Goal: Task Accomplishment & Management: Complete application form

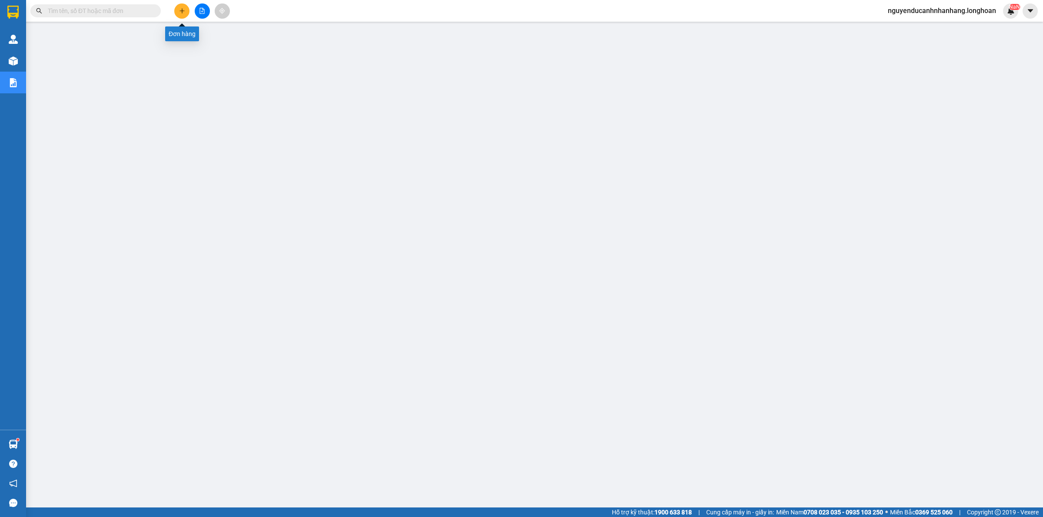
click at [178, 13] on button at bounding box center [181, 10] width 15 height 15
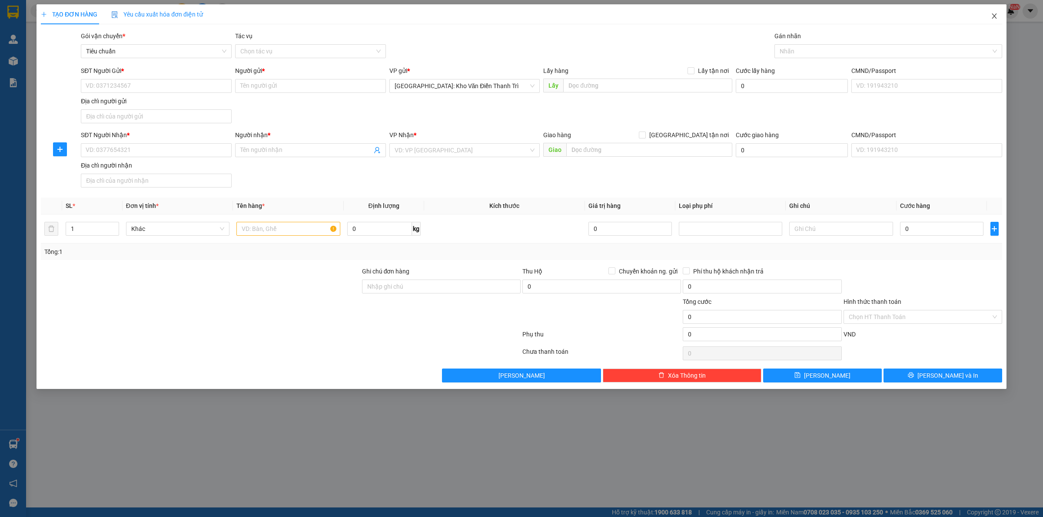
click at [995, 16] on icon "close" at bounding box center [993, 15] width 5 height 5
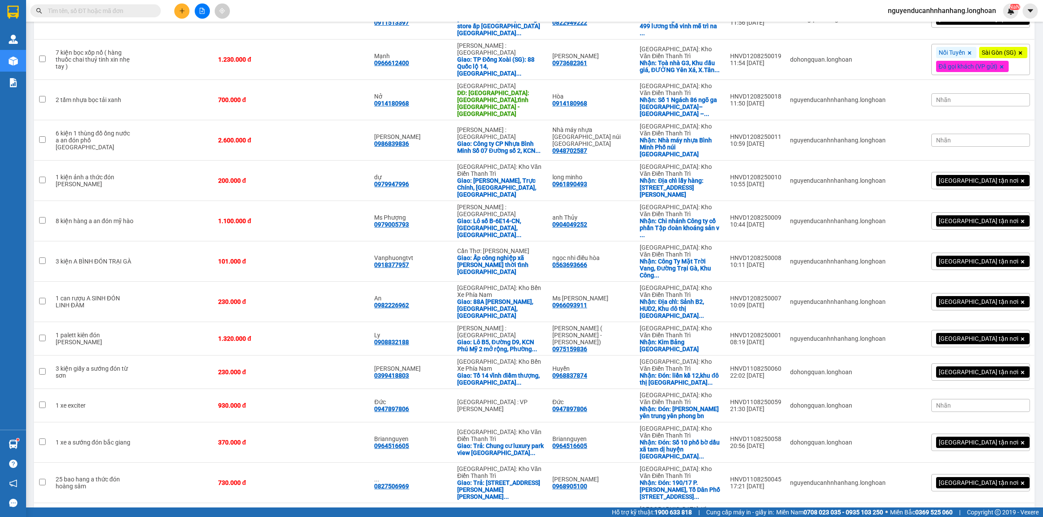
scroll to position [633, 0]
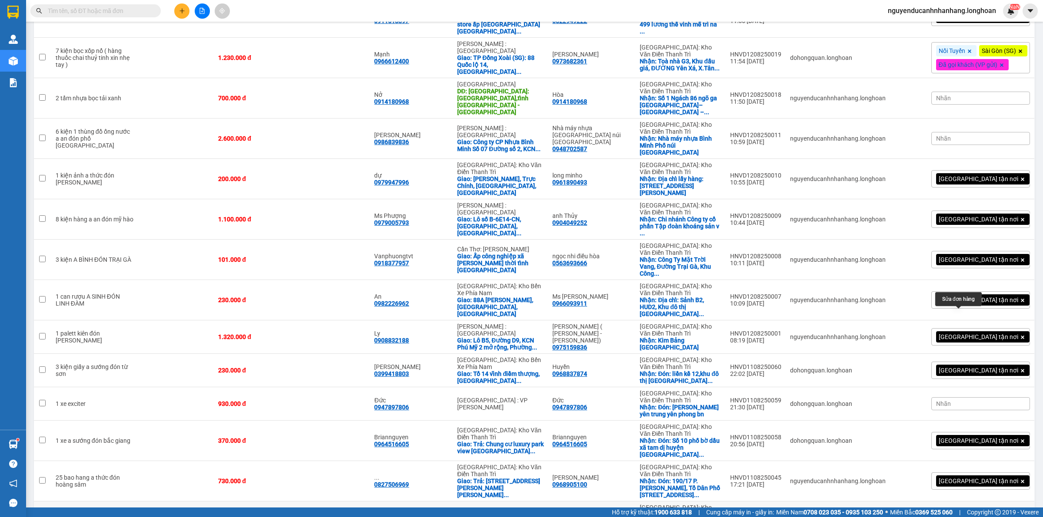
click at [963, 517] on icon at bounding box center [966, 522] width 6 height 6
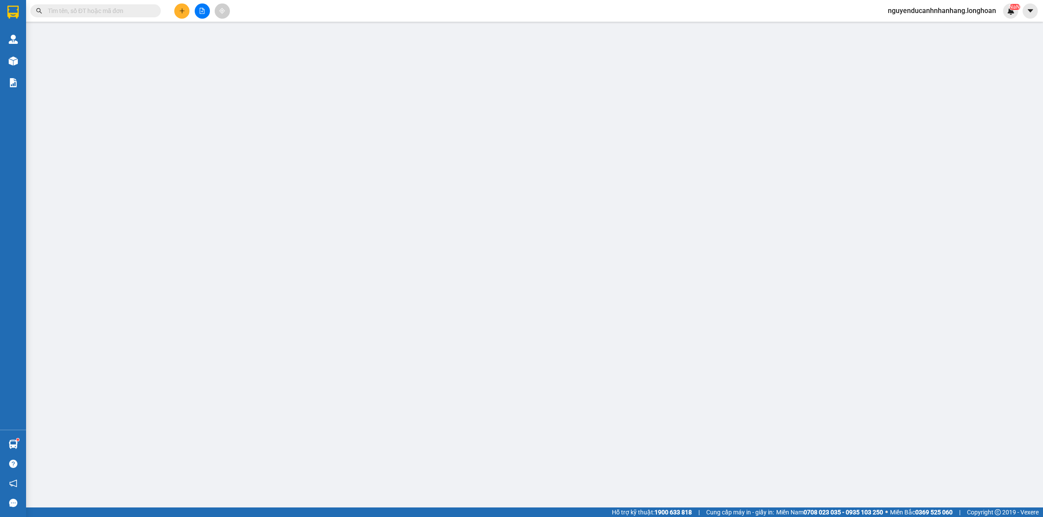
type input "0869693213"
type input "hàng"
checkbox input "true"
type input "địa chỉ lấy hàng T2 Thăng Long victory, An khánh hoài đức Hà nội"
type input "0946880940"
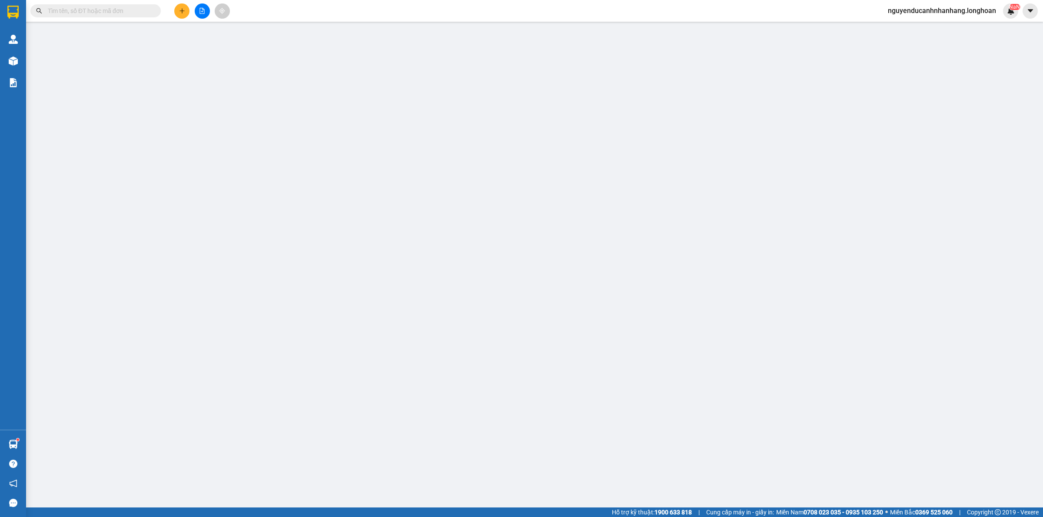
type input "chị An"
checkbox input "true"
type input "Địa chỉ nhận hàng: Thị trấn hoàng hôn, TT.An Thới, H.Phú Quốc, T.Kiên Giang"
type input "930.000"
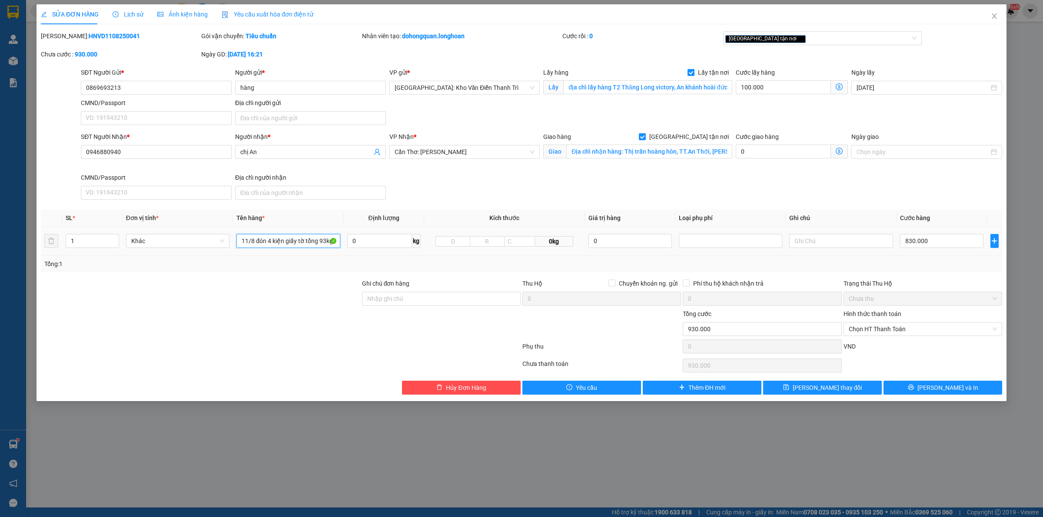
click at [295, 245] on input "11/8 đón 4 kiện giấy tờ tổng 93kg a bình đón" at bounding box center [287, 241] width 103 height 14
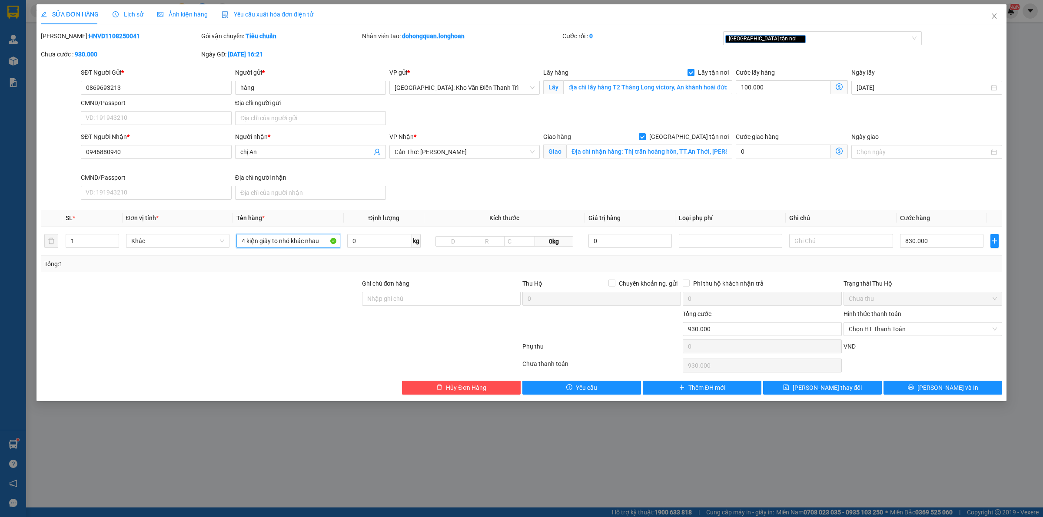
type input "4 kiện giấy to nhỏ khác nhau"
drag, startPoint x: 884, startPoint y: 274, endPoint x: 683, endPoint y: 329, distance: 209.1
click at [884, 273] on div "Total Paid Fee 0 Total UnPaid Fee 930.000 Cash Collection Total Fee Mã ĐH: HNVD…" at bounding box center [521, 213] width 961 height 364
click at [616, 342] on div "Phụ thu" at bounding box center [601, 349] width 160 height 15
click at [431, 298] on input "Ghi chú đơn hàng" at bounding box center [441, 299] width 159 height 14
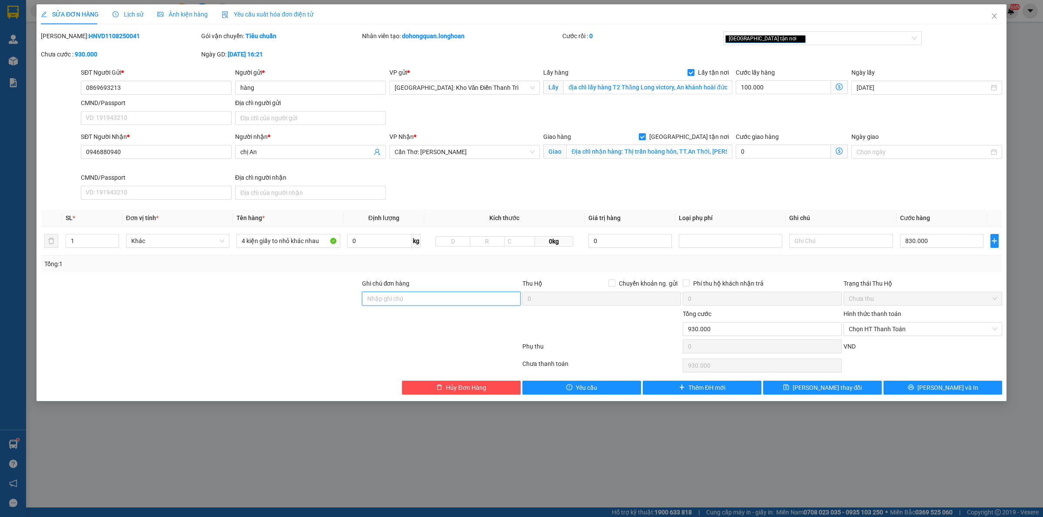
type input "hàng giao nguyên kiện, hư vỡ ko đền"
drag, startPoint x: 345, startPoint y: 325, endPoint x: 308, endPoint y: 314, distance: 37.5
click at [344, 325] on div at bounding box center [200, 324] width 321 height 30
click at [83, 235] on input "1" at bounding box center [92, 241] width 53 height 13
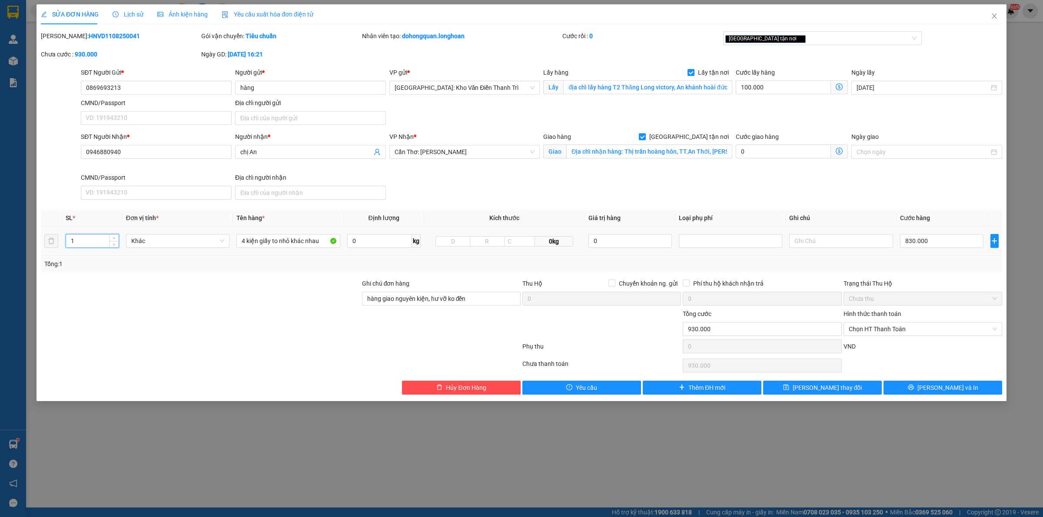
click at [83, 235] on input "1" at bounding box center [92, 241] width 53 height 13
type input "4"
drag, startPoint x: 162, startPoint y: 289, endPoint x: 550, endPoint y: 152, distance: 412.2
click at [164, 289] on div at bounding box center [200, 294] width 321 height 30
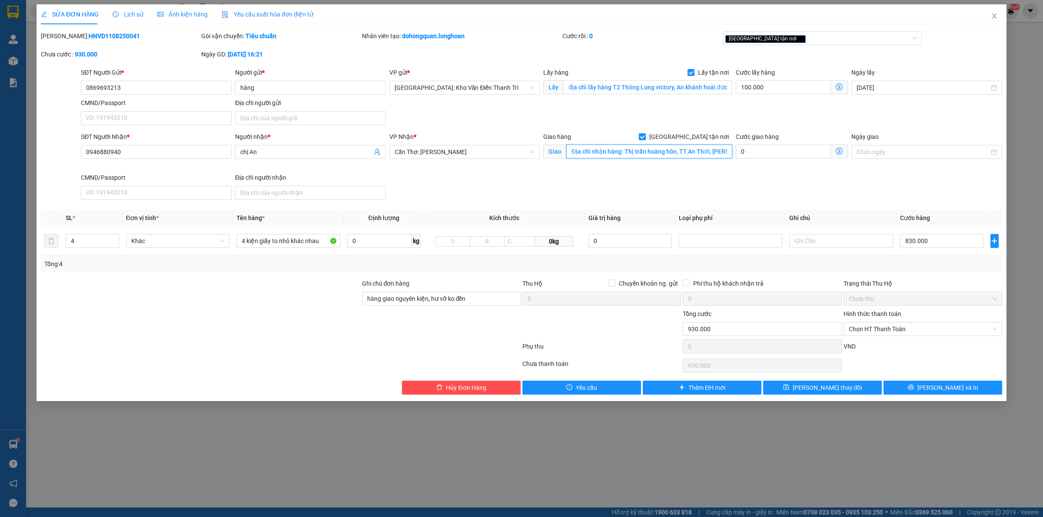
click at [700, 152] on input "Địa chỉ nhận hàng: Thị trấn hoàng hôn, TT.An Thới, H.Phú Quốc, T.Kiên Giang" at bounding box center [649, 152] width 166 height 14
click at [941, 397] on div "SỬA ĐƠN HÀNG Lịch sử Ảnh kiện hàng Yêu cầu xuất hóa đơn điện tử Total Paid Fee …" at bounding box center [521, 202] width 970 height 397
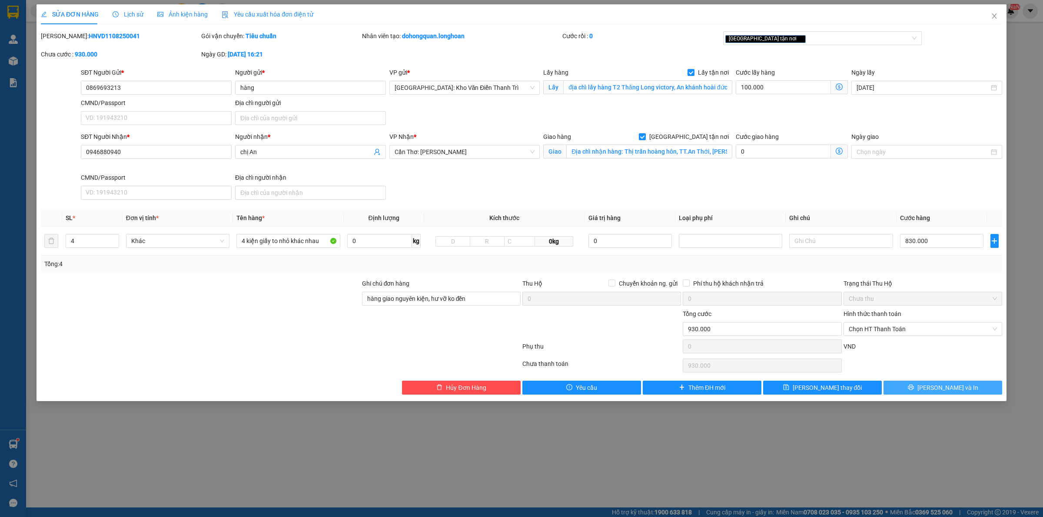
click at [940, 394] on button "[PERSON_NAME] và In" at bounding box center [942, 388] width 119 height 14
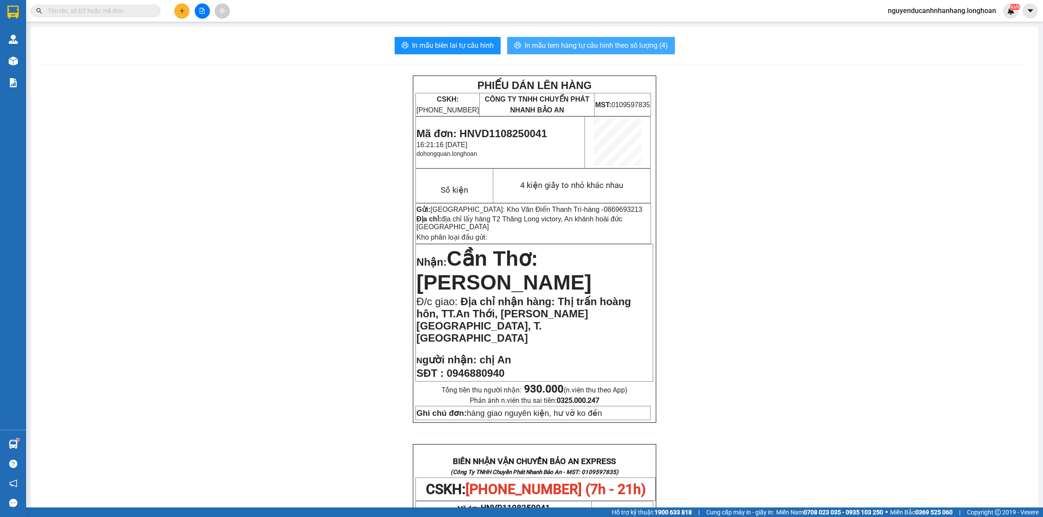
click at [637, 53] on button "In mẫu tem hàng tự cấu hình theo số lượng (4)" at bounding box center [591, 45] width 168 height 17
click at [476, 368] on span "0946880940" at bounding box center [476, 374] width 58 height 12
copy span "0946880940"
click at [83, 12] on input "text" at bounding box center [99, 11] width 103 height 10
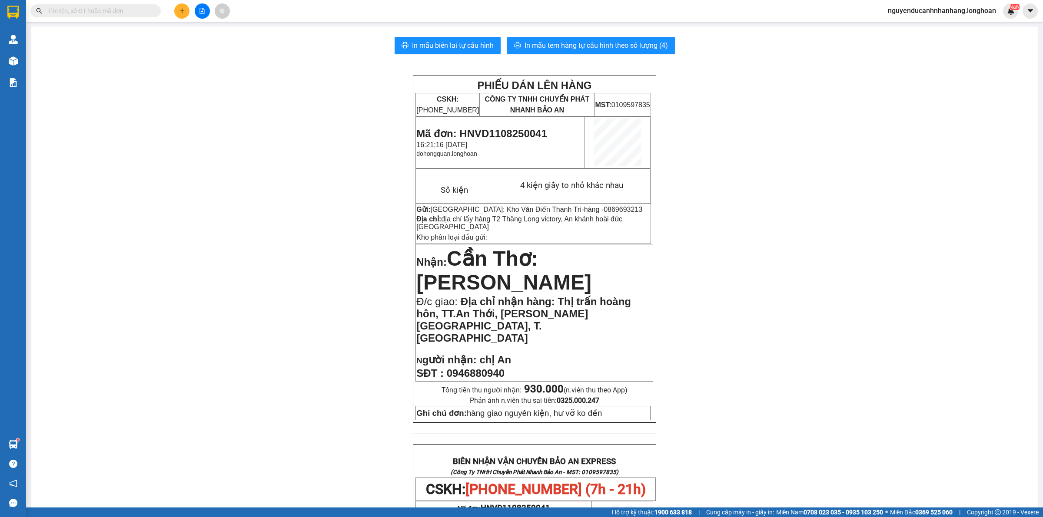
paste input "0977728322"
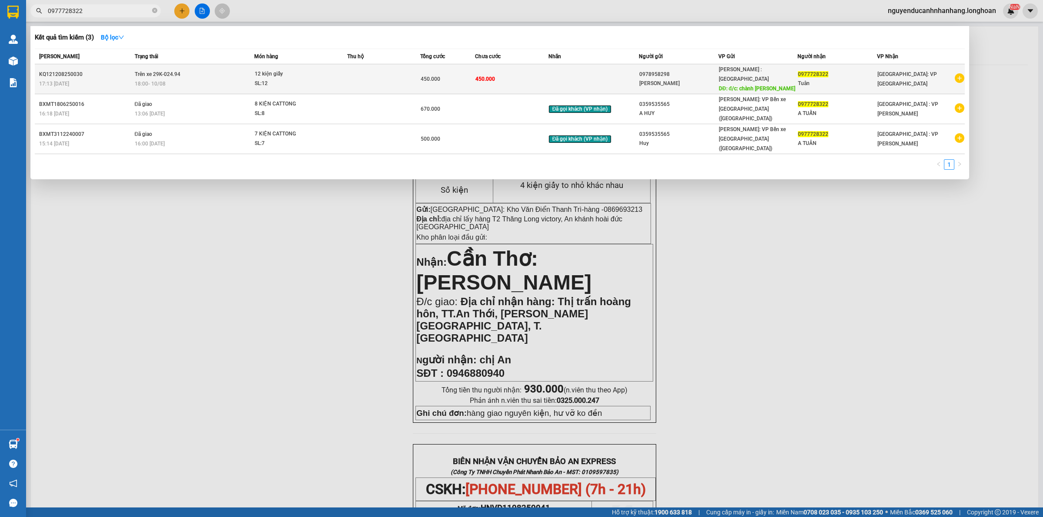
type input "0977728322"
click at [232, 79] on div "18:00 - 10/08" at bounding box center [194, 84] width 119 height 10
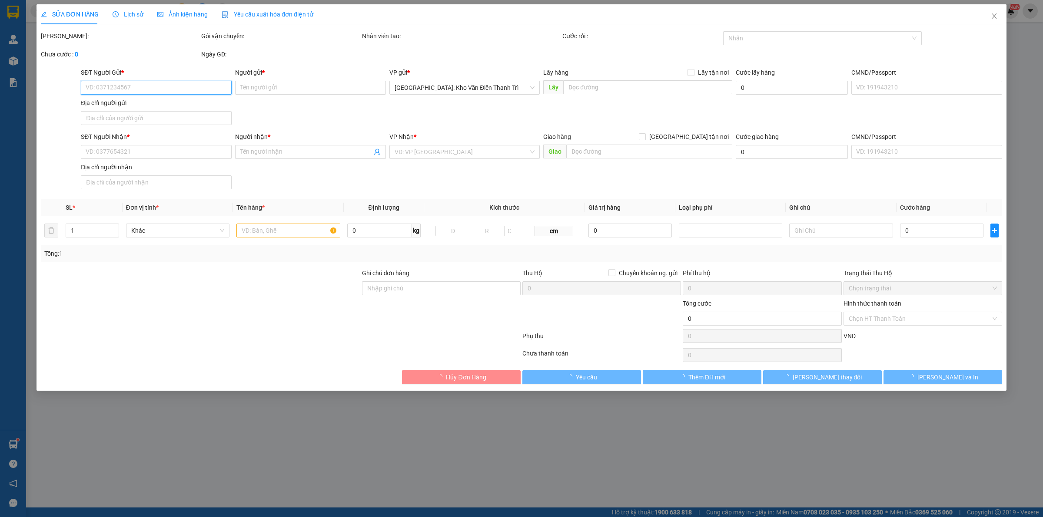
type input "0978958298"
type input "Tuấn Anh"
type input "đ/c: chành hồng ngọc"
type input "0977728322"
type input "Tuân"
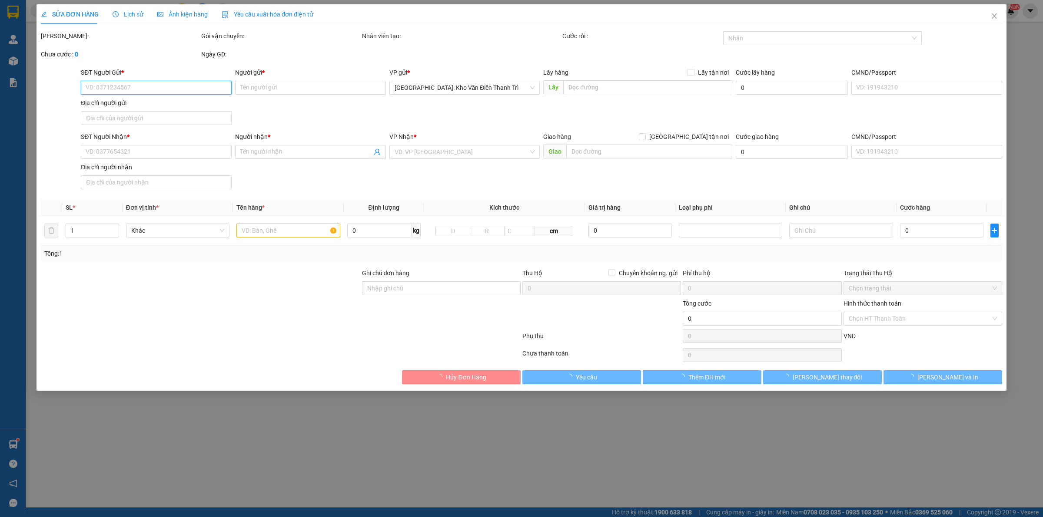
type input "450.000"
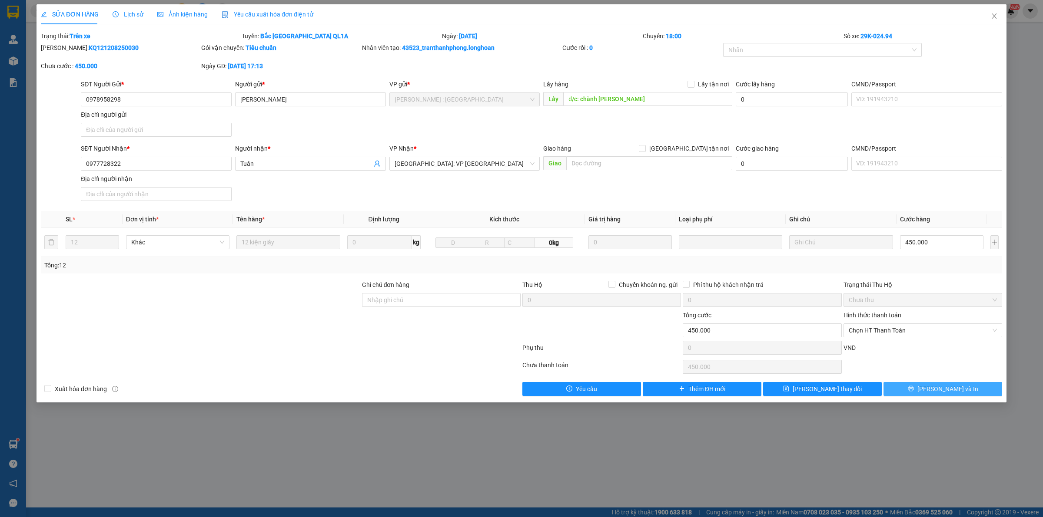
click at [921, 391] on button "[PERSON_NAME] và In" at bounding box center [942, 389] width 119 height 14
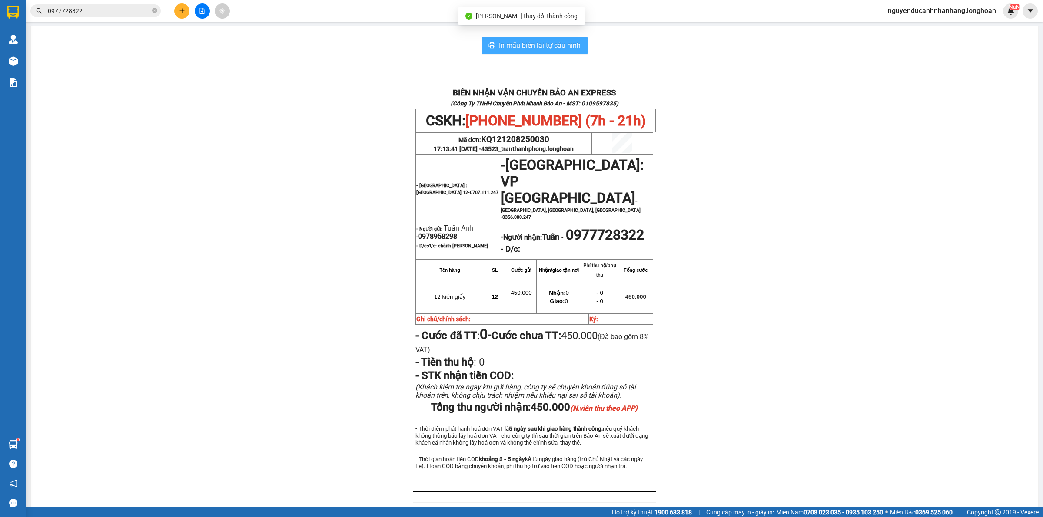
click at [541, 40] on span "In mẫu biên lai tự cấu hình" at bounding box center [540, 45] width 82 height 11
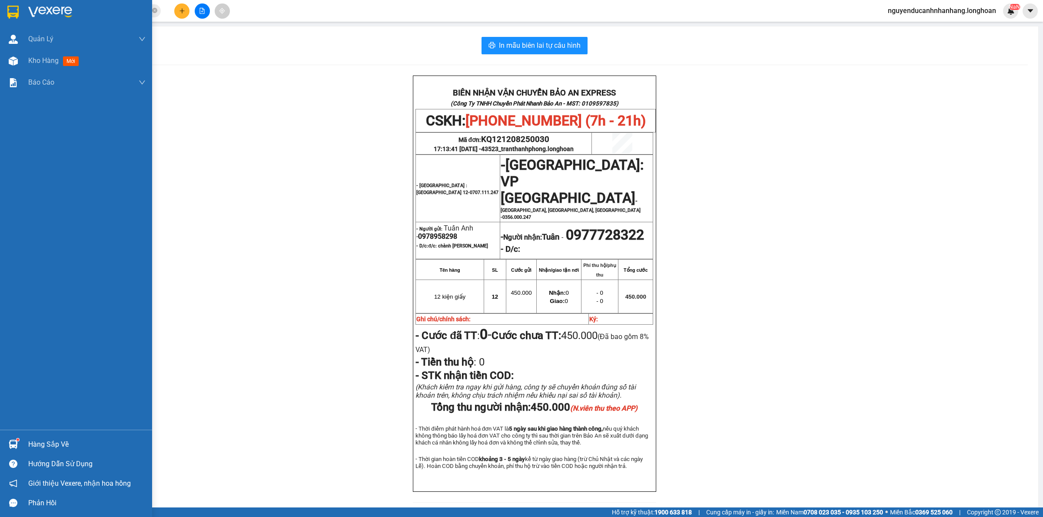
click at [18, 10] on img at bounding box center [12, 12] width 11 height 13
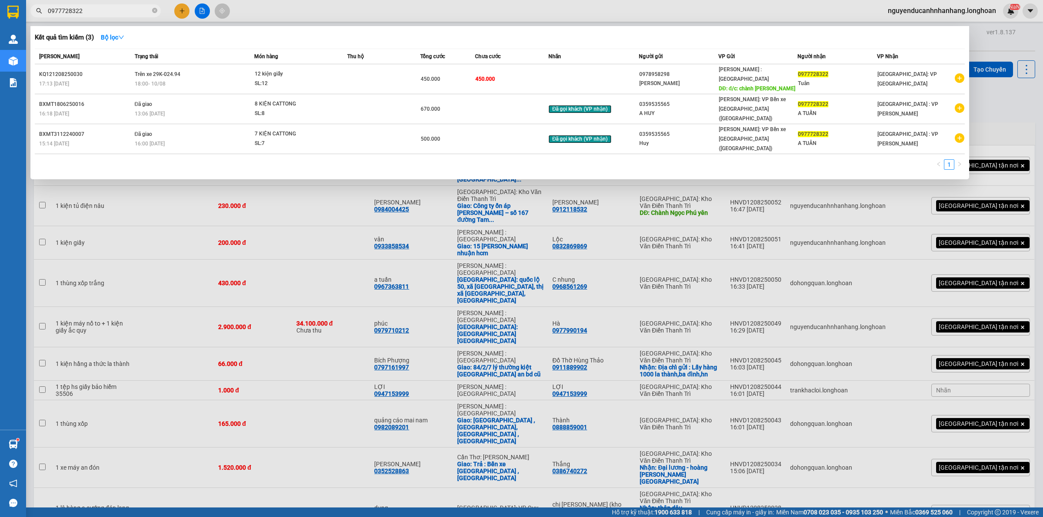
click at [88, 9] on input "0977728322" at bounding box center [99, 11] width 103 height 10
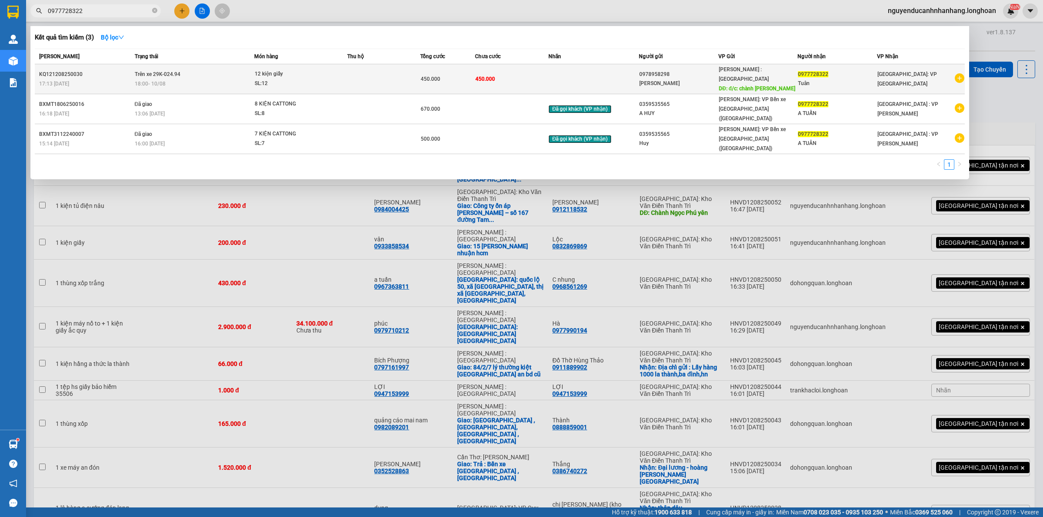
click at [248, 81] on div "18:00 - 10/08" at bounding box center [194, 84] width 119 height 10
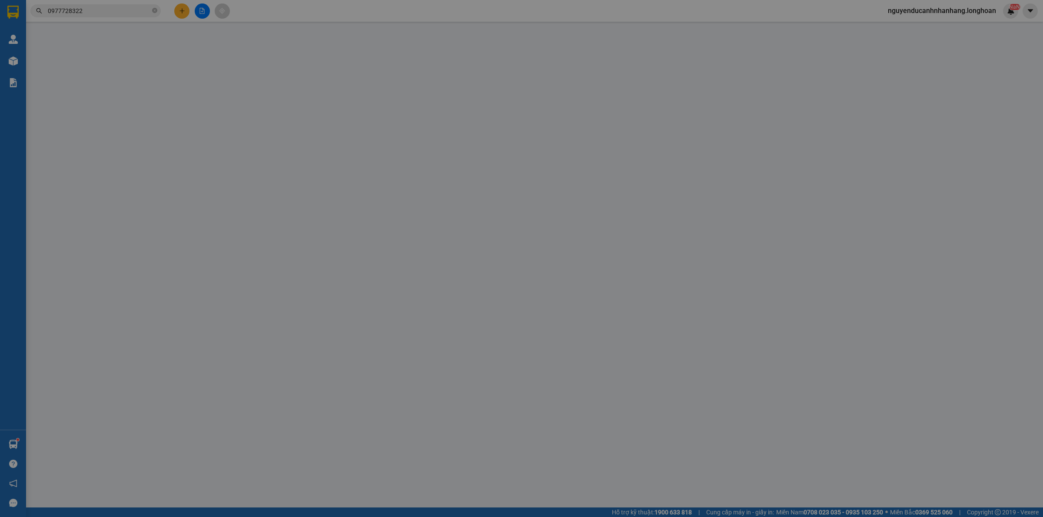
type input "0978958298"
type input "Tuấn Anh"
type input "đ/c: chành hồng ngọc"
type input "0977728322"
type input "Tuân"
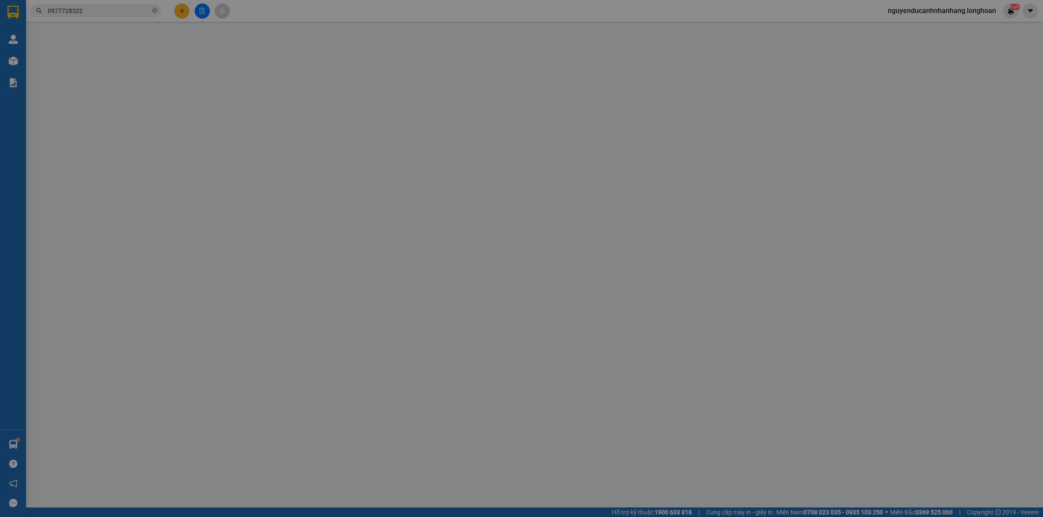
type input "450.000"
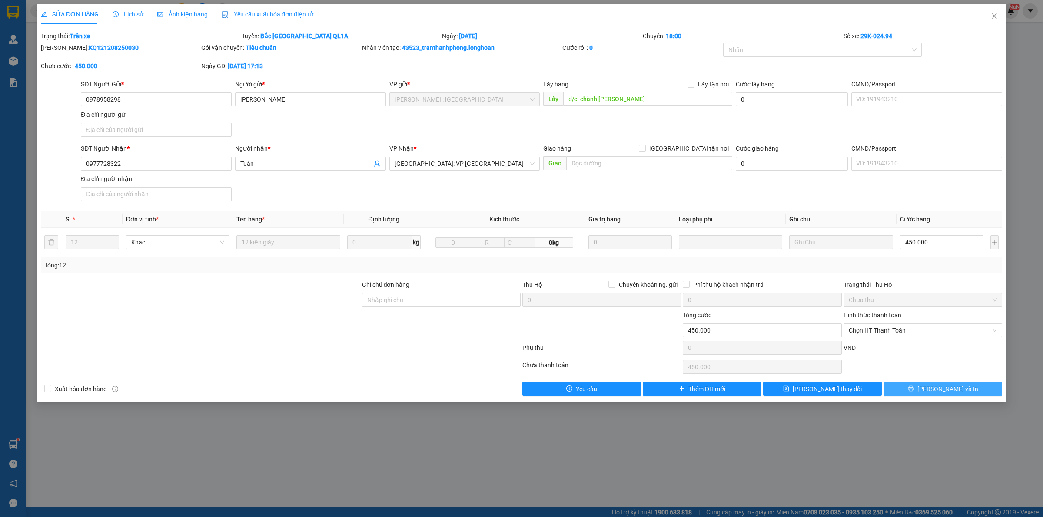
click at [928, 394] on button "[PERSON_NAME] và In" at bounding box center [942, 389] width 119 height 14
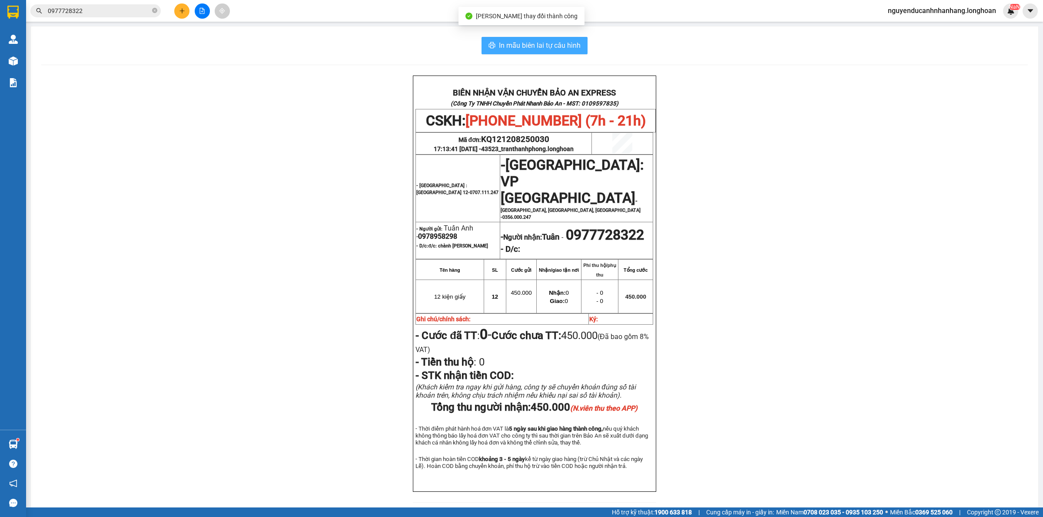
click at [530, 49] on span "In mẫu biên lai tự cấu hình" at bounding box center [540, 45] width 82 height 11
click at [521, 40] on span "In mẫu biên lai tự cấu hình" at bounding box center [540, 45] width 82 height 11
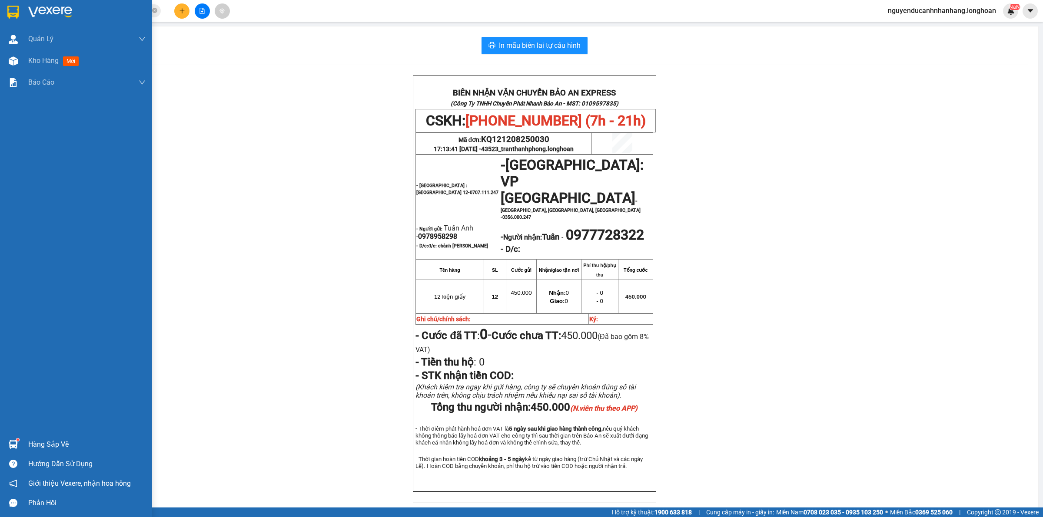
click at [20, 10] on div at bounding box center [13, 11] width 15 height 15
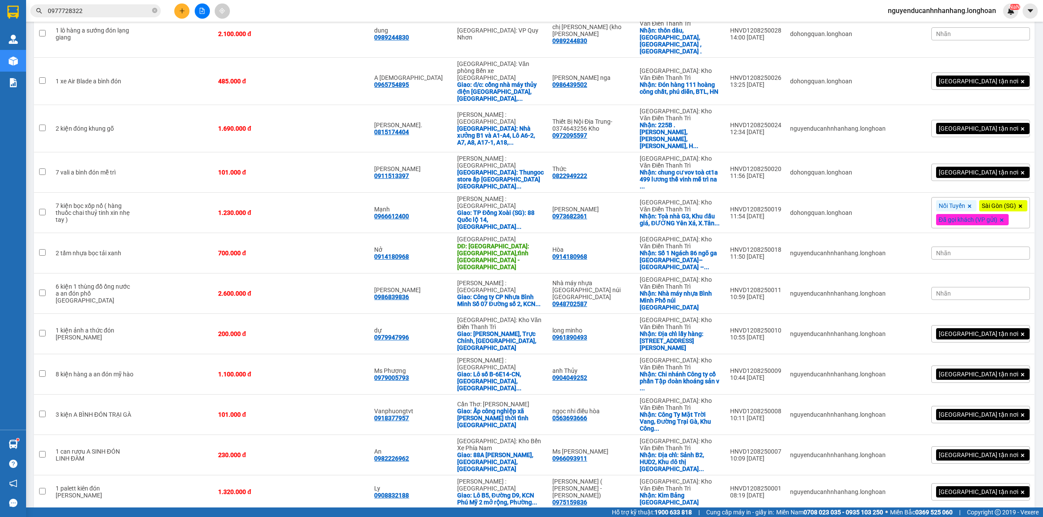
scroll to position [633, 0]
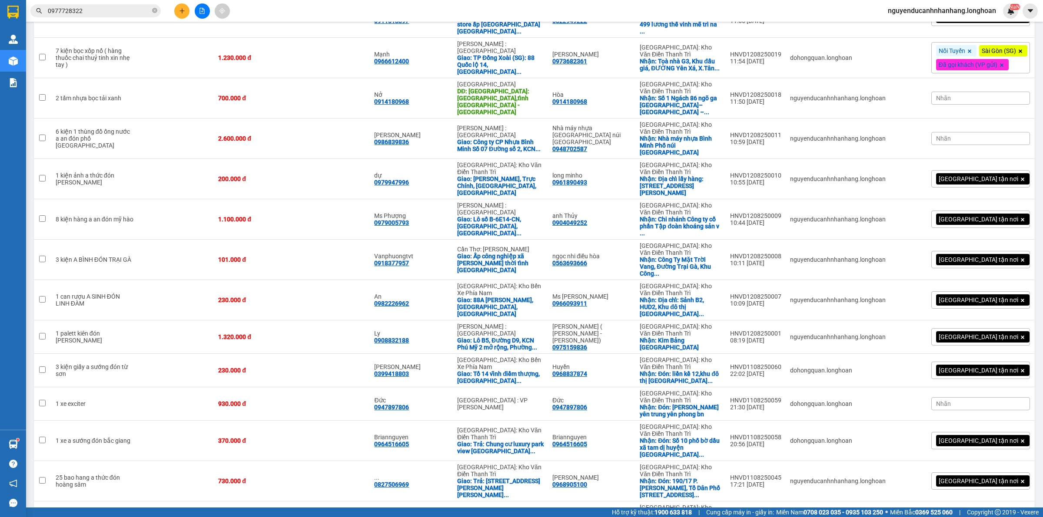
click at [1004, 513] on div "[GEOGRAPHIC_DATA] tận nơi" at bounding box center [980, 521] width 99 height 17
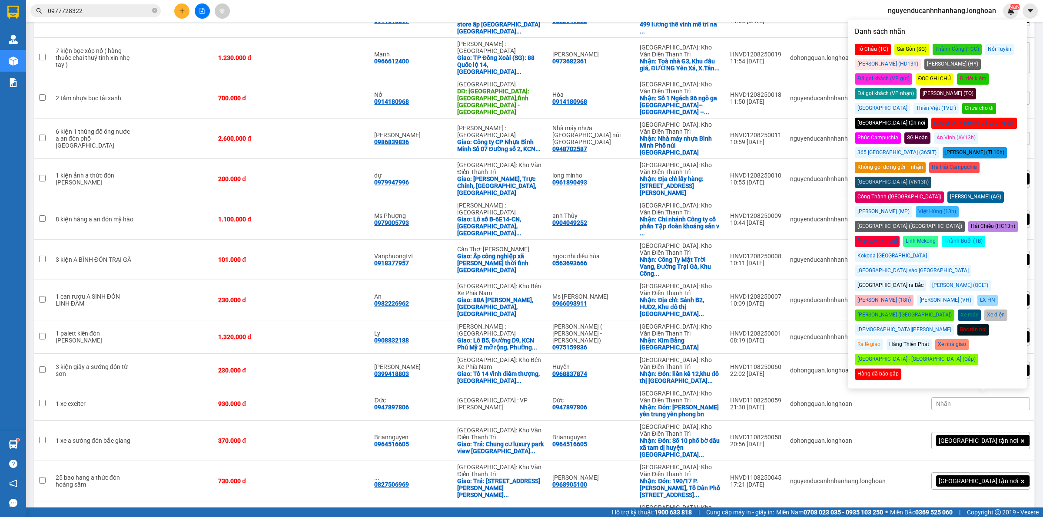
click at [912, 73] on div "Đã gọi khách (VP gửi)" at bounding box center [883, 78] width 57 height 11
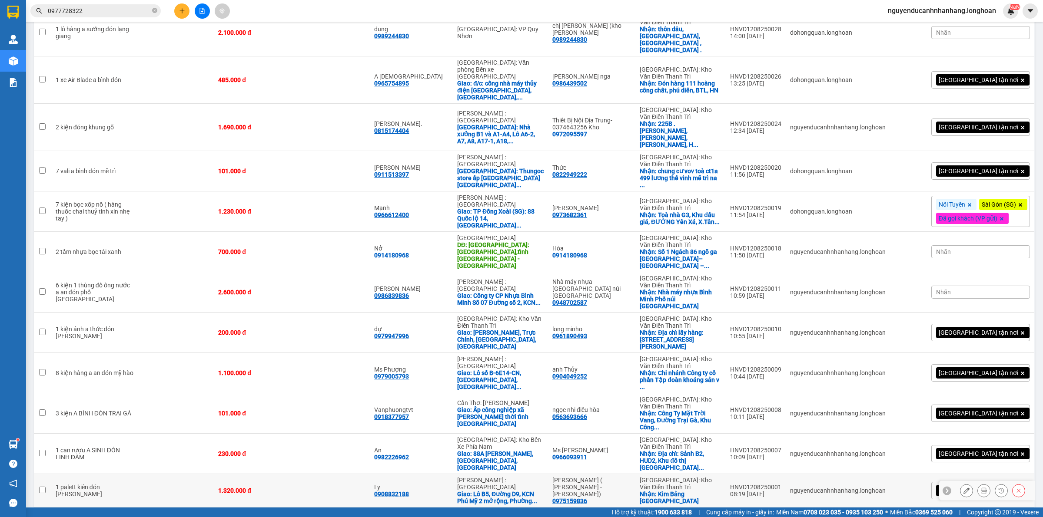
scroll to position [461, 0]
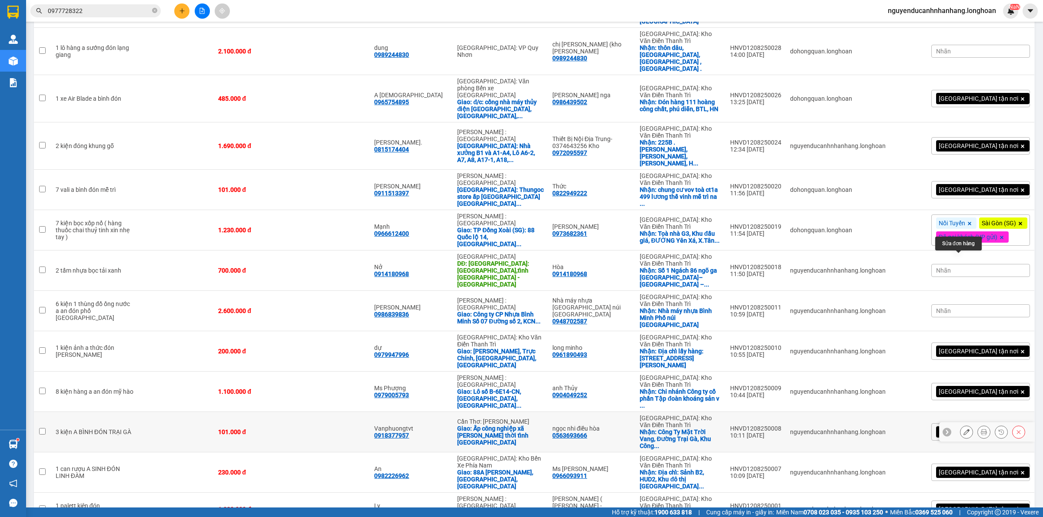
click at [963, 429] on icon at bounding box center [966, 432] width 6 height 6
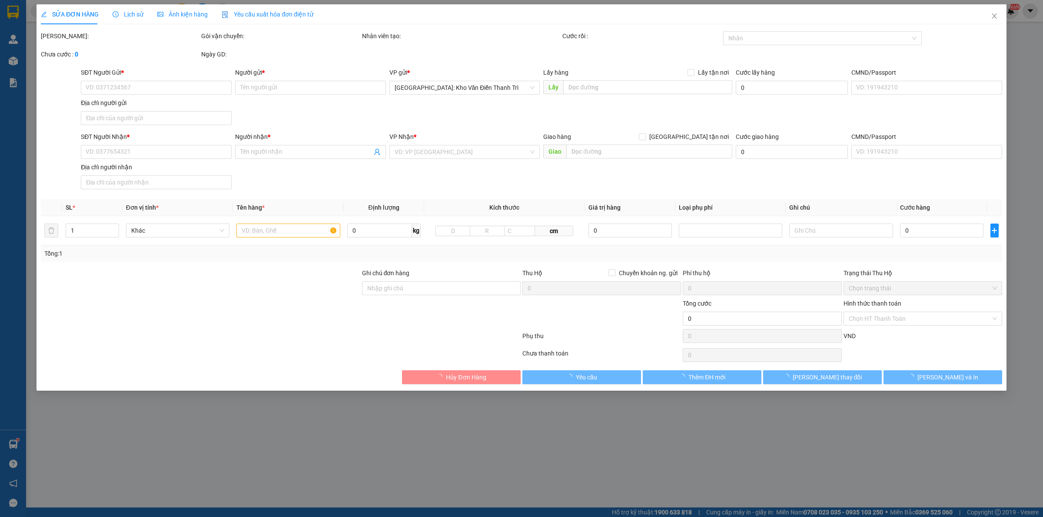
type input "0563693666"
type input "ngọc nhi điều hòa"
checkbox input "true"
type input "Công Ty Mặt Trời Vang, Đường Trại Gà, Khu Công Nghiệp Phú Minh, Phường Cổ Nhuế …"
type input "0918377957"
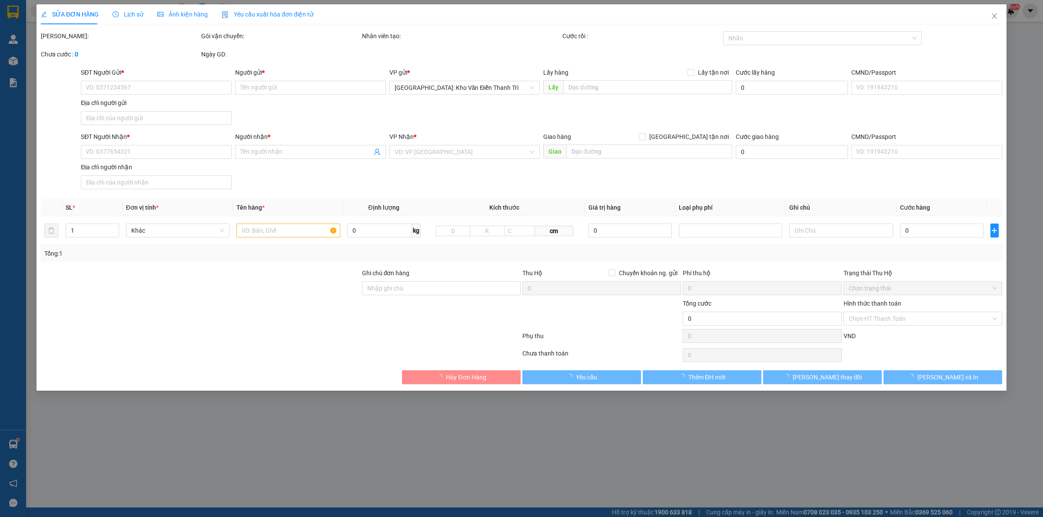
type input "Vanphuongtvt"
checkbox input "true"
type input "Ấp công nghiệp xã Trần Văn thời tỉnh Cà Mau"
type input "101.000"
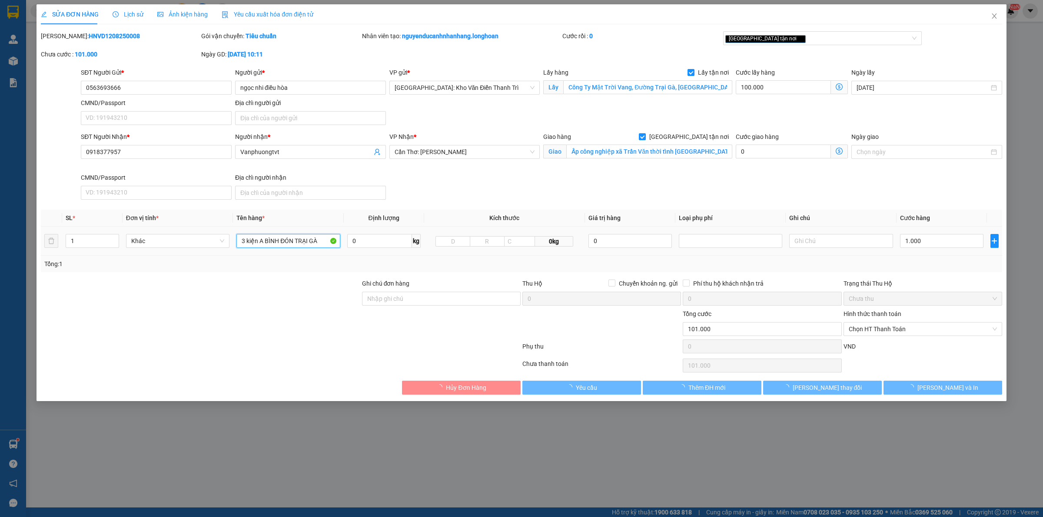
click at [305, 237] on input "3 kiện A BÌNH ĐÓN TRẠI GÀ" at bounding box center [287, 241] width 103 height 14
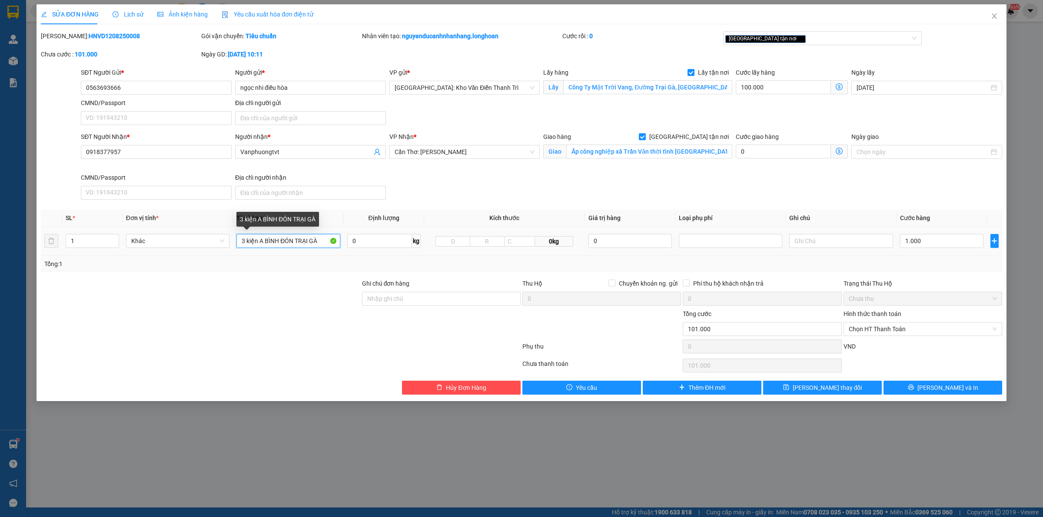
click at [305, 237] on input "3 kiện A BÌNH ĐÓN TRẠI GÀ" at bounding box center [287, 241] width 103 height 14
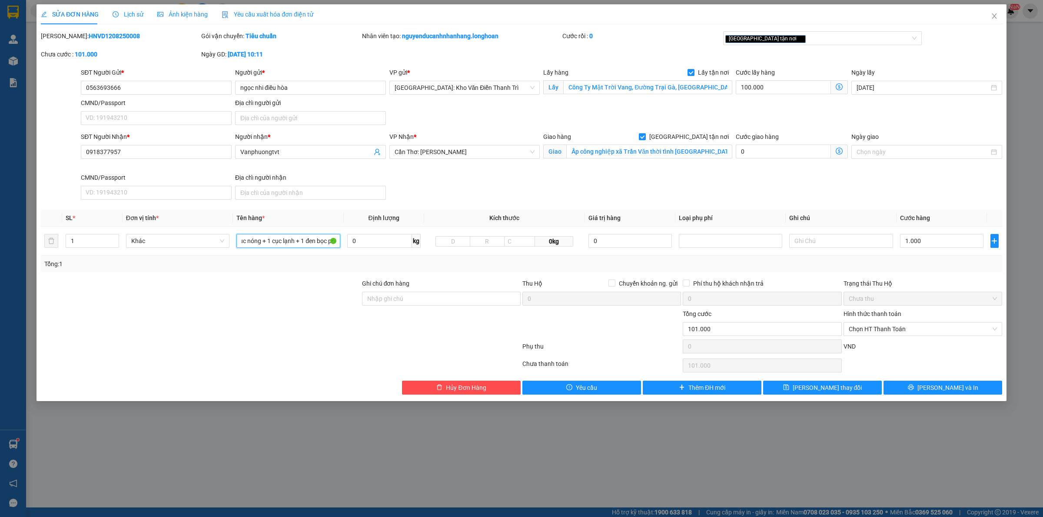
type input "1 cục nóng + 1 cục lạnh + 1 đen bọc pe"
drag, startPoint x: 896, startPoint y: 269, endPoint x: 910, endPoint y: 261, distance: 16.5
click at [896, 268] on div "Tổng: 1" at bounding box center [521, 264] width 954 height 10
click at [937, 242] on input "1.000" at bounding box center [941, 241] width 83 height 14
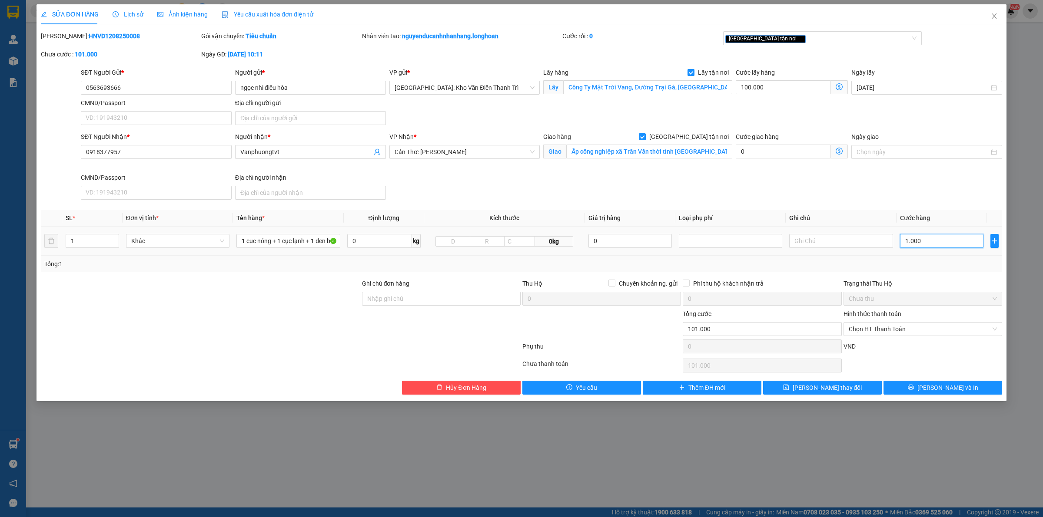
click at [937, 242] on input "1.000" at bounding box center [941, 241] width 83 height 14
type input "1.100.000"
type input "1.000.000"
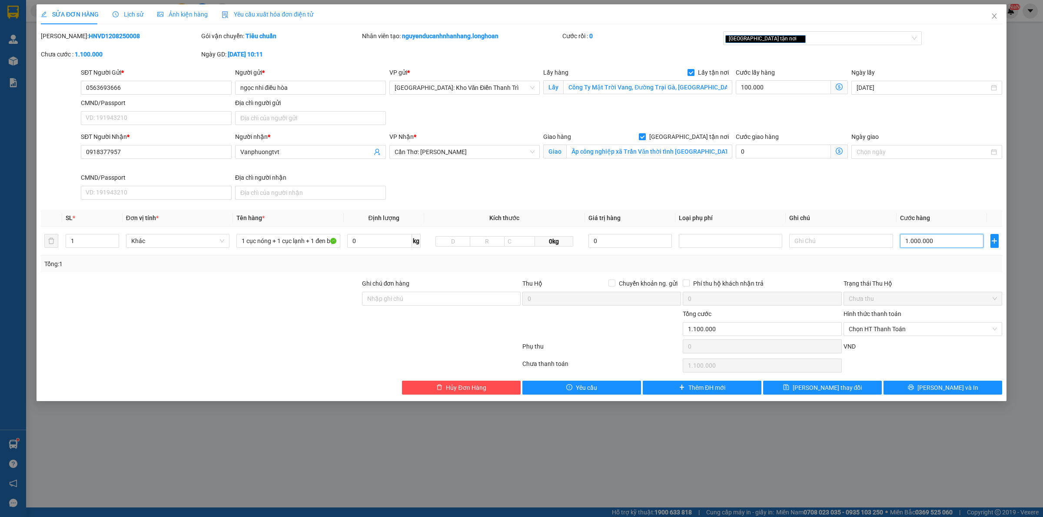
type input "100.001"
type input "1"
type input "100.013"
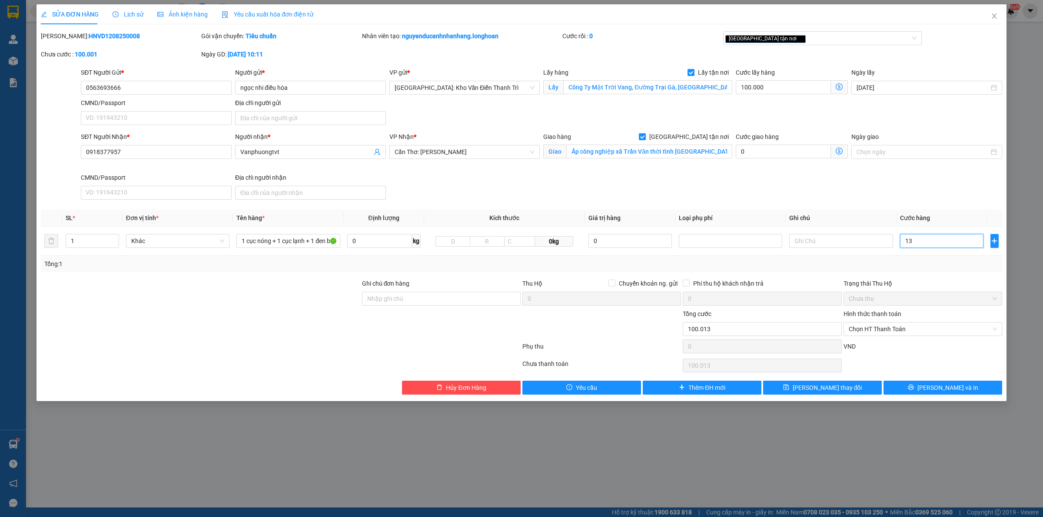
type input "130"
type input "100.130"
type input "1.300"
type input "101.300"
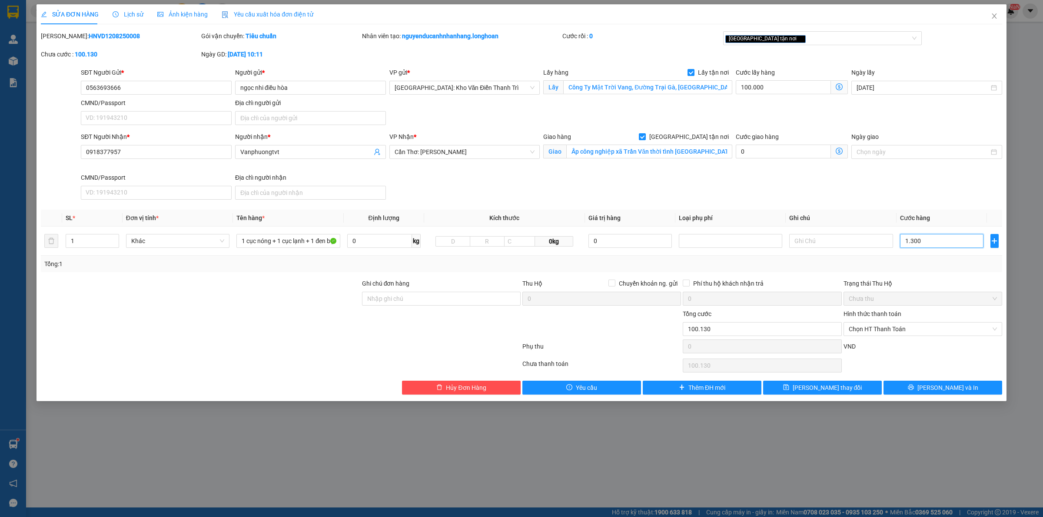
type input "101.300"
type input "13.000"
type input "113.000"
type input "230.000"
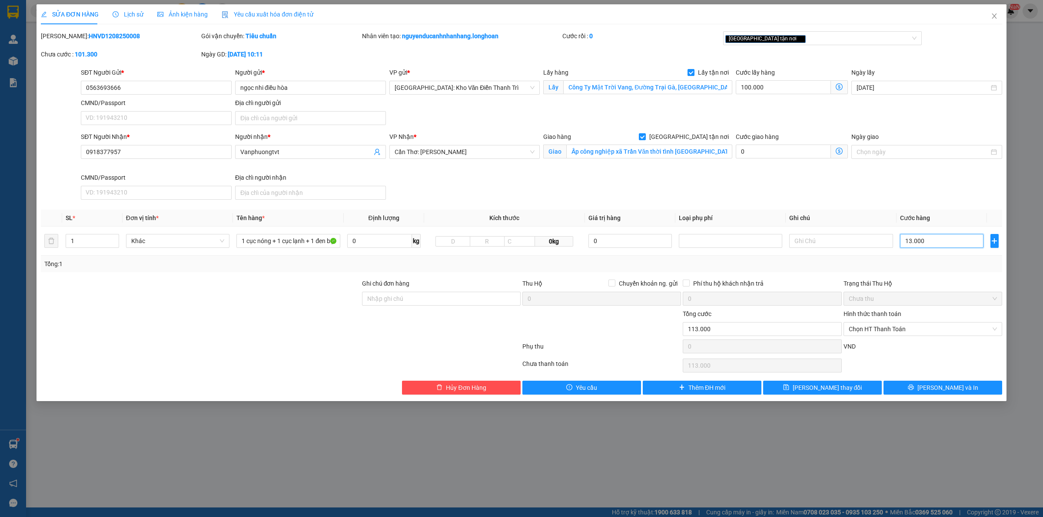
type input "230.000"
type input "130.000"
type input "1.400.000"
type input "1.300.000"
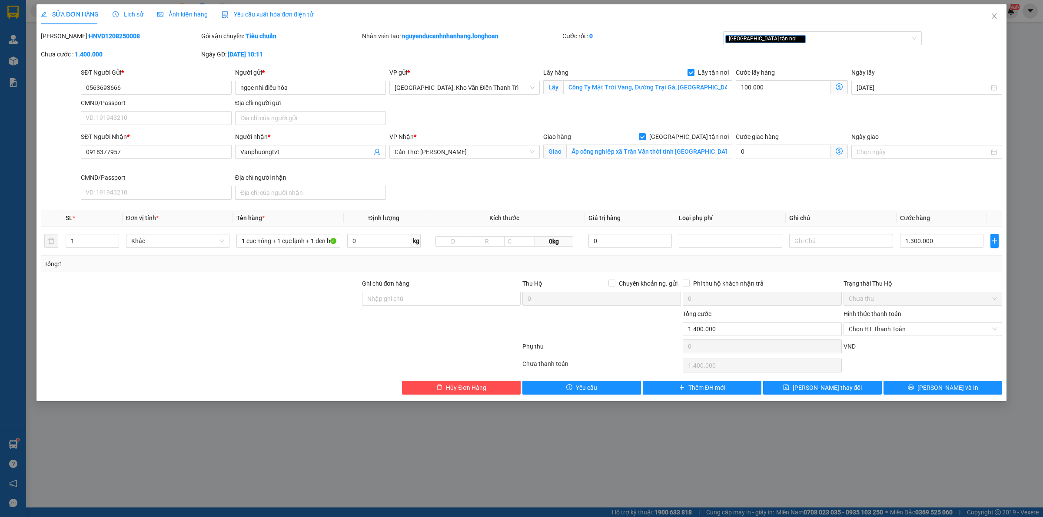
click at [904, 261] on div "Tổng: 1" at bounding box center [521, 264] width 954 height 10
click at [160, 90] on input "0563693666" at bounding box center [156, 88] width 151 height 14
click at [830, 42] on div "[GEOGRAPHIC_DATA] tận nơi" at bounding box center [818, 38] width 186 height 10
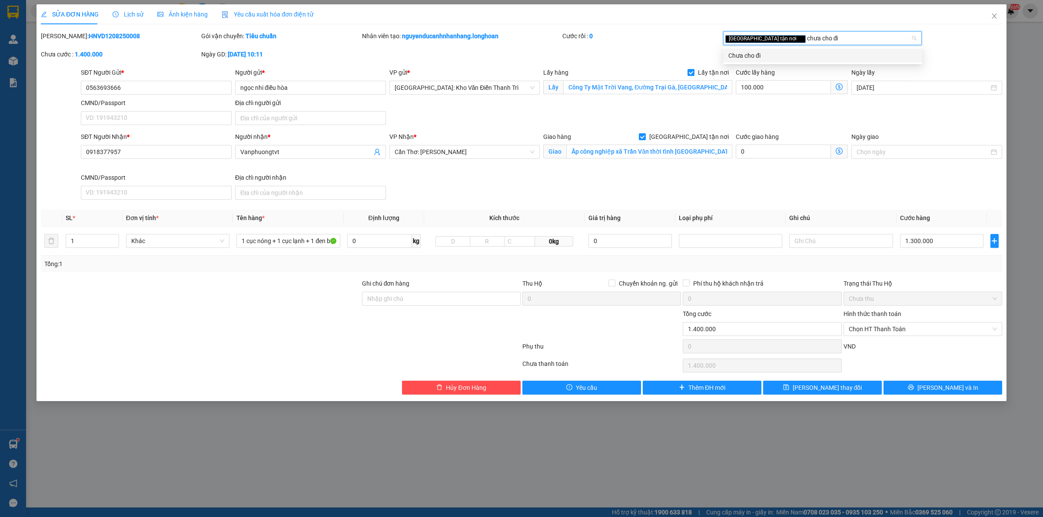
type input "chưa cho đi"
click at [885, 343] on div "VND" at bounding box center [922, 349] width 160 height 15
click at [802, 37] on div "[GEOGRAPHIC_DATA] tận nơi" at bounding box center [818, 38] width 186 height 10
type input "chưa cho"
click at [782, 53] on div "Chưa cho đi" at bounding box center [822, 56] width 189 height 10
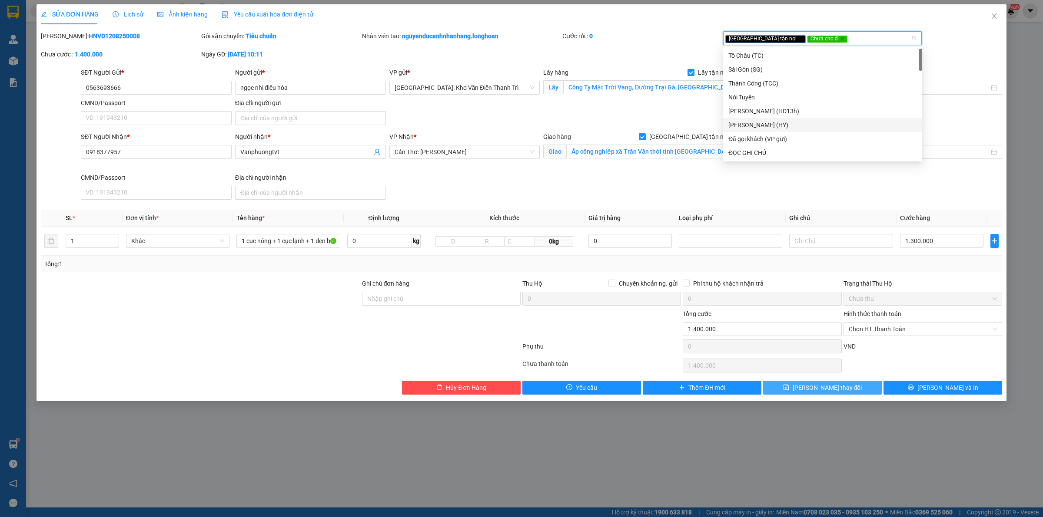
click at [852, 387] on button "[PERSON_NAME] thay đổi" at bounding box center [822, 388] width 119 height 14
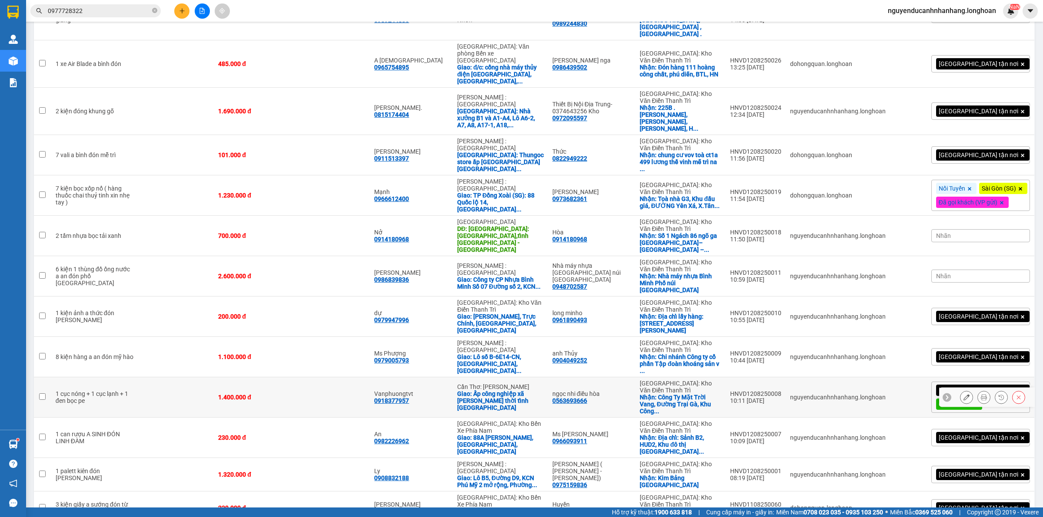
scroll to position [476, 0]
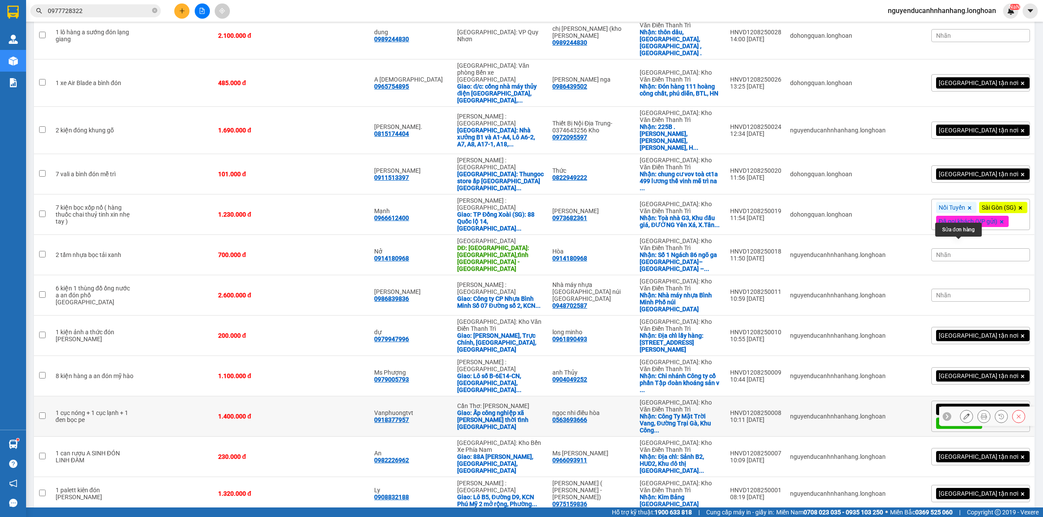
click at [960, 409] on button at bounding box center [966, 416] width 12 height 15
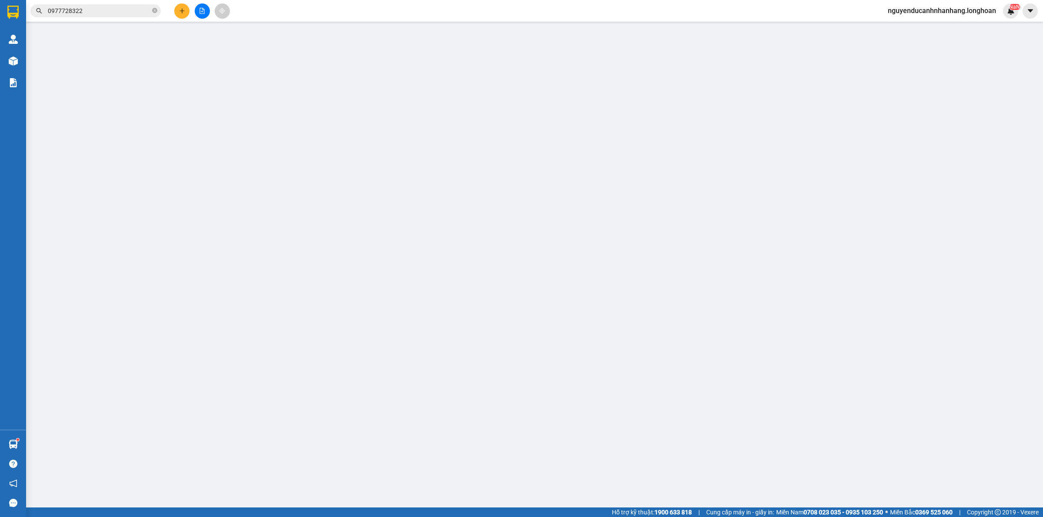
type input "0563693666"
type input "ngọc nhi điều hòa"
checkbox input "true"
type input "Công Ty Mặt Trời Vang, Đường Trại Gà, Khu Công Nghiệp Phú Minh, Phường Cổ Nhuế …"
type input "0918377957"
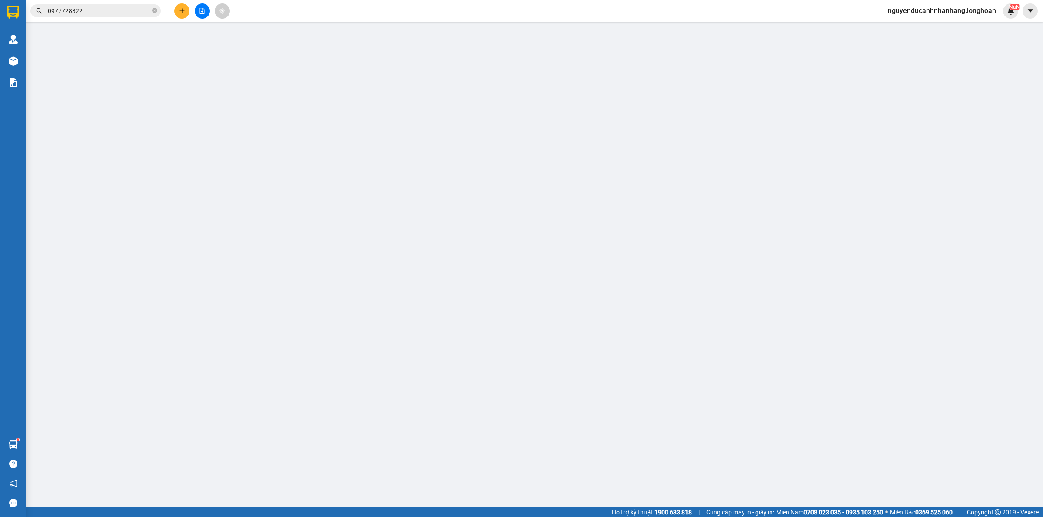
type input "Vanphuongtvt"
checkbox input "true"
type input "Ấp công nghiệp xã Trần Văn thời tỉnh Cà Mau"
type input "1.400.000"
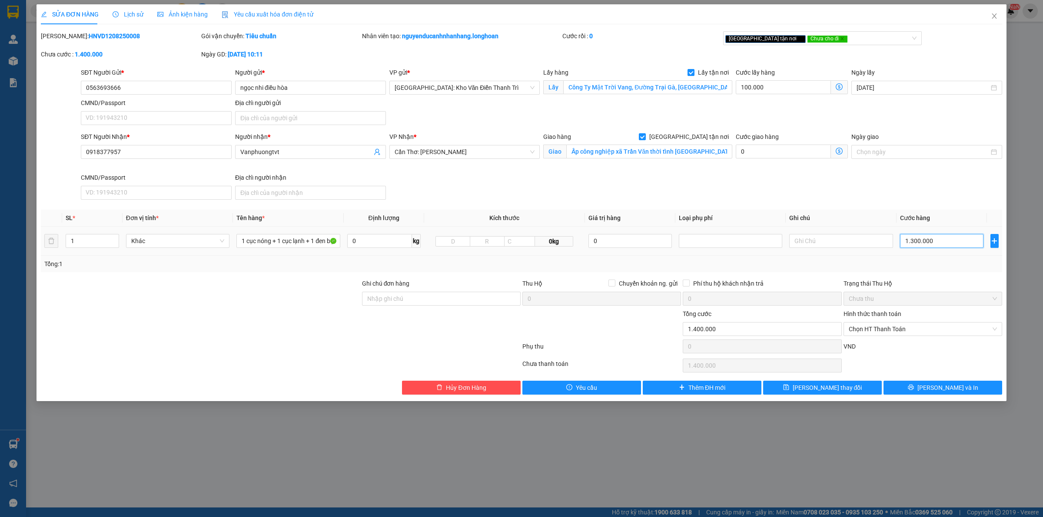
click at [929, 244] on input "1.300.000" at bounding box center [941, 241] width 83 height 14
type input "100.001"
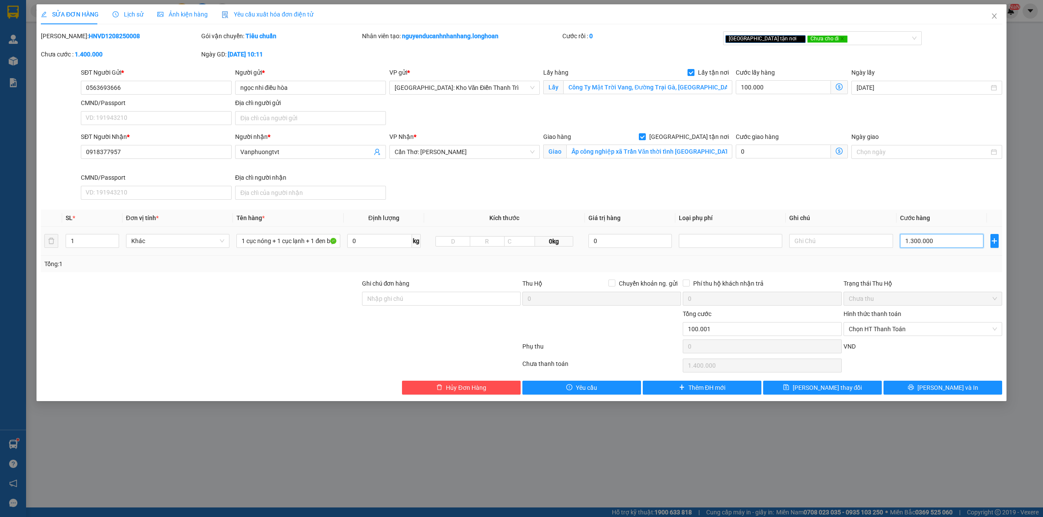
type input "1"
type input "100.015"
type input "15"
type input "100.150"
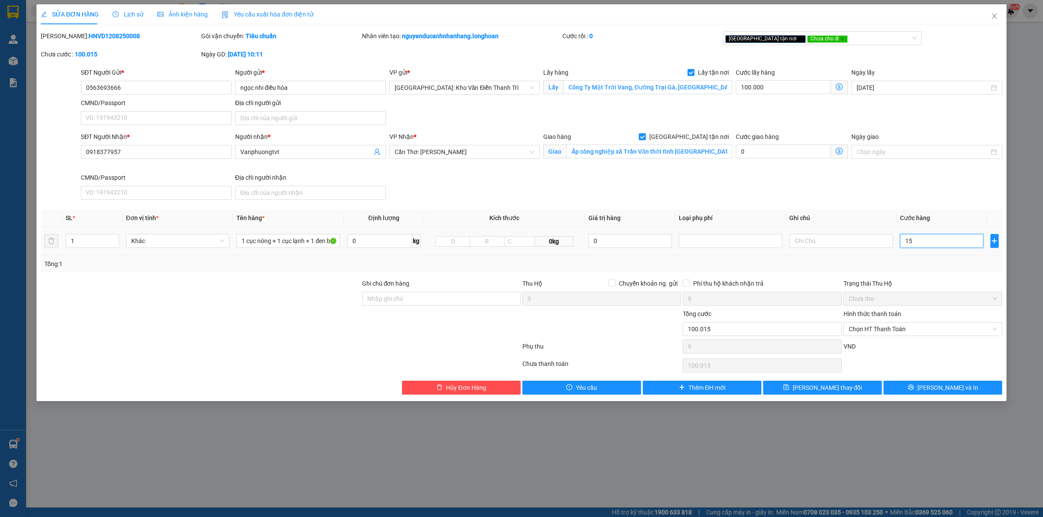
type input "100.150"
type input "150"
type input "100.015"
type input "15"
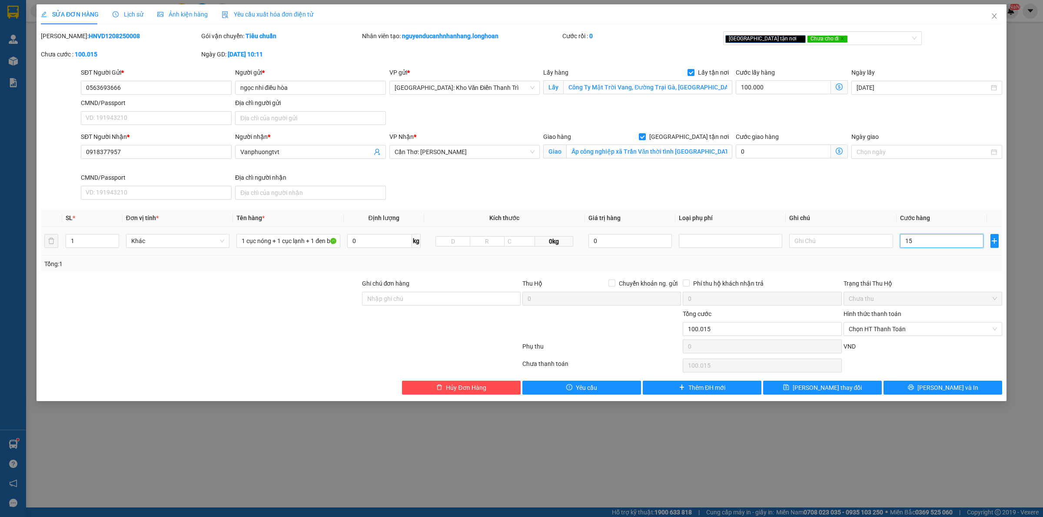
type input "100.001"
type input "1"
type input "100.012"
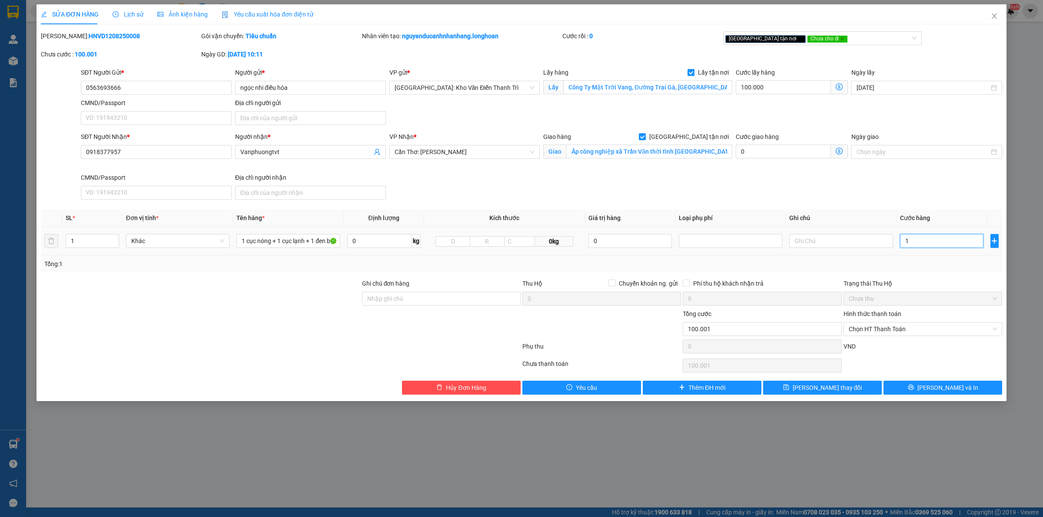
type input "12"
type input "100.125"
type input "125"
type input "101.250"
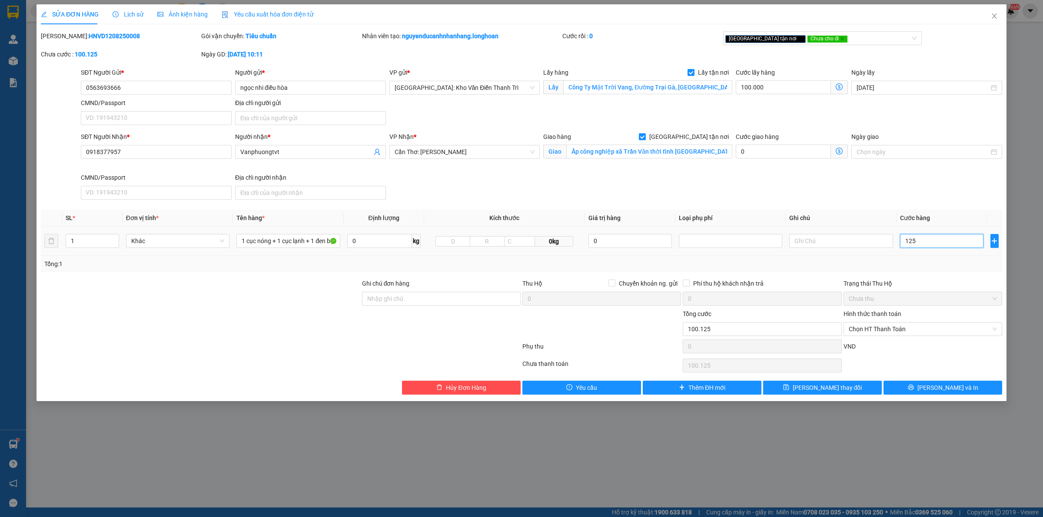
type input "101.250"
type input "1.250"
type input "1.350.000"
type input "1.250.000"
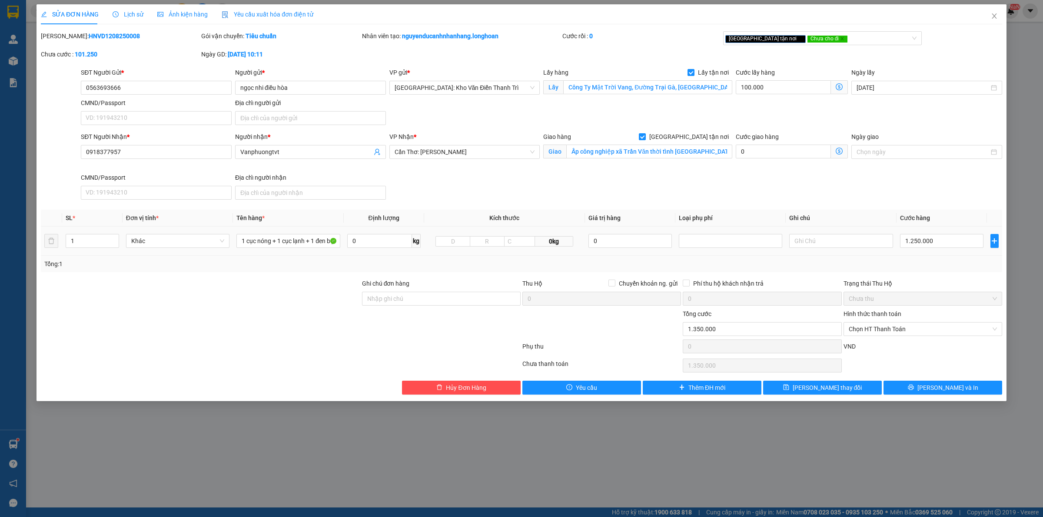
click at [924, 266] on div "Tổng: 1" at bounding box center [521, 264] width 954 height 10
click at [925, 244] on input "1.250.000" at bounding box center [941, 241] width 83 height 14
type input "100.001"
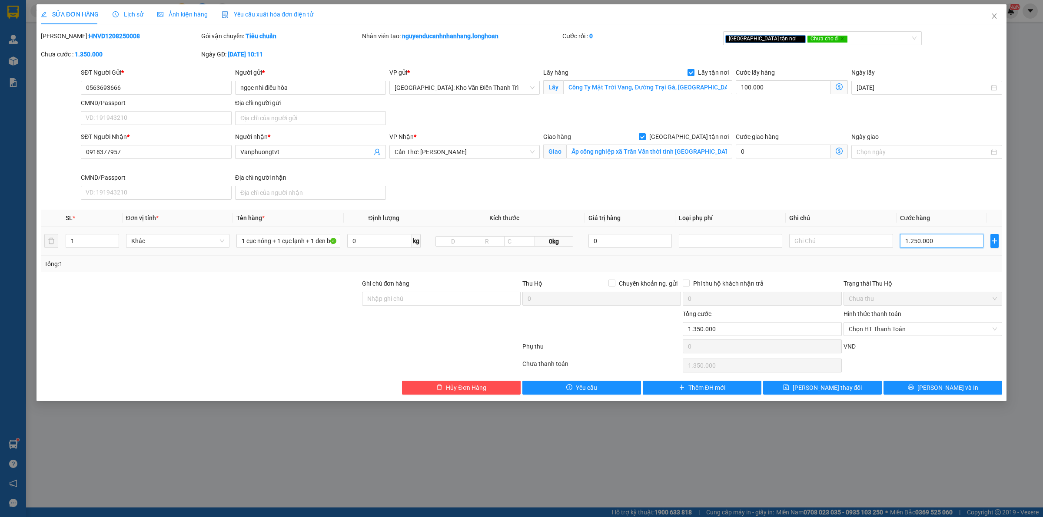
type input "100.001"
type input "12"
type input "100.012"
type input "120"
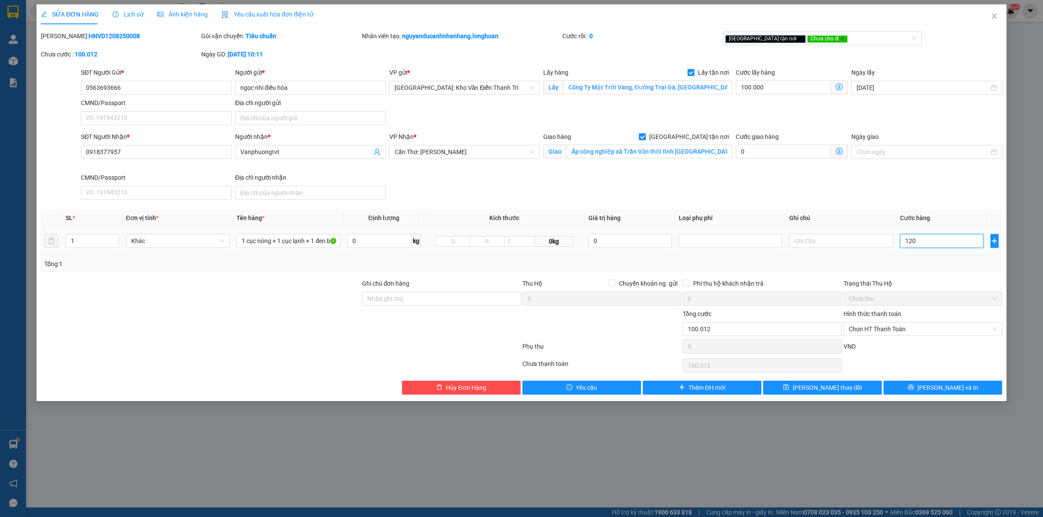
type input "100.120"
type input "101.200"
type input "1.200"
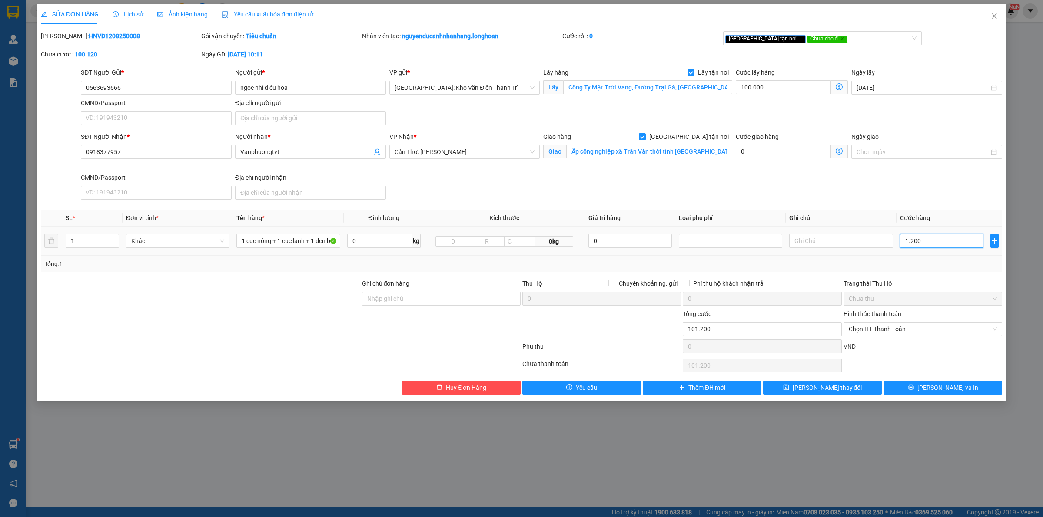
type input "112.000"
type input "12.000"
type input "220.000"
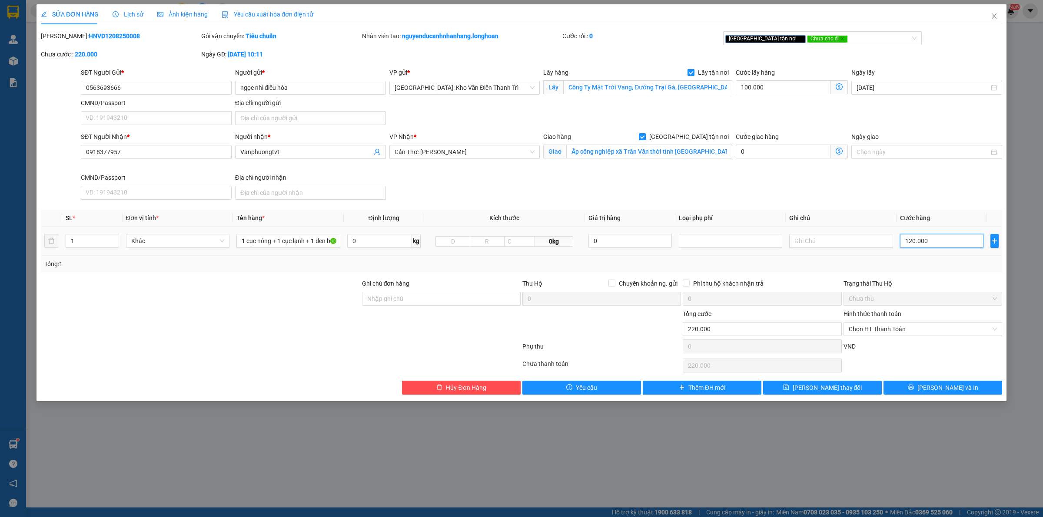
type input "1.200.000"
type input "1.300.000"
type input "1.200.000"
click at [856, 385] on button "[PERSON_NAME] thay đổi" at bounding box center [822, 388] width 119 height 14
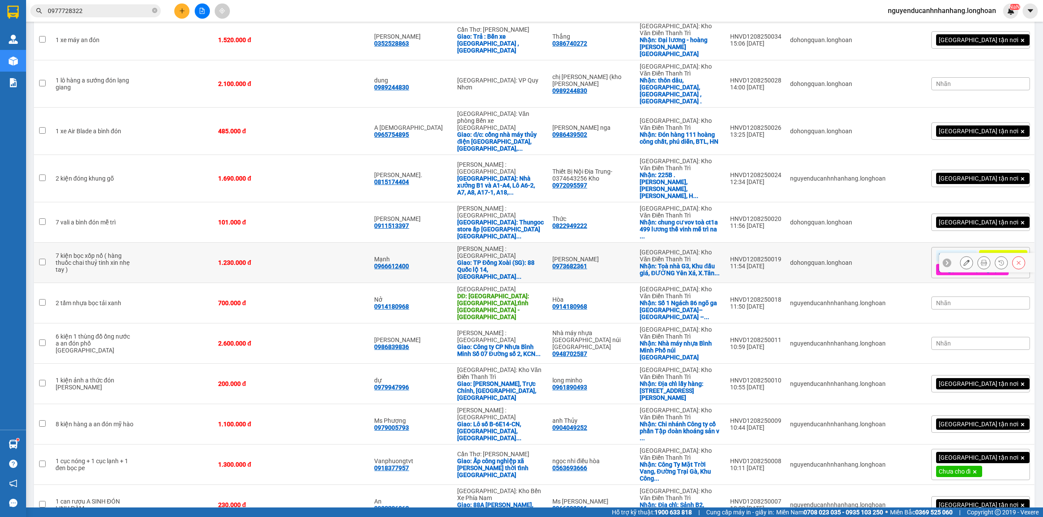
scroll to position [434, 0]
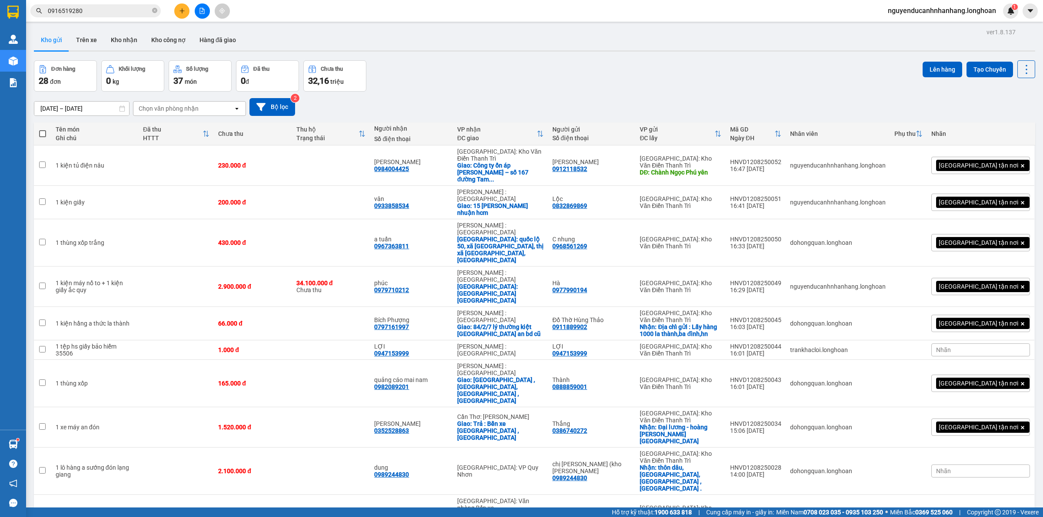
click at [154, 13] on icon "close-circle" at bounding box center [154, 10] width 5 height 5
click at [117, 12] on input "text" at bounding box center [99, 11] width 103 height 10
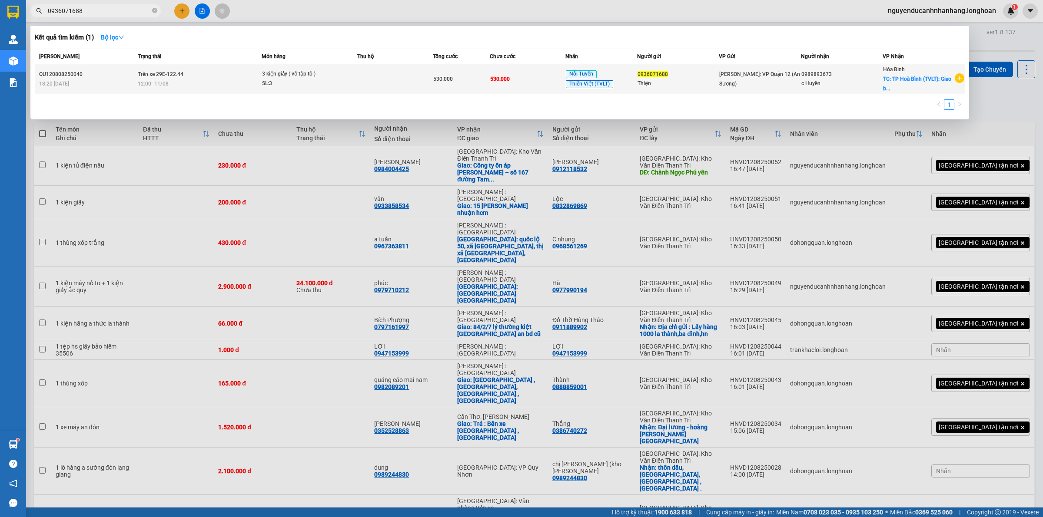
type input "0936071688"
click at [214, 82] on div "12:00 [DATE]" at bounding box center [199, 84] width 123 height 10
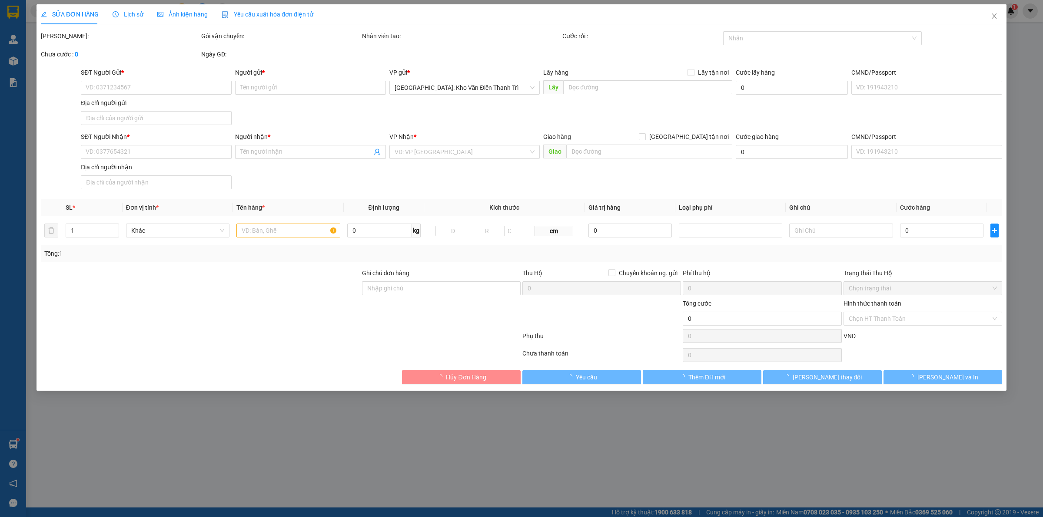
type input "0936071688"
type input "Thiện"
type input "0989893673"
type input "c Huyền"
checkbox input "true"
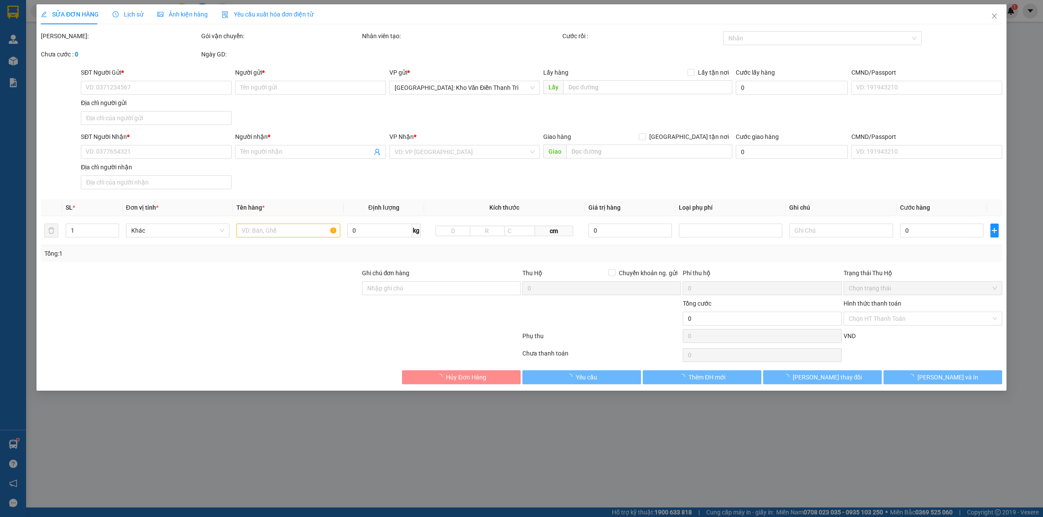
type input "TP Hoà Bình (TVLT): [GEOGRAPHIC_DATA]"
type input "nhận theo kiện - hư hỏng ko chịu trách nhiệm"
type input "530.000"
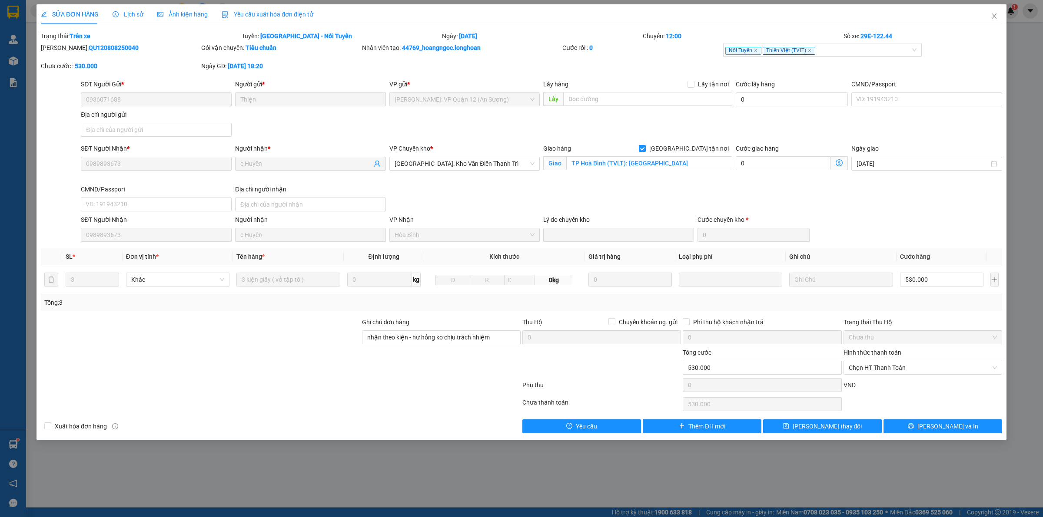
click at [125, 18] on span "Lịch sử" at bounding box center [128, 14] width 31 height 7
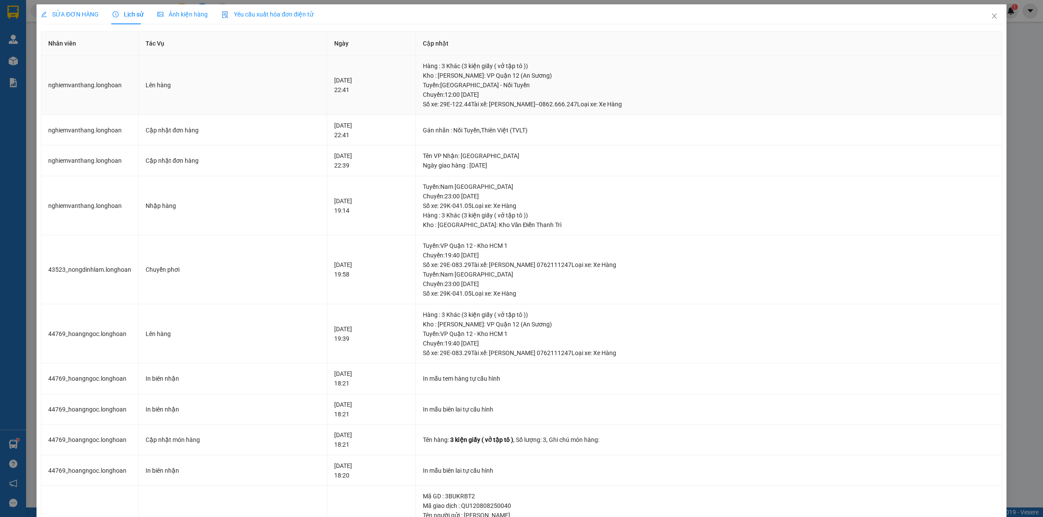
click at [529, 91] on div "[GEOGRAPHIC_DATA] : [GEOGRAPHIC_DATA] - Nối Tuyến Chuyến: 12:00 [DATE] Số xe: 2…" at bounding box center [709, 94] width 572 height 29
drag, startPoint x: 529, startPoint y: 91, endPoint x: 516, endPoint y: 88, distance: 13.5
click at [527, 90] on div "[GEOGRAPHIC_DATA] : [GEOGRAPHIC_DATA] - Nối Tuyến Chuyến: 12:00 [DATE] Số xe: 2…" at bounding box center [709, 94] width 572 height 29
click at [334, 86] on div "[DATE] 22:41" at bounding box center [371, 85] width 74 height 19
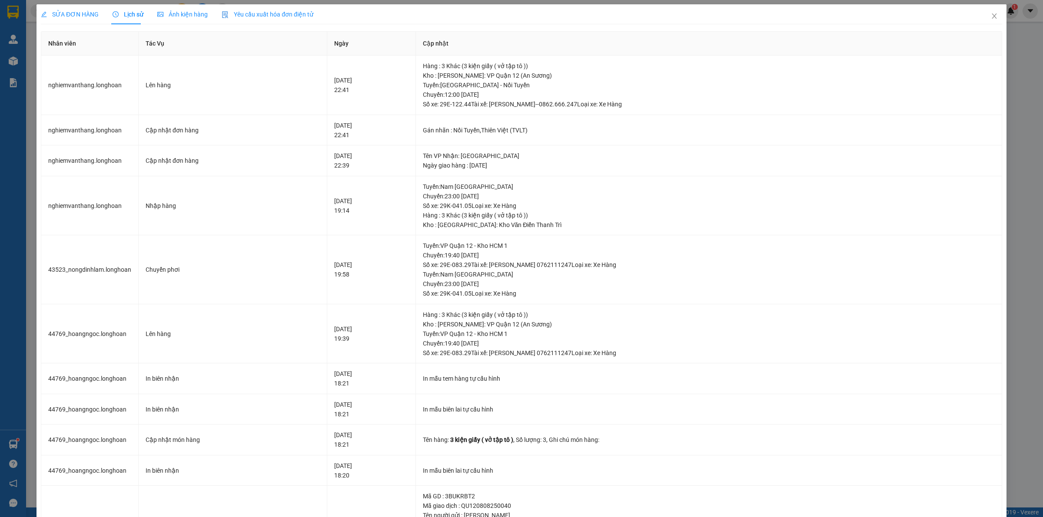
click at [76, 14] on span "SỬA ĐƠN HÀNG" at bounding box center [70, 14] width 58 height 7
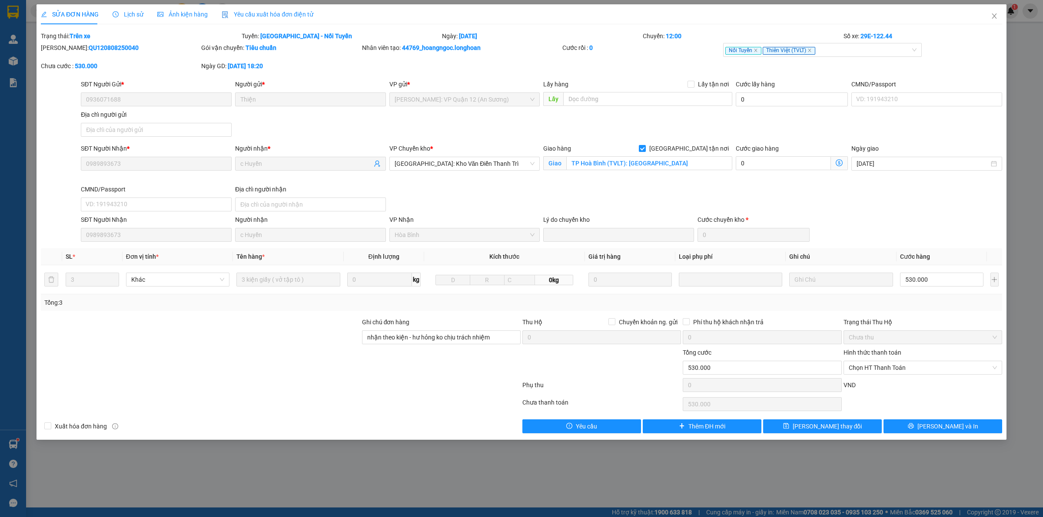
click at [122, 16] on span "Lịch sử" at bounding box center [128, 14] width 31 height 7
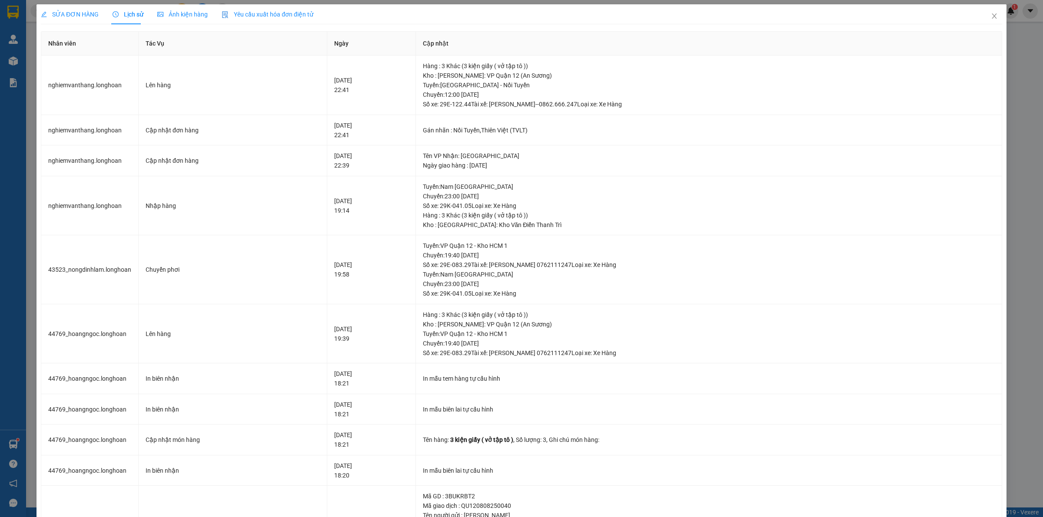
click at [69, 20] on div "SỬA ĐƠN HÀNG" at bounding box center [70, 14] width 58 height 20
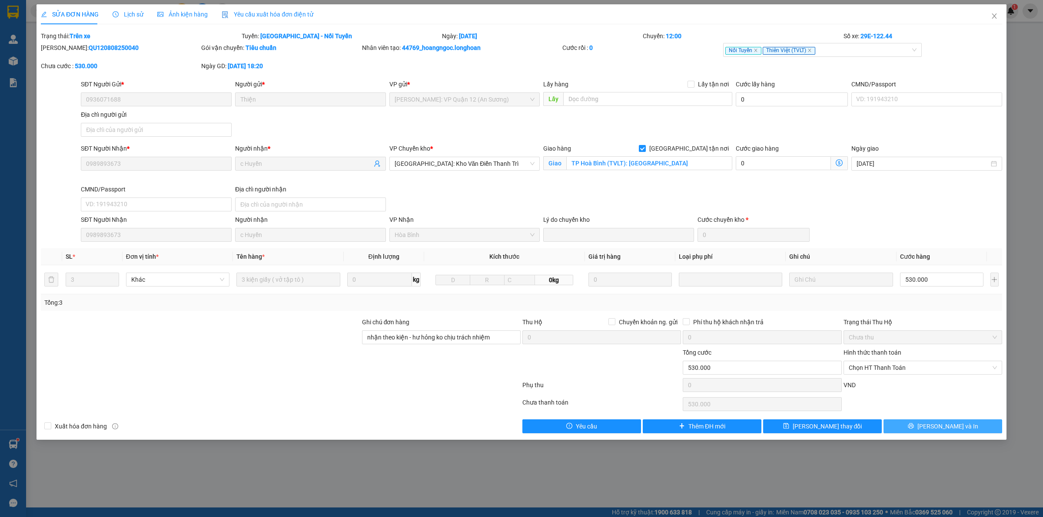
click at [910, 426] on button "[PERSON_NAME] và In" at bounding box center [942, 427] width 119 height 14
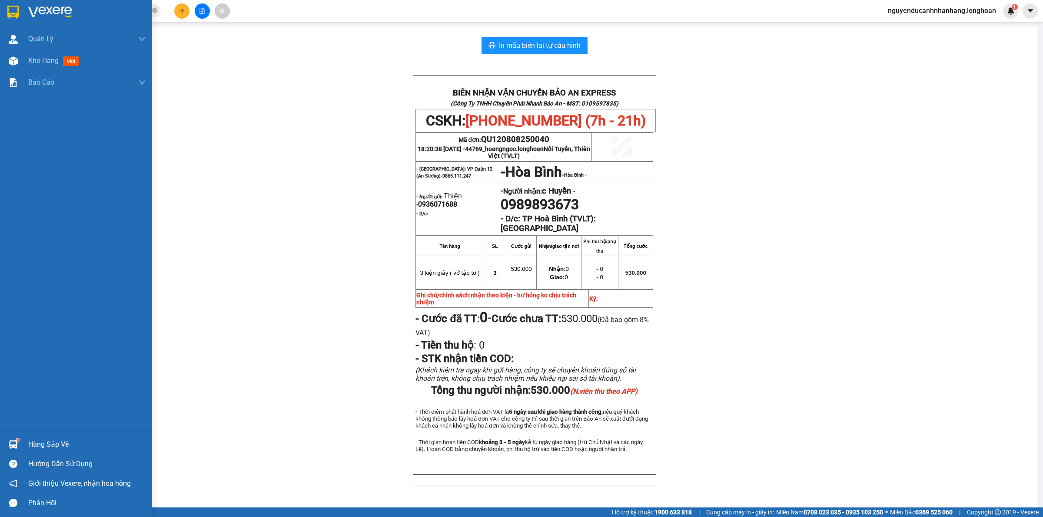
click at [17, 12] on img at bounding box center [12, 12] width 11 height 13
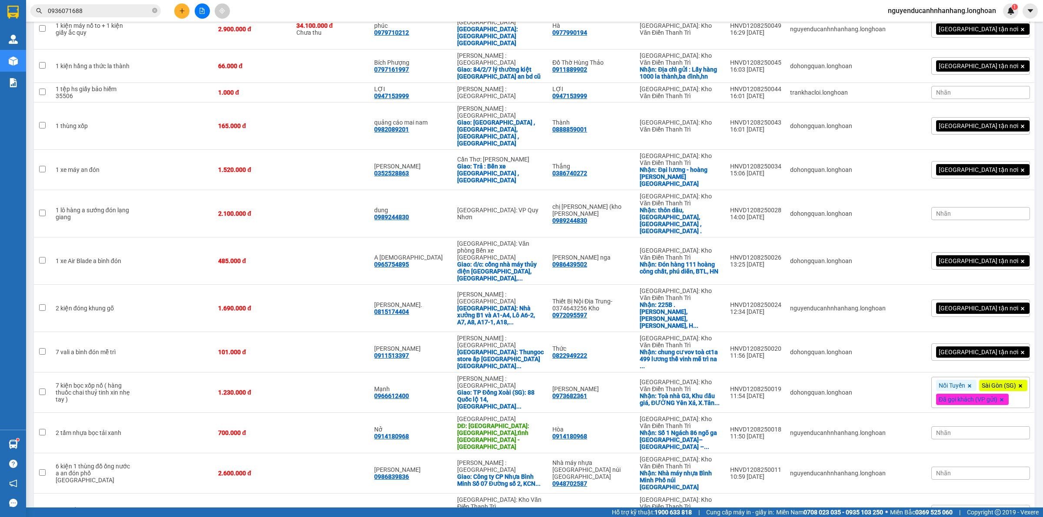
scroll to position [272, 0]
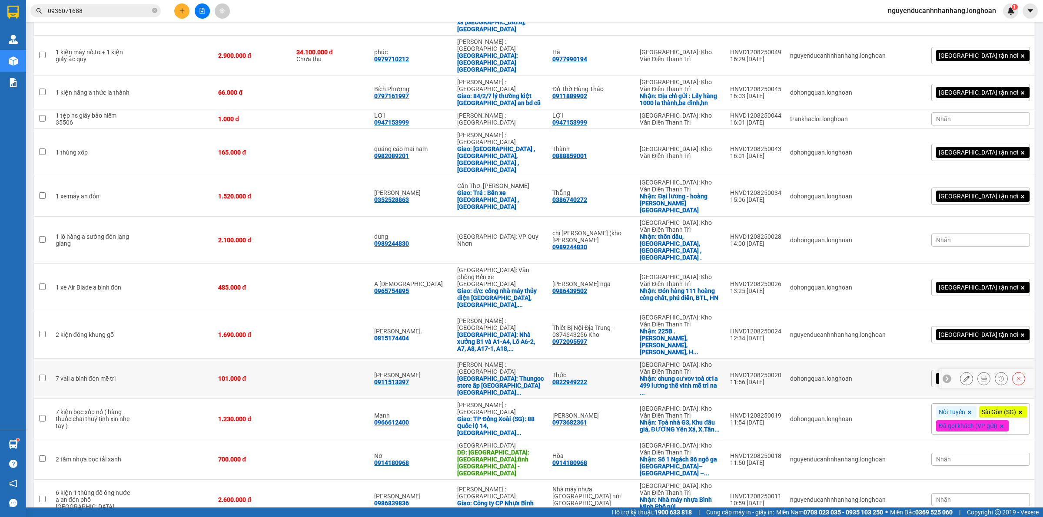
click at [961, 371] on button at bounding box center [966, 378] width 12 height 15
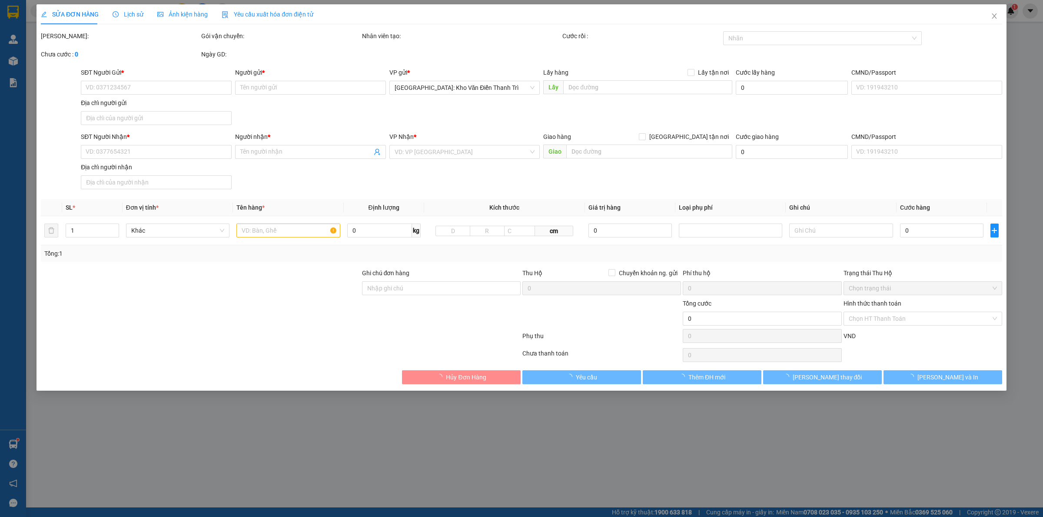
type input "0822949222"
type input "Thức"
checkbox input "true"
type input "chung cư vov toà ct1a 499 lương thế vinh mễ trì nam từ liên hà nội"
type input "0911513397"
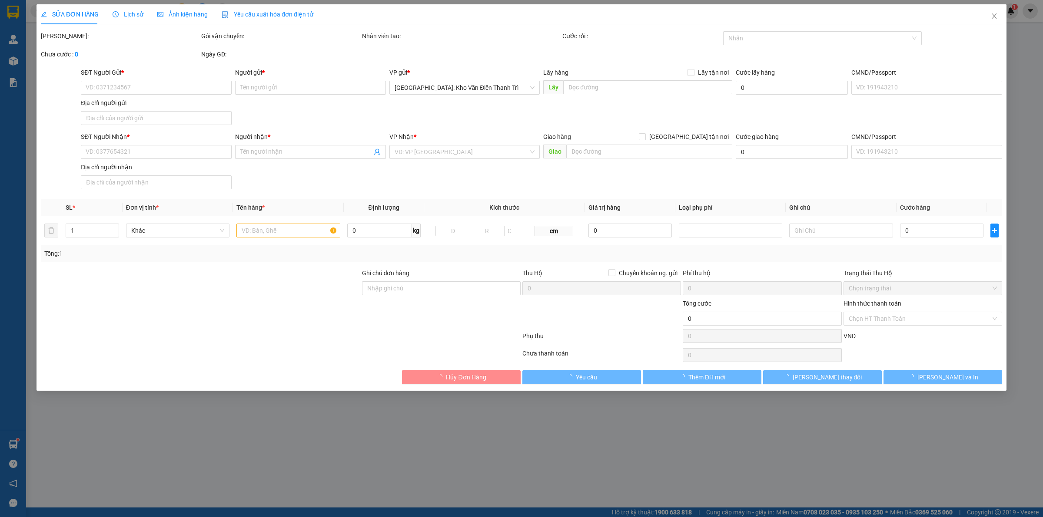
type input "thu ngọc"
checkbox input "true"
type input "Thungoc store ấp thạnh hiệp xã thạnh đông tân châu tây ninh"
type input "101.000"
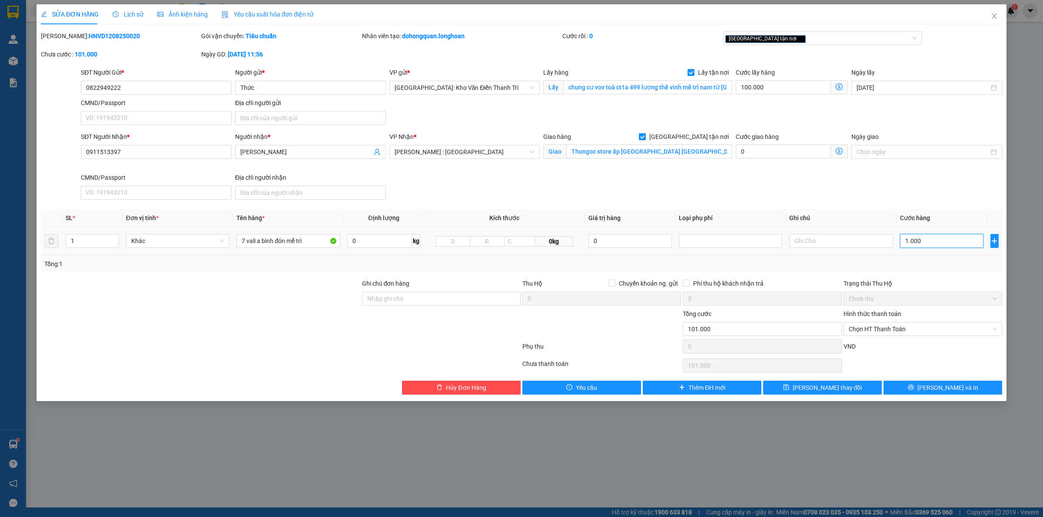
click at [931, 243] on input "1.000" at bounding box center [941, 241] width 83 height 14
type input "1.100.000"
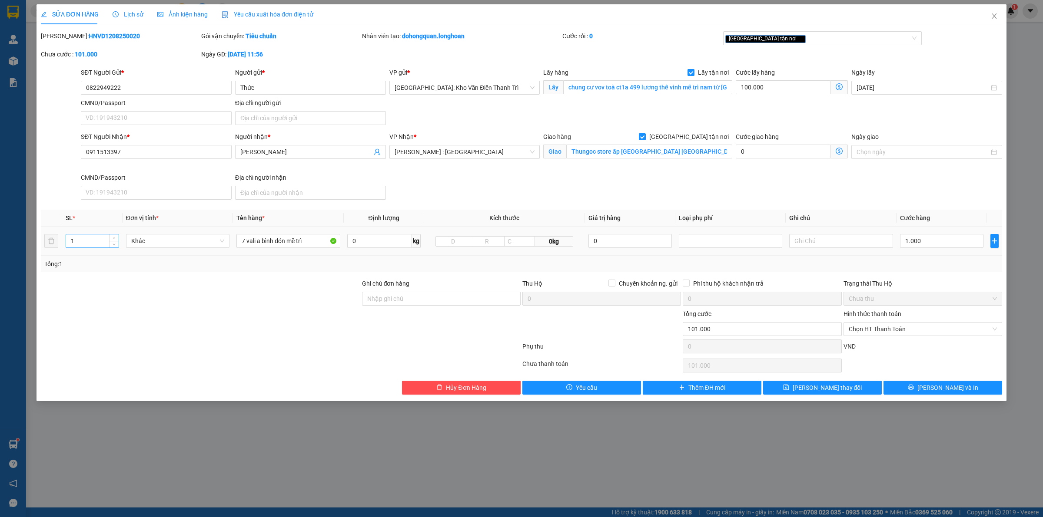
type input "1.000.000"
click at [90, 240] on input "1" at bounding box center [92, 241] width 53 height 13
type input "7"
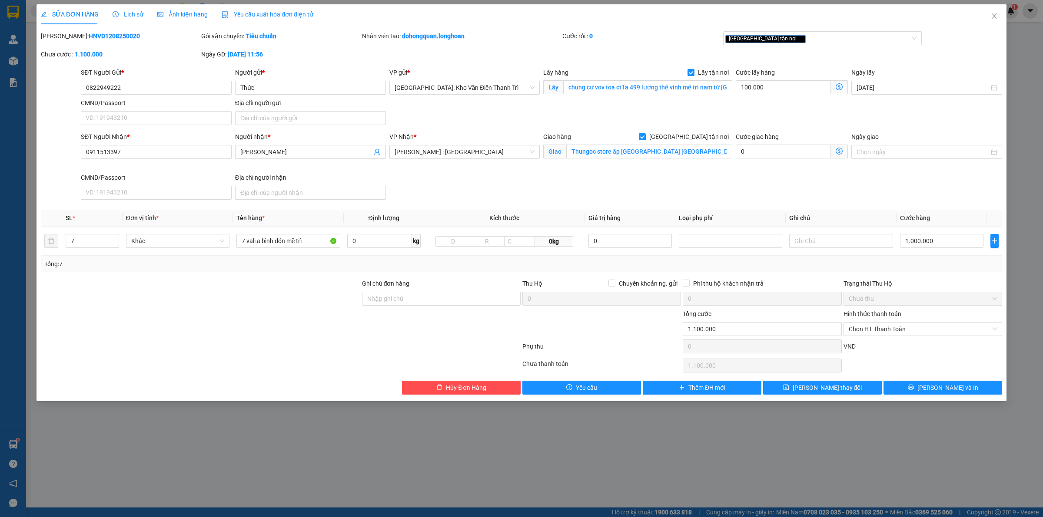
click at [146, 286] on div at bounding box center [200, 294] width 321 height 30
click at [672, 152] on input "Thungoc store ấp thạnh hiệp xã thạnh đông tân châu tây ninh" at bounding box center [649, 152] width 166 height 14
click at [702, 152] on input "Thungoc store ấp thạnh hiệp xã thạnh đông tân châu tây ninh" at bounding box center [649, 152] width 166 height 14
click at [696, 142] on span "[GEOGRAPHIC_DATA] tận nơi" at bounding box center [689, 137] width 86 height 10
click at [645, 139] on input "[GEOGRAPHIC_DATA] tận nơi" at bounding box center [642, 136] width 6 height 6
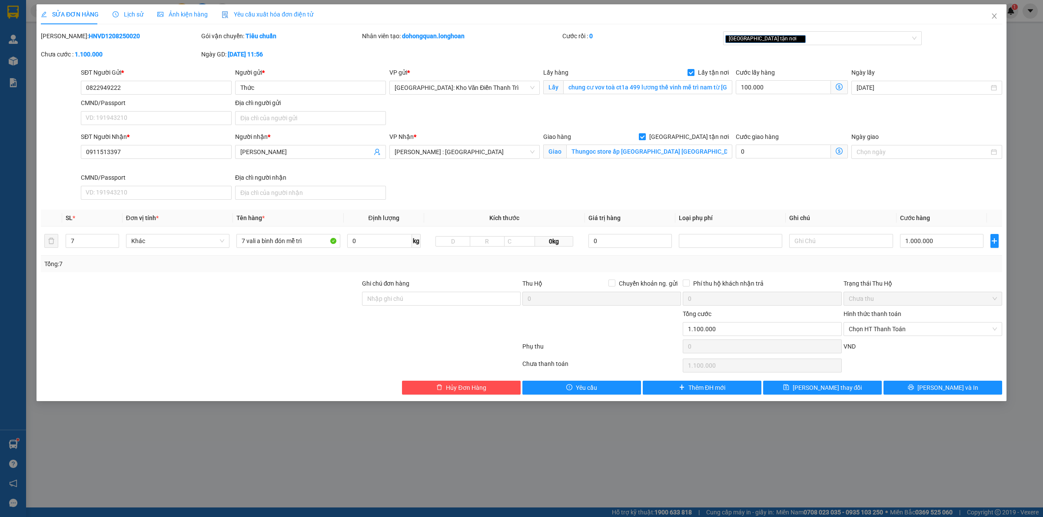
checkbox input "false"
type input "1.000.000"
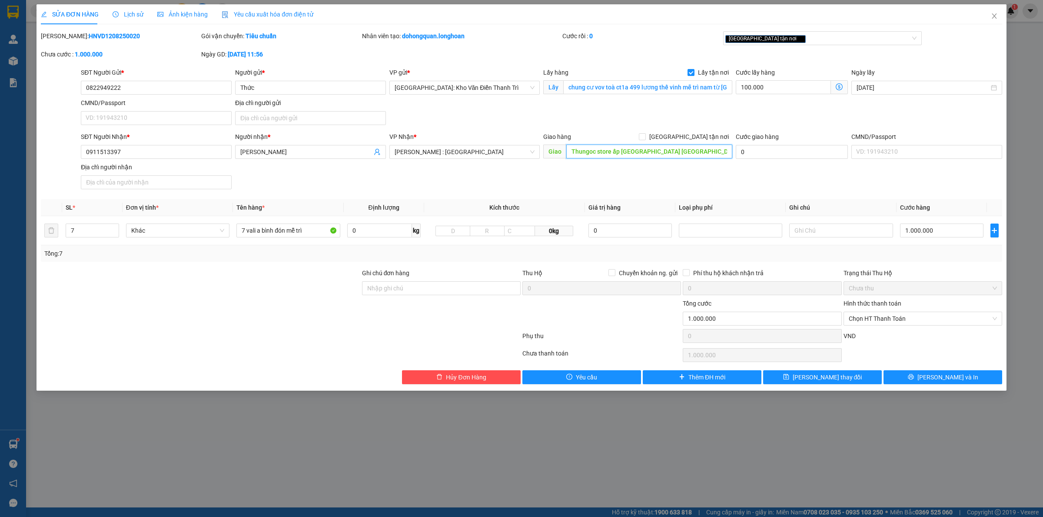
click at [700, 147] on input "Thungoc store ấp thạnh hiệp xã thạnh đông tân châu tây ninh" at bounding box center [649, 152] width 166 height 14
click at [698, 142] on div "Giao hàng Giao tận nơi" at bounding box center [637, 138] width 189 height 13
click at [696, 136] on span "[GEOGRAPHIC_DATA] tận nơi" at bounding box center [689, 137] width 86 height 10
click at [645, 136] on input "[GEOGRAPHIC_DATA] tận nơi" at bounding box center [642, 136] width 6 height 6
checkbox input "true"
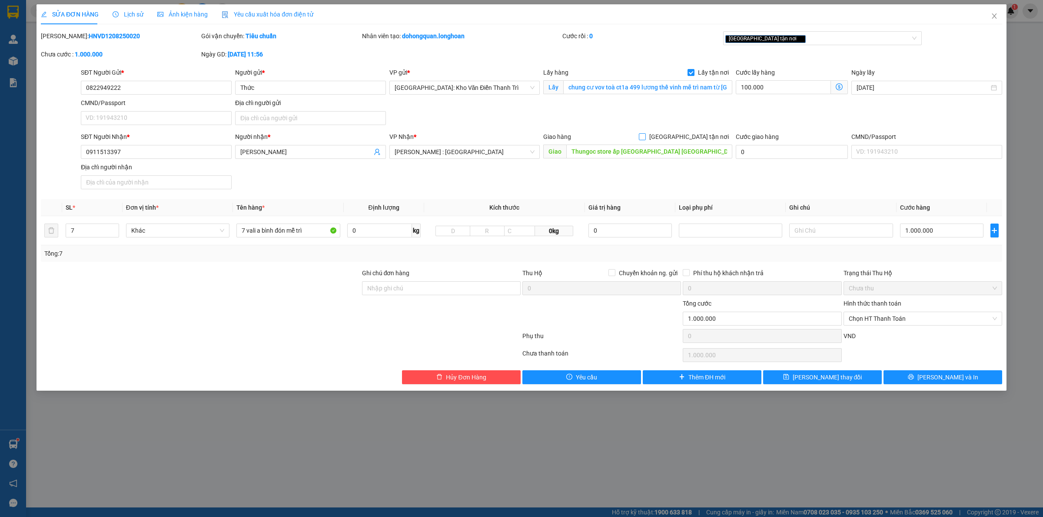
type input "1.100.000"
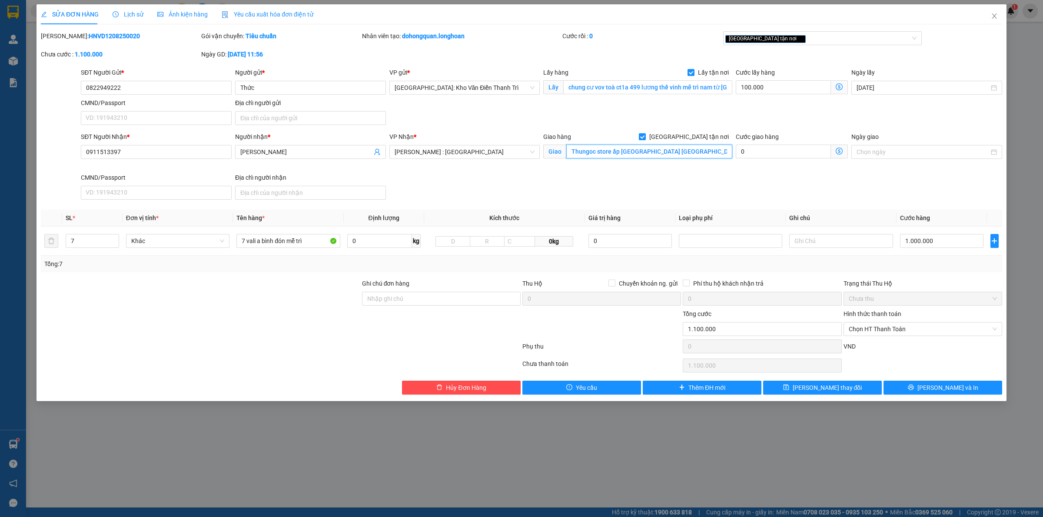
click at [700, 153] on input "Thungoc store ấp thạnh hiệp xã thạnh đông tân châu tây ninh" at bounding box center [649, 152] width 166 height 14
click at [709, 155] on input "Thungoc store ấp thạnh hiệp xã thạnh đông tân châu tây ninh" at bounding box center [649, 152] width 166 height 14
click at [933, 247] on input "1.000.000" at bounding box center [941, 241] width 83 height 14
type input "100.007"
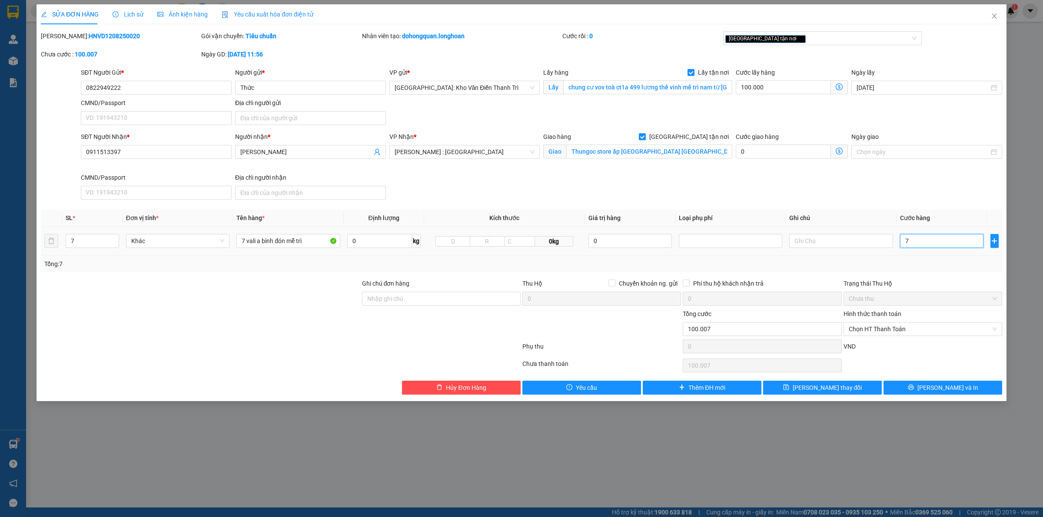
type input "72"
type input "100.072"
type input "100.720"
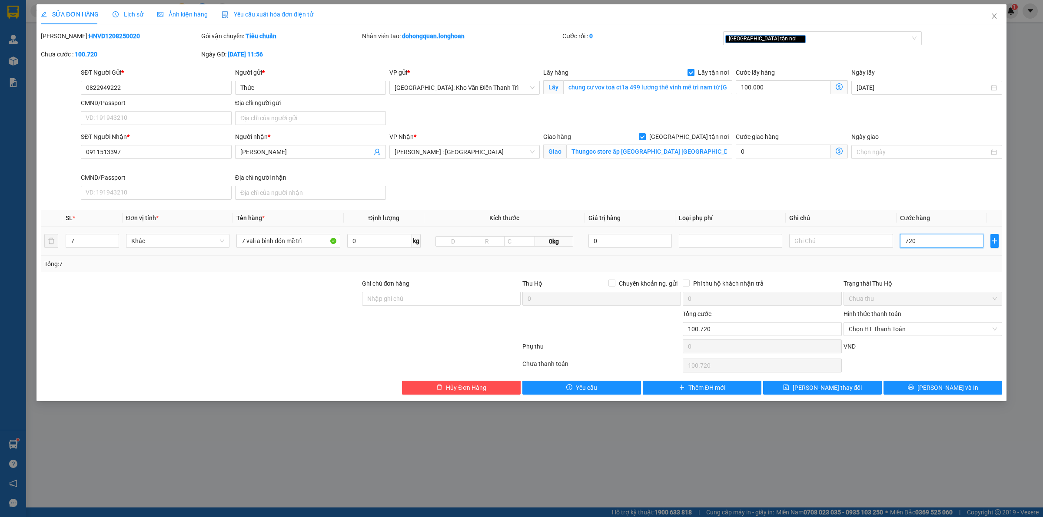
type input "720"
type input "820.000"
type input "720.000"
click at [896, 258] on div "Tổng: 7" at bounding box center [521, 264] width 961 height 17
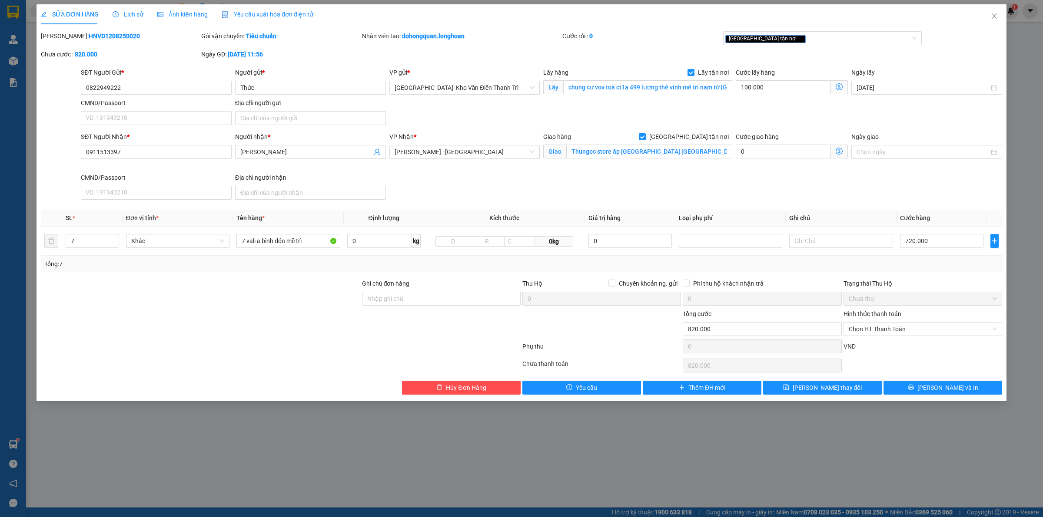
click at [649, 327] on div at bounding box center [601, 324] width 160 height 30
click at [948, 237] on input "720.000" at bounding box center [941, 241] width 83 height 14
click at [618, 333] on div at bounding box center [601, 324] width 160 height 30
drag, startPoint x: 398, startPoint y: 298, endPoint x: 411, endPoint y: 307, distance: 15.4
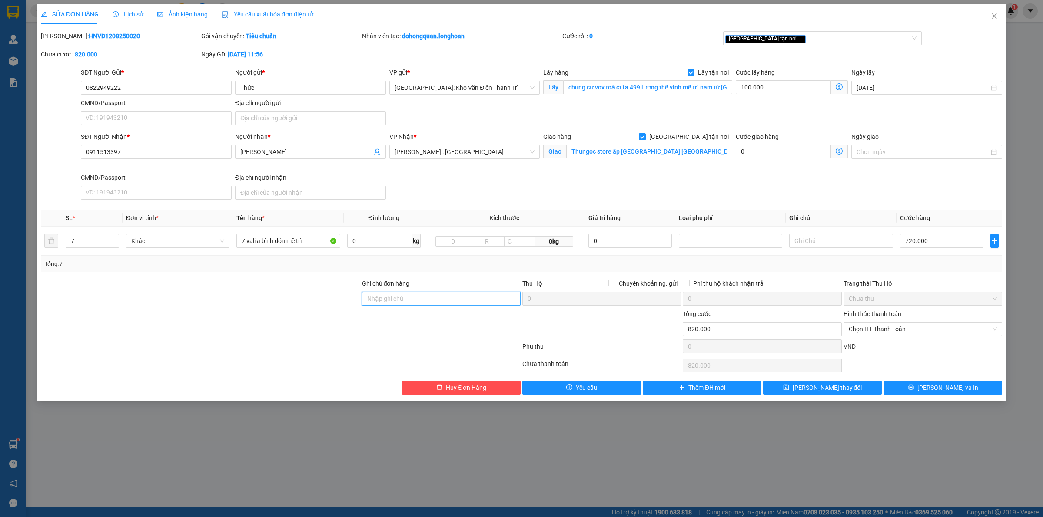
click at [398, 298] on input "Ghi chú đơn hàng" at bounding box center [441, 299] width 159 height 14
type input "hàng giao nguyên kiện, hư vỡ ko đền"
click at [308, 268] on div "Tổng: 7" at bounding box center [223, 264] width 358 height 10
drag, startPoint x: 319, startPoint y: 246, endPoint x: 209, endPoint y: 244, distance: 110.8
click at [209, 244] on tr "7 Khác 7 vali a bình đón mễ trì 0 kg 0kg 0 720.000" at bounding box center [521, 241] width 961 height 29
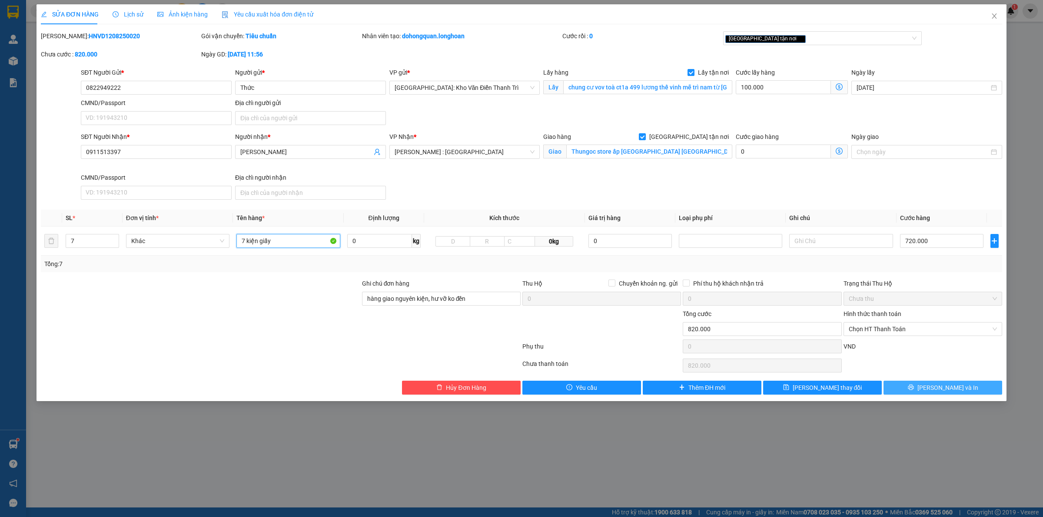
type input "7 kiện giấy"
click at [948, 388] on span "[PERSON_NAME] và In" at bounding box center [947, 388] width 61 height 10
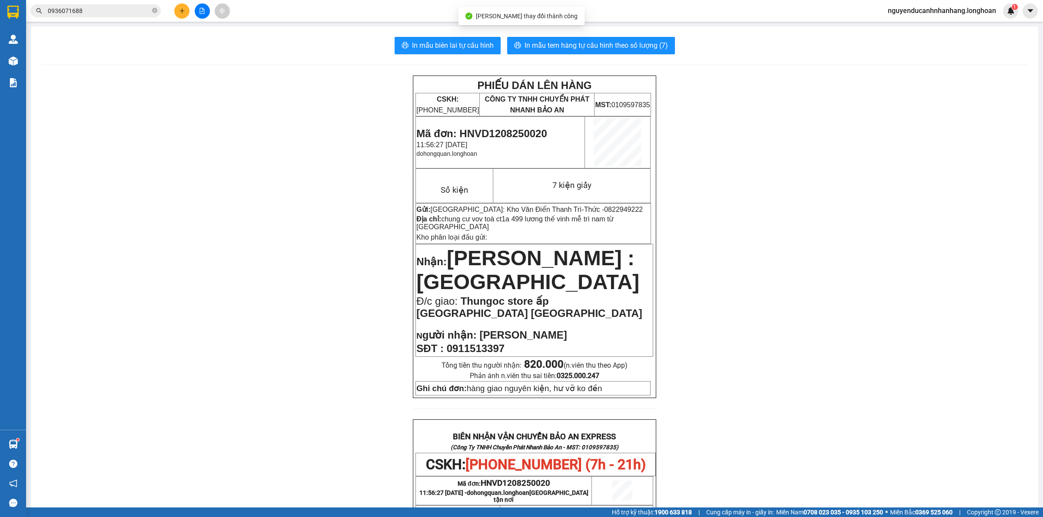
click span "Mã đơn: HNVD1208250020"
copy span "HNVD1208250020"
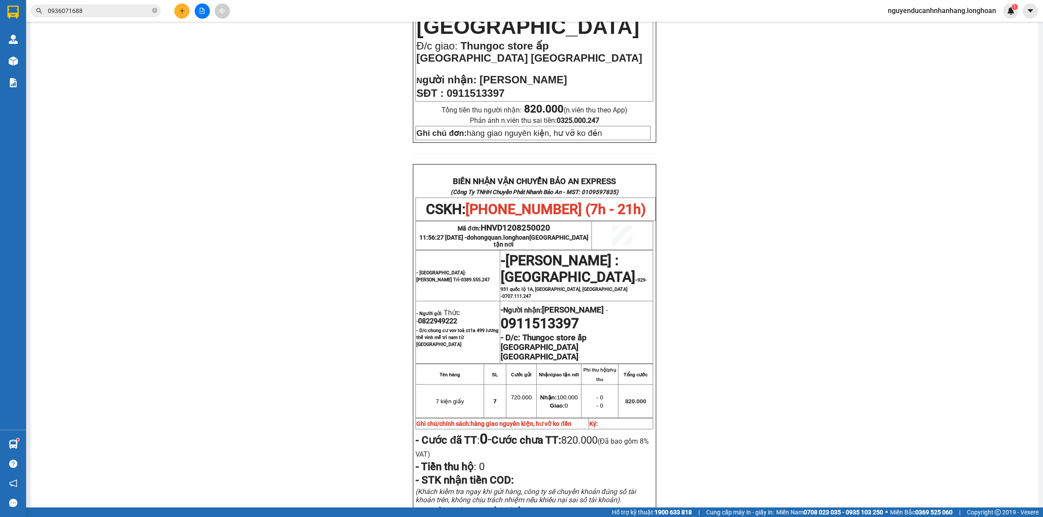
scroll to position [390, 0]
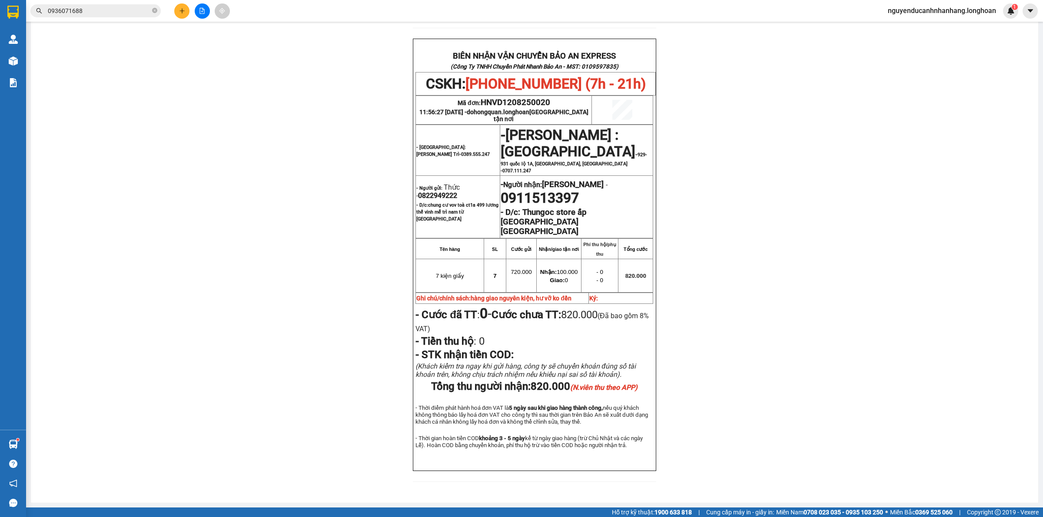
click span "0822949222"
copy span "0822949222"
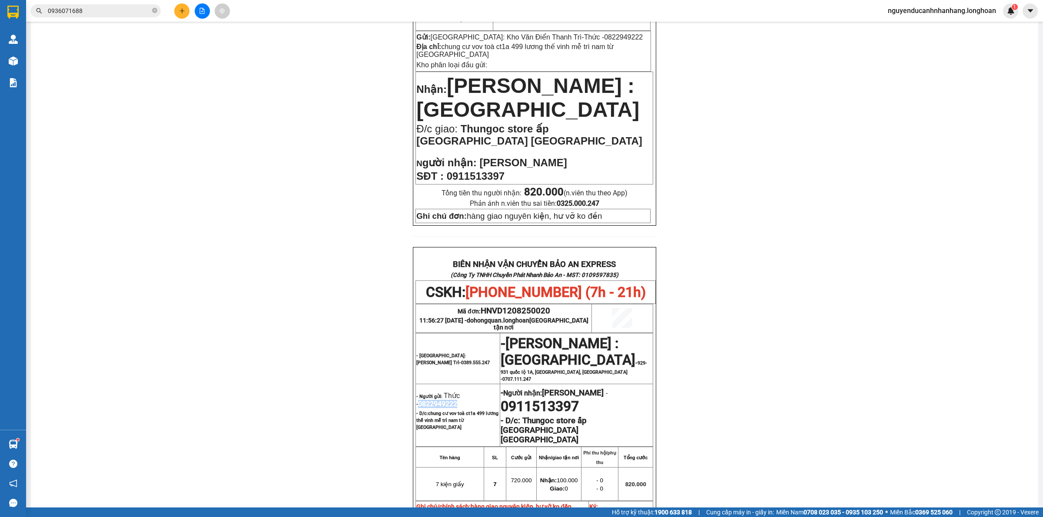
scroll to position [0, 0]
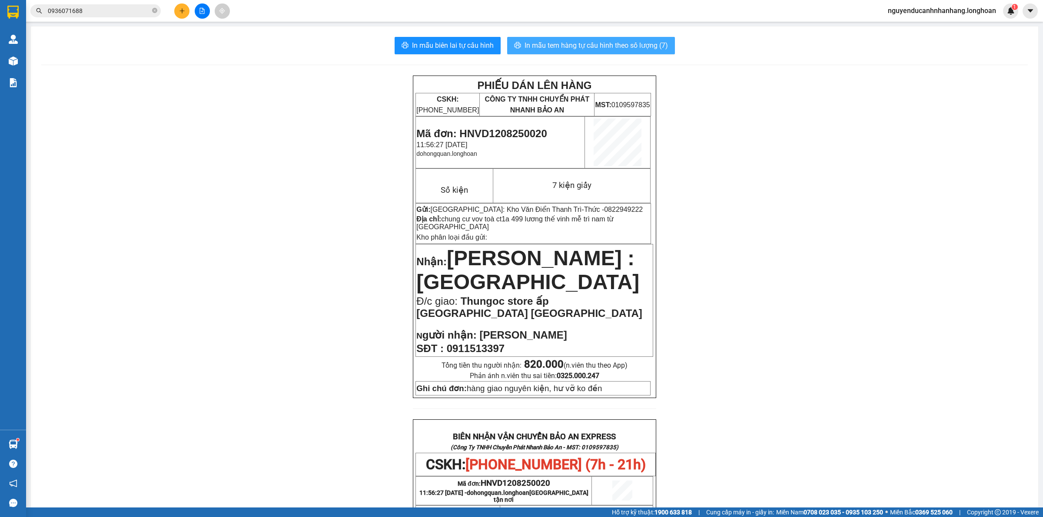
click span "In mẫu tem hàng tự cấu hình theo số lượng (7)"
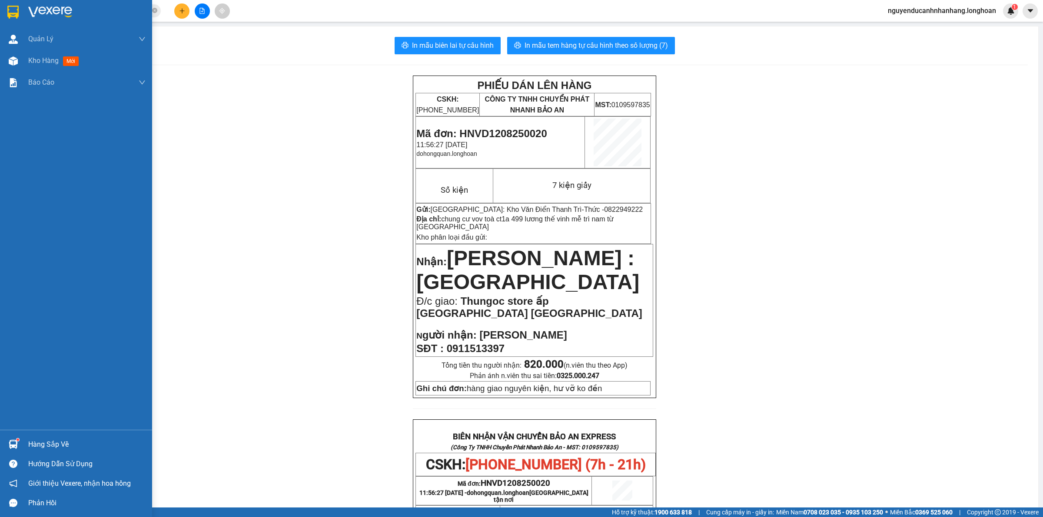
click img
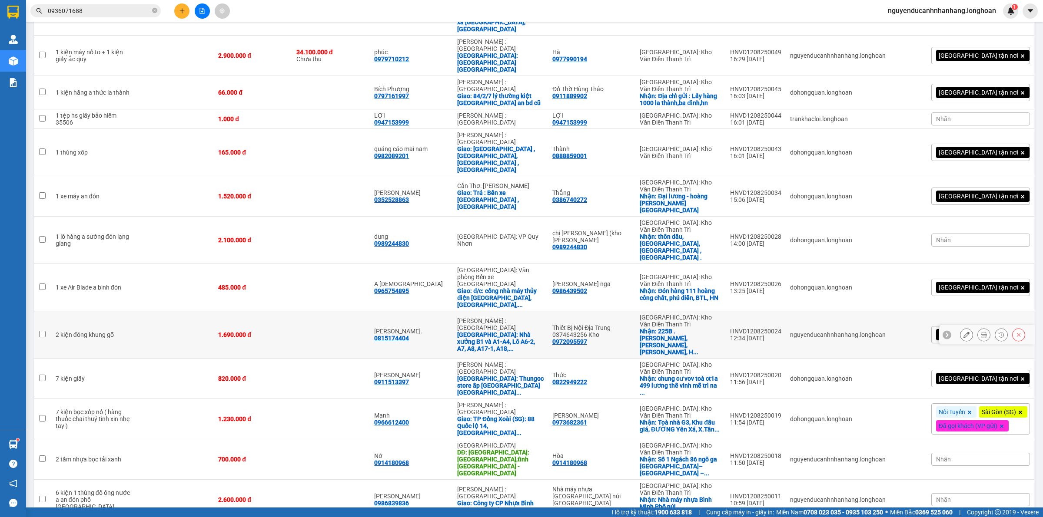
scroll to position [217, 0]
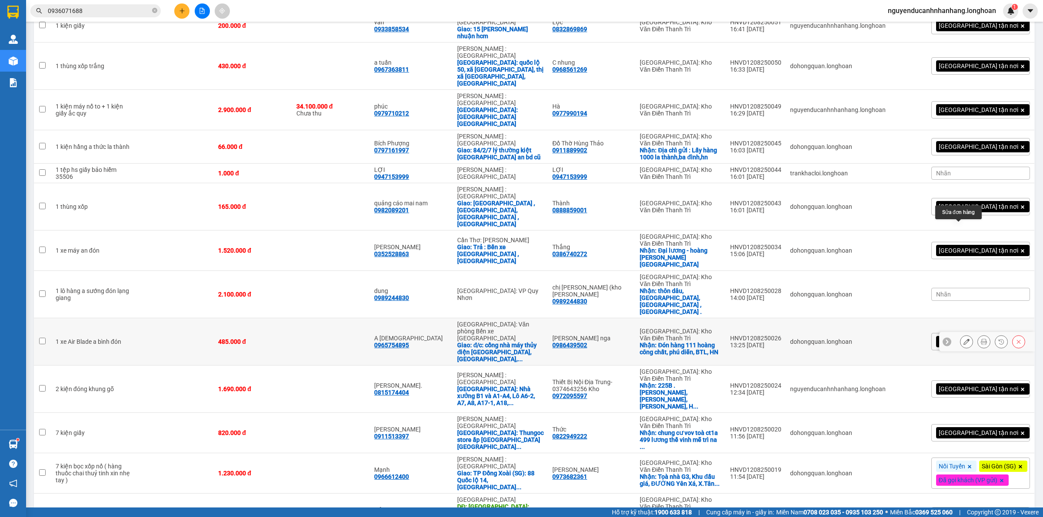
click icon
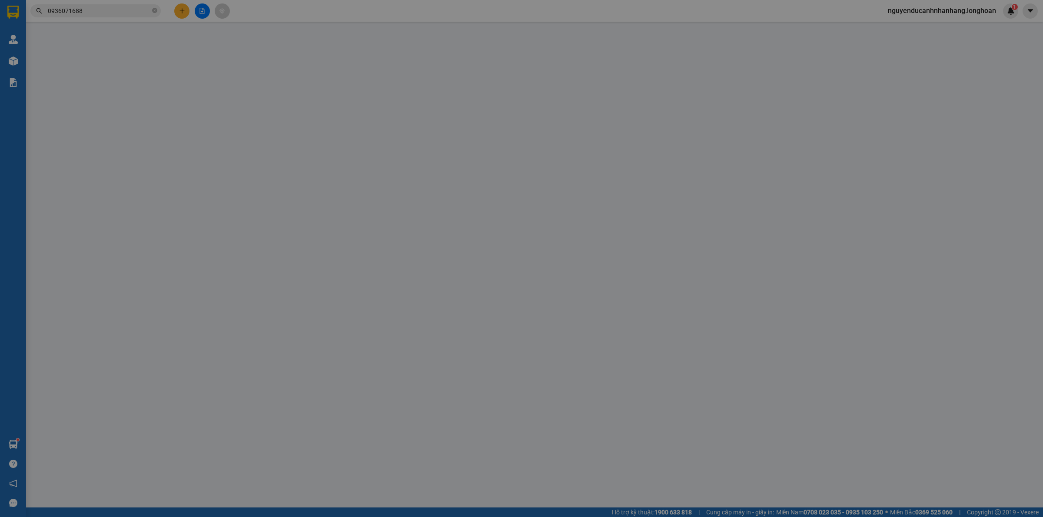
type input "0986439502"
type input "vũ thị nga"
checkbox input "true"
type input "Đón hàng 111 hoàng công chất, phú diễn, BTL, HN"
type input "0965754895"
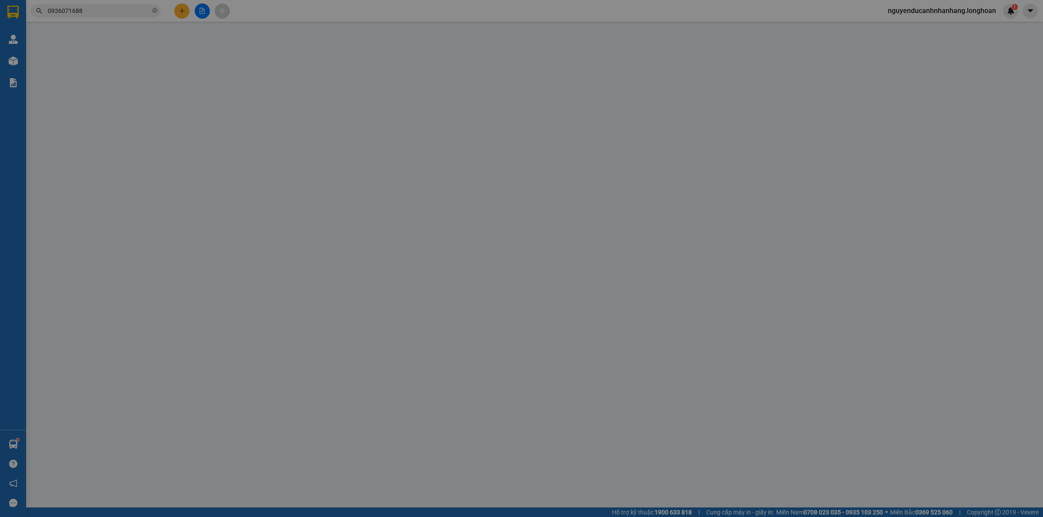
type input "A Bền"
checkbox input "true"
type input "đ/c: cổng nhà máy thủy điện mông dương, cẩm phả, quảng ninh"
type input "485.000"
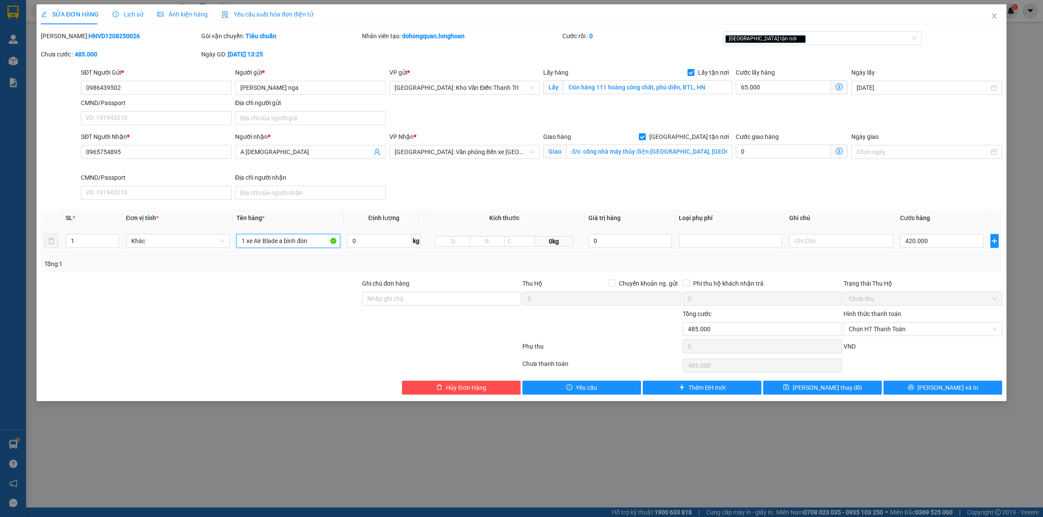
click input "1 xe Air Blade a bình đón"
click div "Ghi chú đơn hàng"
click input "Ghi chú đơn hàng"
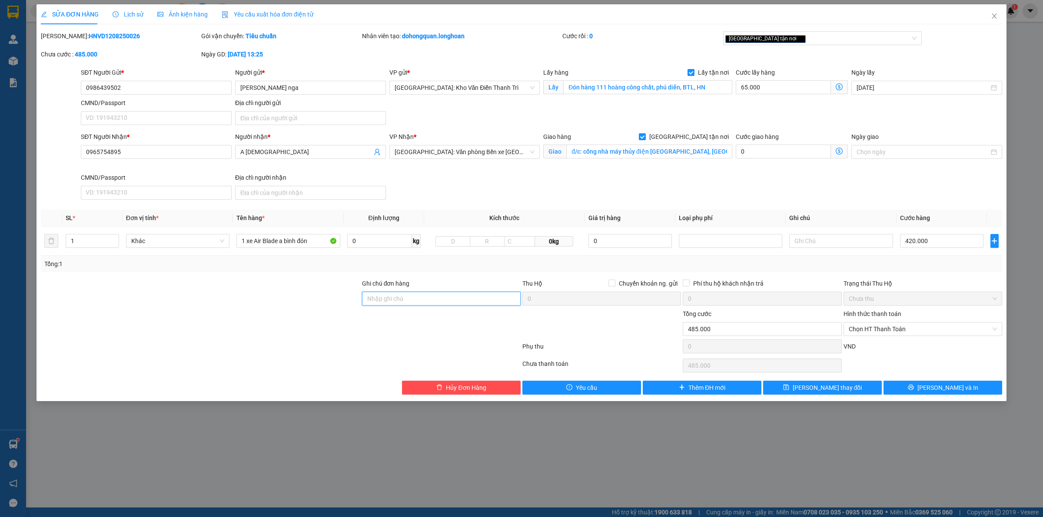
type input "chìa khóa quấn tay lái ( giấy tờ trong cốp )"
click div
click input "1 xe Air Blade a bình đón"
drag, startPoint x: 322, startPoint y: 242, endPoint x: 279, endPoint y: 240, distance: 43.1
click input "1 xe Air Blade a bình đón"
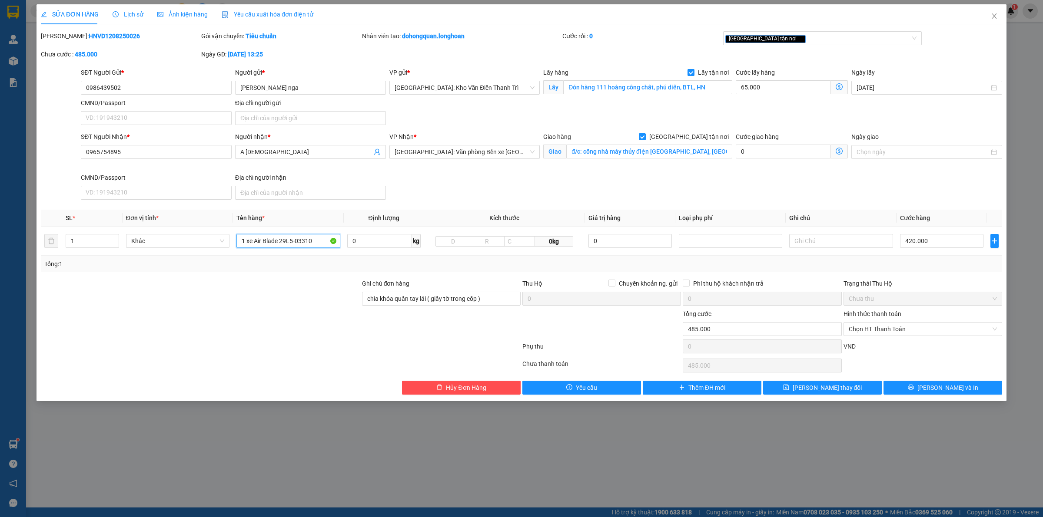
type input "1 xe Air Blade 29L5-03310"
click div
click div "[GEOGRAPHIC_DATA] tận nơi"
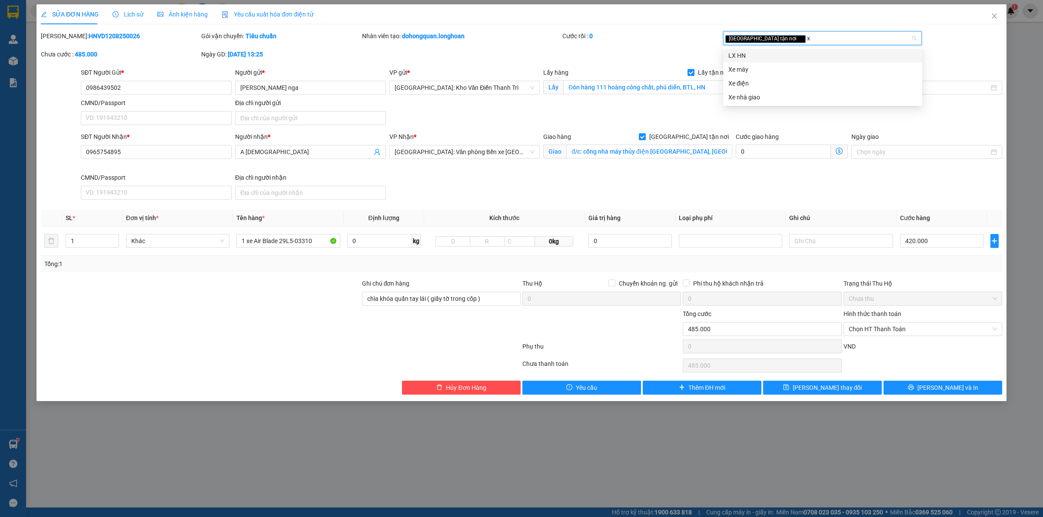
type input "xe"
click div "Xe máy"
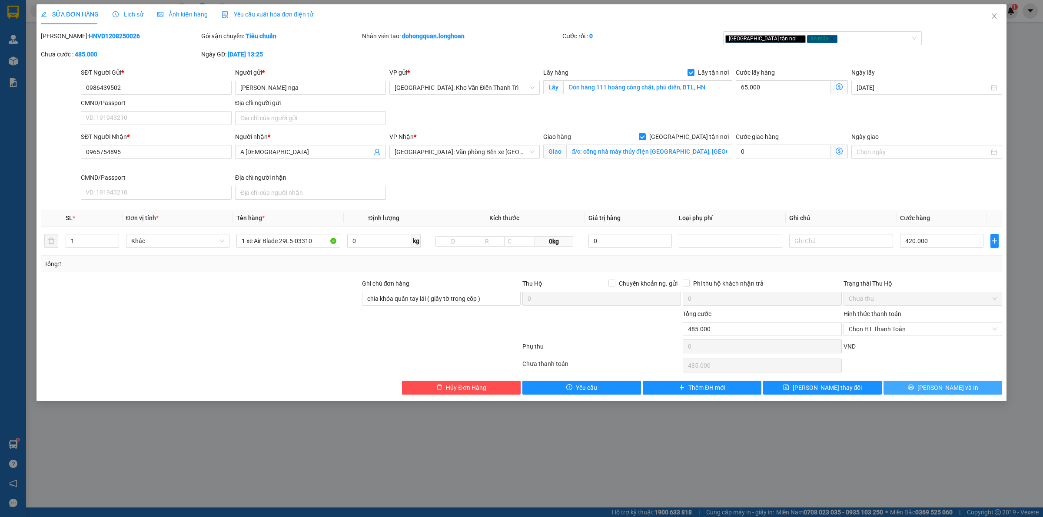
click button "[PERSON_NAME] và In"
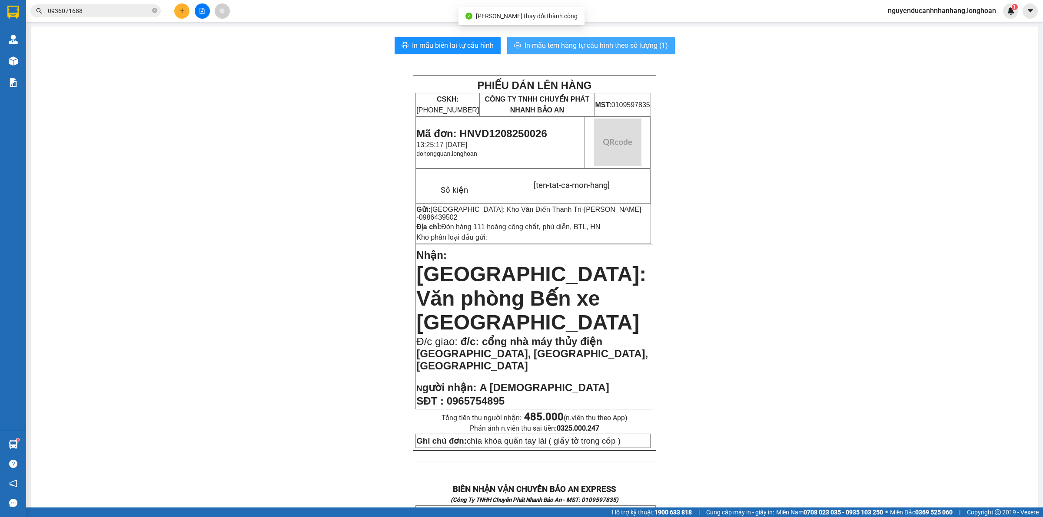
click span "In mẫu tem hàng tự cấu hình theo số lượng (1)"
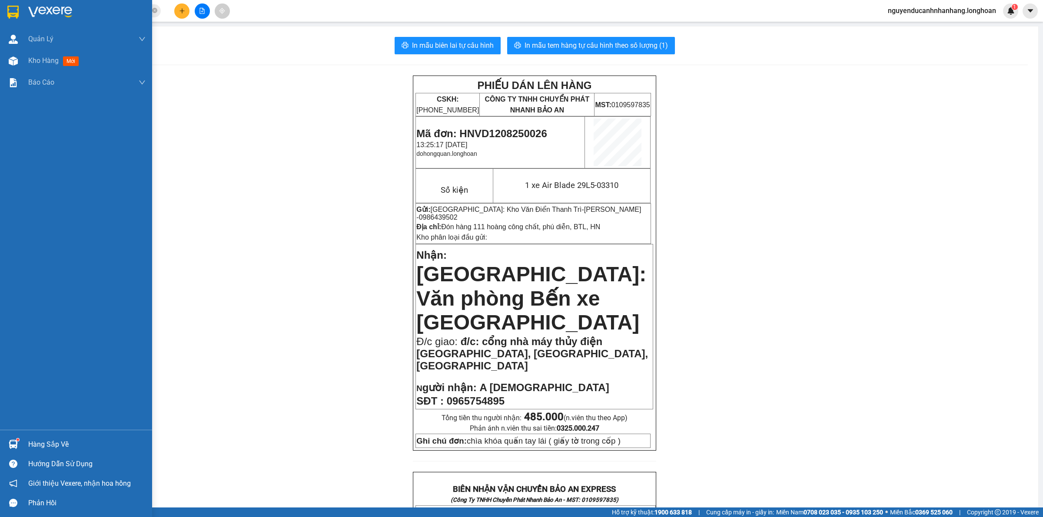
click div
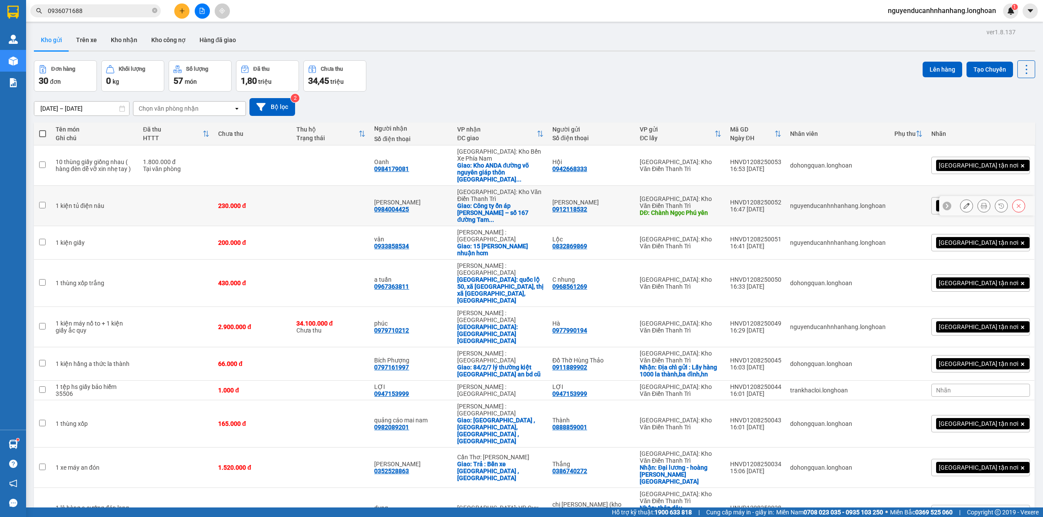
click icon
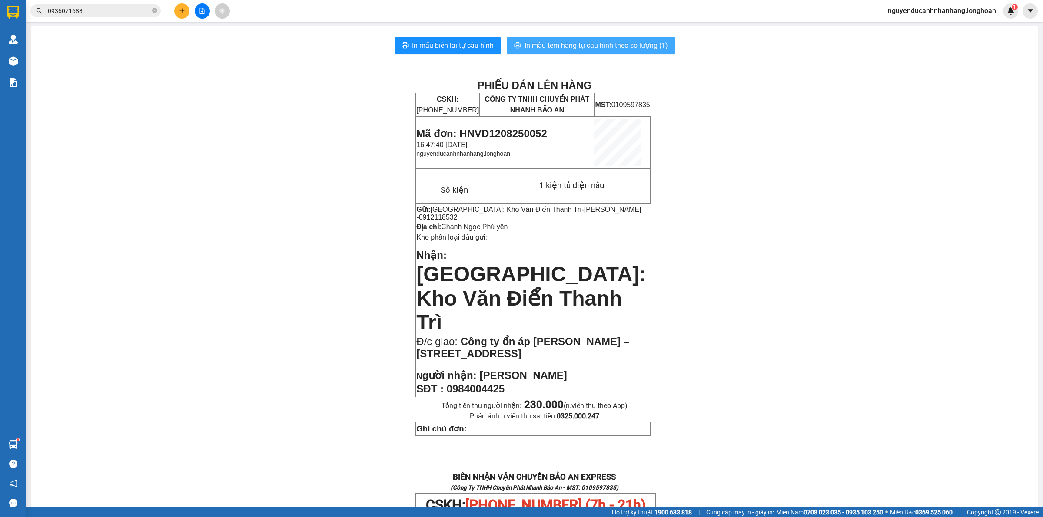
click span "In mẫu tem hàng tự cấu hình theo số lượng (1)"
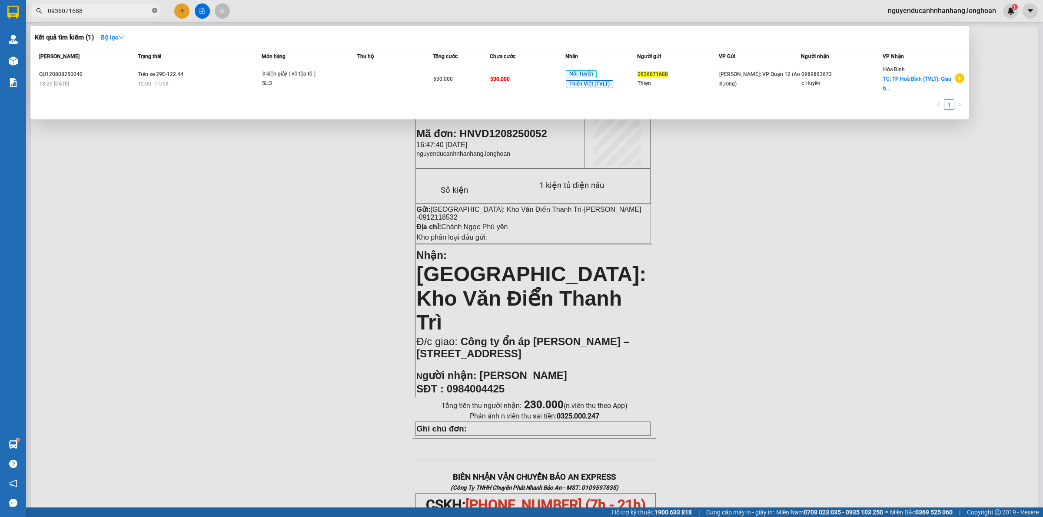
click icon "close-circle"
click input "text"
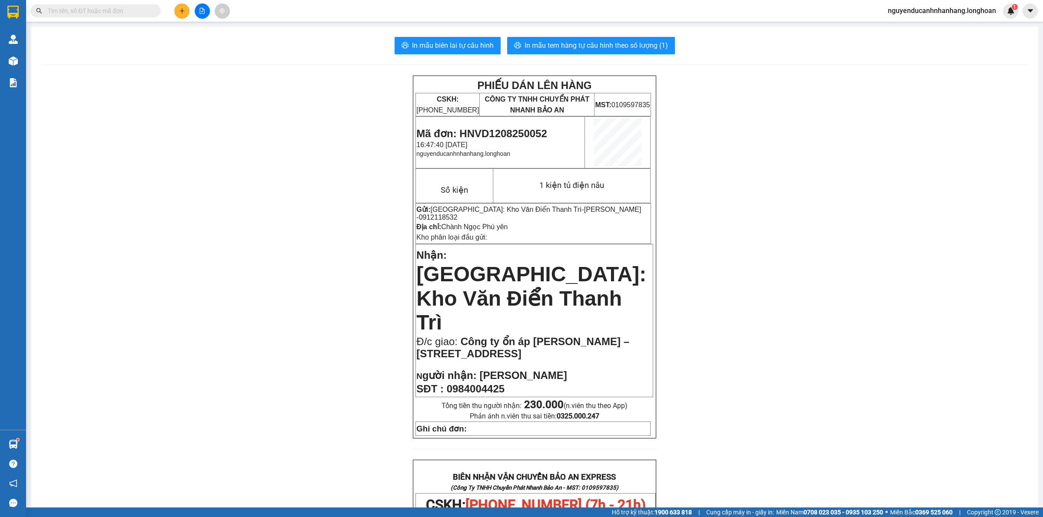
paste input "0943255211"
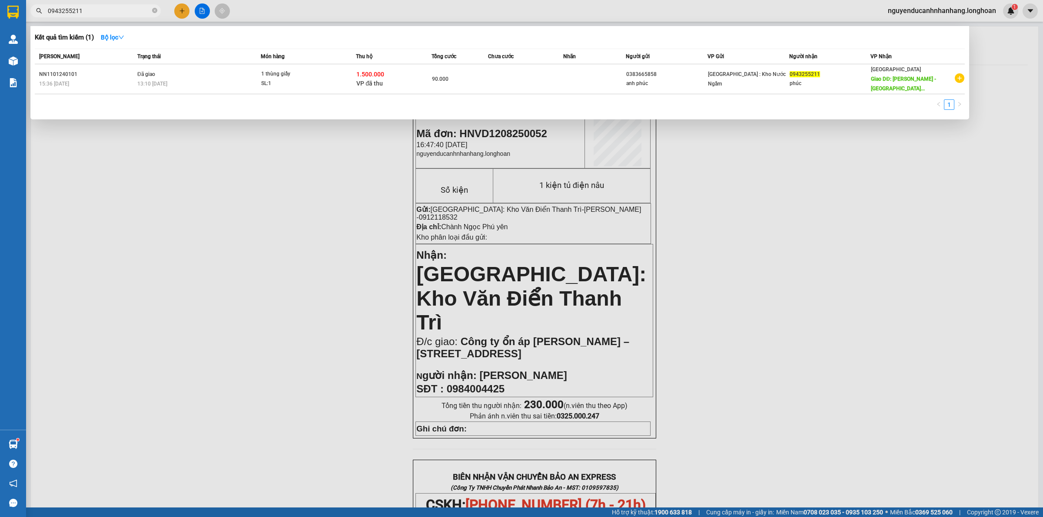
type input "0943255211"
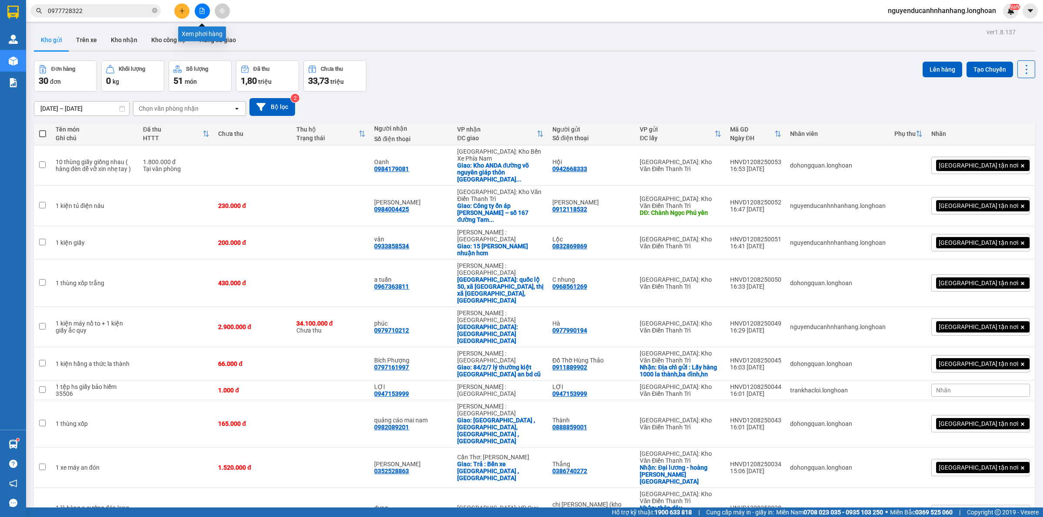
click at [202, 7] on button at bounding box center [202, 10] width 15 height 15
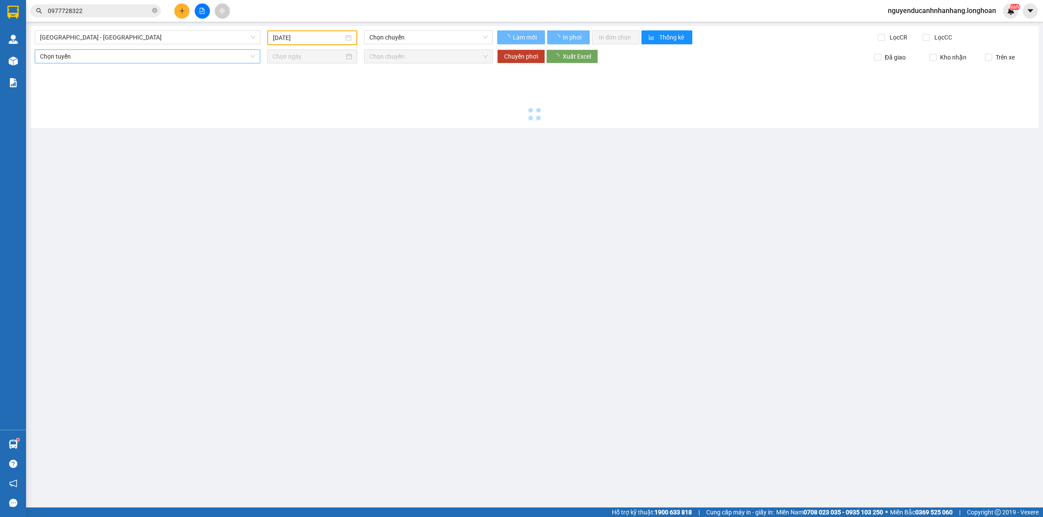
click at [206, 33] on span "Hải Phòng - Hà Nội" at bounding box center [147, 37] width 215 height 13
type input "[DATE]"
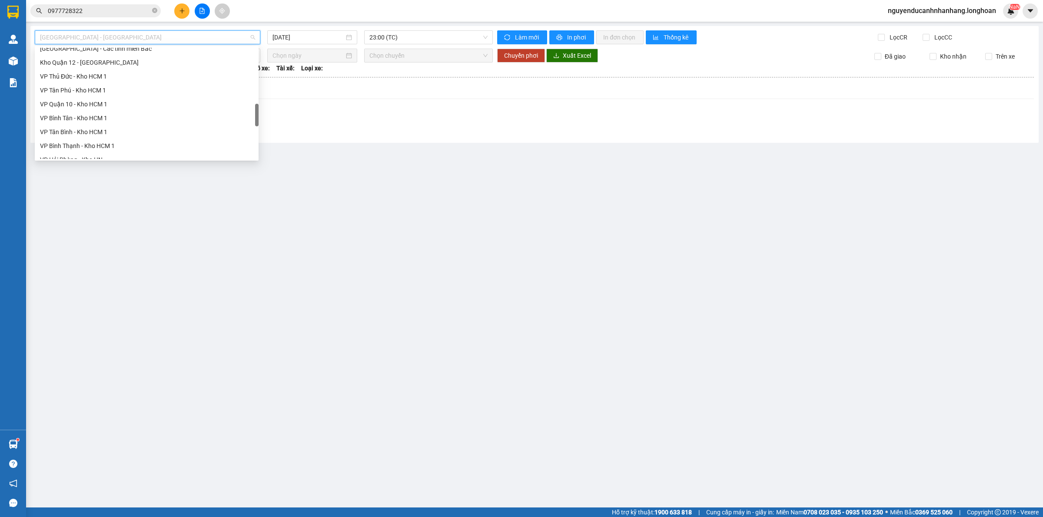
scroll to position [570, 0]
click at [95, 85] on div "Nam [GEOGRAPHIC_DATA]" at bounding box center [146, 83] width 213 height 10
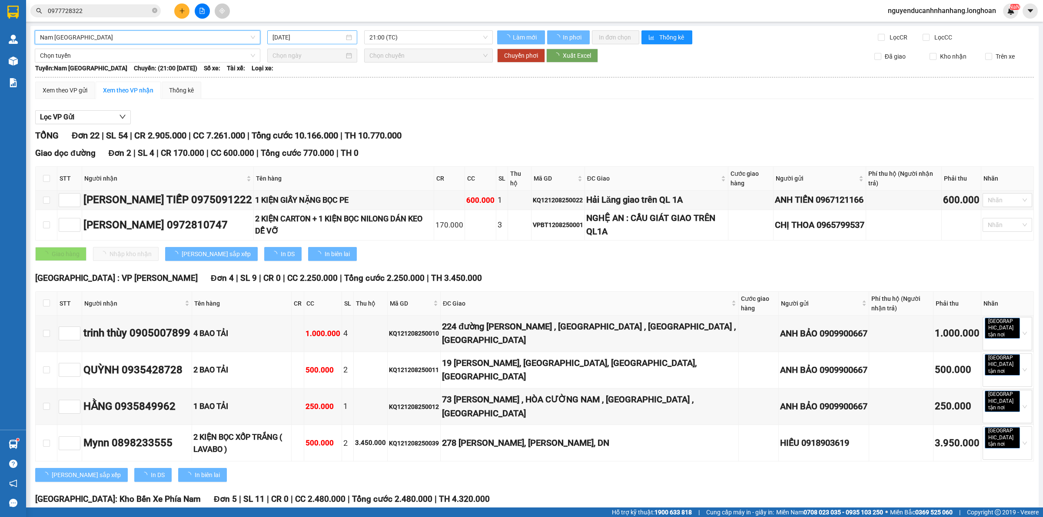
click at [316, 36] on input "[DATE]" at bounding box center [308, 38] width 72 height 10
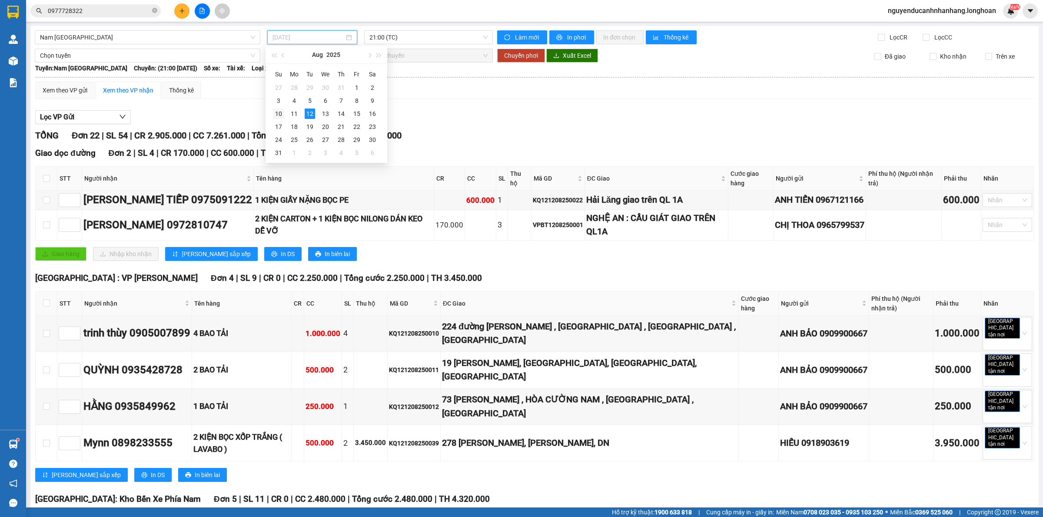
click at [276, 112] on div "10" at bounding box center [278, 114] width 10 height 10
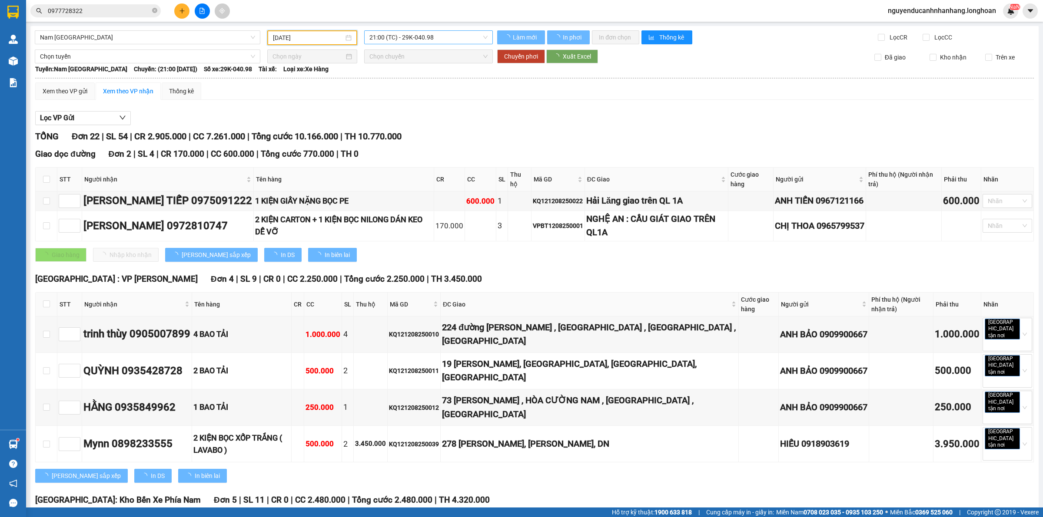
type input "[DATE]"
click at [409, 39] on span "21:00 (TC) - 29K-040.98" at bounding box center [428, 37] width 118 height 13
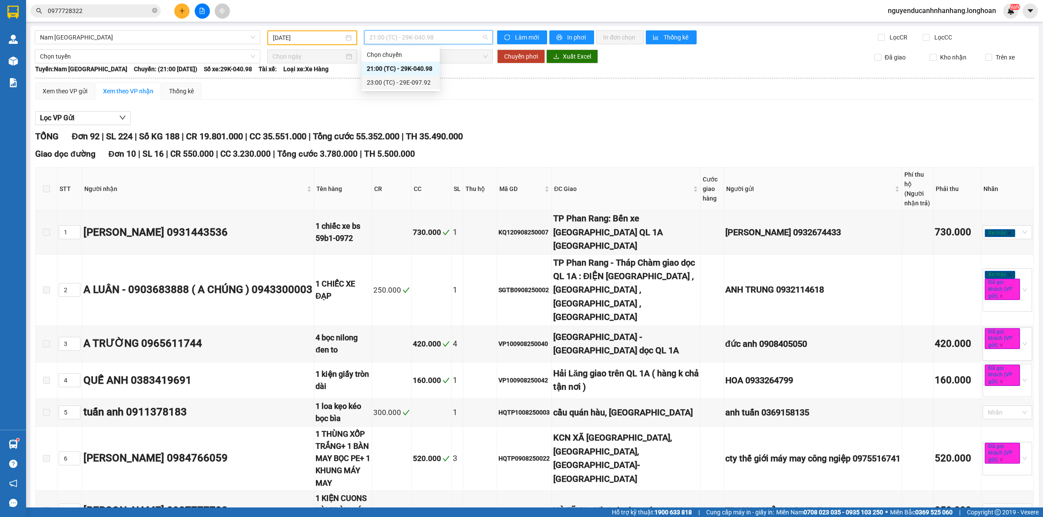
click at [422, 83] on div "23:00 (TC) - 29E-097.92" at bounding box center [401, 83] width 68 height 10
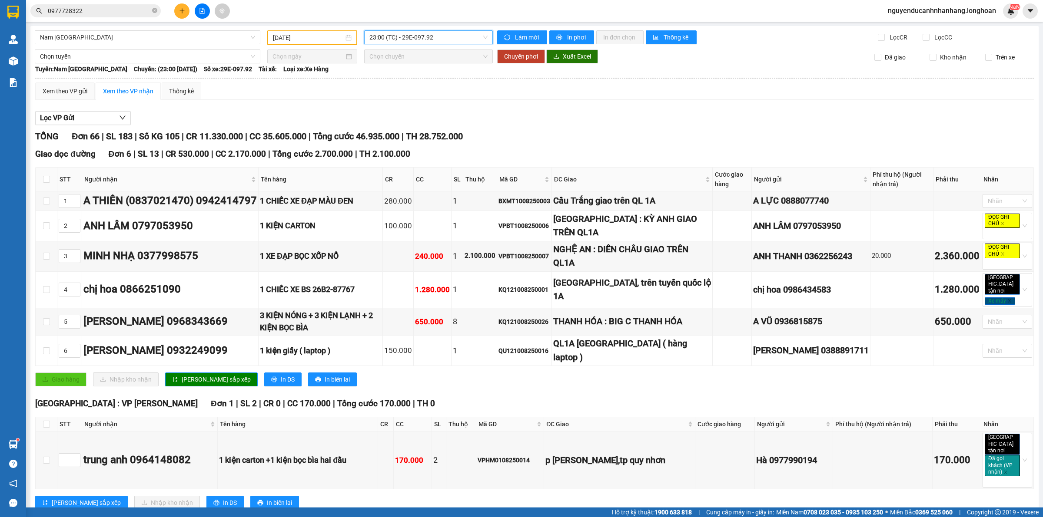
click at [185, 10] on icon "plus" at bounding box center [182, 11] width 6 height 6
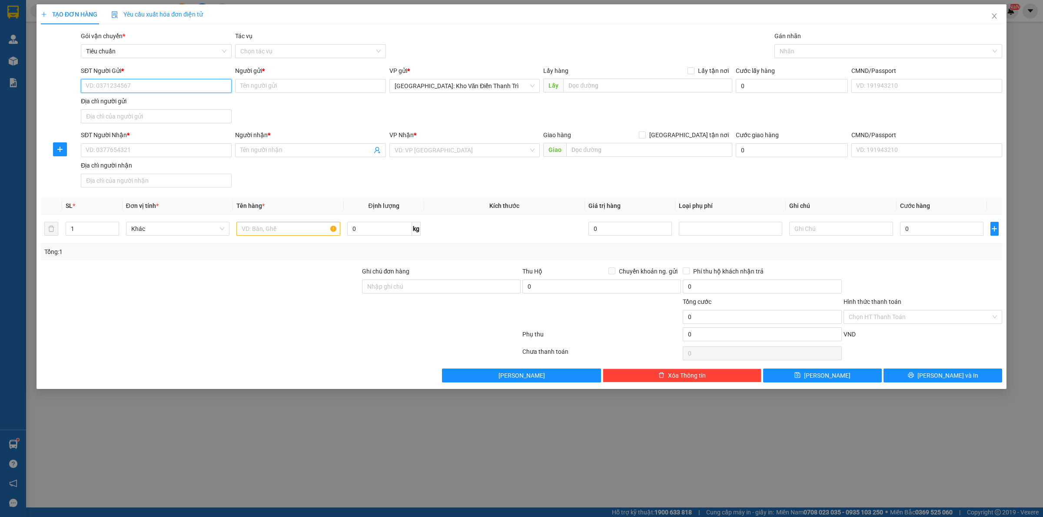
click at [195, 88] on input "SĐT Người Gửi *" at bounding box center [156, 86] width 151 height 14
click at [994, 16] on icon "close" at bounding box center [993, 15] width 5 height 5
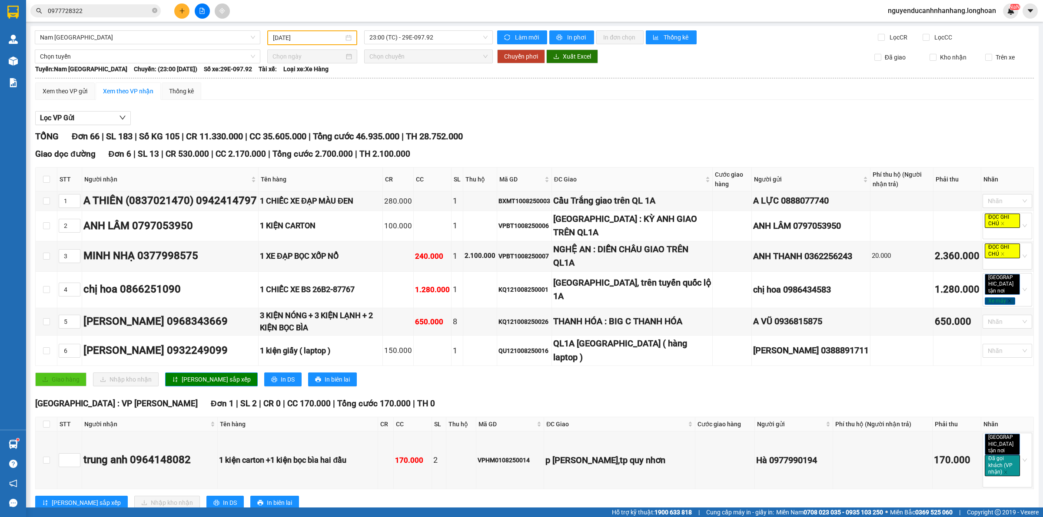
click at [45, 174] on th at bounding box center [47, 180] width 22 height 24
click at [44, 175] on label at bounding box center [46, 180] width 7 height 10
click at [44, 176] on input "checkbox" at bounding box center [46, 179] width 7 height 7
checkbox input "true"
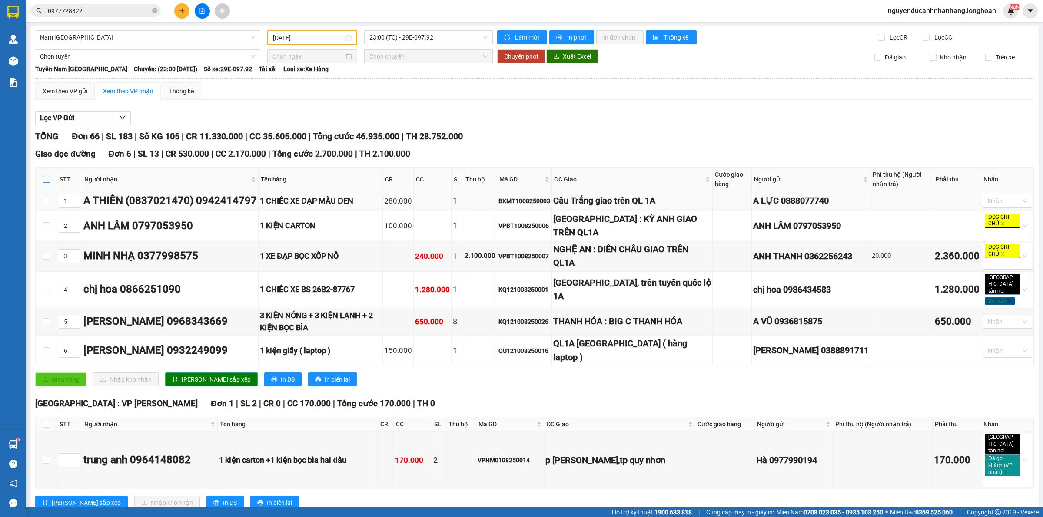
checkbox input "true"
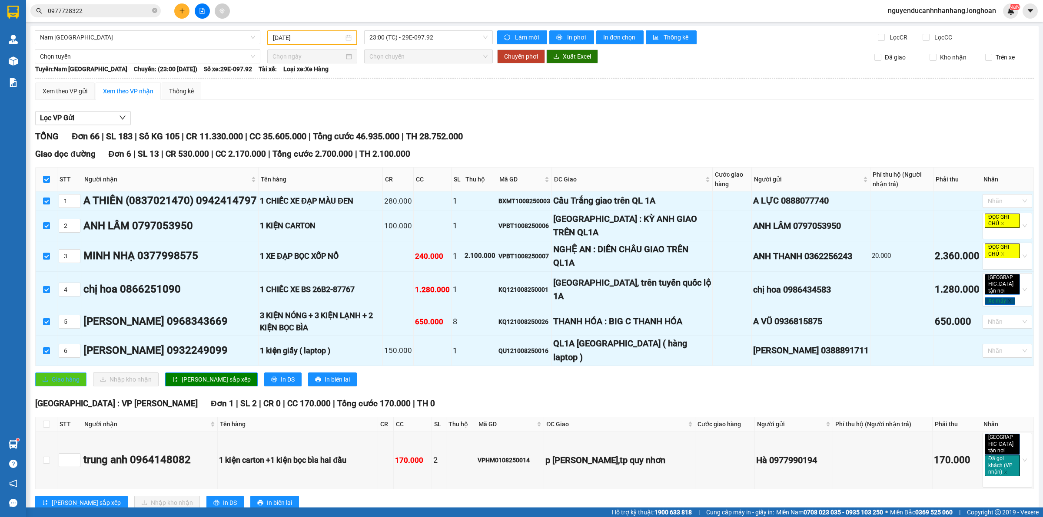
click at [64, 375] on span "Giao hàng" at bounding box center [66, 380] width 28 height 10
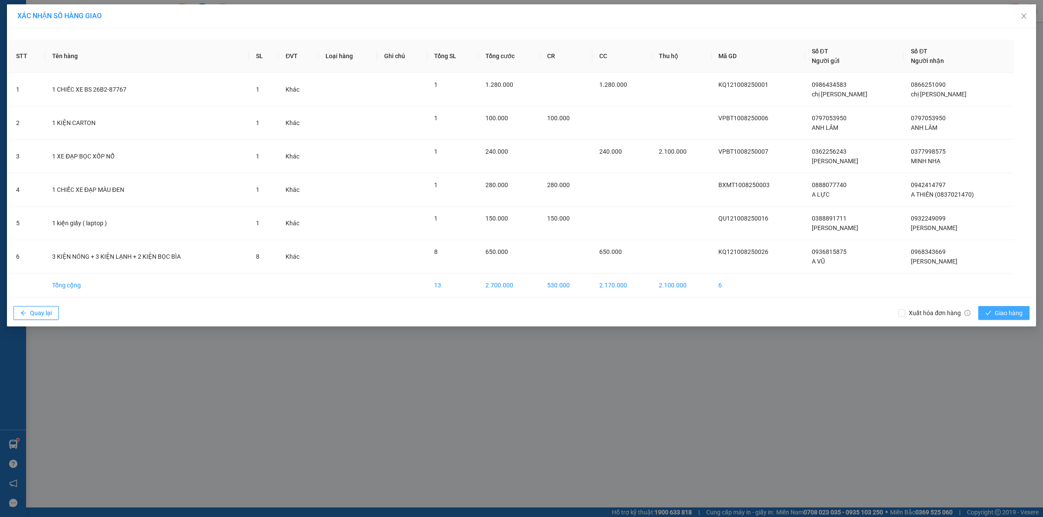
click at [1007, 314] on span "Giao hàng" at bounding box center [1008, 313] width 28 height 10
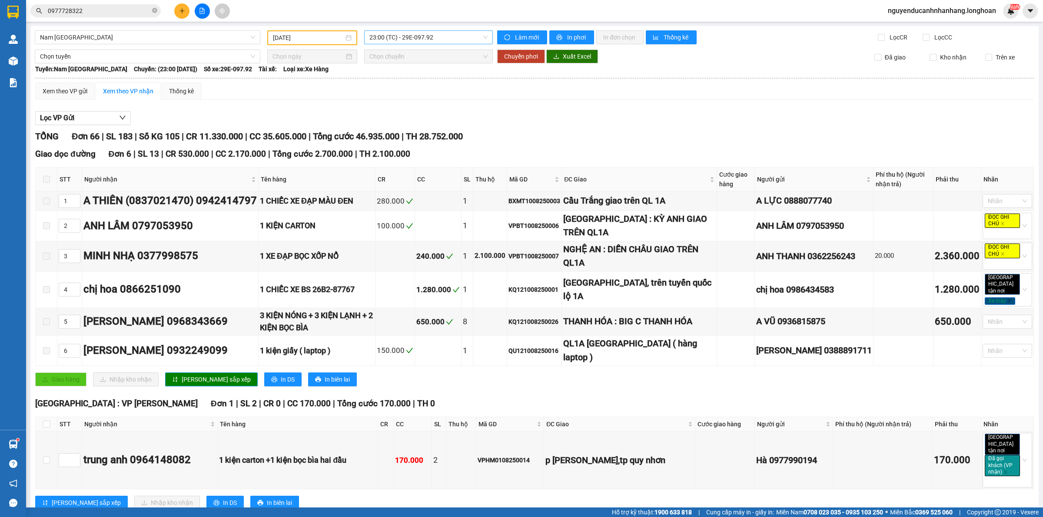
click at [410, 43] on span "23:00 (TC) - 29E-097.92" at bounding box center [428, 37] width 118 height 13
click at [424, 65] on div "21:00 (TC) - 29K-040.98" at bounding box center [401, 69] width 68 height 10
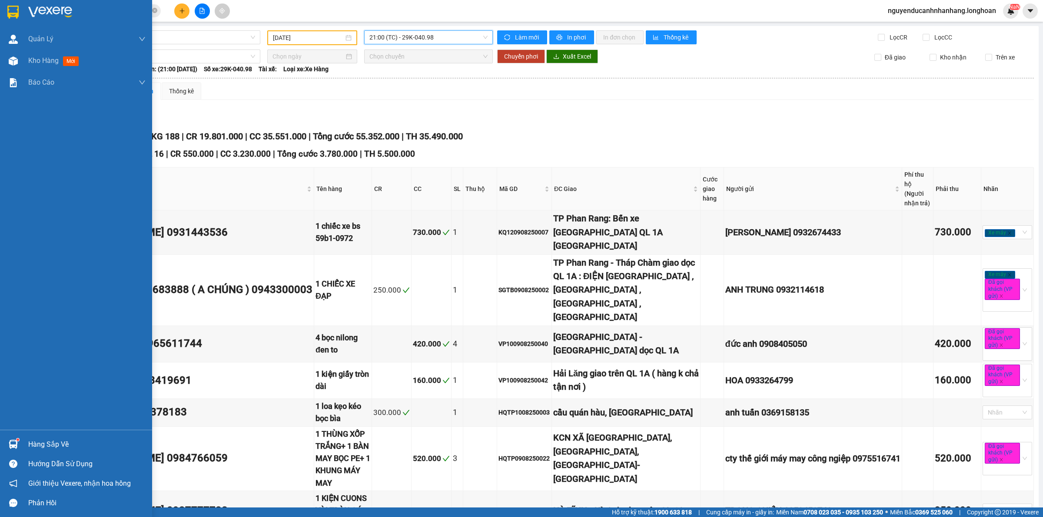
click at [18, 11] on img at bounding box center [12, 12] width 11 height 13
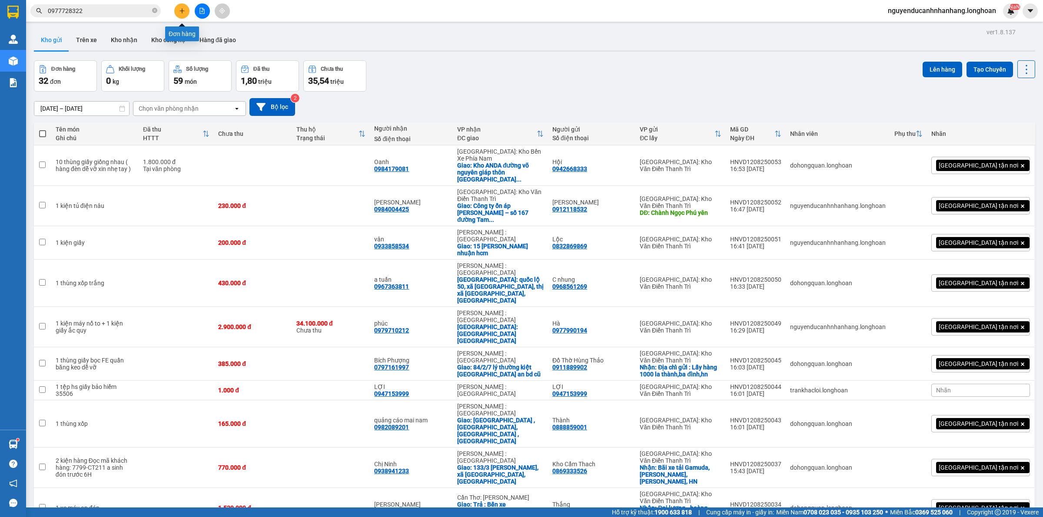
click at [182, 15] on button at bounding box center [181, 10] width 15 height 15
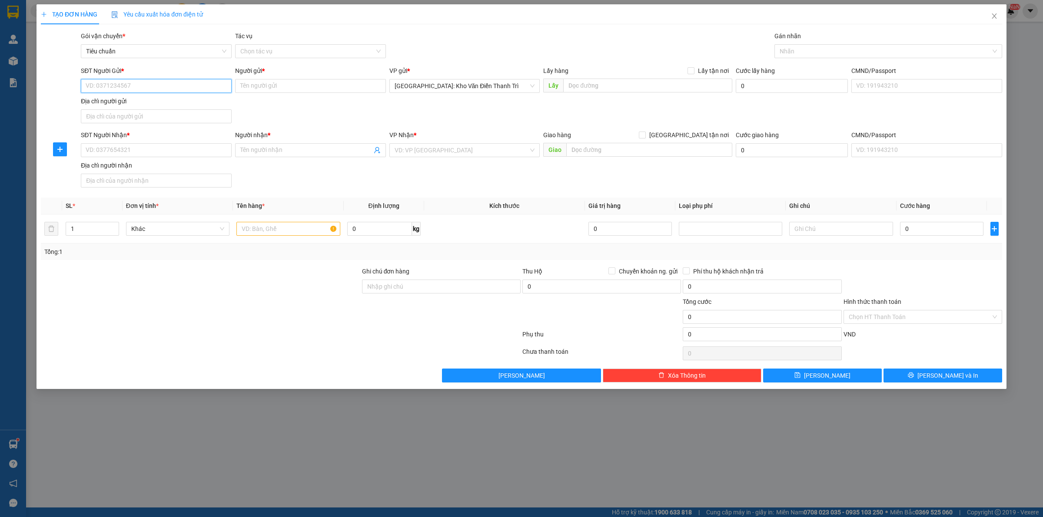
click at [130, 83] on input "SĐT Người Gửi *" at bounding box center [156, 86] width 151 height 14
paste input "0865833818"
type input "0865833818"
click at [136, 85] on input "0865833818" at bounding box center [156, 86] width 151 height 14
drag, startPoint x: 139, startPoint y: 101, endPoint x: 169, endPoint y: 111, distance: 30.8
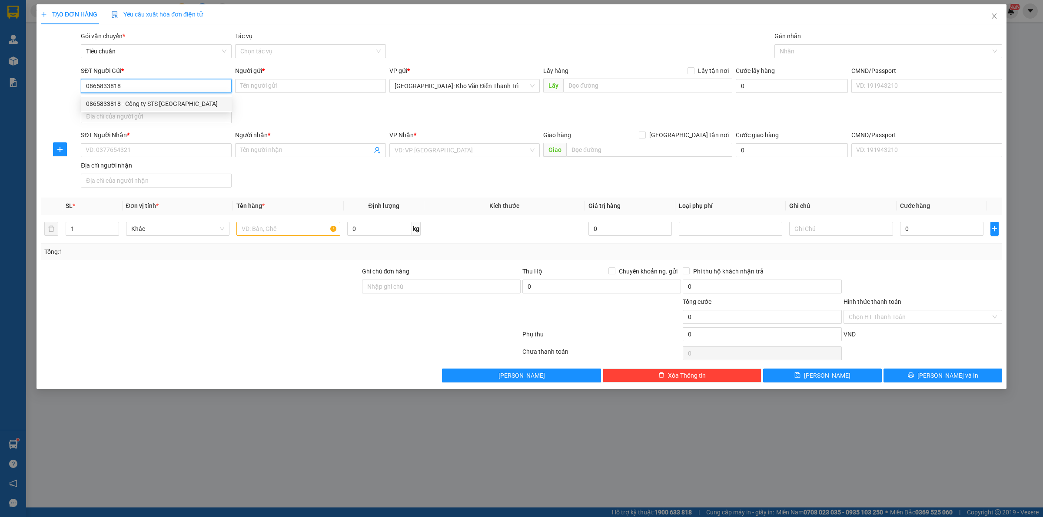
click at [140, 101] on div "0865833818 - Công ty STS Việt Nam" at bounding box center [156, 104] width 140 height 10
type input "Công ty STS Việt Nam"
checkbox input "true"
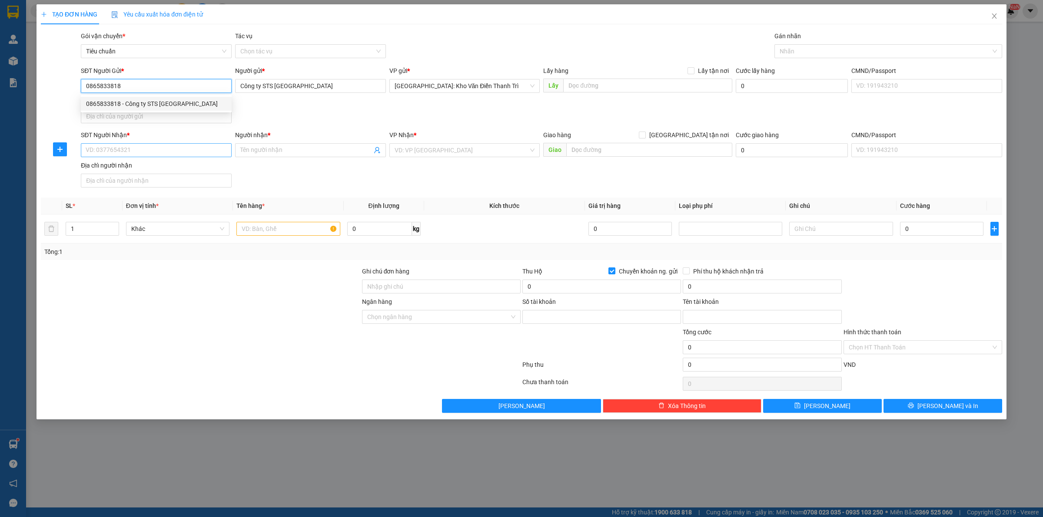
type input "9367687432"
type input "VU ANH TUAN"
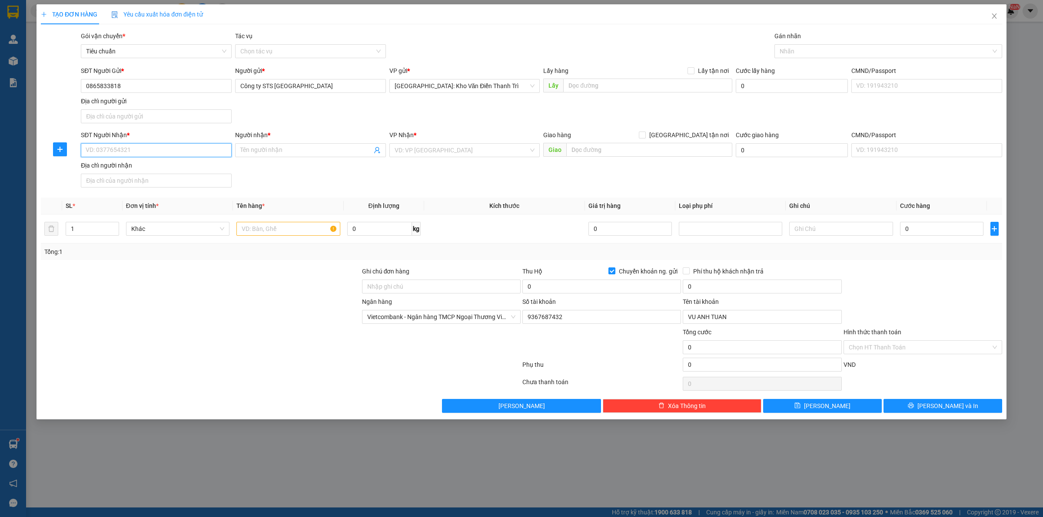
click at [166, 153] on input "SĐT Người Nhận *" at bounding box center [156, 150] width 151 height 14
click at [160, 151] on input "SĐT Người Nhận *" at bounding box center [156, 150] width 151 height 14
paste input "0978622905"
type input "0978622905"
drag, startPoint x: 603, startPoint y: 151, endPoint x: 669, endPoint y: 144, distance: 66.4
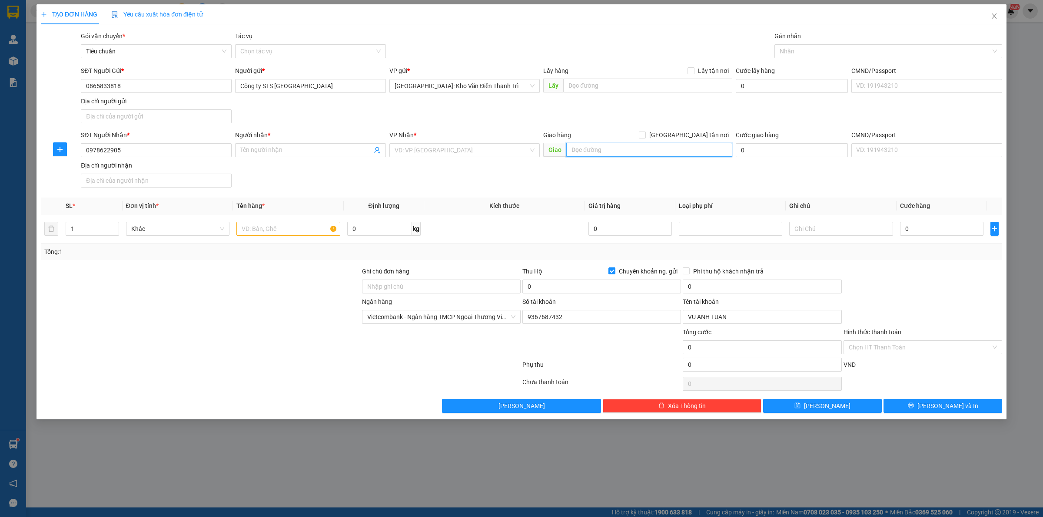
click at [606, 151] on input "text" at bounding box center [649, 150] width 166 height 14
paste input "3720 QL80, Ấp Phụng Lợi, Xã Thạnh An, Cần Thơ (mới) 3720 QL80, Ấp Phụng Lợi, tt…"
type input "3720 QL80, Ấp Phụng Lợi, Xã Thạnh An, Cần Thơ (mới) 3720 QL80, Ấp Phụng Lợi, tt…"
click at [696, 133] on span "[GEOGRAPHIC_DATA] tận nơi" at bounding box center [689, 135] width 86 height 10
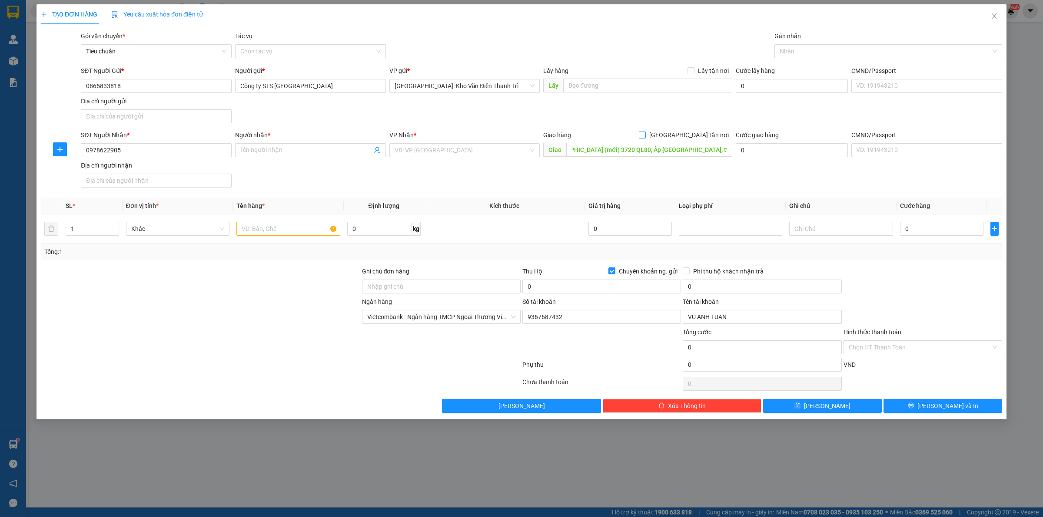
click at [645, 133] on input "[GEOGRAPHIC_DATA] tận nơi" at bounding box center [642, 135] width 6 height 6
checkbox input "true"
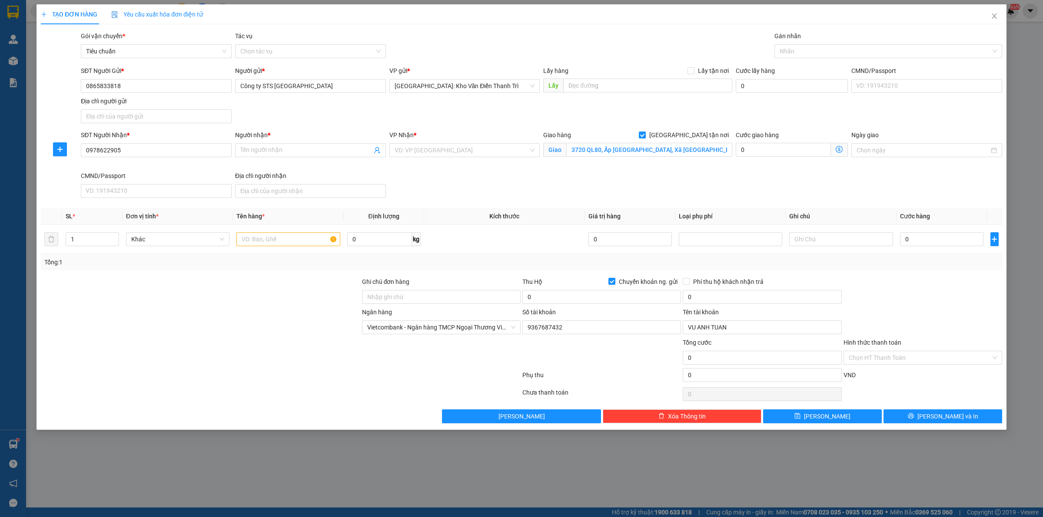
drag, startPoint x: 733, startPoint y: 109, endPoint x: 667, endPoint y: 114, distance: 66.7
click at [730, 109] on div "SĐT Người Gửi * 0865833818 Người gửi * Công ty STS Việt Nam VP gửi * Hà Nội: Kh…" at bounding box center [541, 96] width 924 height 61
click at [440, 148] on input "search" at bounding box center [461, 150] width 134 height 13
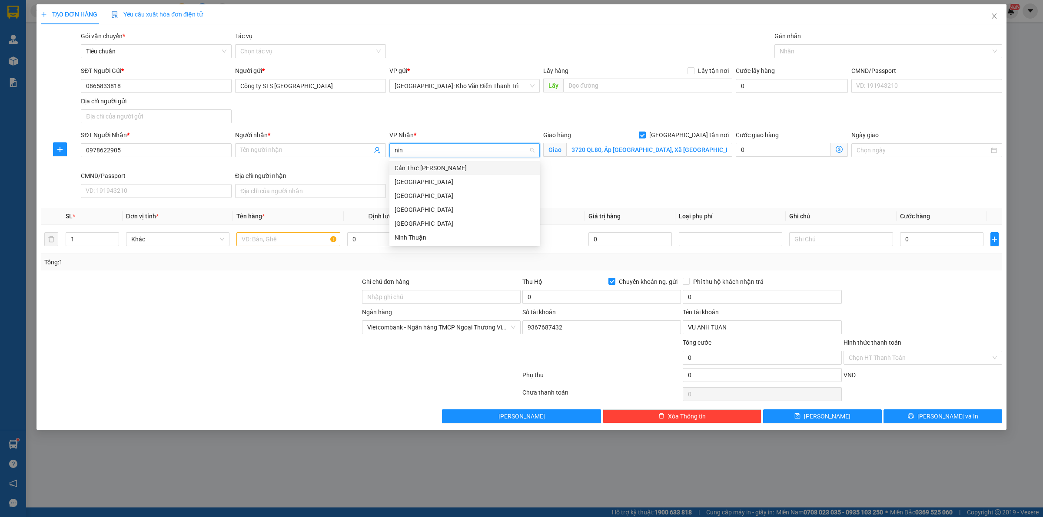
type input "ninh"
click at [442, 165] on div "Cần Thơ: Kho Ninh Kiều" at bounding box center [464, 168] width 140 height 10
click at [604, 172] on div "SĐT Người Nhận * 0978622905 Người nhận * Tên người nhận VP Nhận * VD: VP Sài Gò…" at bounding box center [541, 165] width 924 height 71
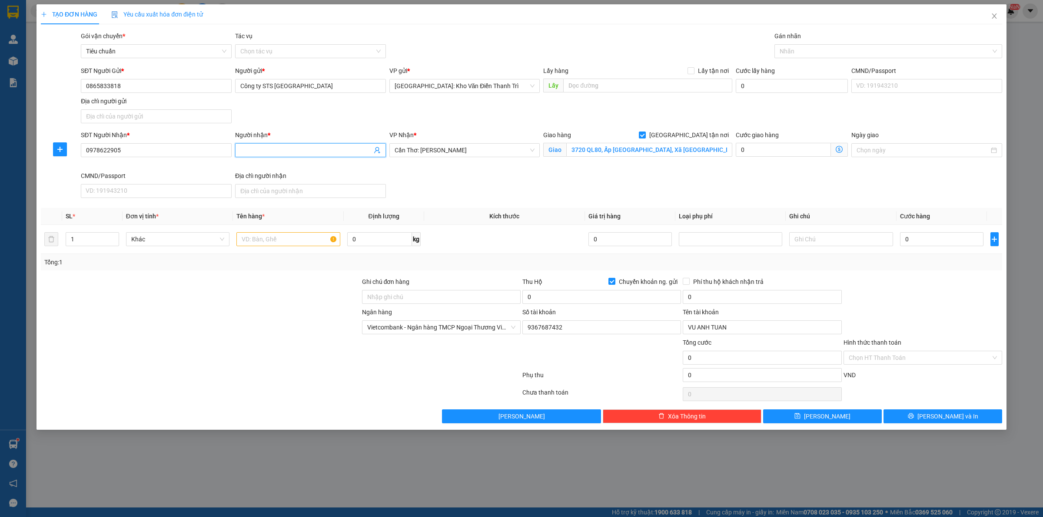
click at [321, 149] on input "Người nhận *" at bounding box center [306, 151] width 132 height 10
paste input "Phạm Công Hoan"
click at [805, 55] on div at bounding box center [883, 51] width 215 height 10
type input "Phạm Công Hoan"
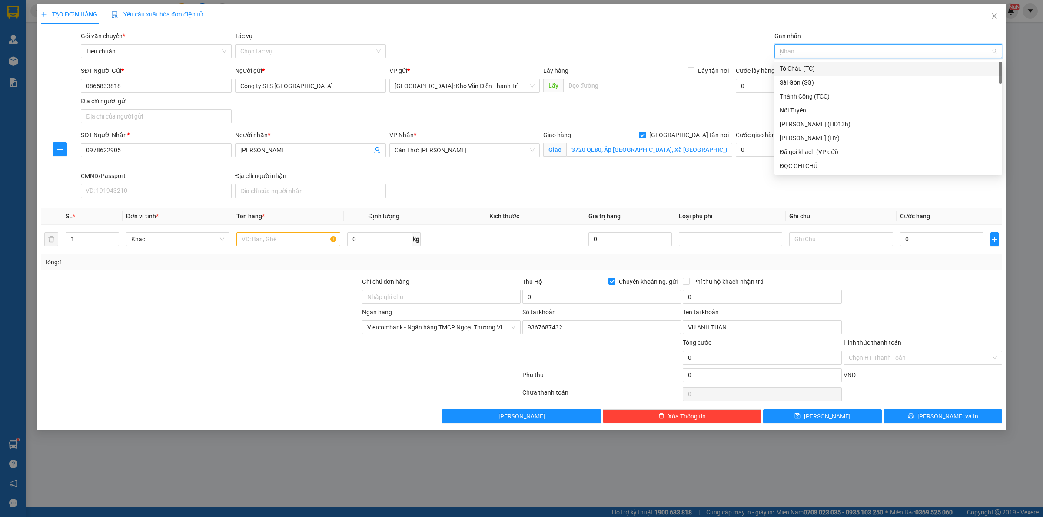
type input "gt"
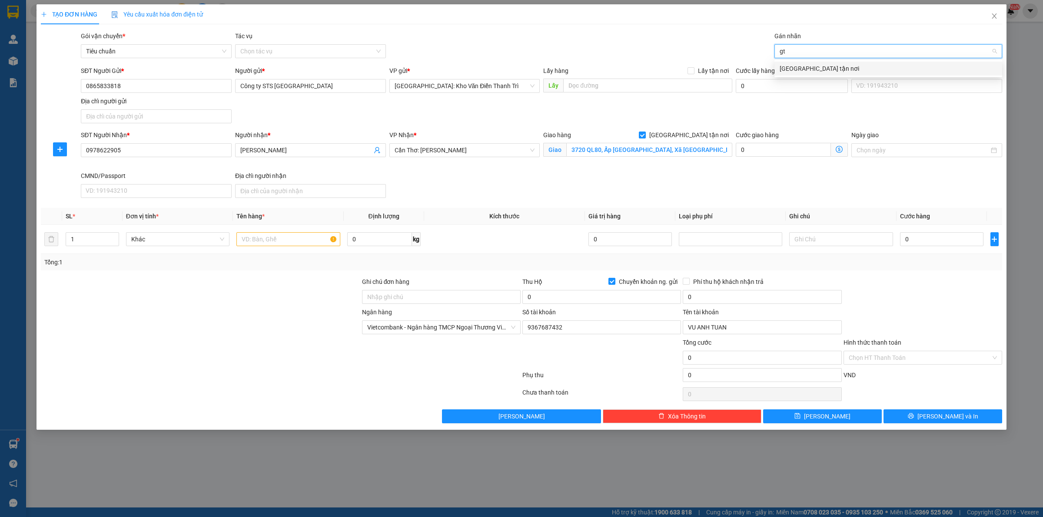
click at [809, 70] on div "[GEOGRAPHIC_DATA] tận nơi" at bounding box center [887, 69] width 217 height 10
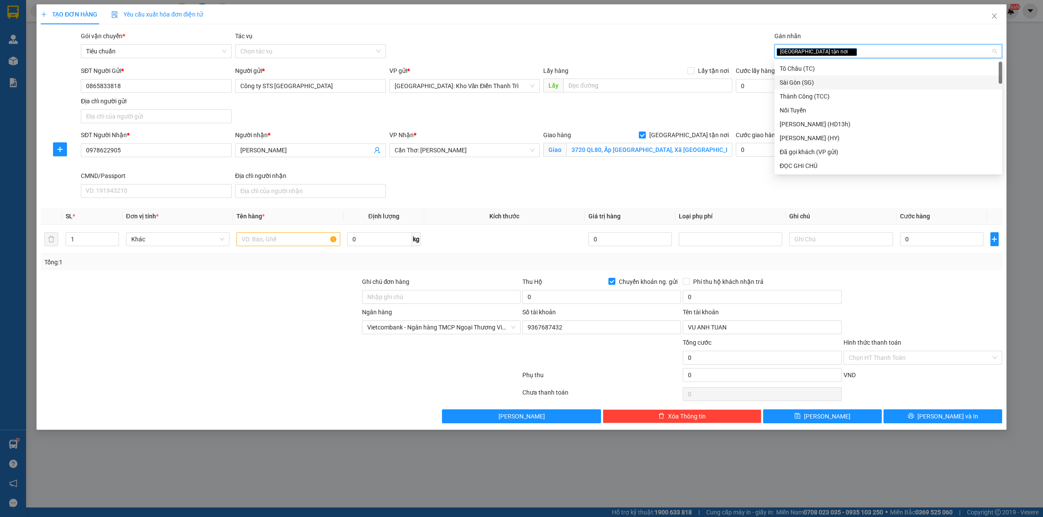
drag, startPoint x: 700, startPoint y: 102, endPoint x: 662, endPoint y: 193, distance: 99.1
click at [699, 105] on div "SĐT Người Gửi * 0865833818 Người gửi * Công ty STS Việt Nam VP gửi * Hà Nội: Kh…" at bounding box center [541, 96] width 924 height 61
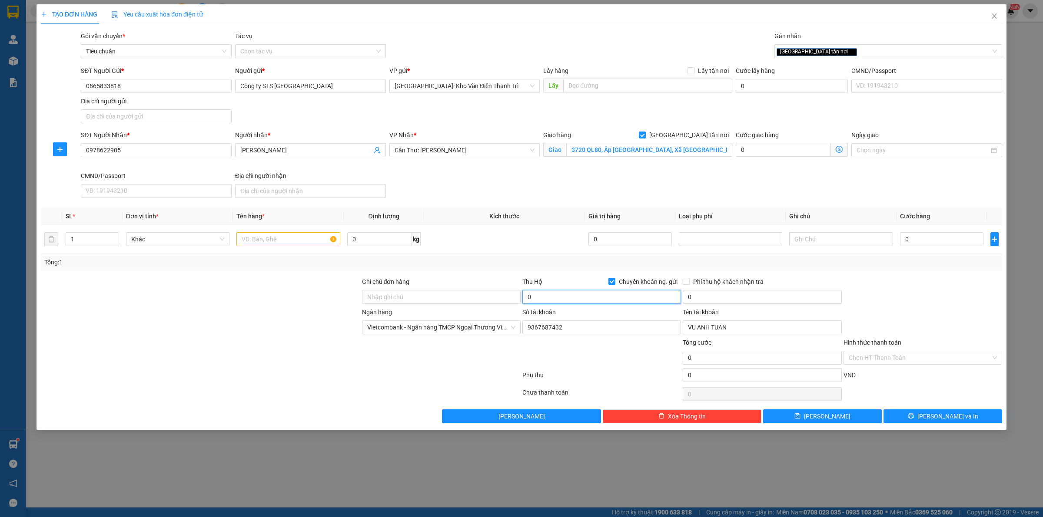
click at [563, 291] on input "0" at bounding box center [601, 297] width 159 height 14
type input "22.900.000"
click at [579, 258] on div "Tổng: 1" at bounding box center [521, 263] width 954 height 10
click at [271, 240] on input "text" at bounding box center [287, 239] width 103 height 14
type input "1 kiện pin to nặng"
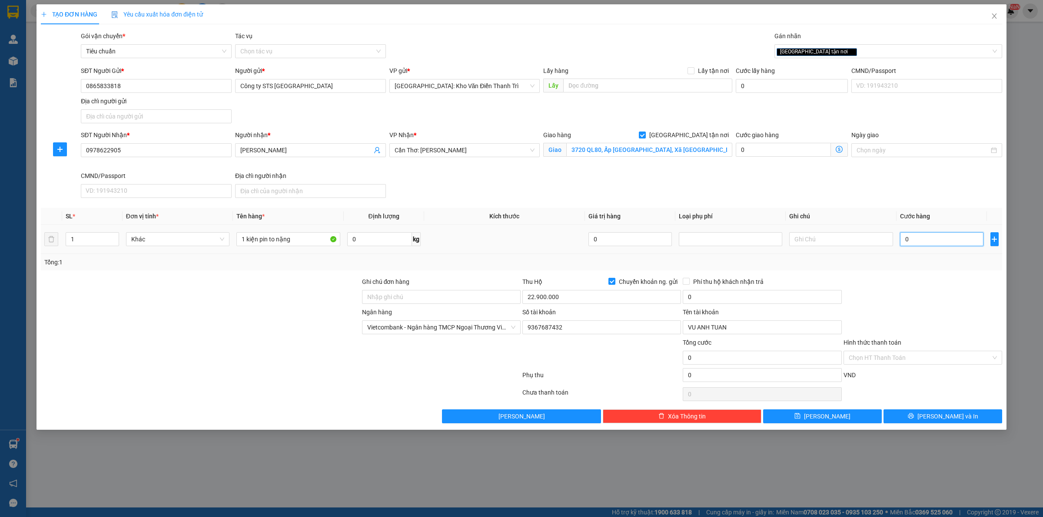
click at [959, 243] on input "0" at bounding box center [941, 239] width 83 height 14
click at [947, 276] on div "Transit Pickup Surcharge Ids Transit Deliver Surcharge Ids Transit Deliver Surc…" at bounding box center [521, 227] width 961 height 392
click at [708, 155] on input "3720 QL80, Ấp Phụng Lợi, Xã Thạnh An, Cần Thơ (mới) 3720 QL80, Ấp Phụng Lợi, tt…" at bounding box center [649, 150] width 166 height 14
click at [717, 153] on input "3720 QL80, Ấp Phụng Lợi, Xã Thạnh An, Cần Thơ (mới) 3720 QL80, Ấp Phụng Lợi, tt…" at bounding box center [649, 150] width 166 height 14
click at [944, 245] on input "0" at bounding box center [941, 239] width 83 height 14
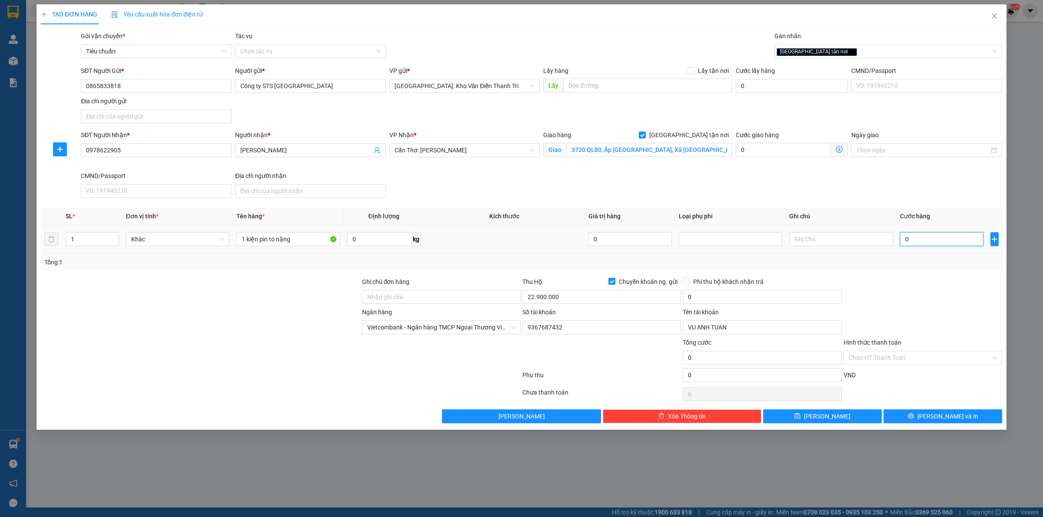
type input "1"
type input "10"
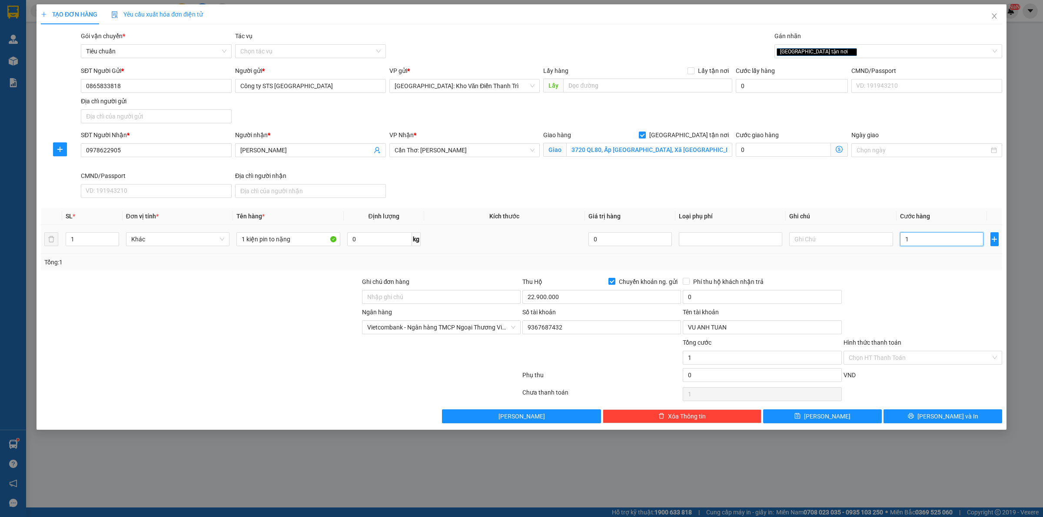
type input "10"
type input "105"
type input "1.050"
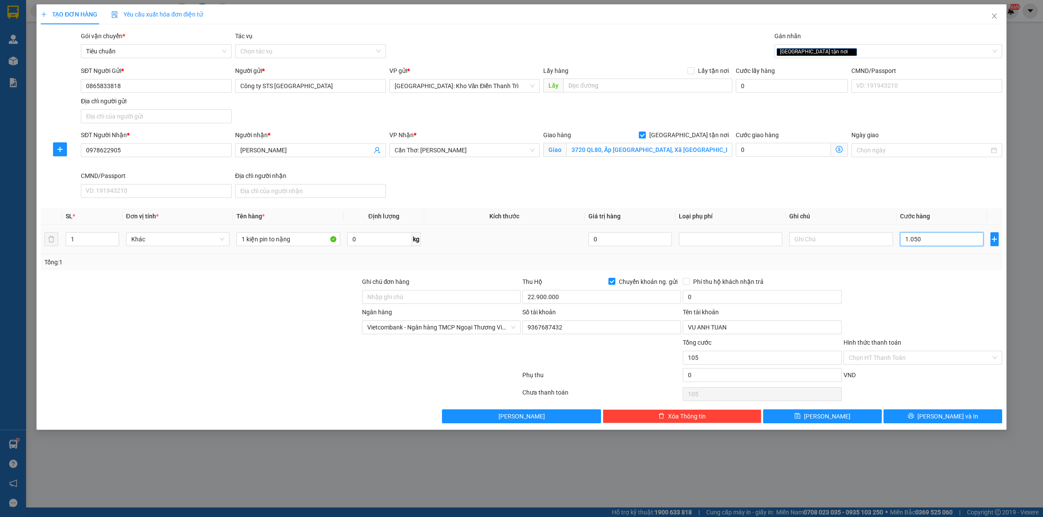
type input "1.050"
type input "1.050.000"
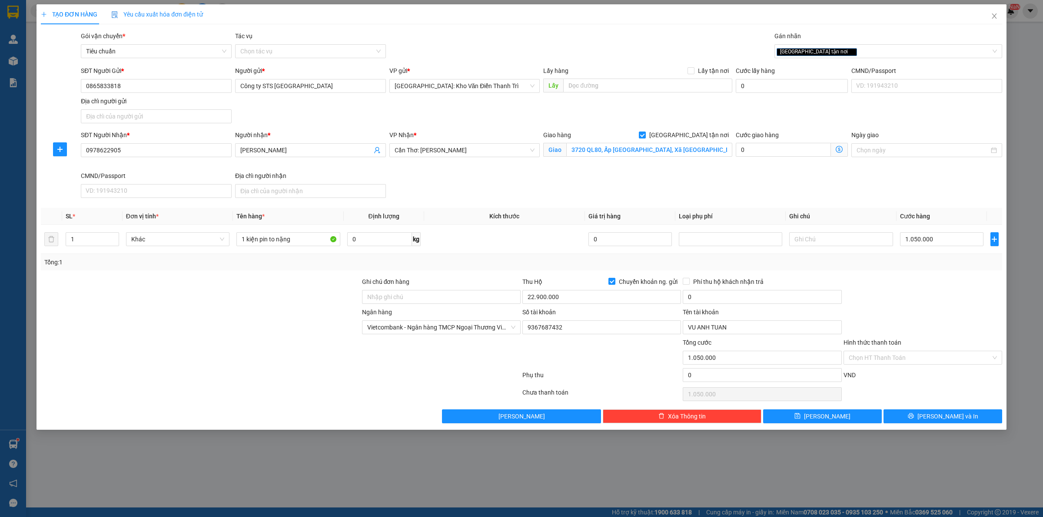
click at [933, 279] on div at bounding box center [922, 292] width 160 height 30
click at [313, 242] on input "1 kiện pin to nặng" at bounding box center [287, 239] width 103 height 14
type input "1 kiện pin to nặng"
click at [730, 300] on input "0" at bounding box center [762, 297] width 159 height 14
type input "50.000"
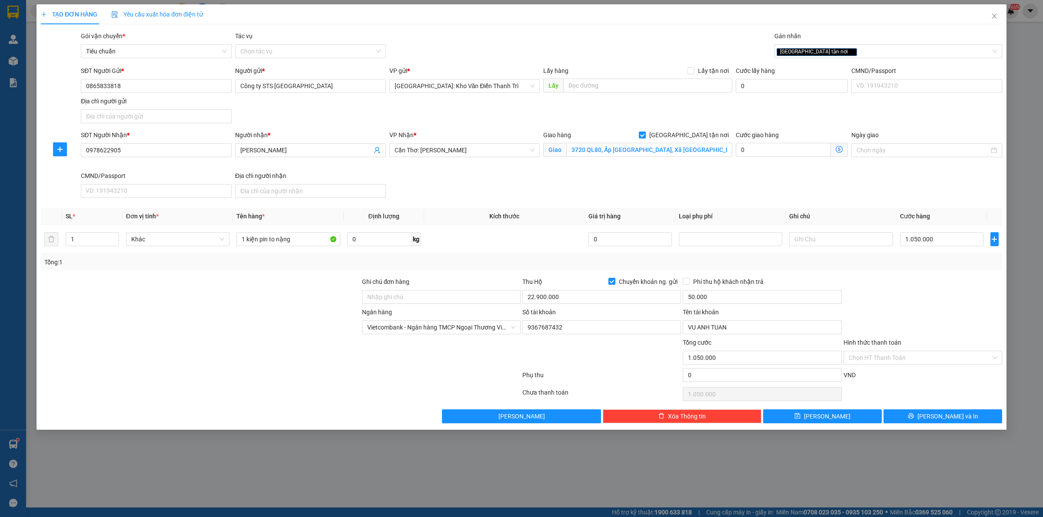
drag, startPoint x: 898, startPoint y: 288, endPoint x: 755, endPoint y: 316, distance: 145.6
click at [898, 288] on div at bounding box center [922, 292] width 160 height 30
click at [585, 302] on input "22.900.000" at bounding box center [601, 297] width 159 height 14
type input "21.850.000"
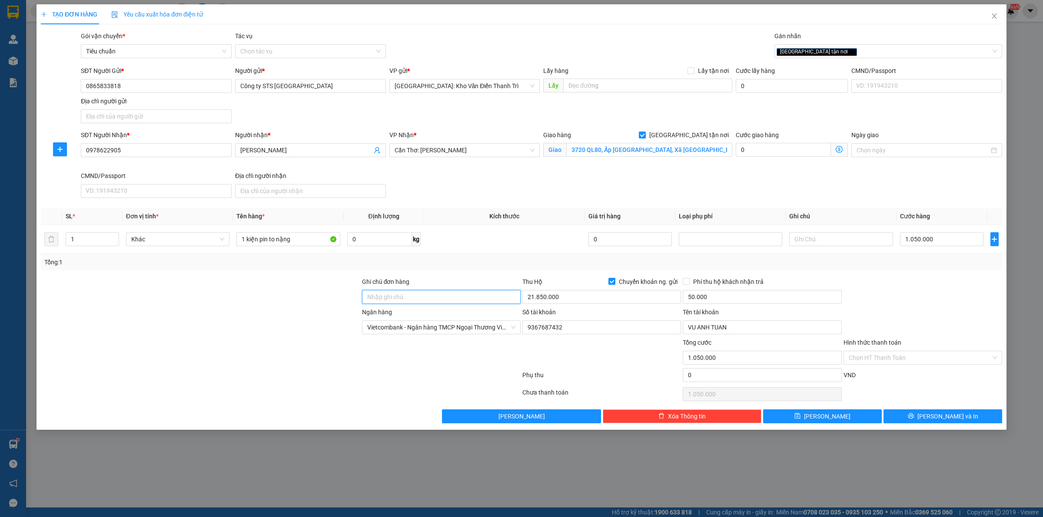
click at [464, 300] on input "Ghi chú đơn hàng" at bounding box center [441, 297] width 159 height 14
type input "hàng giao nguyên kiện, hư vỡ ko đền"
drag, startPoint x: 537, startPoint y: 357, endPoint x: 806, endPoint y: 374, distance: 269.0
click at [540, 357] on div at bounding box center [601, 353] width 160 height 30
click at [904, 417] on button "[PERSON_NAME] và In" at bounding box center [942, 417] width 119 height 14
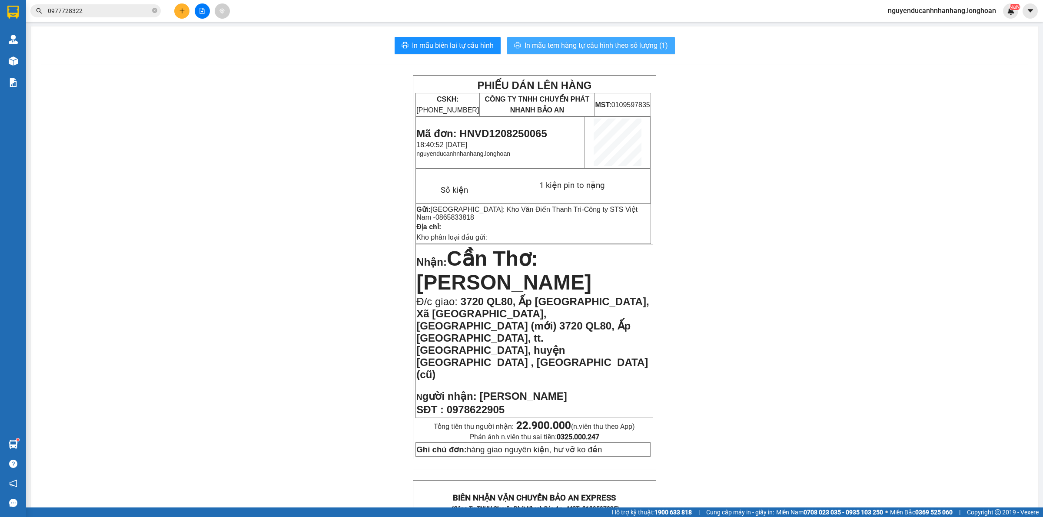
click at [596, 50] on span "In mẫu tem hàng tự cấu hình theo số lượng (1)" at bounding box center [595, 45] width 143 height 11
click at [437, 218] on span "0865833818" at bounding box center [454, 217] width 39 height 7
copy span "0865833818"
click at [182, 8] on icon "plus" at bounding box center [182, 11] width 6 height 6
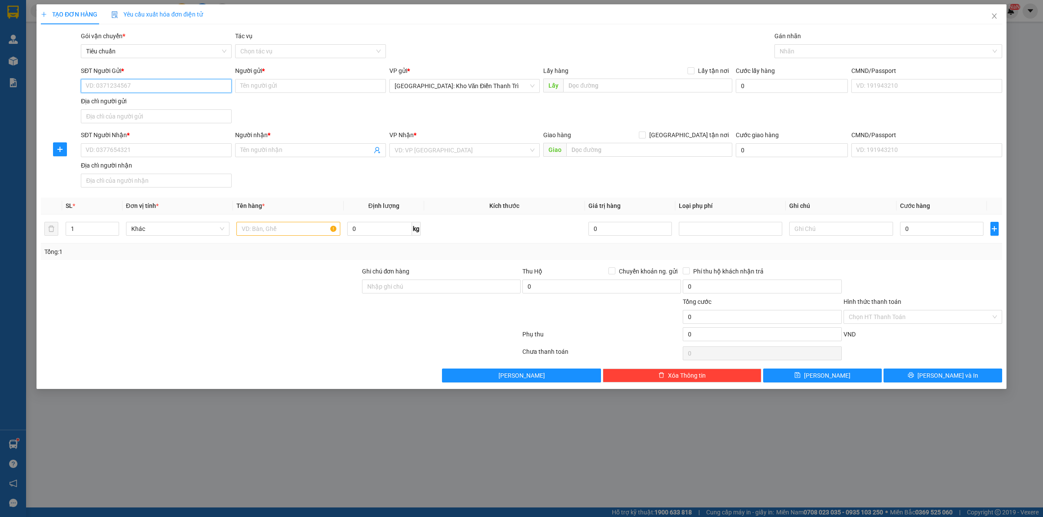
click at [138, 81] on input "SĐT Người Gửi *" at bounding box center [156, 86] width 151 height 14
paste input "0865833818"
type input "0865833818"
click at [140, 100] on div "0865833818 - Công ty STS Việt Nam" at bounding box center [156, 104] width 140 height 10
type input "Công ty STS Việt Nam"
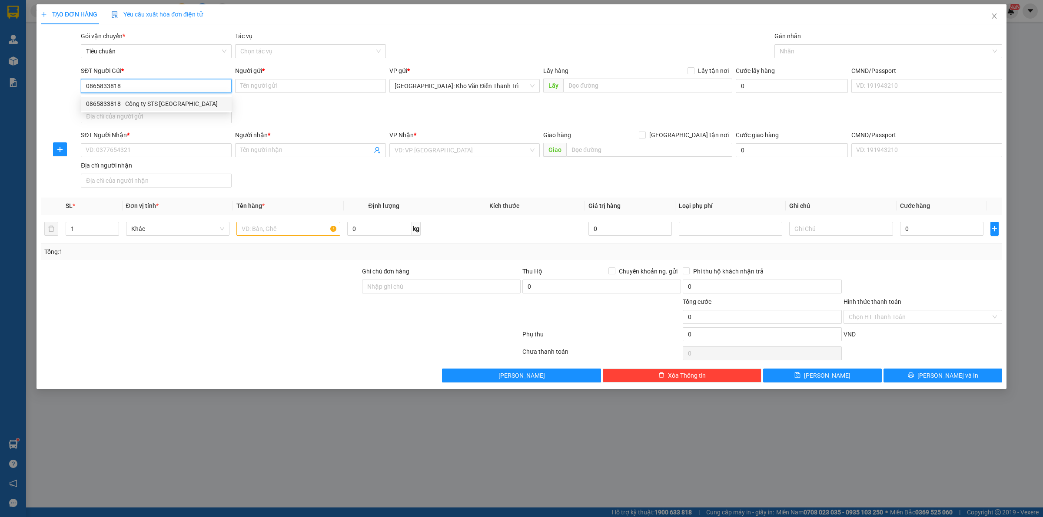
checkbox input "true"
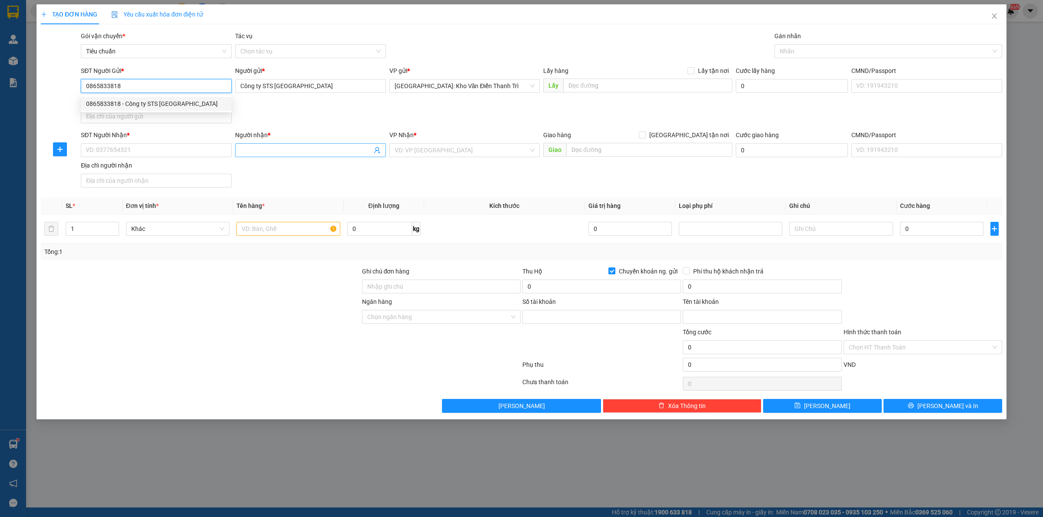
type input "9367687432"
type input "VU ANH TUAN"
type input "0865833818"
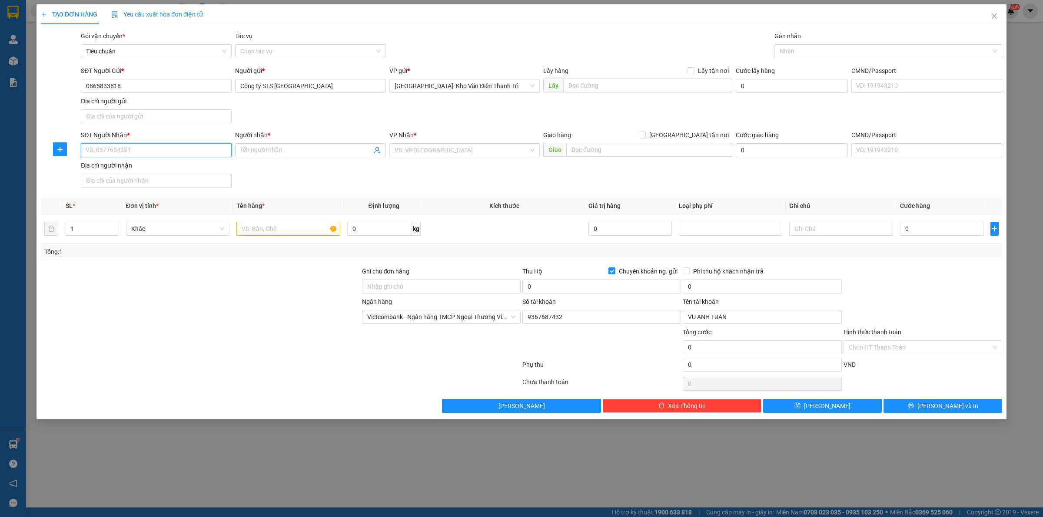
click at [189, 151] on input "SĐT Người Nhận *" at bounding box center [156, 150] width 151 height 14
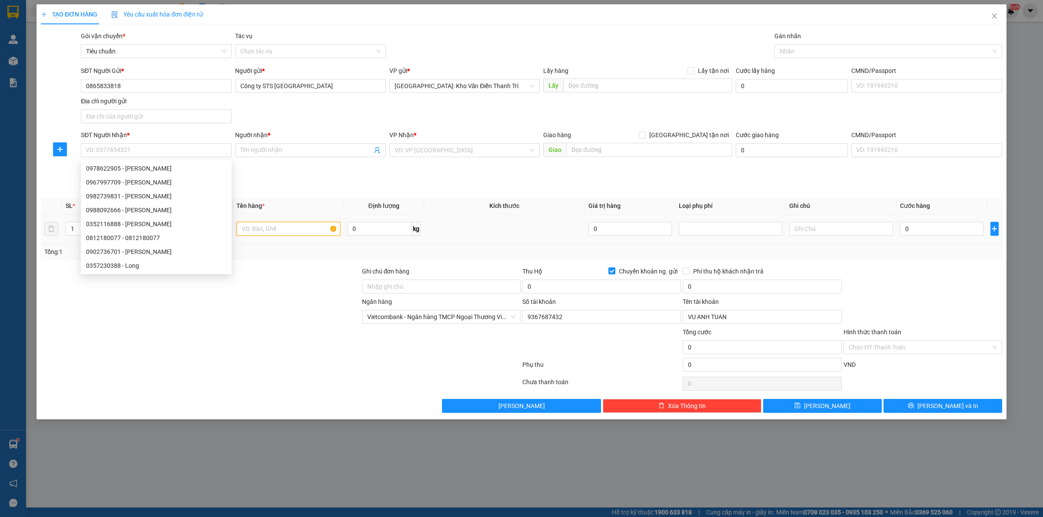
click at [282, 232] on input "text" at bounding box center [287, 229] width 103 height 14
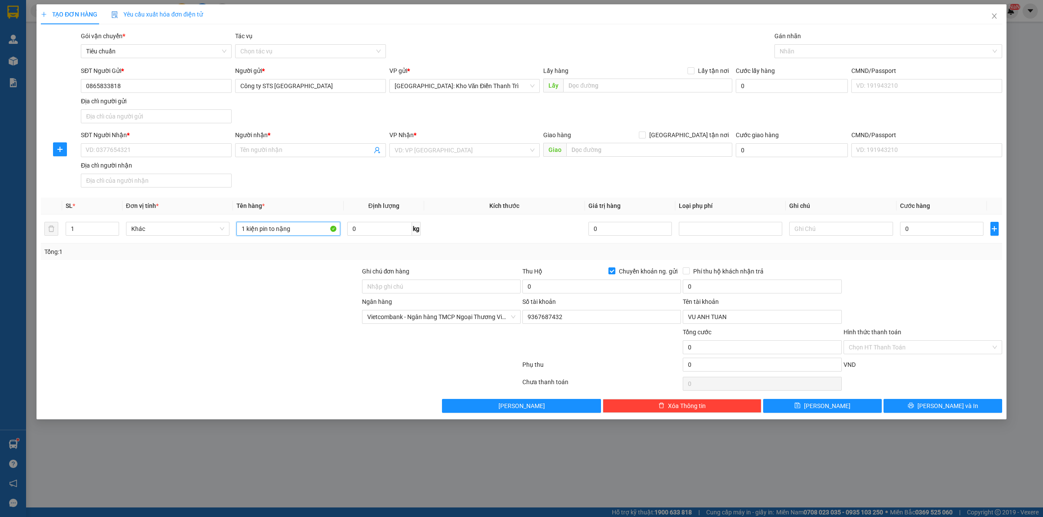
type input "1 kiện pin to nặng"
click at [975, 276] on div at bounding box center [922, 282] width 160 height 30
click at [920, 226] on input "0" at bounding box center [941, 229] width 83 height 14
click at [931, 298] on form "Ghi chú đơn hàng Thu Hộ Chuyển khoản ng. gửi 0 Phí thu hộ khách nhận trả 0 Ngân…" at bounding box center [521, 321] width 961 height 109
click at [168, 153] on input "SĐT Người Nhận *" at bounding box center [156, 150] width 151 height 14
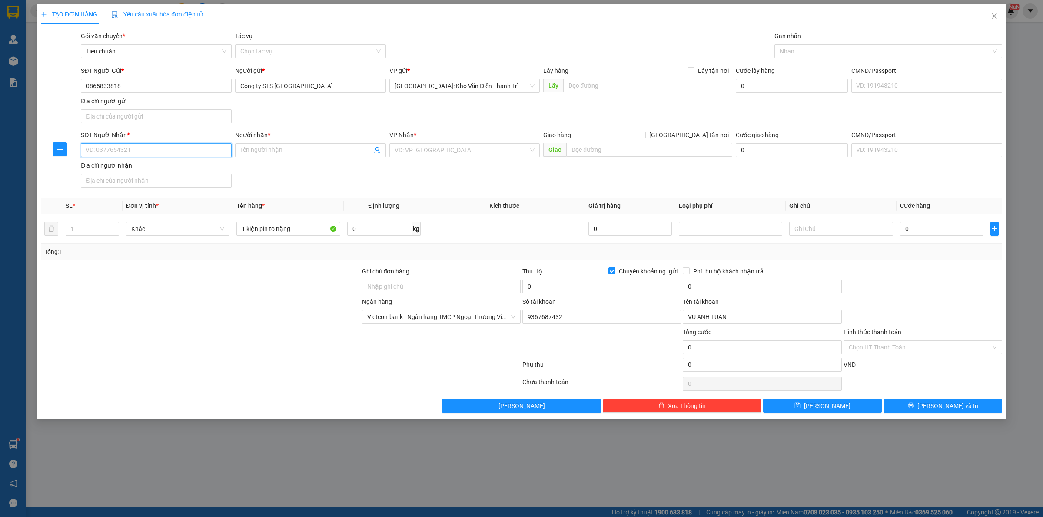
click at [172, 150] on input "SĐT Người Nhận *" at bounding box center [156, 150] width 151 height 14
type input "0919508701"
drag, startPoint x: 318, startPoint y: 182, endPoint x: 235, endPoint y: 174, distance: 83.4
click at [318, 182] on div "SĐT Người Nhận * 0919508701 Người nhận * Tên người nhận VP Nhận * VD: VP Sài Gò…" at bounding box center [541, 160] width 924 height 61
click at [180, 169] on div "Địa chỉ người nhận" at bounding box center [156, 166] width 151 height 10
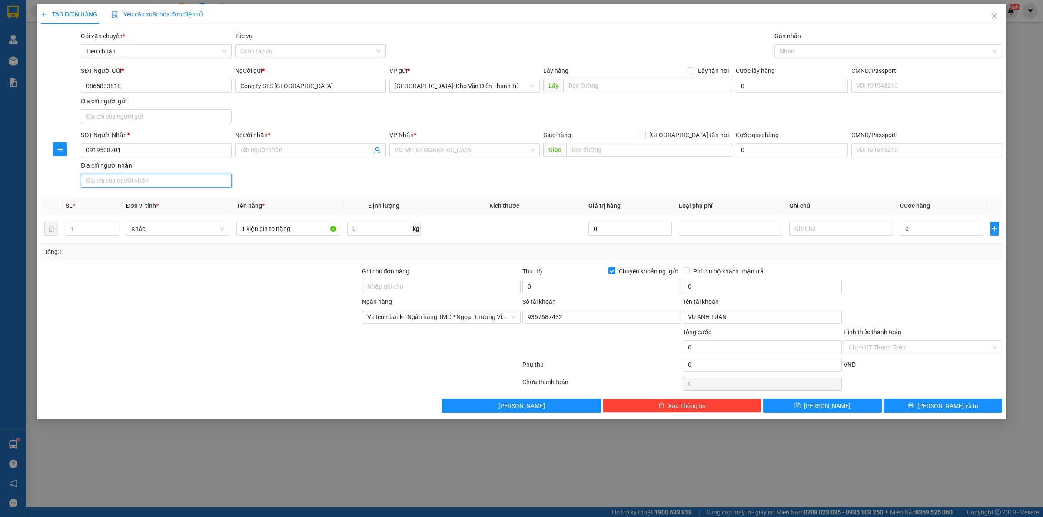
click at [180, 174] on input "Địa chỉ người nhận" at bounding box center [156, 181] width 151 height 14
click at [154, 136] on div "SĐT Người Nhận *" at bounding box center [156, 135] width 151 height 10
click at [154, 143] on input "0919508701" at bounding box center [156, 150] width 151 height 14
click at [137, 150] on input "0919508701" at bounding box center [156, 150] width 151 height 14
click at [150, 170] on div "0919508701 - A Duy" at bounding box center [156, 169] width 140 height 10
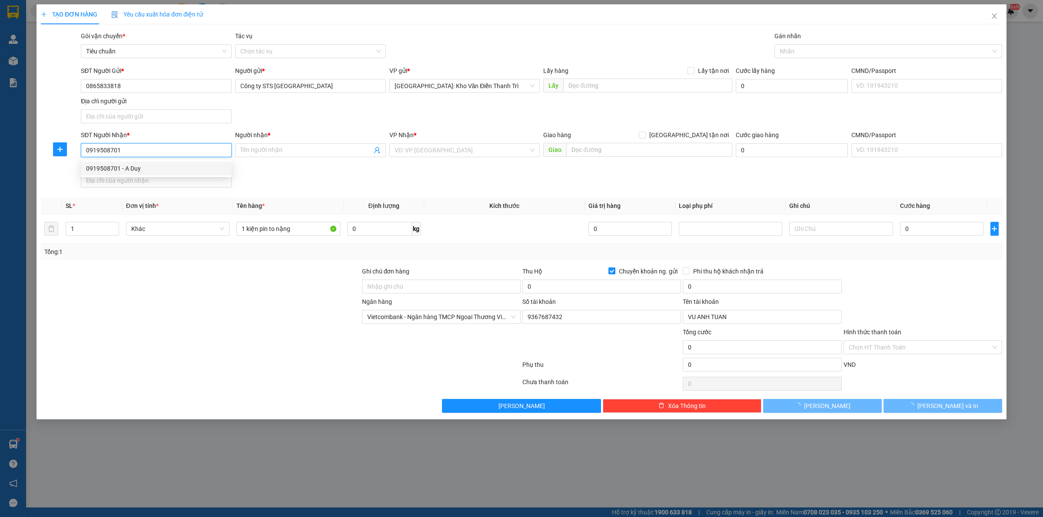
type input "A Duy"
checkbox input "true"
type input "số 525 đường võ nguyên giáp, phường hưng lơi, Tp cần thơ"
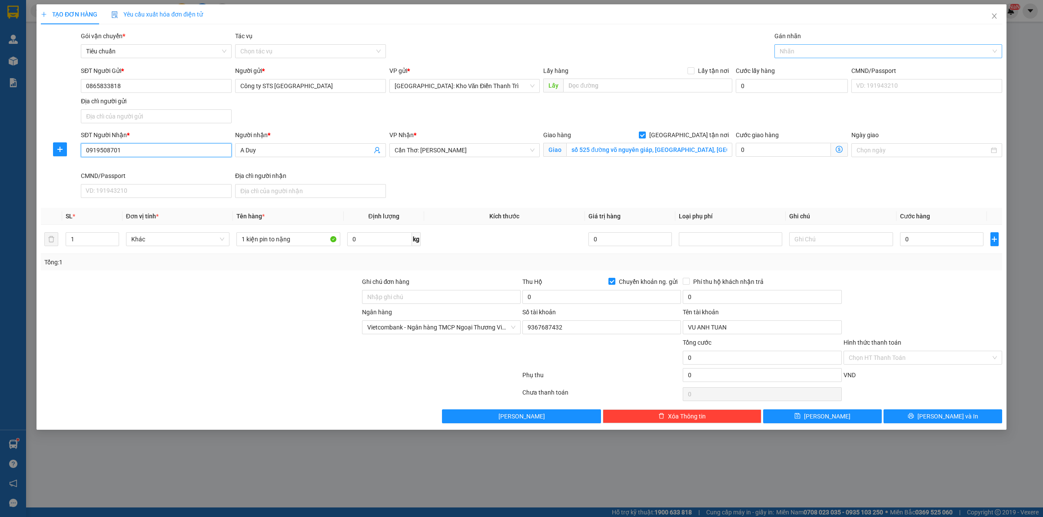
click at [788, 51] on div at bounding box center [883, 51] width 215 height 10
type input "f"
type input "gt"
click at [820, 70] on div "[GEOGRAPHIC_DATA] tận nơi" at bounding box center [887, 69] width 217 height 10
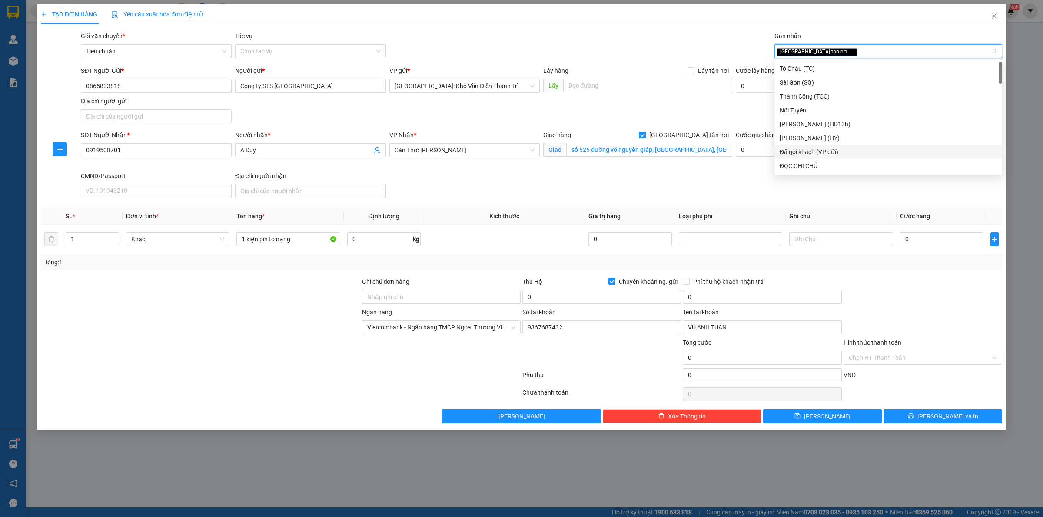
click at [677, 201] on div "SĐT Người Nhận * 0919508701 Người nhận * A Duy VP Nhận * Cần Thơ: Kho Ninh Kiều…" at bounding box center [541, 165] width 924 height 71
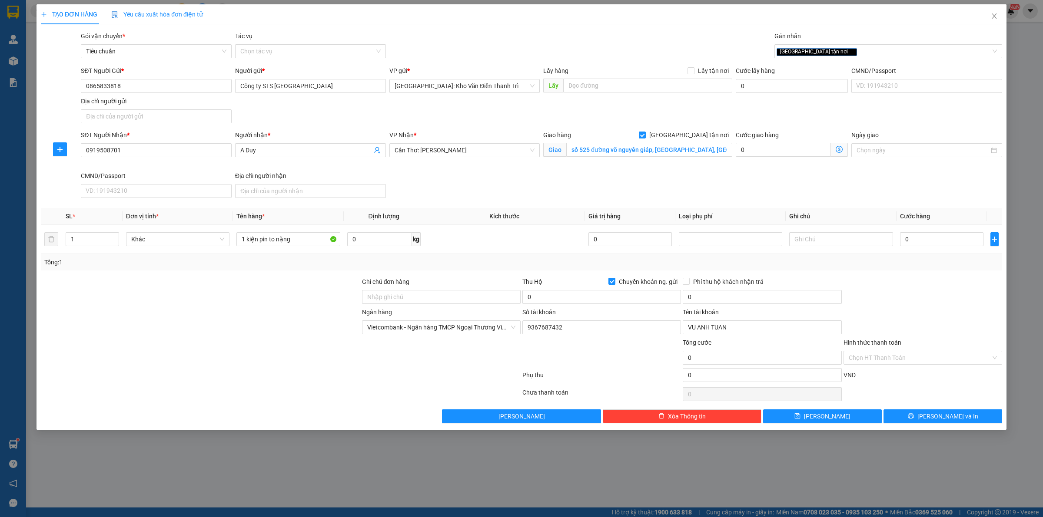
drag, startPoint x: 633, startPoint y: 285, endPoint x: 642, endPoint y: 276, distance: 12.9
click at [634, 285] on span "Chuyển khoản ng. gửi" at bounding box center [648, 282] width 66 height 10
click at [648, 267] on div "Tổng: 1" at bounding box center [521, 263] width 954 height 10
click at [607, 281] on div "Thu Hộ Chuyển khoản ng. gửi" at bounding box center [601, 282] width 159 height 10
click at [620, 277] on span "Chuyển khoản ng. gửi" at bounding box center [648, 282] width 66 height 10
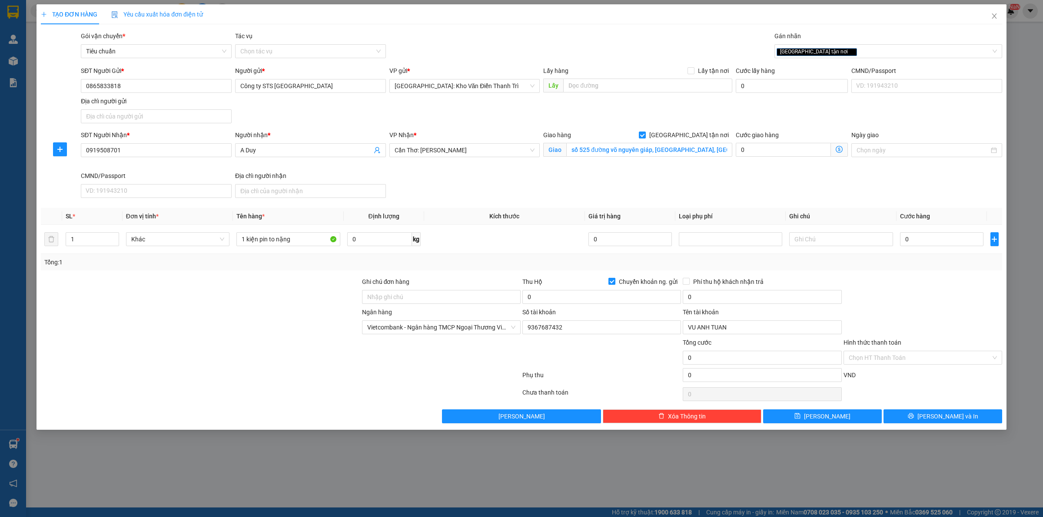
click at [614, 278] on input "Chuyển khoản ng. gửi" at bounding box center [611, 281] width 6 height 6
checkbox input "false"
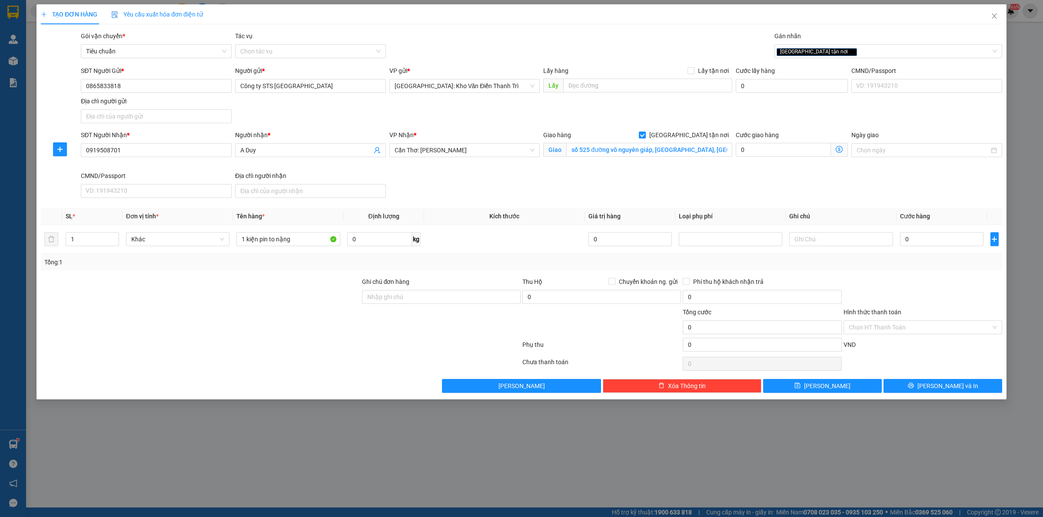
click at [640, 271] on div "Tổng: 1" at bounding box center [521, 262] width 961 height 17
click at [913, 240] on input "0" at bounding box center [941, 239] width 83 height 14
type input "9"
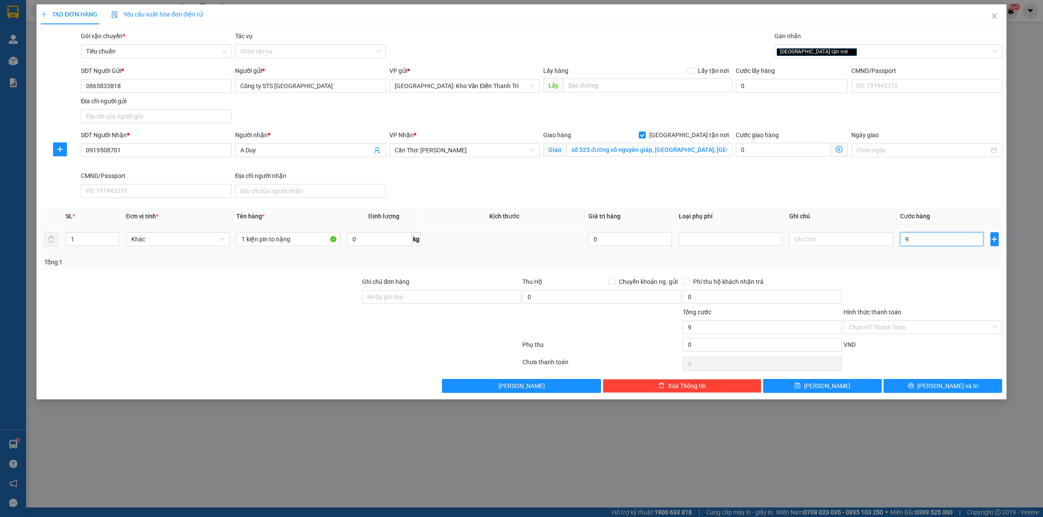
type input "95"
type input "950"
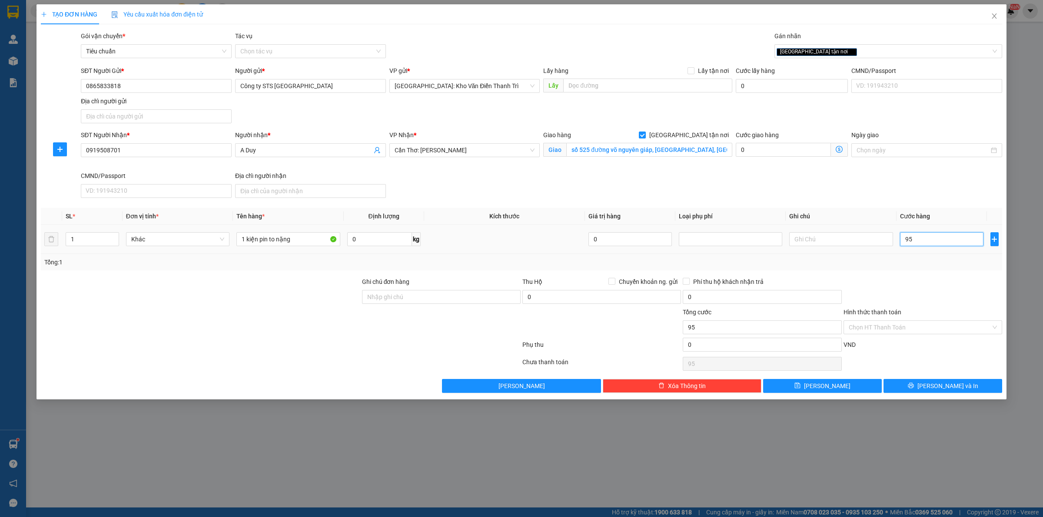
type input "950"
type input "950.000"
click at [926, 296] on div at bounding box center [922, 292] width 160 height 30
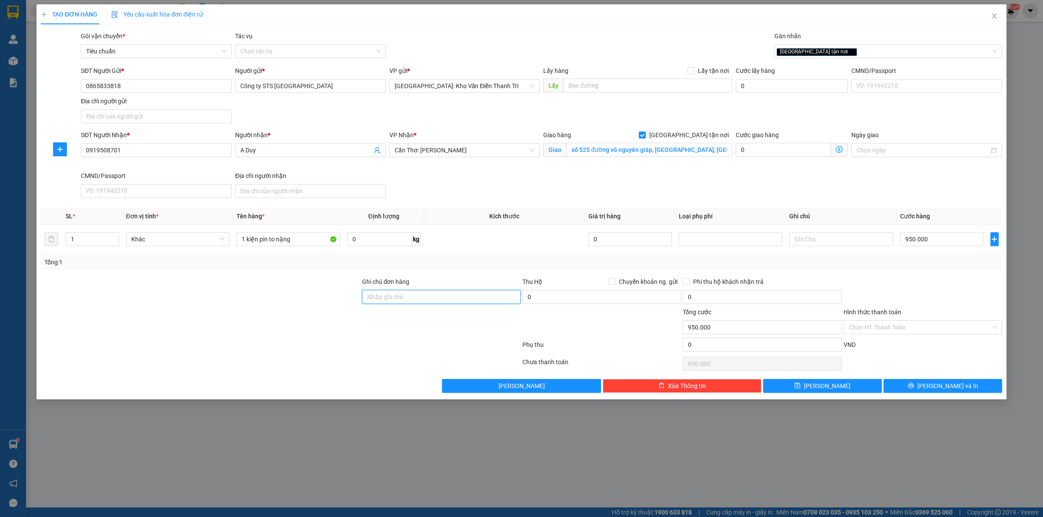
drag, startPoint x: 440, startPoint y: 299, endPoint x: 445, endPoint y: 304, distance: 7.4
click at [440, 298] on input "Ghi chú đơn hàng" at bounding box center [441, 297] width 159 height 14
type input "hàng giao nguyên kiện, hư vỡ ko đền"
click at [400, 326] on div at bounding box center [441, 323] width 160 height 30
click at [938, 389] on span "[PERSON_NAME] và In" at bounding box center [947, 386] width 61 height 10
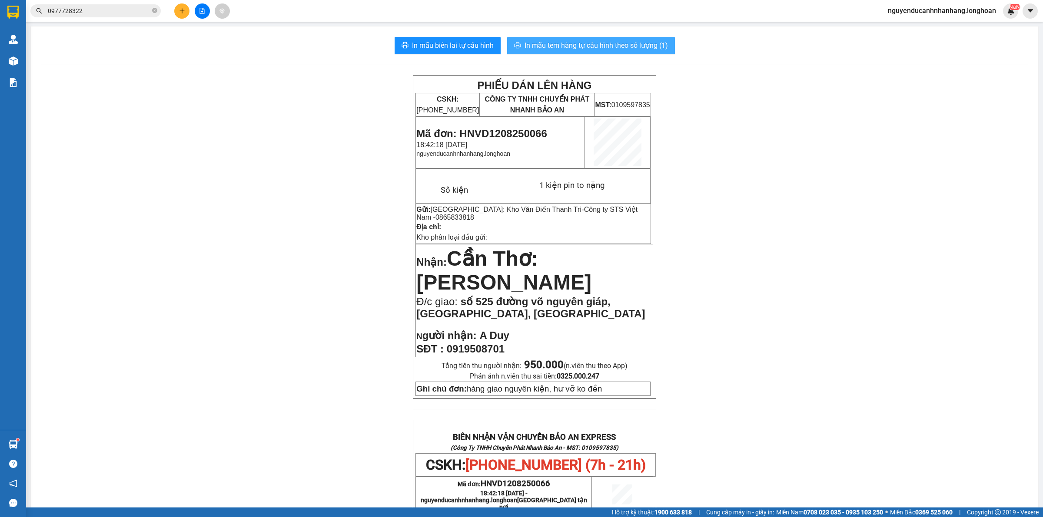
click at [616, 48] on span "In mẫu tem hàng tự cấu hình theo số lượng (1)" at bounding box center [595, 45] width 143 height 11
click at [157, 10] on span "0977728322" at bounding box center [95, 10] width 130 height 13
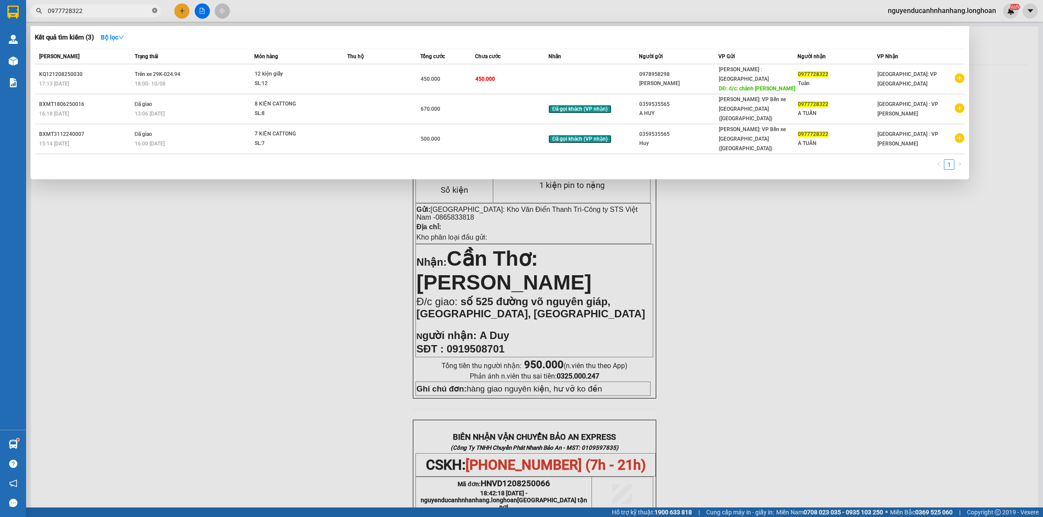
click at [155, 10] on icon "close-circle" at bounding box center [154, 10] width 5 height 5
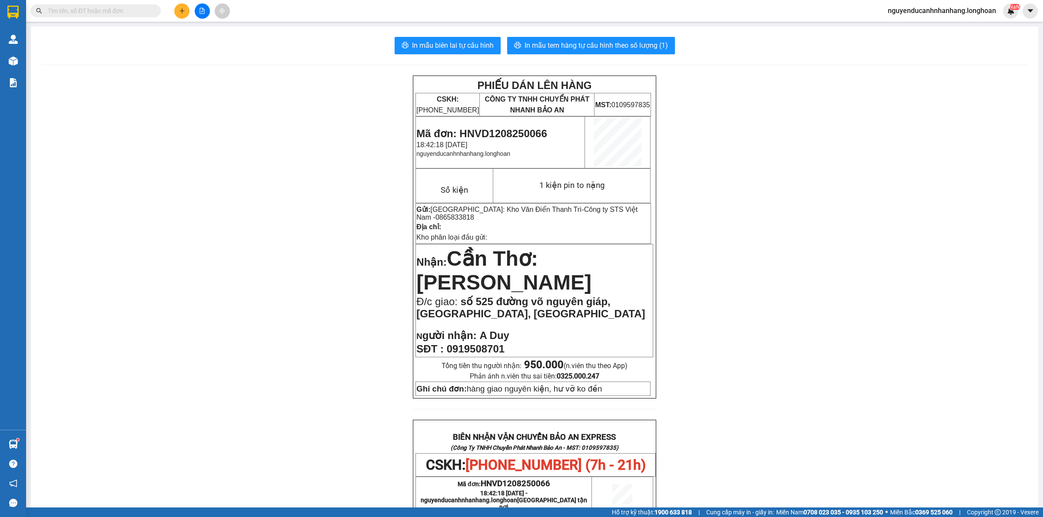
click at [174, 10] on button at bounding box center [181, 10] width 15 height 15
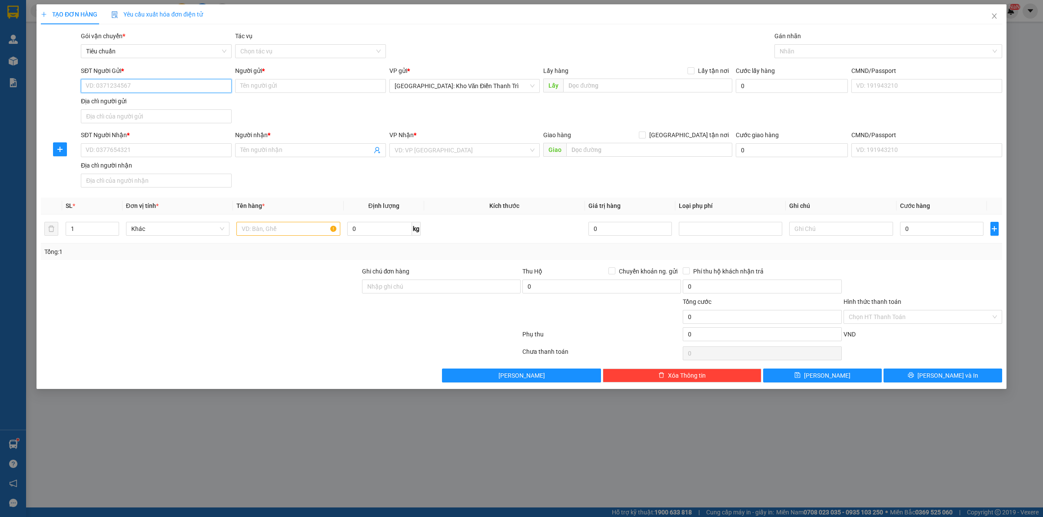
click at [155, 89] on input "SĐT Người Gửi *" at bounding box center [156, 86] width 151 height 14
click at [153, 90] on input "SĐT Người Gửi *" at bounding box center [156, 86] width 151 height 14
type input "0383665858"
click at [158, 103] on div "0383665858 - Phúc" at bounding box center [156, 104] width 140 height 10
type input "Phúc"
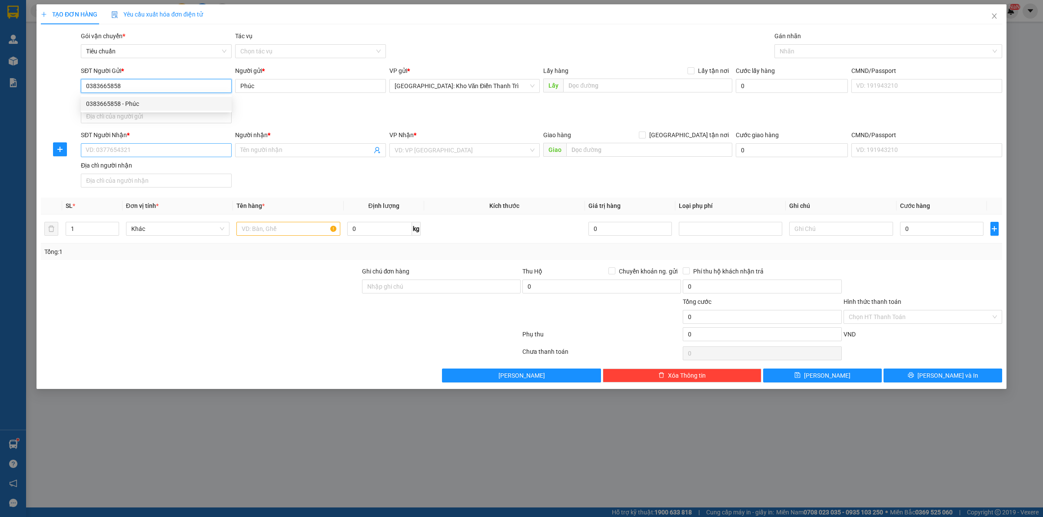
type input "0383665858"
click at [140, 151] on input "SĐT Người Nhận *" at bounding box center [156, 150] width 151 height 14
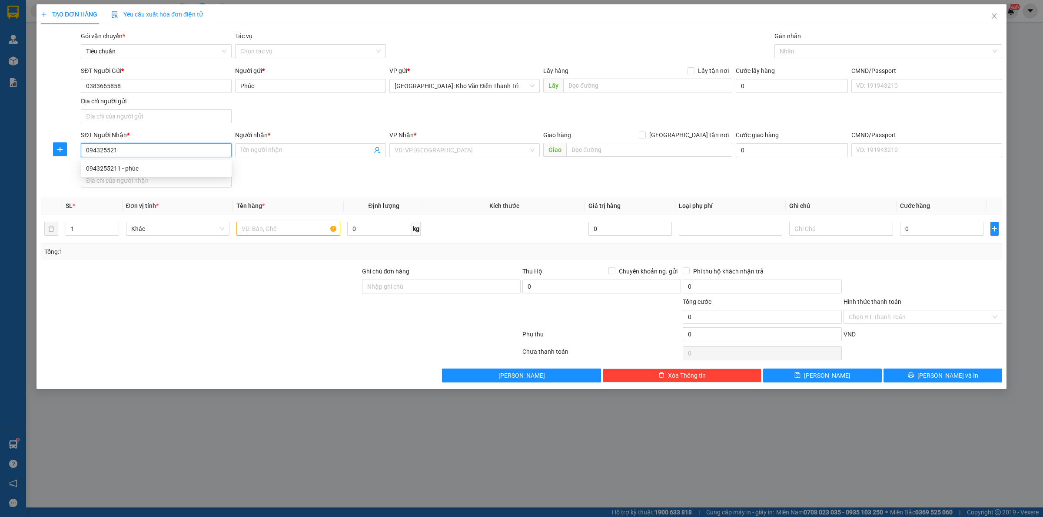
type input "0943255211"
click at [213, 168] on div "0943255211 - phúc" at bounding box center [156, 169] width 140 height 10
type input "phúc"
type input "Khánh Hòa -TP Nha Trang- Chành xe Ngã 3 Thành: Số 136 Hùng Vương, Diên Khánh, T…"
checkbox input "true"
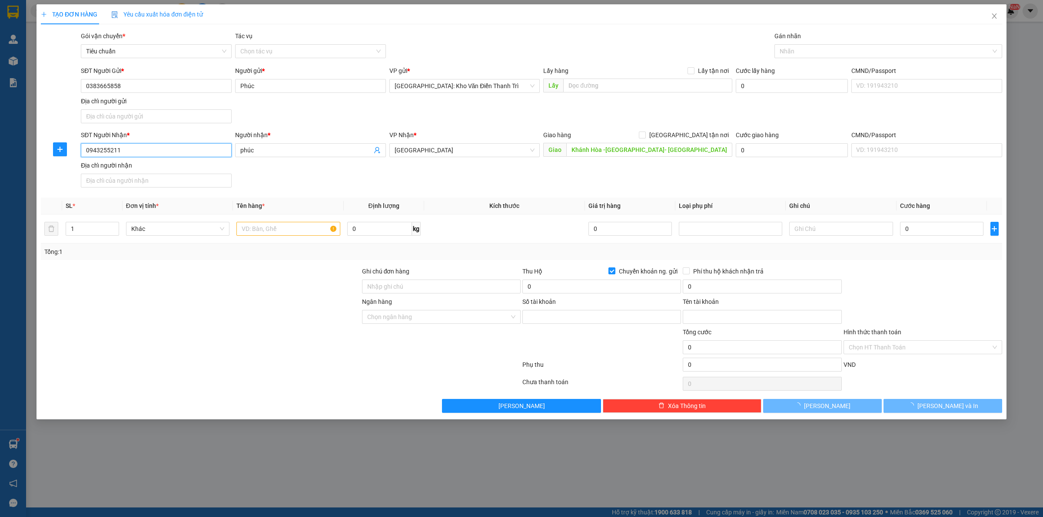
type input "111013117"
type input "nguyễn bá phúc"
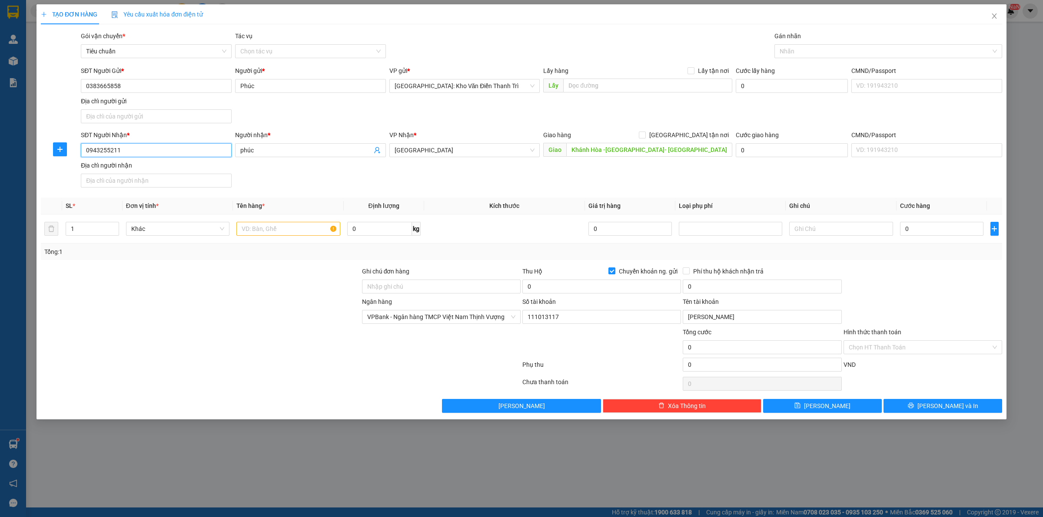
type input "0943255211"
click at [475, 174] on div "SĐT Người Nhận * 0943255211 0943255211 Người nhận * phúc VP Nhận * Khánh Hòa Gi…" at bounding box center [541, 160] width 924 height 61
click at [711, 149] on input "Khánh Hòa -TP Nha Trang- Chành xe Ngã 3 Thành: Số 136 Hùng Vương, Diên Khánh, T…" at bounding box center [649, 150] width 166 height 14
click at [696, 150] on input "Khánh Hòa -TP Nha Trang- Chành xe Ngã 3 Thành: Số 136 Hùng Vương, Diên Khánh, T…" at bounding box center [649, 150] width 166 height 14
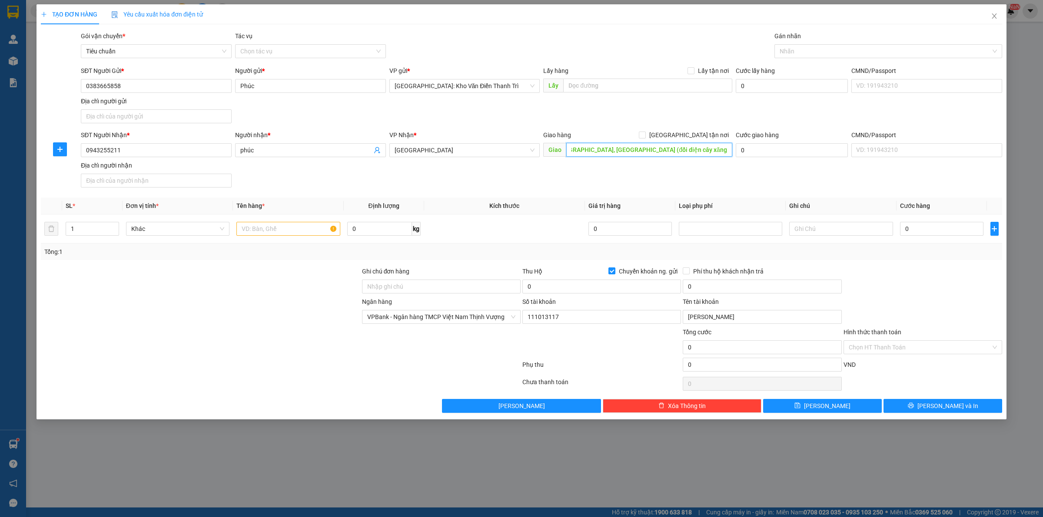
click at [709, 155] on input "Khánh Hòa -TP Nha Trang- Chành xe Ngã 3 Thành: Số 136 Hùng Vương, Diên Khánh, T…" at bounding box center [649, 150] width 166 height 14
drag, startPoint x: 696, startPoint y: 176, endPoint x: 428, endPoint y: 234, distance: 274.1
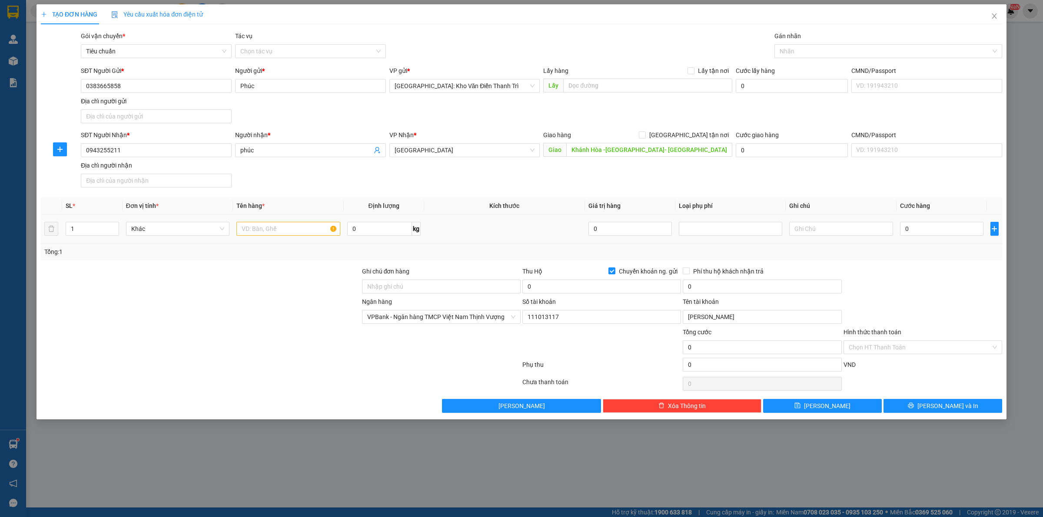
click at [694, 176] on div "SĐT Người Nhận * 0943255211 Người nhận * phúc VP Nhận * Khánh Hòa Giao hàng Gia…" at bounding box center [541, 160] width 924 height 61
click at [275, 229] on input "text" at bounding box center [287, 229] width 103 height 14
type input "1 kiện giấy"
click at [265, 275] on div at bounding box center [200, 282] width 321 height 30
drag, startPoint x: 850, startPoint y: 242, endPoint x: 881, endPoint y: 224, distance: 35.8
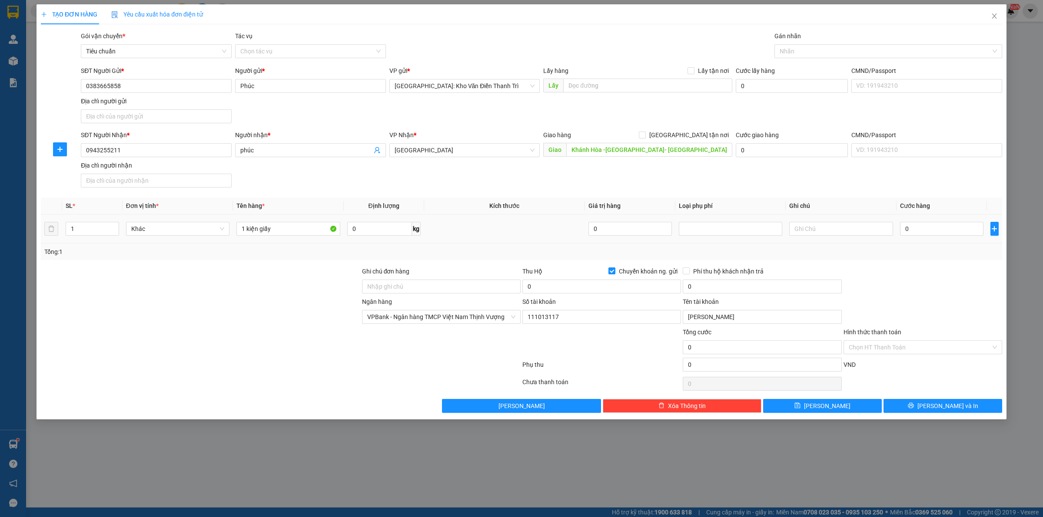
click at [851, 242] on td at bounding box center [840, 229] width 110 height 29
click at [928, 230] on input "0" at bounding box center [941, 229] width 83 height 14
type input "1"
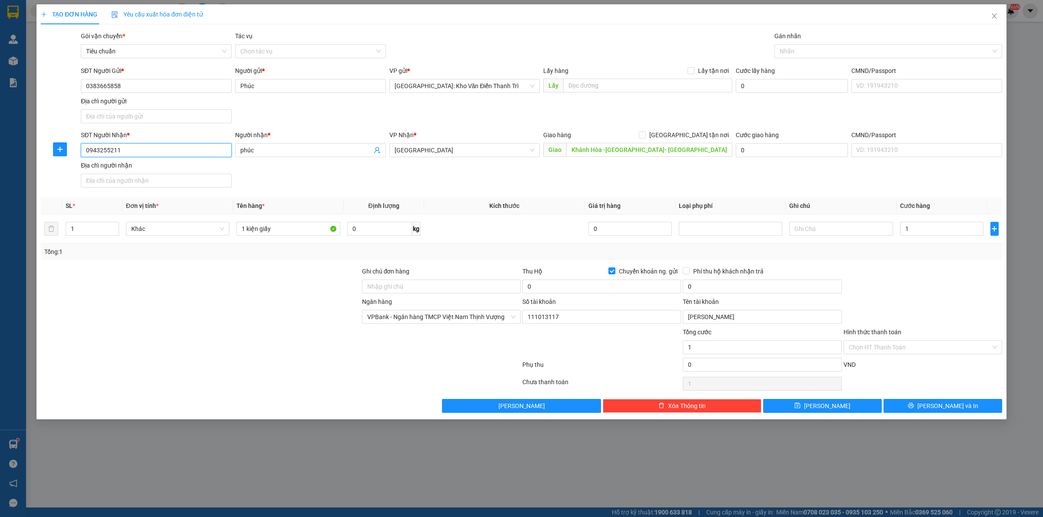
type input "1.000"
click at [172, 156] on input "0943255211" at bounding box center [156, 150] width 151 height 14
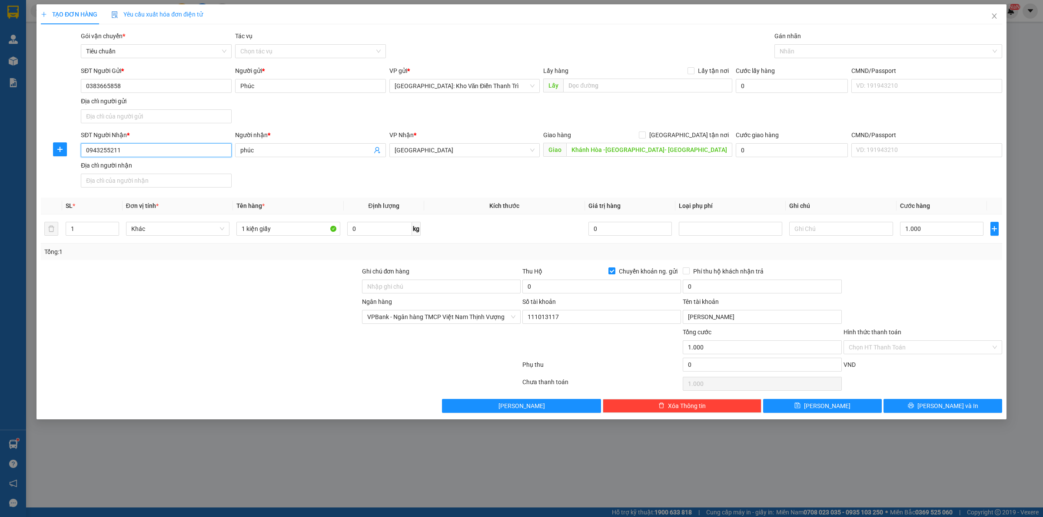
click at [172, 156] on input "0943255211" at bounding box center [156, 150] width 151 height 14
click at [918, 229] on input "1.000" at bounding box center [941, 229] width 83 height 14
type input "9"
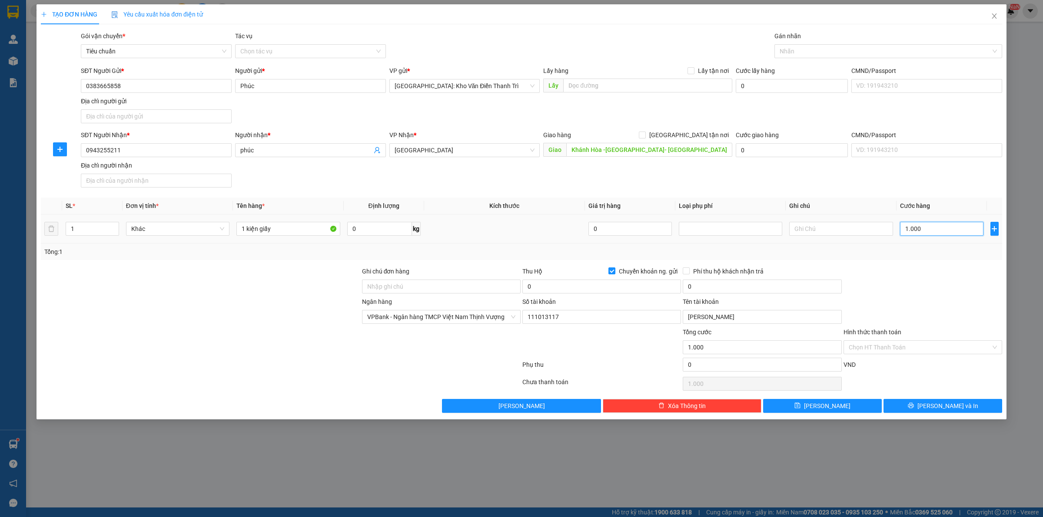
type input "9"
type input "90"
type input "90.000"
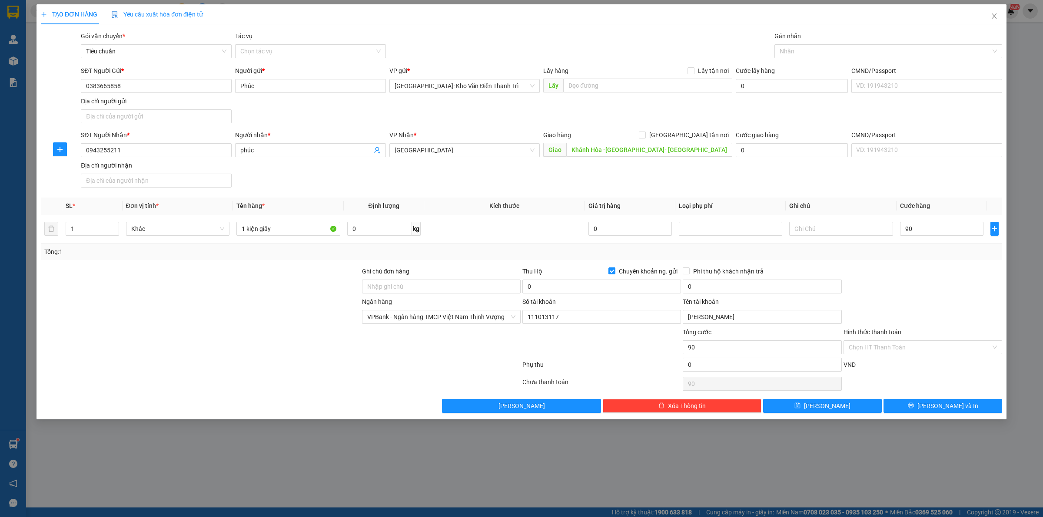
type input "90.000"
click at [926, 281] on div at bounding box center [922, 282] width 160 height 30
drag, startPoint x: 598, startPoint y: 348, endPoint x: 598, endPoint y: 294, distance: 54.7
click at [598, 346] on div at bounding box center [601, 343] width 160 height 30
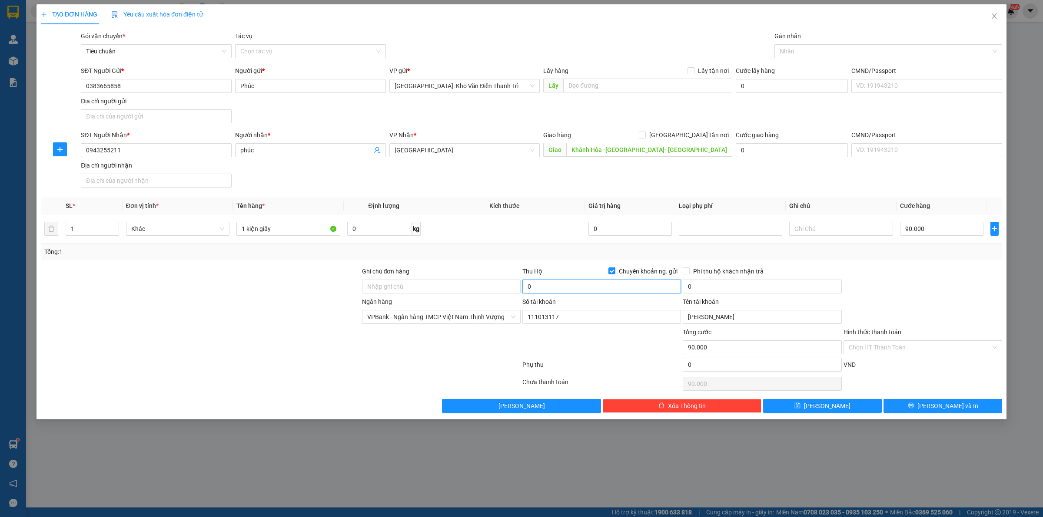
click at [623, 287] on input "0" at bounding box center [601, 287] width 159 height 14
type input "1.200.000"
click at [707, 291] on input "0" at bounding box center [762, 287] width 159 height 14
type input "10.000"
click at [797, 261] on div "Transit Pickup Surcharge Ids Transit Deliver Surcharge Ids Transit Deliver Surc…" at bounding box center [521, 222] width 961 height 382
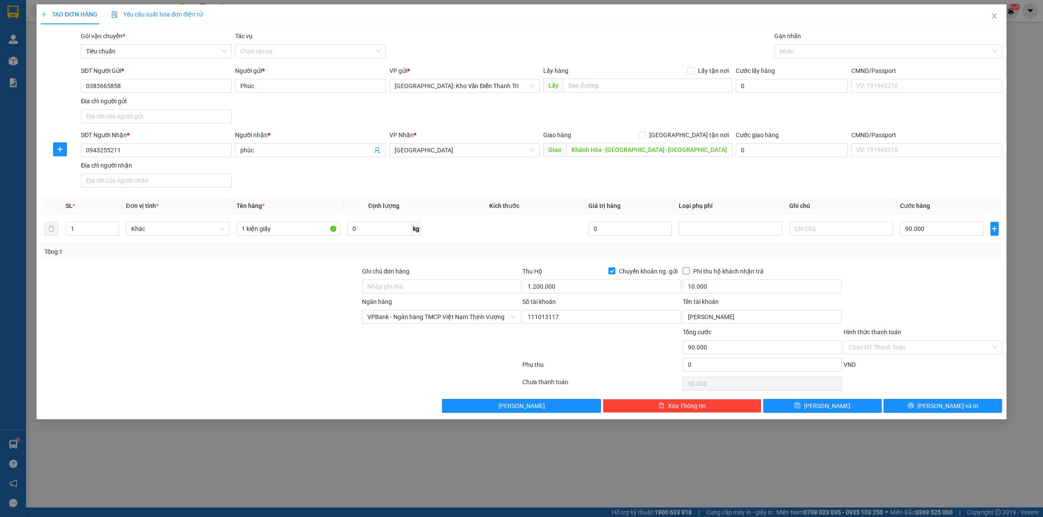
drag, startPoint x: 688, startPoint y: 271, endPoint x: 702, endPoint y: 273, distance: 14.1
click at [688, 272] on input "Phí thu hộ khách nhận trả" at bounding box center [686, 271] width 6 height 6
checkbox input "true"
click at [804, 262] on div "Transit Pickup Surcharge Ids Transit Deliver Surcharge Ids Transit Deliver Surc…" at bounding box center [521, 222] width 961 height 382
click at [425, 288] on input "Ghi chú đơn hàng" at bounding box center [441, 287] width 159 height 14
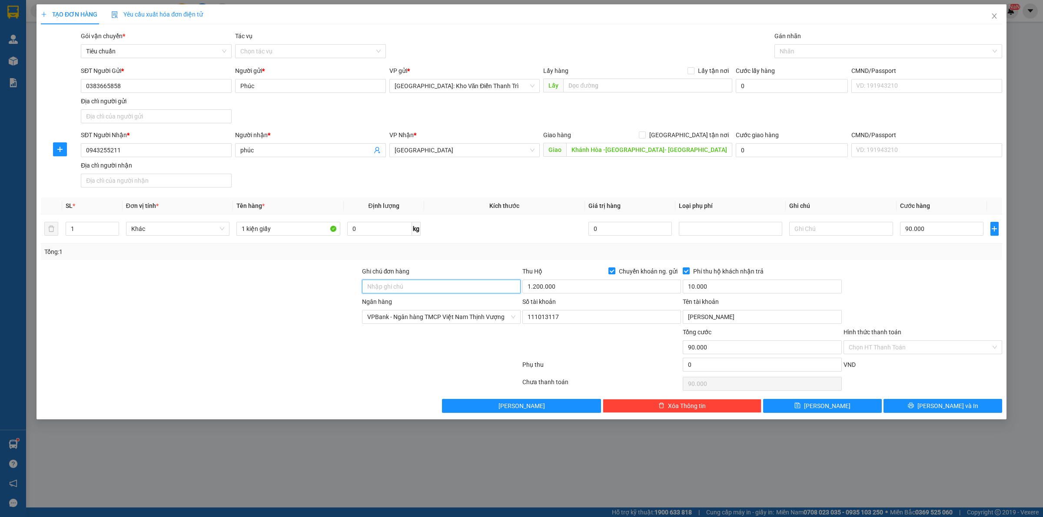
type input "hàng giao nguyên kiện, hư vỡ ko đền"
click at [282, 308] on div at bounding box center [200, 312] width 321 height 30
click at [275, 236] on input "1 kiện giấy" at bounding box center [287, 229] width 103 height 14
type input "1 kiện giấy ( hàng bếp từ )"
click at [601, 150] on input "Khánh Hòa -TP Nha Trang- Chành xe Ngã 3 Thành: Số 136 Hùng Vương, Diên Khánh, T…" at bounding box center [649, 150] width 166 height 14
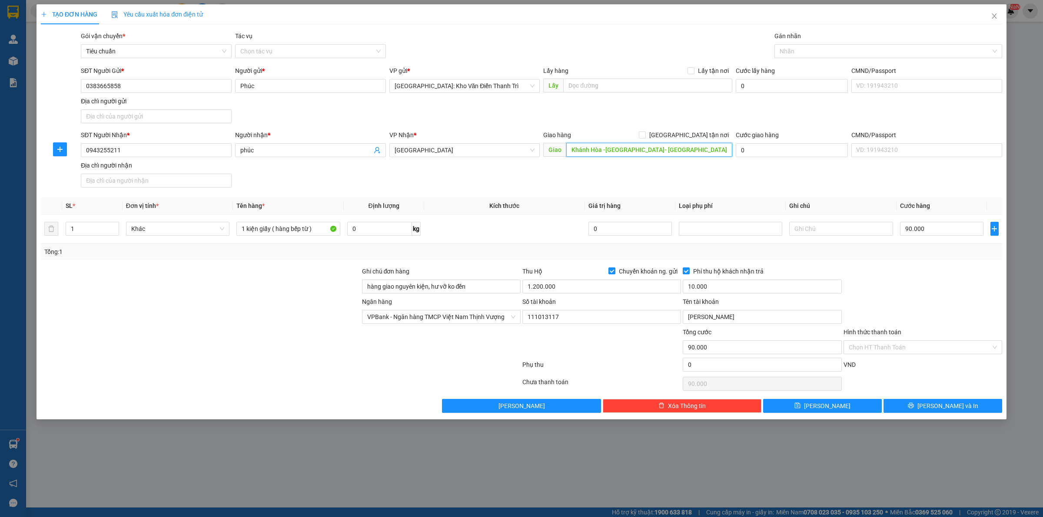
click at [601, 150] on input "Khánh Hòa -TP Nha Trang- Chành xe Ngã 3 Thành: Số 136 Hùng Vương, Diên Khánh, T…" at bounding box center [649, 150] width 166 height 14
type input "QL1a Khánh Hòa -TP Nha Trang- Chành xe Ngã 3 Thành: Số 136 Hùng Vương, Diên Khá…"
click at [933, 412] on button "[PERSON_NAME] và In" at bounding box center [942, 406] width 119 height 14
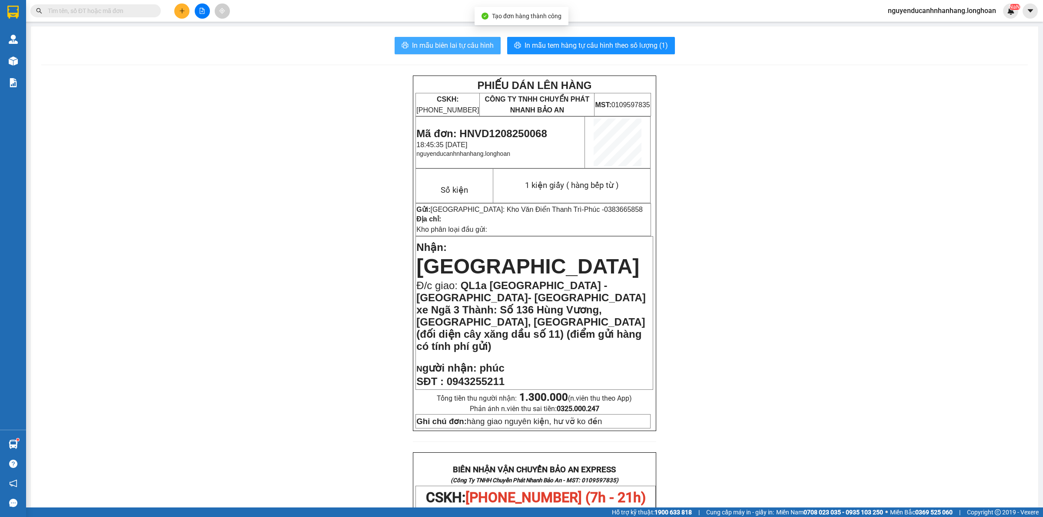
click at [491, 44] on button "In mẫu biên lai tự cấu hình" at bounding box center [447, 45] width 106 height 17
click at [543, 44] on span "In mẫu tem hàng tự cấu hình theo số lượng (1)" at bounding box center [595, 45] width 143 height 11
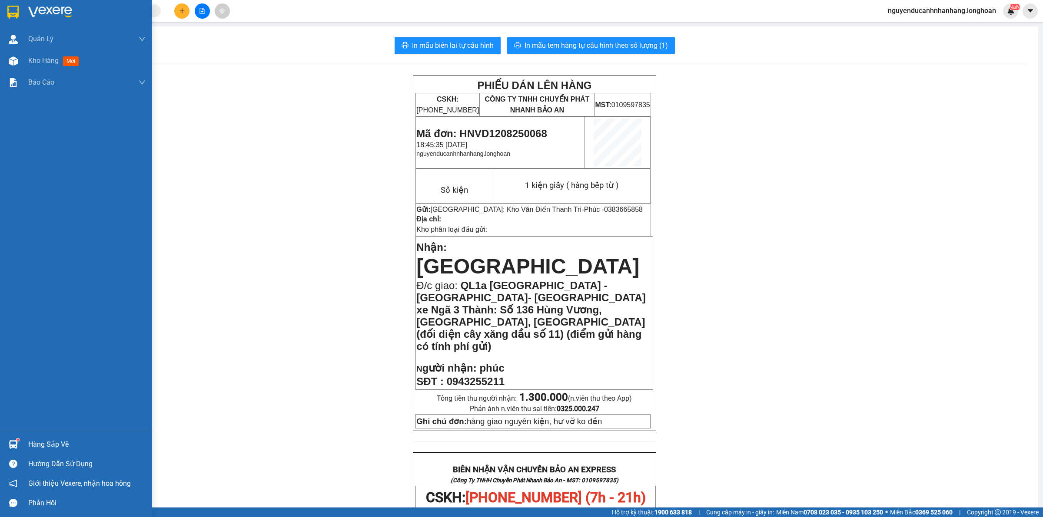
click at [0, 7] on div at bounding box center [76, 14] width 152 height 28
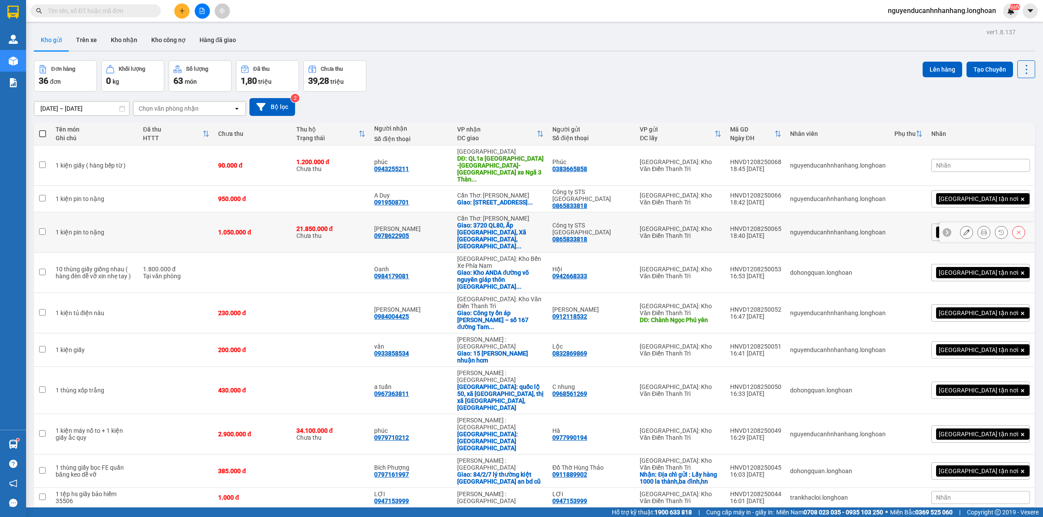
click at [963, 229] on icon at bounding box center [966, 232] width 6 height 6
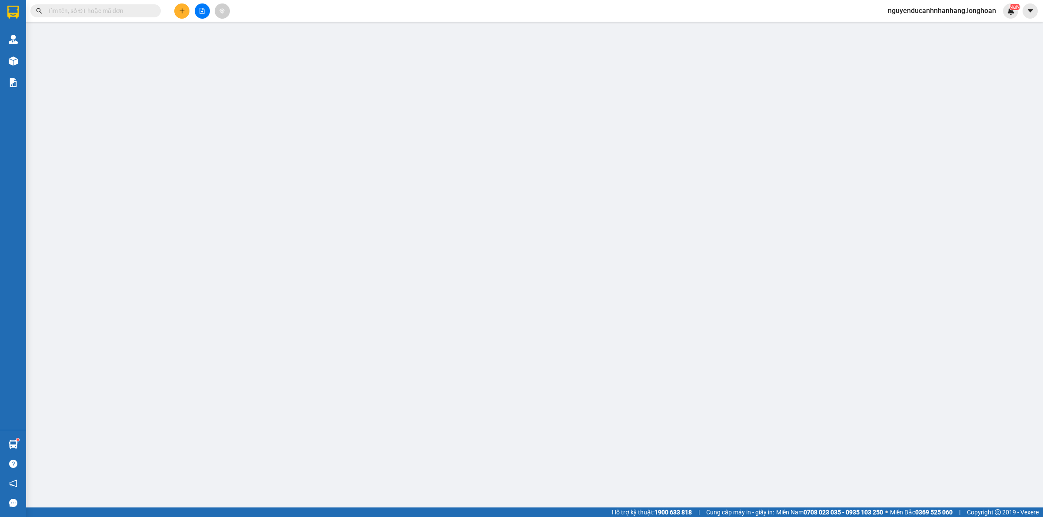
type input "0865833818"
type input "Công ty STS Việt Nam"
type input "0978622905"
type input "Phạm Công Hoan"
checkbox input "true"
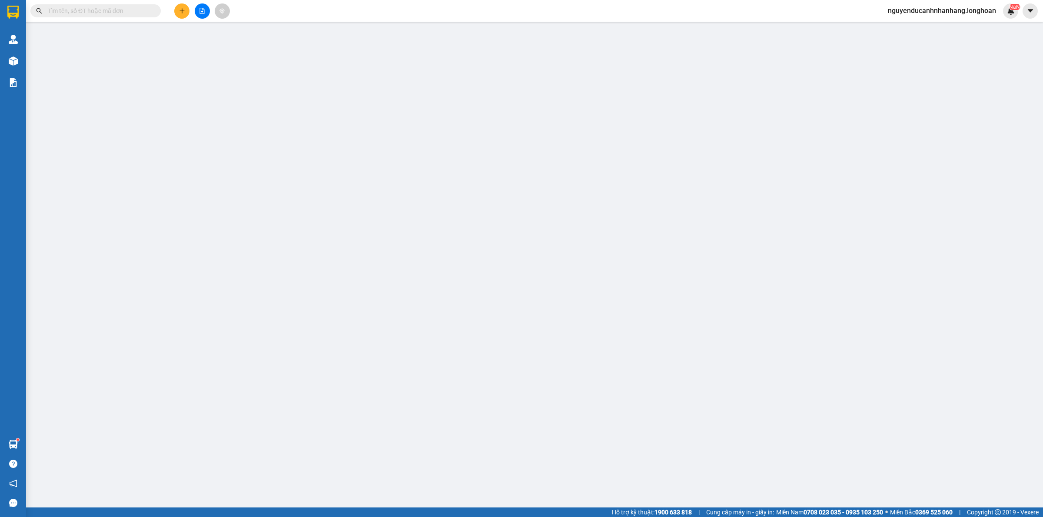
type input "3720 QL80, Ấp Phụng Lợi, Xã Thạnh An, Cần Thơ (mới) 3720 QL80, Ấp Phụng Lợi, tt…"
type input "hàng giao nguyên kiện, hư vỡ ko đền"
type input "1.050.000"
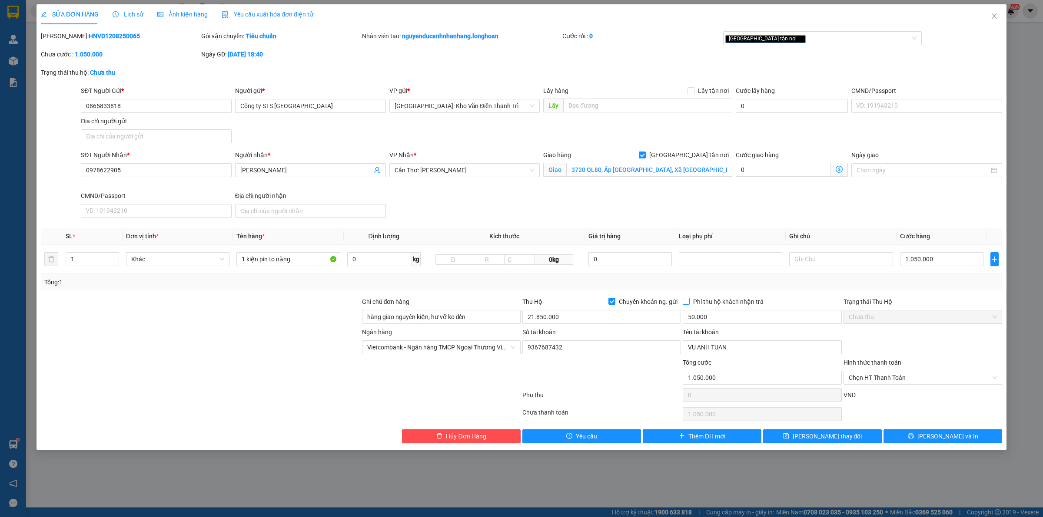
click at [700, 301] on span "Phí thu hộ khách nhận trả" at bounding box center [727, 302] width 77 height 10
click at [689, 301] on input "Phí thu hộ khách nhận trả" at bounding box center [686, 301] width 6 height 6
checkbox input "true"
click at [910, 439] on button "[PERSON_NAME] và In" at bounding box center [942, 437] width 119 height 14
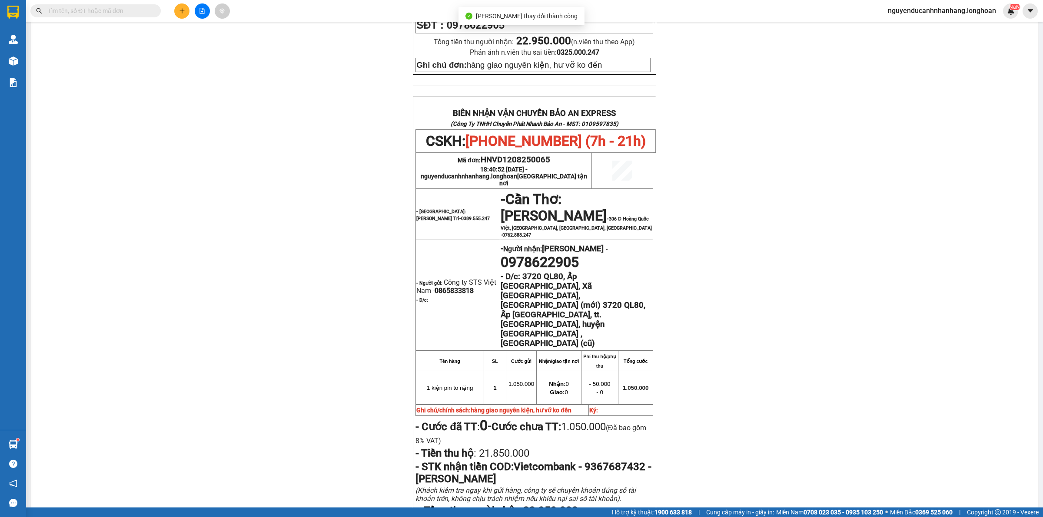
scroll to position [434, 0]
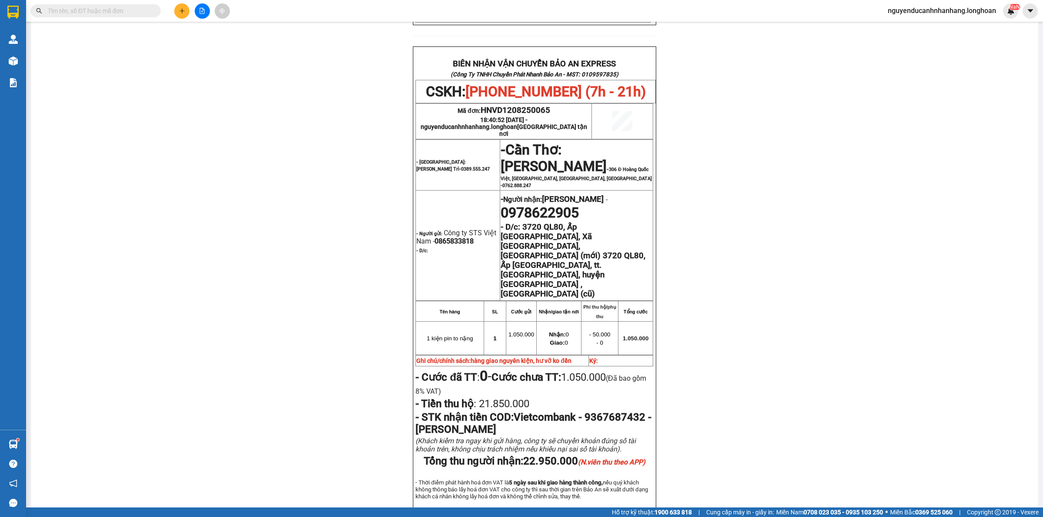
click at [184, 13] on icon "plus" at bounding box center [182, 11] width 6 height 6
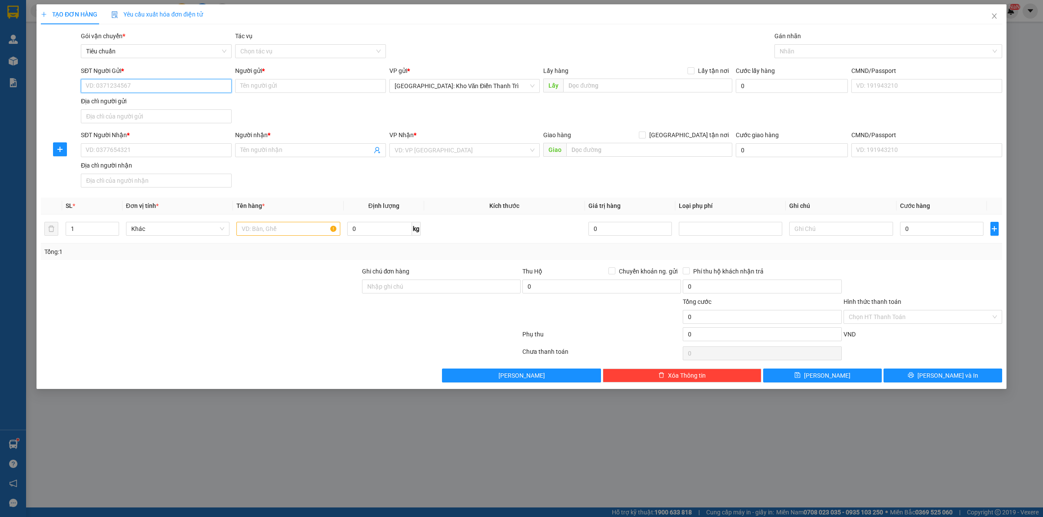
click at [129, 82] on input "SĐT Người Gửi *" at bounding box center [156, 86] width 151 height 14
paste input "0866125520 sdt ng nhận"
click at [181, 88] on input "0866125520 sdt ng nhận" at bounding box center [156, 86] width 151 height 14
click at [176, 84] on input "0866125520 sdt ngnhận" at bounding box center [156, 86] width 151 height 14
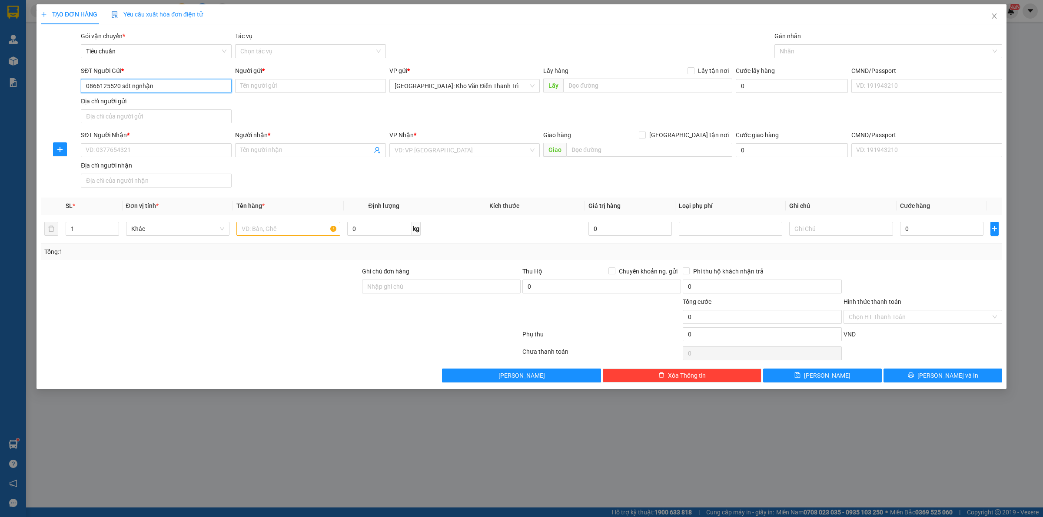
drag, startPoint x: 183, startPoint y: 87, endPoint x: 120, endPoint y: 87, distance: 63.0
click at [120, 87] on input "0866125520 sdt ngnhận" at bounding box center [156, 86] width 151 height 14
type input "0866125520"
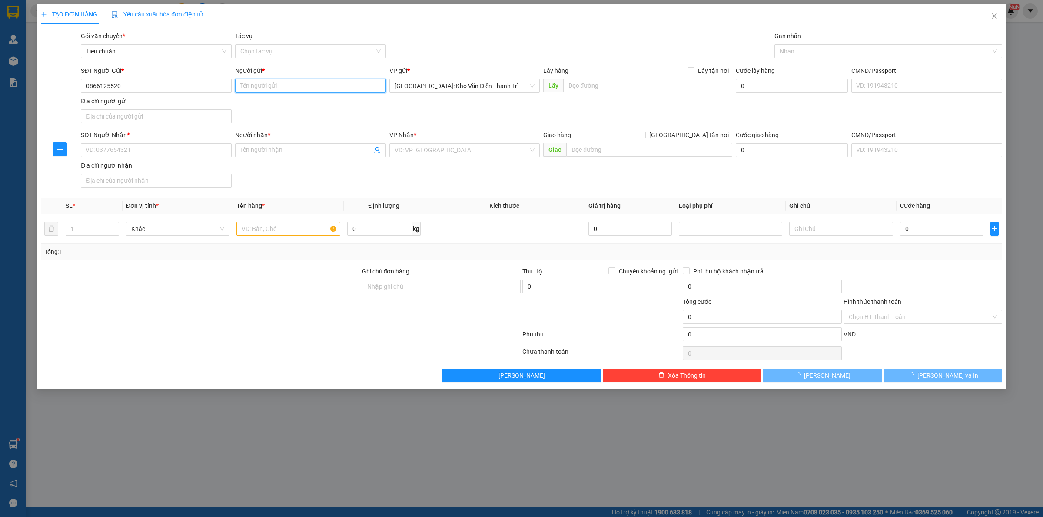
click at [300, 81] on input "Người gửi *" at bounding box center [310, 86] width 151 height 14
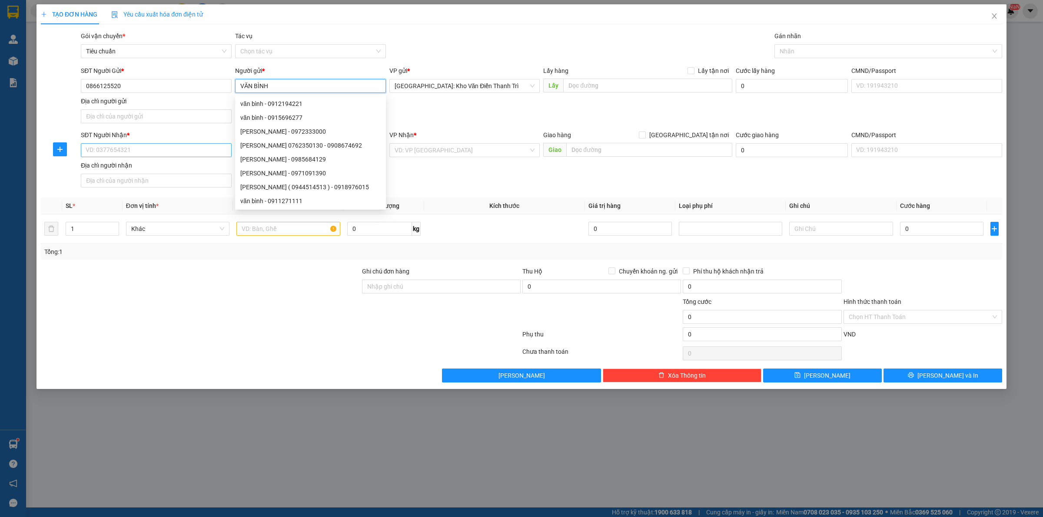
type input "VĂN BÌNH"
click at [159, 149] on input "SĐT Người Nhận *" at bounding box center [156, 150] width 151 height 14
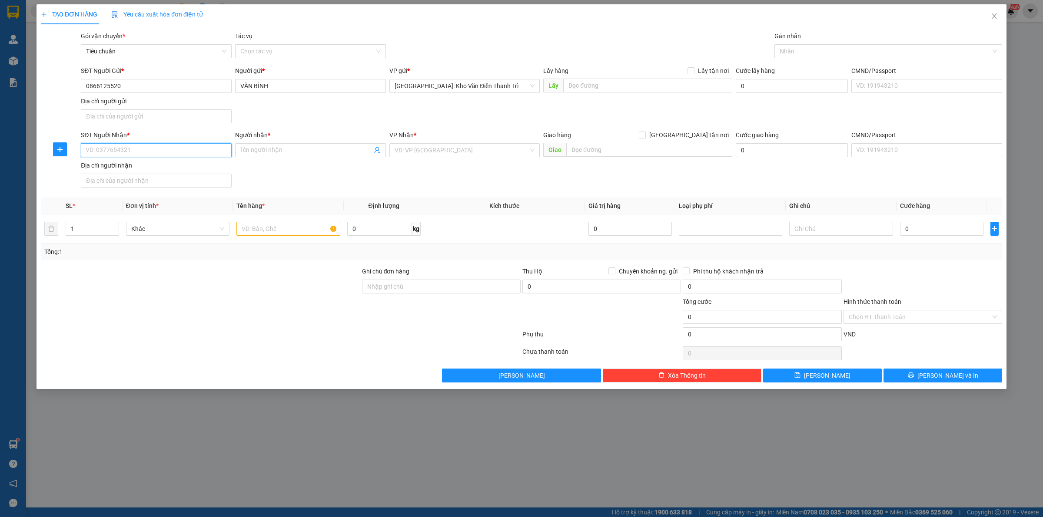
click at [147, 153] on input "SĐT Người Nhận *" at bounding box center [156, 150] width 151 height 14
type input "0919848283"
click at [286, 151] on input "Người nhận *" at bounding box center [306, 151] width 132 height 10
click at [139, 153] on input "0919848283" at bounding box center [156, 150] width 151 height 14
click at [172, 151] on input "0919848283" at bounding box center [156, 150] width 151 height 14
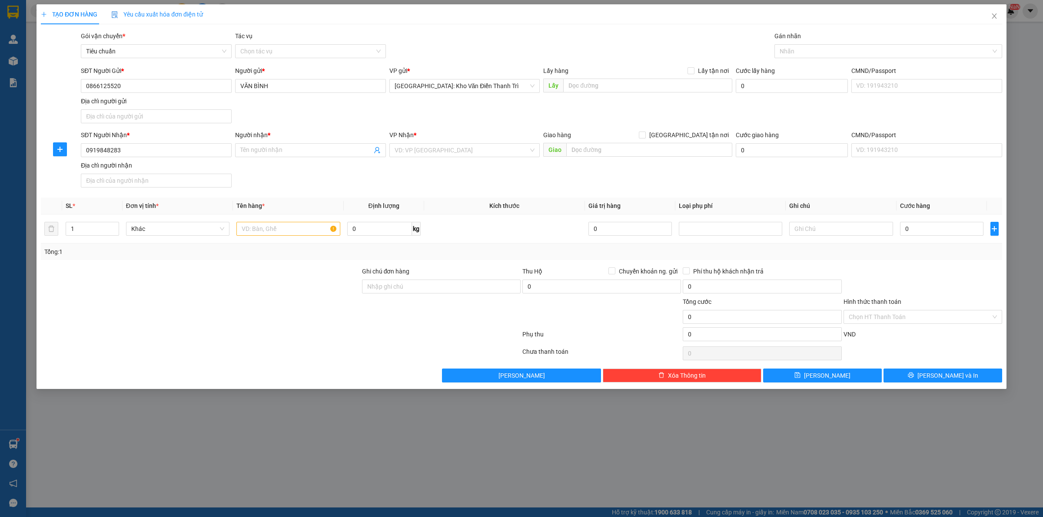
click at [259, 170] on div "SĐT Người Nhận * 0919848283 0919848283 Người nhận * Tên người nhận VP Nhận * VD…" at bounding box center [541, 160] width 924 height 61
click at [196, 155] on input "0919848283" at bounding box center [156, 150] width 151 height 14
click at [309, 150] on input "Người nhận *" at bounding box center [306, 151] width 132 height 10
type input "FUTHORDOOR"
click at [641, 148] on input "text" at bounding box center [649, 150] width 166 height 14
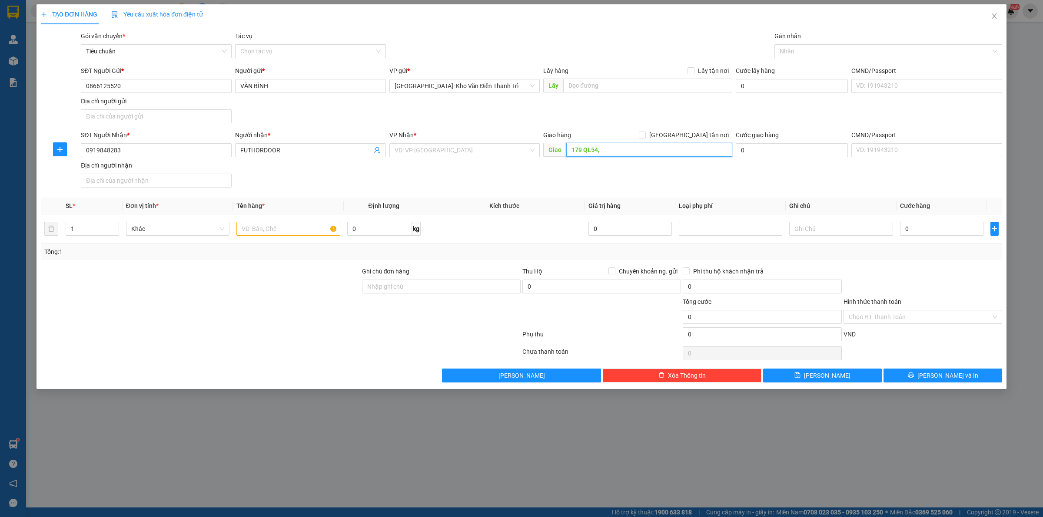
click at [633, 152] on input "179 QL54," at bounding box center [649, 150] width 166 height 14
type input "179 QL54, ẤP BÌNH AN XÃ LẤP VÒ ĐỒNG THÁP"
click at [938, 231] on input "0" at bounding box center [941, 229] width 83 height 14
type input "1"
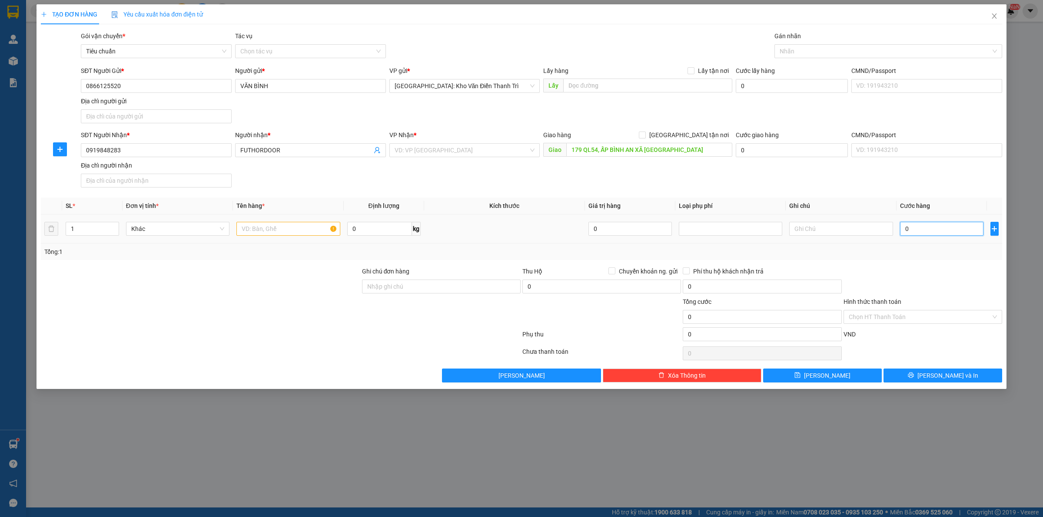
type input "1"
type input "17"
type input "170"
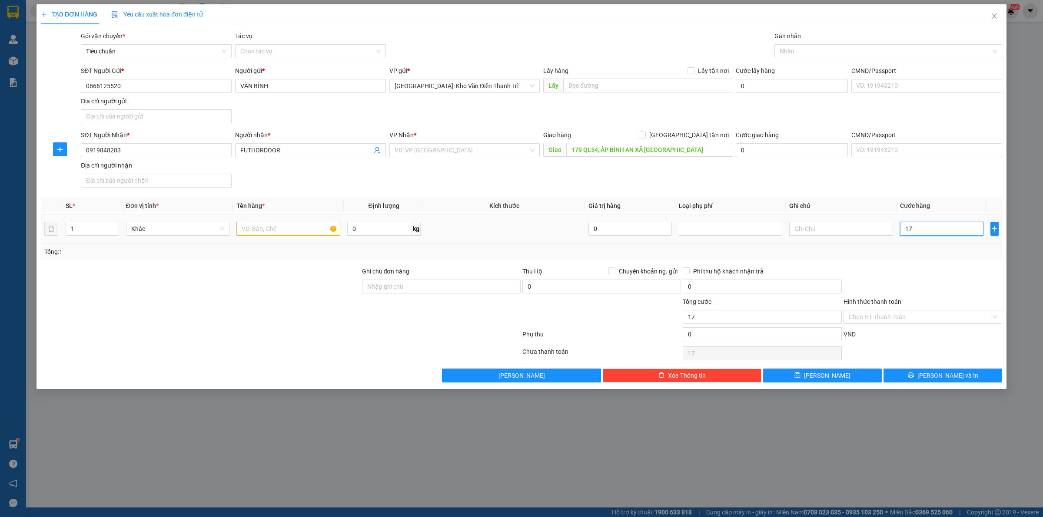
type input "170"
type input "170.000"
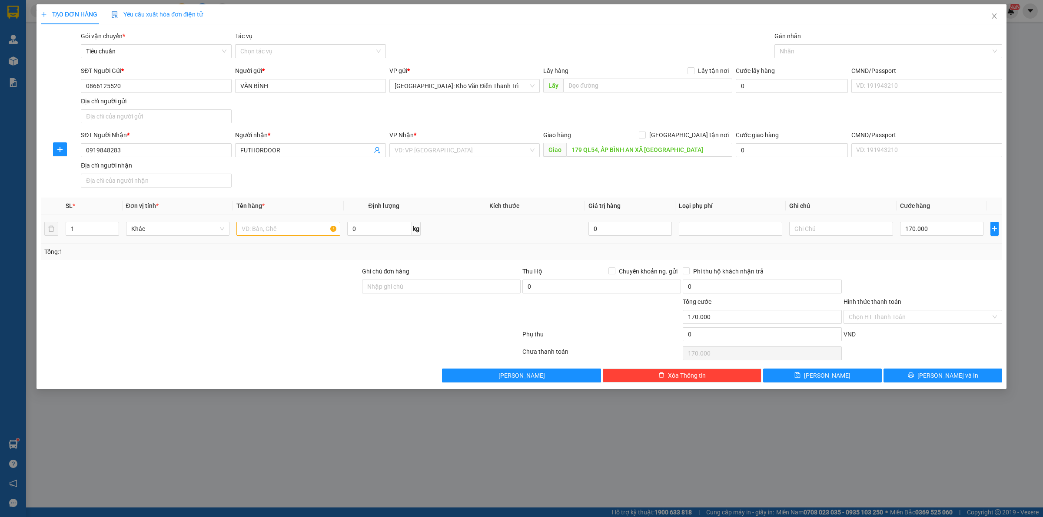
click at [920, 276] on div at bounding box center [922, 282] width 160 height 30
click at [702, 136] on span "[GEOGRAPHIC_DATA] tận nơi" at bounding box center [689, 135] width 86 height 10
click at [645, 136] on input "[GEOGRAPHIC_DATA] tận nơi" at bounding box center [642, 135] width 6 height 6
checkbox input "true"
click at [730, 116] on div "SĐT Người Gửi * 0866125520 Người gửi * VĂN BÌNH VP gửi * Hà Nội: Kho Văn Điển T…" at bounding box center [541, 96] width 924 height 61
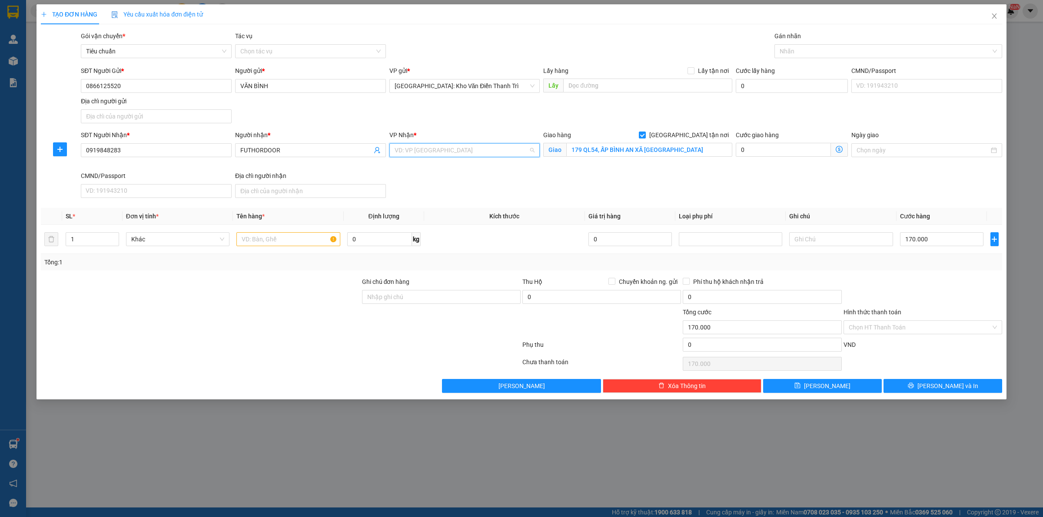
click at [470, 149] on input "search" at bounding box center [461, 150] width 134 height 13
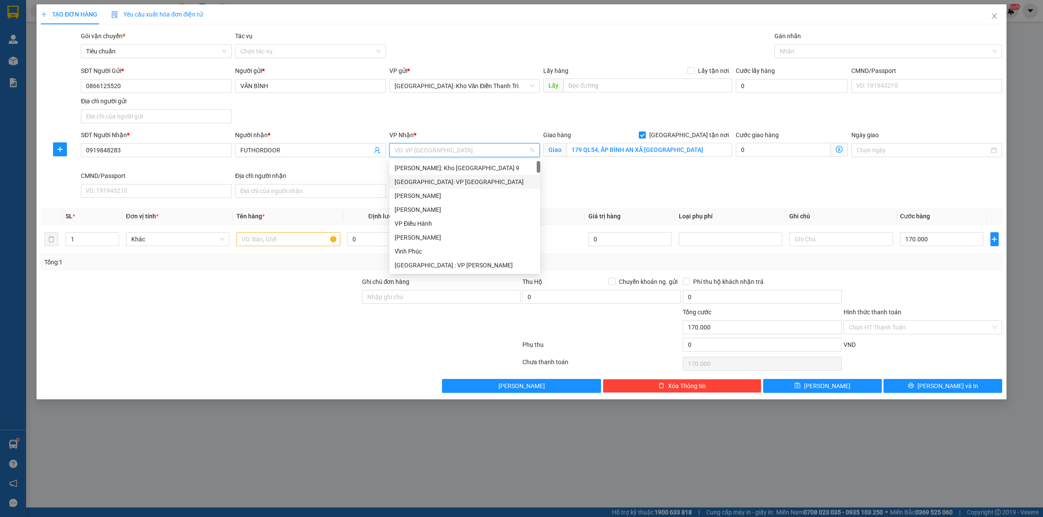
click at [709, 185] on div "SĐT Người Nhận * 0919848283 Người nhận * FUTHORDOOR VP Nhận * VD: VP Sài Gòn Gi…" at bounding box center [541, 165] width 924 height 71
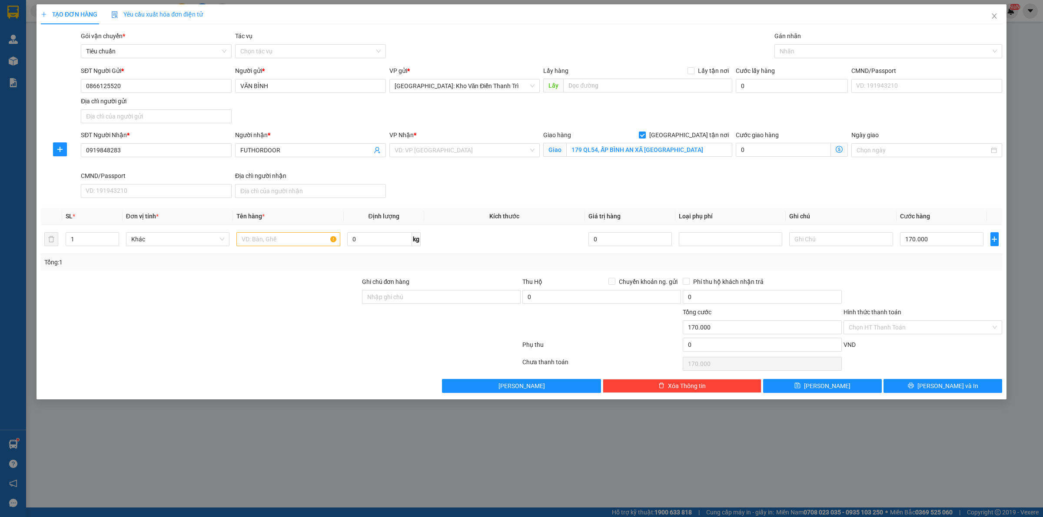
click at [453, 159] on div "VP Nhận * VD: VP Sài Gòn" at bounding box center [464, 145] width 151 height 30
click at [437, 151] on input "search" at bounding box center [461, 150] width 134 height 13
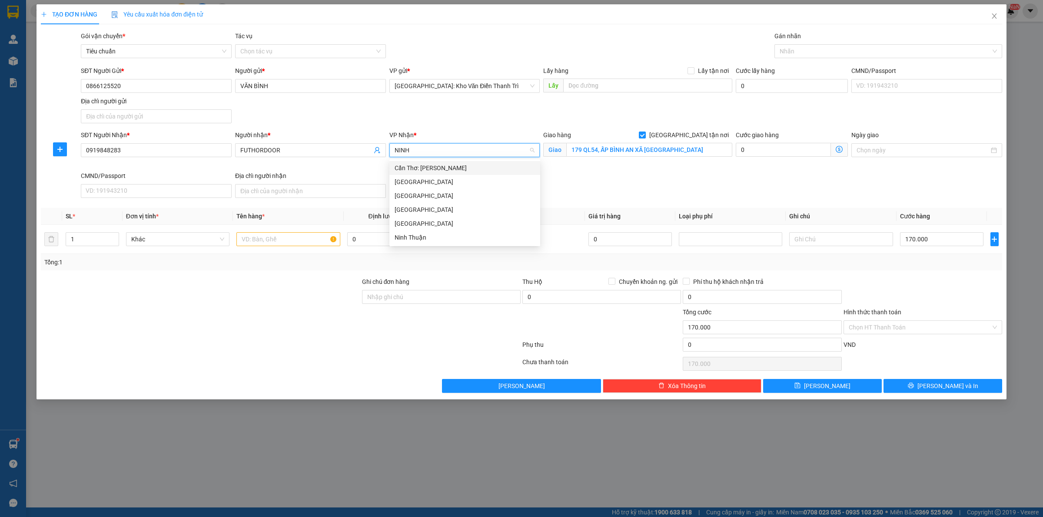
type input "NINH"
click at [441, 163] on div "Cần Thơ: Kho Ninh Kiều" at bounding box center [464, 168] width 140 height 10
click at [685, 187] on div "SĐT Người Nhận * 0919848283 Người nhận * FUTHORDOOR VP Nhận * Cần Thơ: Kho Ninh…" at bounding box center [541, 165] width 924 height 71
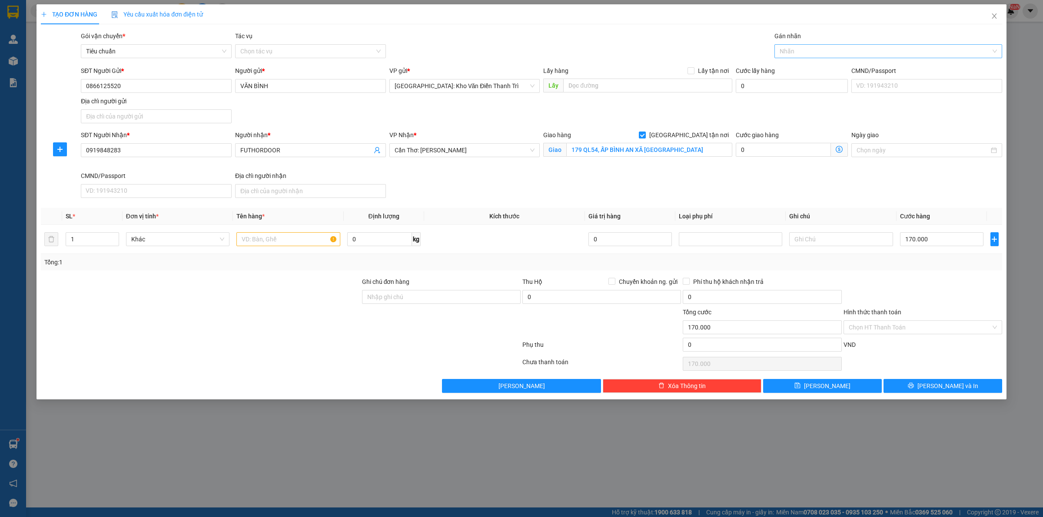
click at [815, 53] on div at bounding box center [883, 51] width 215 height 10
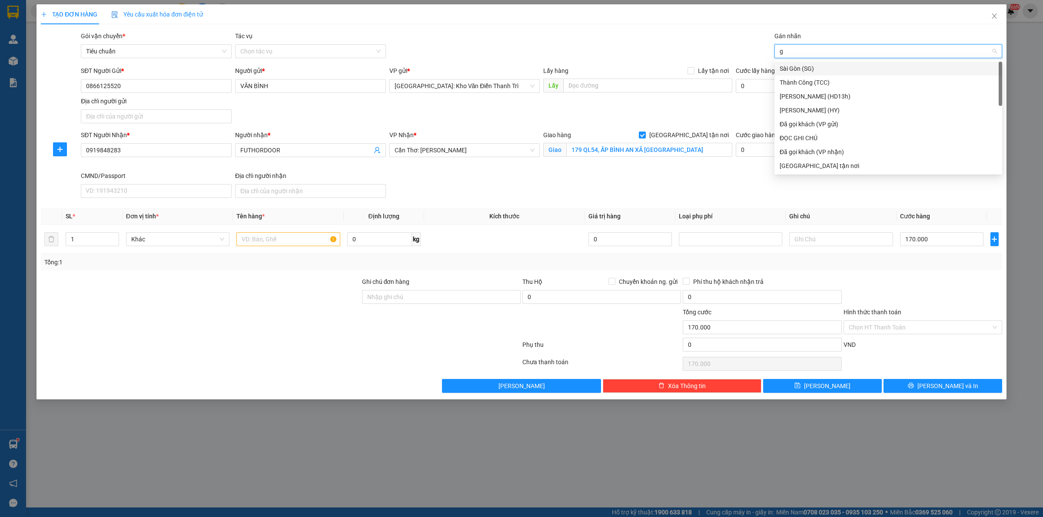
type input "gt"
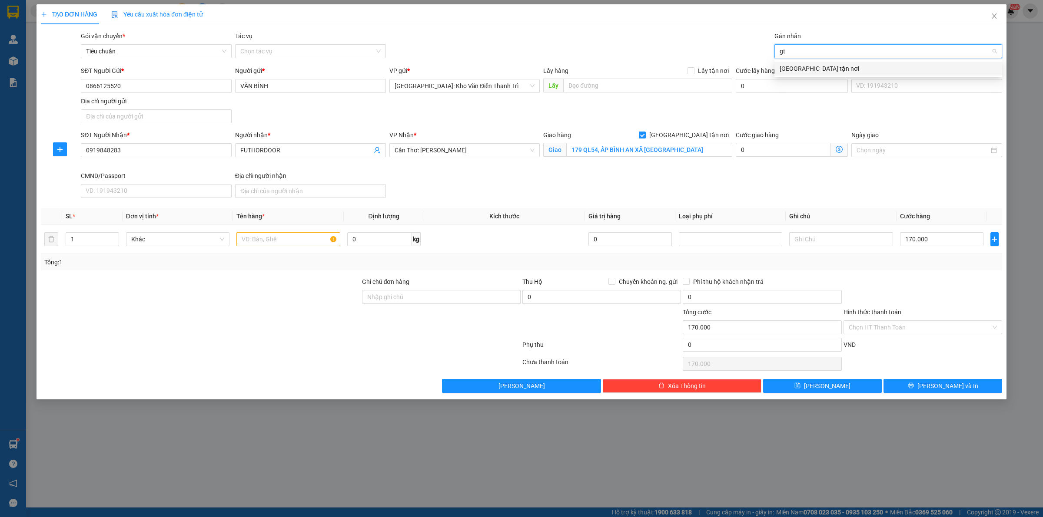
click at [802, 70] on div "[GEOGRAPHIC_DATA] tận nơi" at bounding box center [887, 69] width 217 height 10
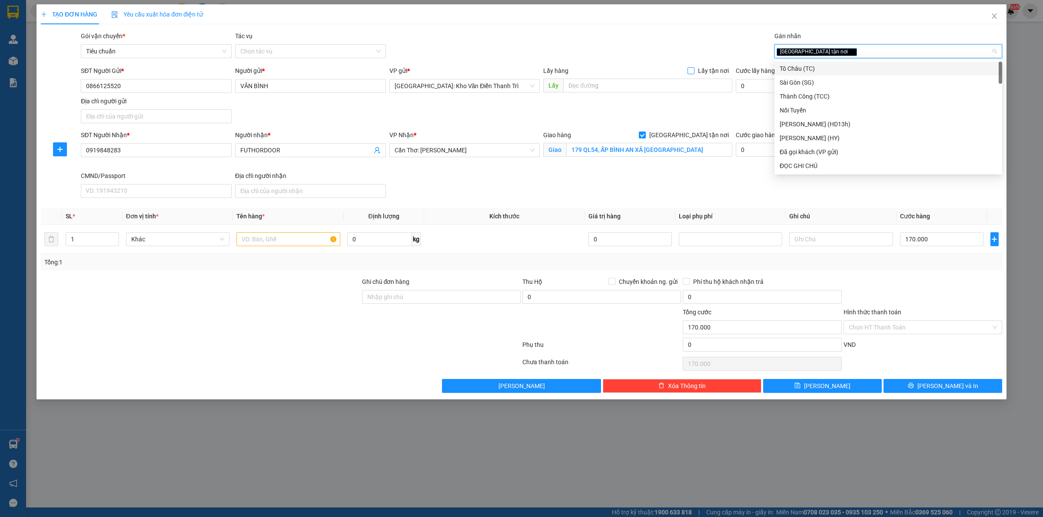
click at [706, 67] on span "Lấy tận nơi" at bounding box center [713, 71] width 38 height 10
click at [693, 67] on input "Lấy tận nơi" at bounding box center [690, 70] width 6 height 6
checkbox input "true"
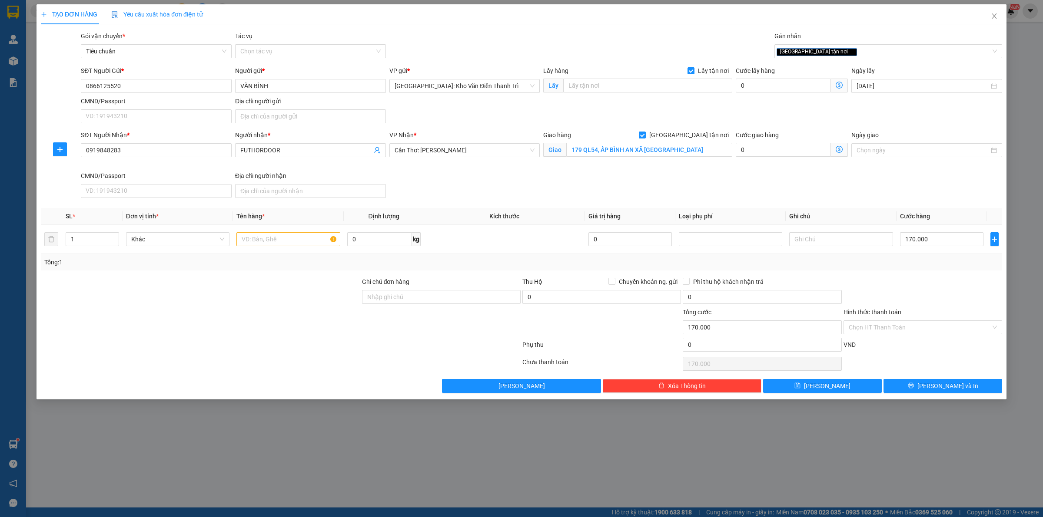
click at [704, 42] on div "Gói vận chuyển * Tiêu chuẩn Tác vụ Chọn tác vụ Gán nhãn Giao tận nơi" at bounding box center [541, 46] width 924 height 30
click at [605, 83] on input "text" at bounding box center [647, 86] width 169 height 14
type input "nam từ liêm"
click at [268, 235] on input "text" at bounding box center [287, 239] width 103 height 14
click at [318, 241] on input "1 kiện bọc pe nhỏ dài" at bounding box center [287, 239] width 103 height 14
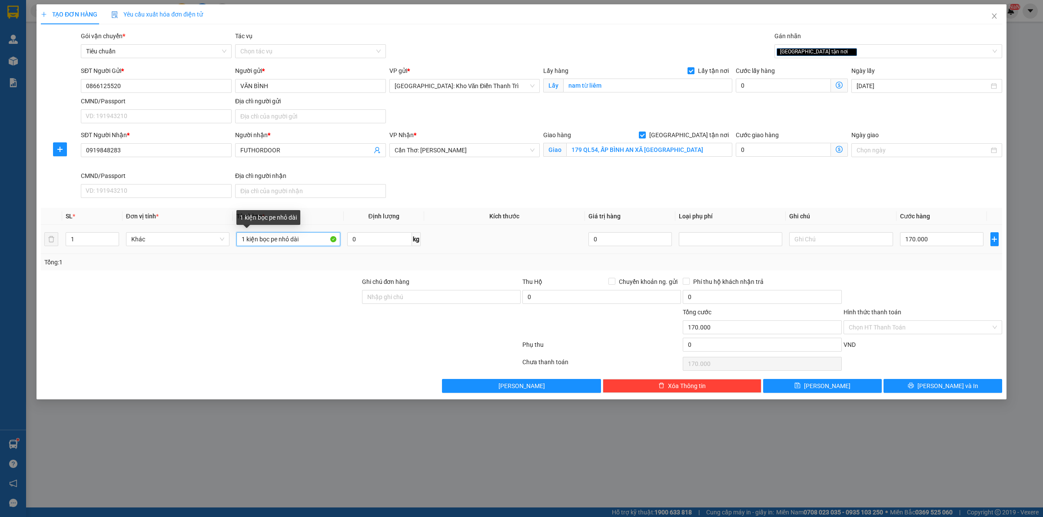
click at [318, 241] on input "1 kiện bọc pe nhỏ dài" at bounding box center [287, 239] width 103 height 14
drag, startPoint x: 317, startPoint y: 241, endPoint x: 311, endPoint y: 241, distance: 5.6
click at [311, 241] on input "1 kiện bọc pe nhỏ dài" at bounding box center [287, 239] width 103 height 14
click at [331, 238] on input "1 kiện bọc pe nhỏ dài" at bounding box center [287, 239] width 103 height 14
drag, startPoint x: 324, startPoint y: 240, endPoint x: 280, endPoint y: 240, distance: 43.4
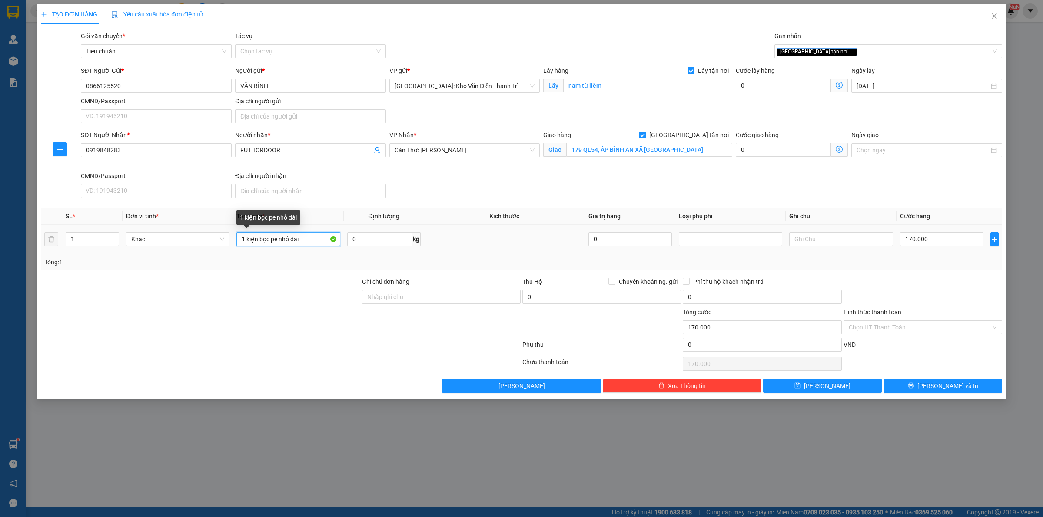
click at [280, 240] on input "1 kiện bọc pe nhỏ dài" at bounding box center [287, 239] width 103 height 14
click at [298, 259] on div "Tổng: 1" at bounding box center [223, 263] width 358 height 10
click at [958, 270] on div "Tổng: 1" at bounding box center [521, 262] width 961 height 17
click at [305, 246] on input "1 kiện bọc pe" at bounding box center [287, 239] width 103 height 14
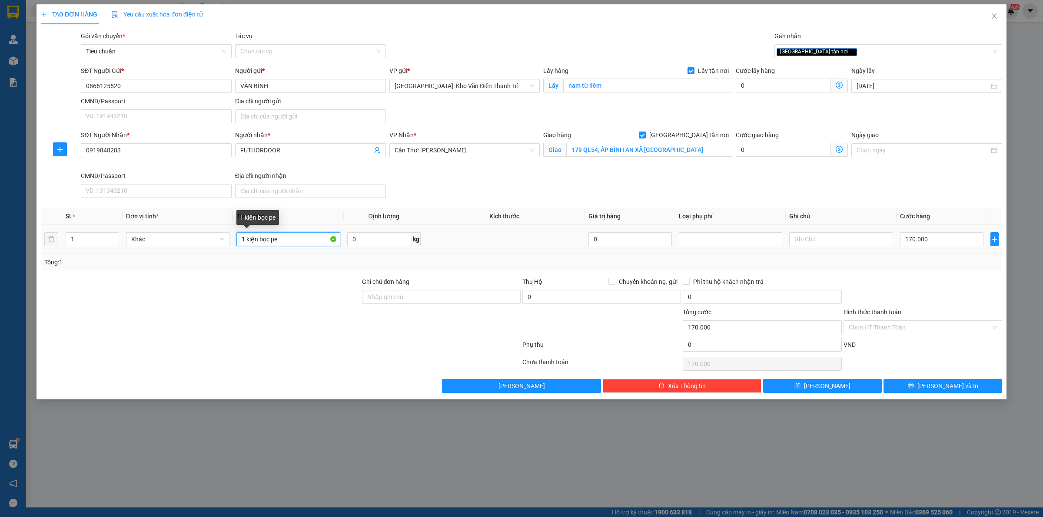
click at [305, 246] on input "1 kiện bọc pe" at bounding box center [287, 239] width 103 height 14
type input "1 thanh bọc pe"
click at [315, 276] on div "Transit Pickup Surcharge Ids Transit Deliver Surcharge Ids Transit Deliver Surc…" at bounding box center [521, 212] width 961 height 362
click at [598, 294] on input "0" at bounding box center [601, 297] width 159 height 14
click at [626, 281] on span "Chuyển khoản ng. gửi" at bounding box center [648, 282] width 66 height 10
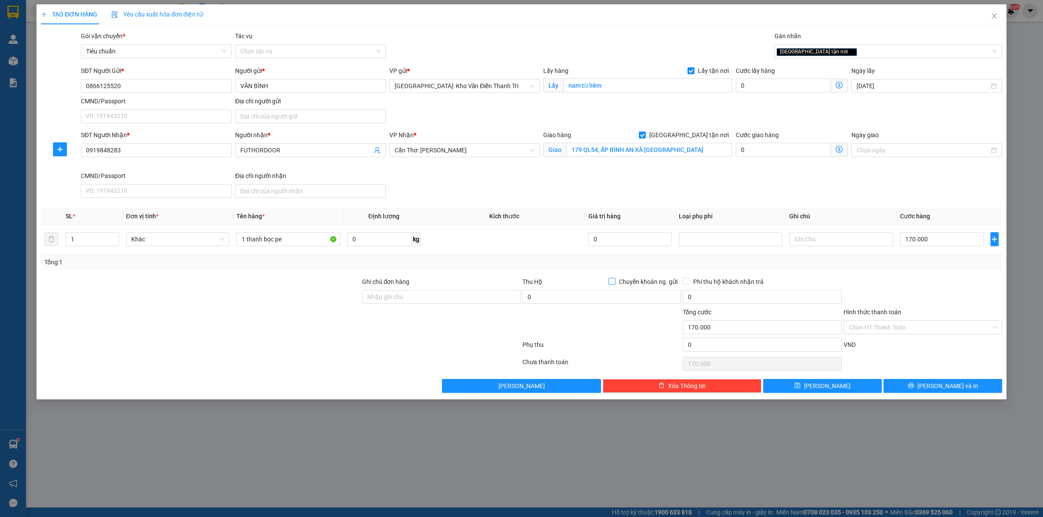
click at [614, 281] on input "Chuyển khoản ng. gửi" at bounding box center [611, 281] width 6 height 6
checkbox input "true"
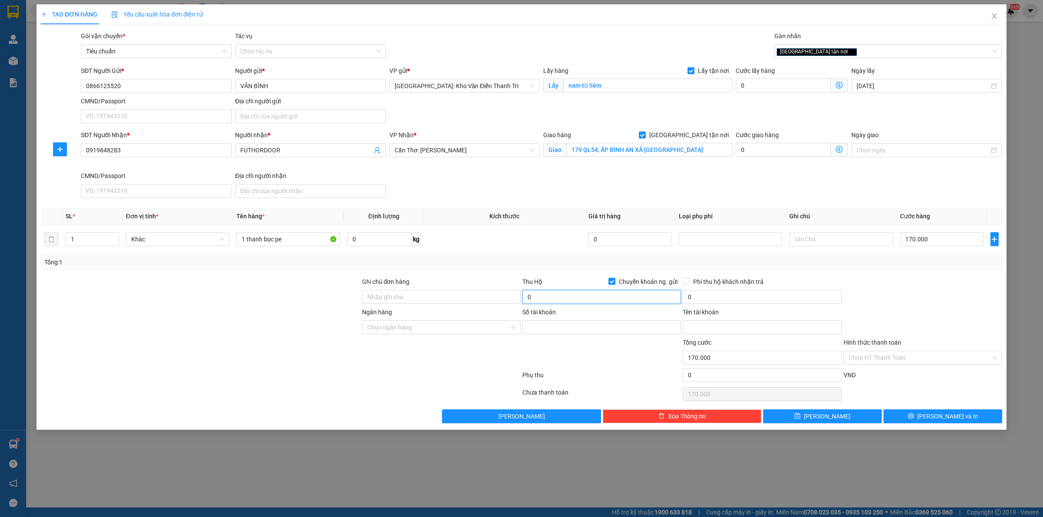
click at [567, 302] on input "0" at bounding box center [601, 297] width 159 height 14
type input "1.700.000"
click at [568, 272] on div "Transit Pickup Surcharge Ids Transit Deliver Surcharge Ids Transit Deliver Surc…" at bounding box center [521, 227] width 961 height 392
click at [709, 296] on input "0" at bounding box center [762, 297] width 159 height 14
type input "10.000"
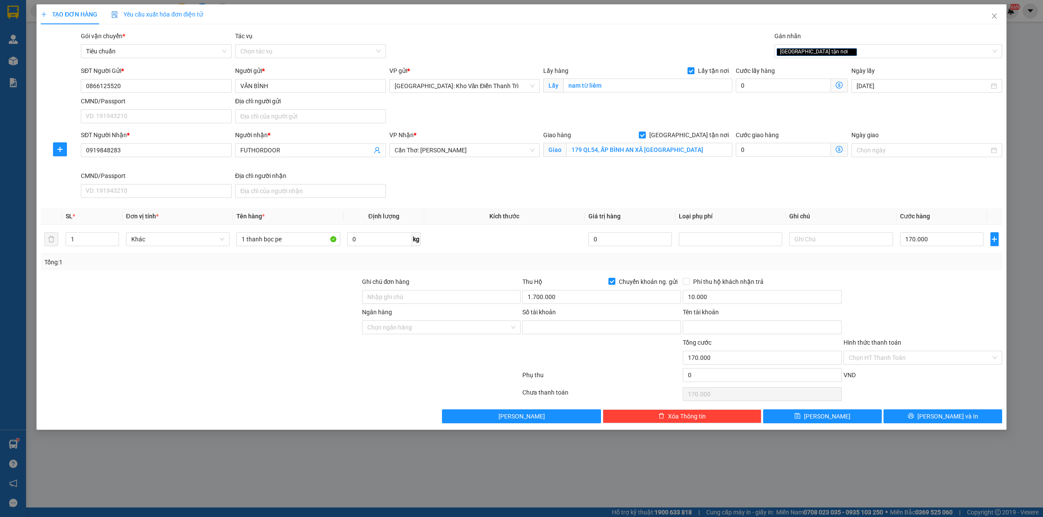
click at [924, 281] on div at bounding box center [922, 292] width 160 height 30
click at [420, 298] on input "Ghi chú đơn hàng" at bounding box center [441, 297] width 159 height 14
click at [271, 319] on div at bounding box center [200, 323] width 321 height 30
drag, startPoint x: 407, startPoint y: 295, endPoint x: 424, endPoint y: 303, distance: 19.5
click at [407, 295] on input "Ghi chú đơn hàng" at bounding box center [441, 297] width 159 height 14
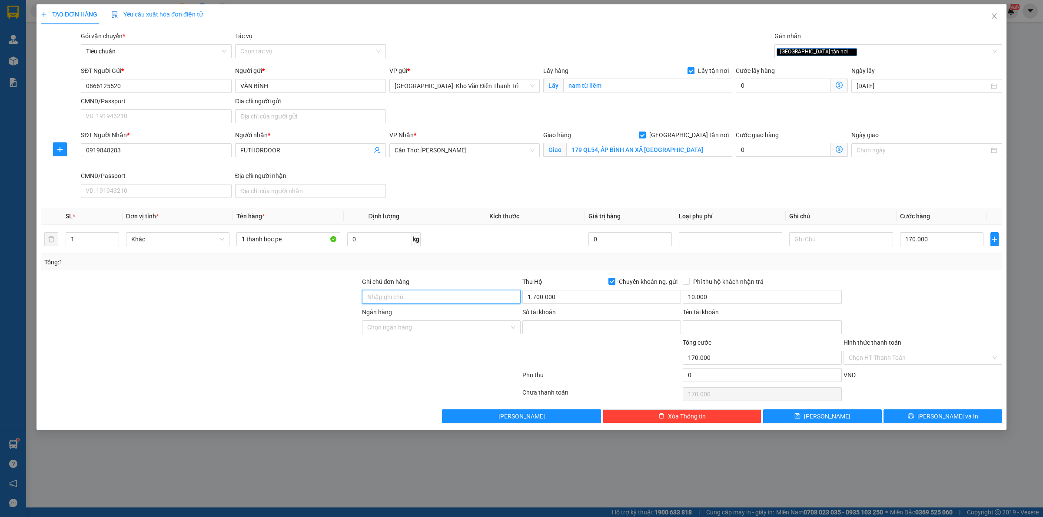
type input "hàng giao nguyên kiện, hư vỡ ko đền"
click at [215, 311] on div at bounding box center [200, 323] width 321 height 30
click at [561, 327] on input "Số tài khoản" at bounding box center [601, 328] width 159 height 14
paste input "3456789101"
type input "3456789101"
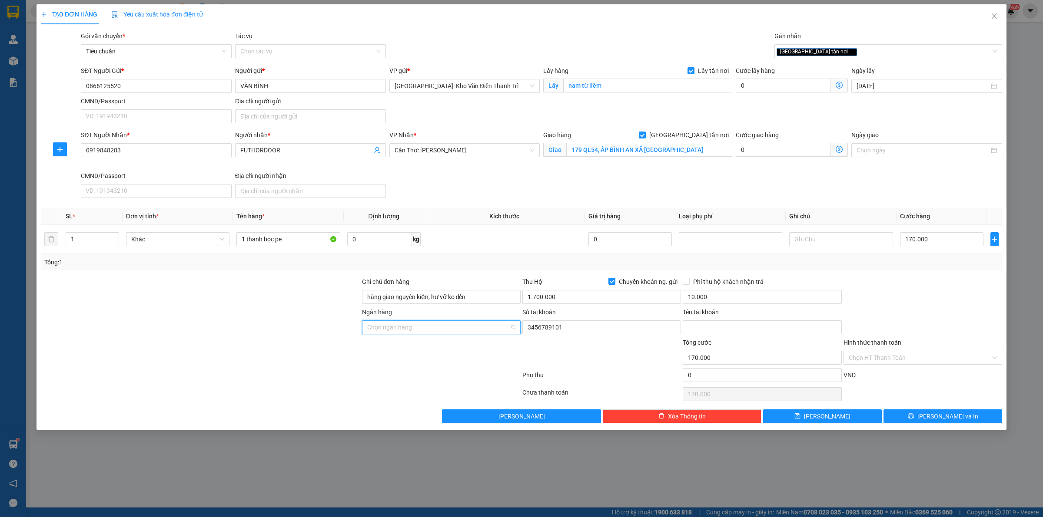
click at [421, 327] on input "Ngân hàng" at bounding box center [438, 327] width 142 height 13
type input "tec"
drag, startPoint x: 436, startPoint y: 351, endPoint x: 443, endPoint y: 351, distance: 7.4
click at [437, 351] on div "Techcombank - Ngân hàng TMCP Kỹ thương Việt Nam" at bounding box center [457, 346] width 190 height 14
click at [713, 328] on input "Tên tài khoản" at bounding box center [762, 328] width 159 height 14
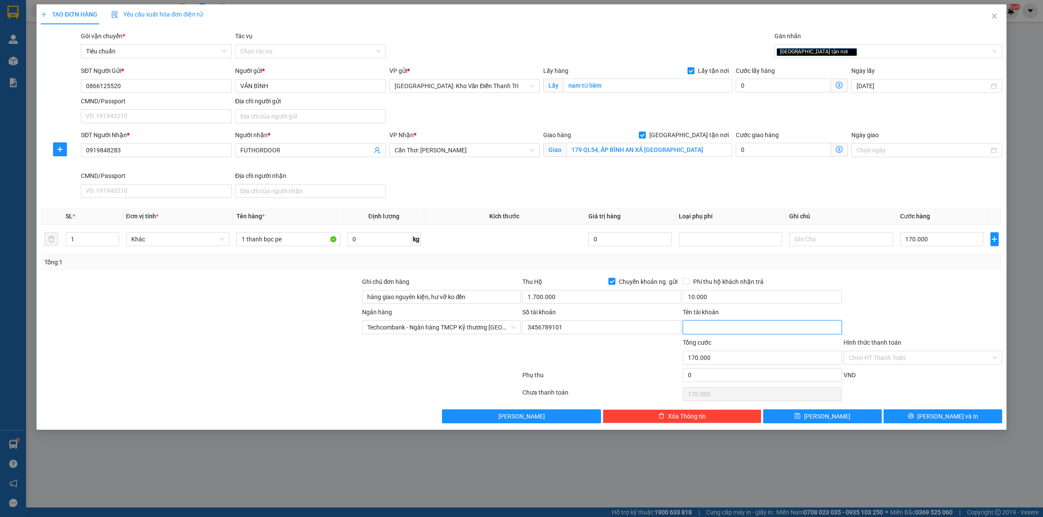
paste input "Pham Van Thanh"
type input "Pham Van Thanh"
click at [901, 309] on div "Ngân hàng Techcombank - Ngân hàng TMCP Kỹ thương Việt Nam Số tài khoản 34567891…" at bounding box center [521, 323] width 963 height 30
click at [609, 361] on div at bounding box center [601, 353] width 160 height 30
click at [922, 417] on button "[PERSON_NAME] và In" at bounding box center [942, 417] width 119 height 14
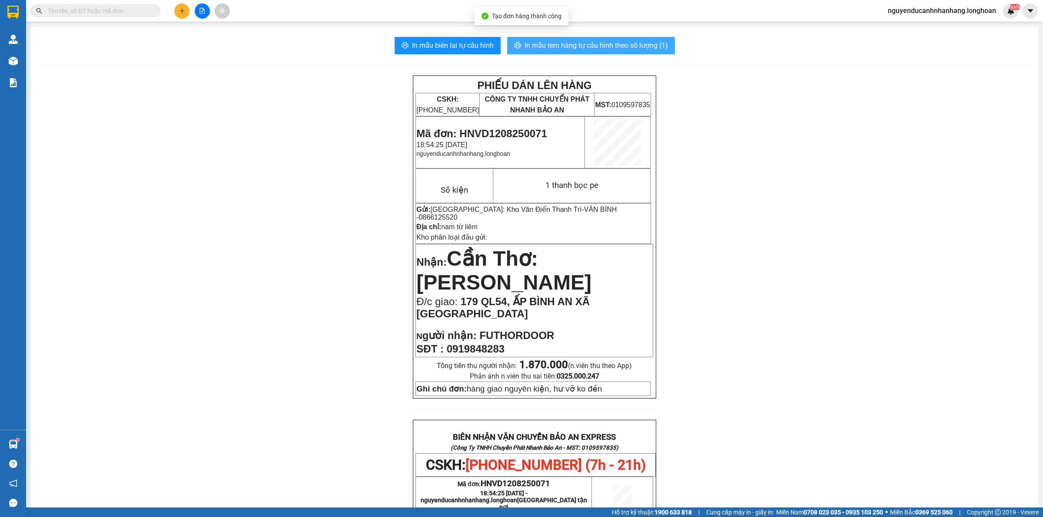
click at [593, 46] on span "In mẫu tem hàng tự cấu hình theo số lượng (1)" at bounding box center [595, 45] width 143 height 11
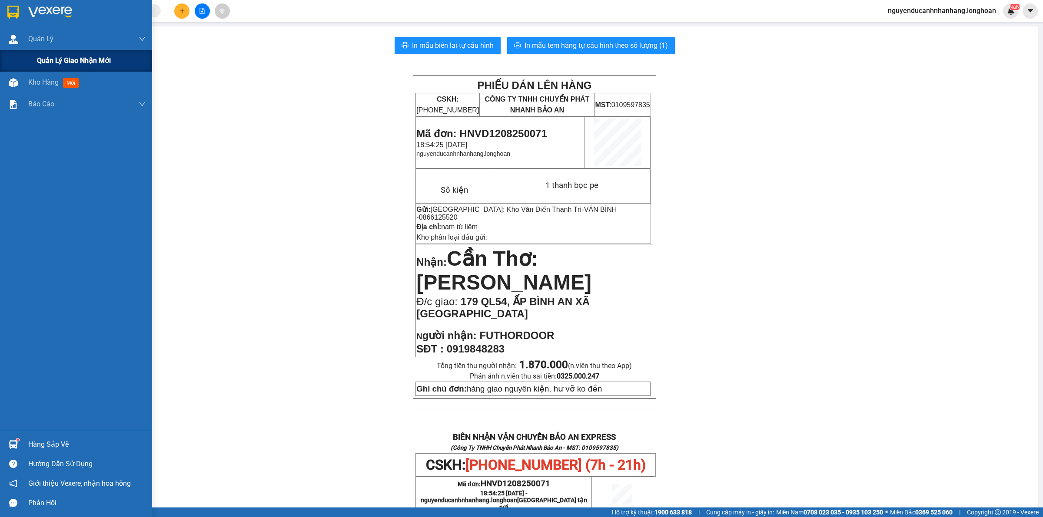
drag, startPoint x: 52, startPoint y: 61, endPoint x: 126, endPoint y: 88, distance: 79.0
click at [53, 62] on span "Quản lý giao nhận mới" at bounding box center [74, 60] width 74 height 11
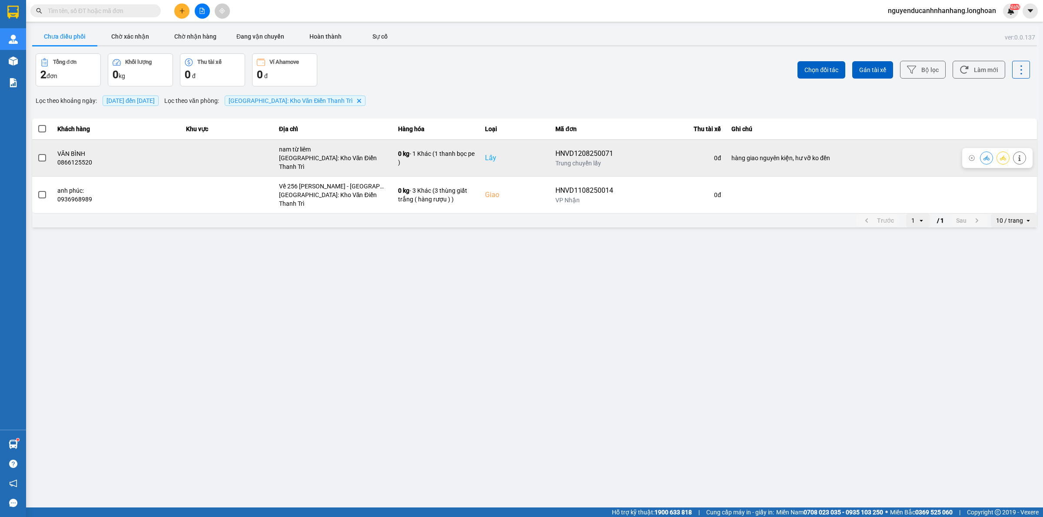
click at [42, 154] on span at bounding box center [42, 158] width 8 height 8
click at [37, 153] on input "checkbox" at bounding box center [37, 153] width 0 height 0
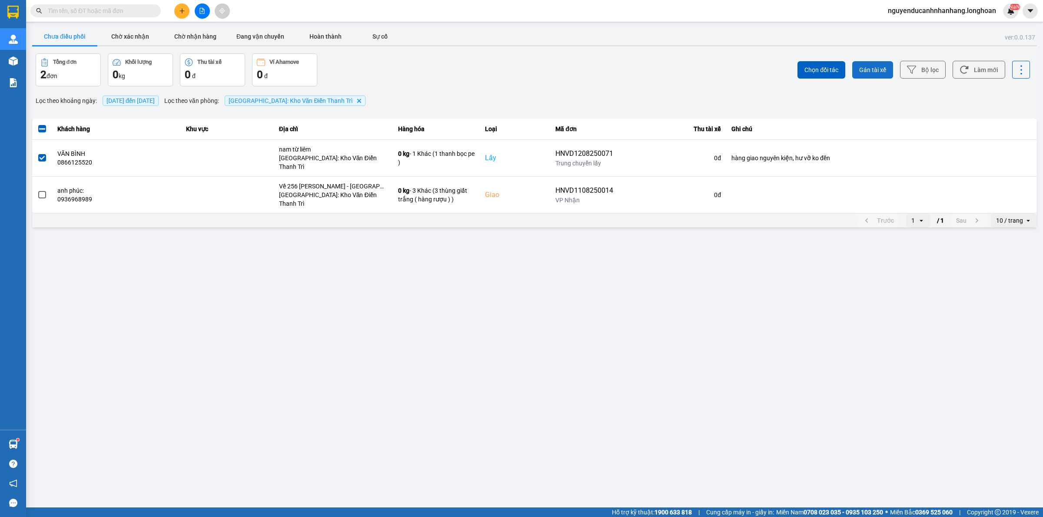
click at [882, 62] on button "Gán tài xế" at bounding box center [872, 69] width 41 height 17
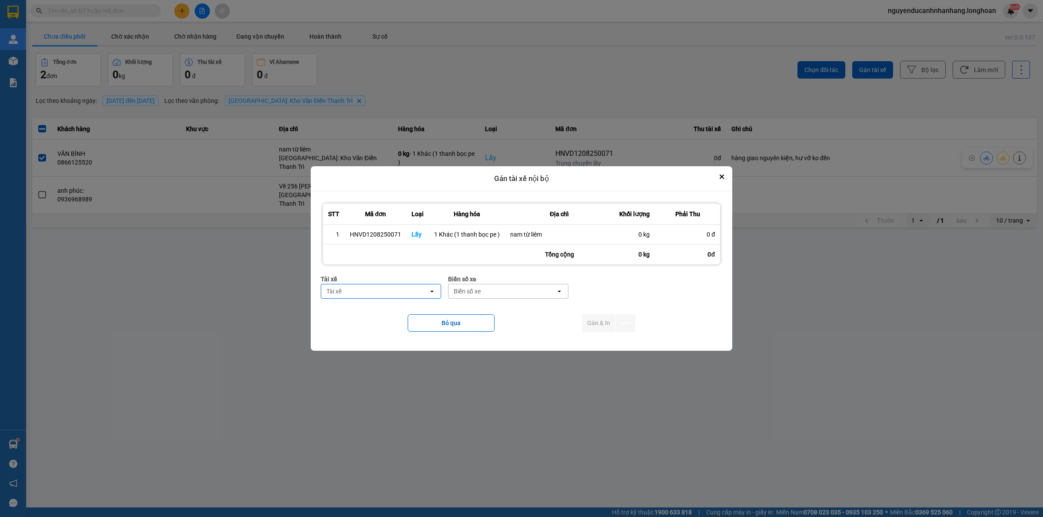
click at [395, 293] on div "Tài xế" at bounding box center [374, 292] width 107 height 14
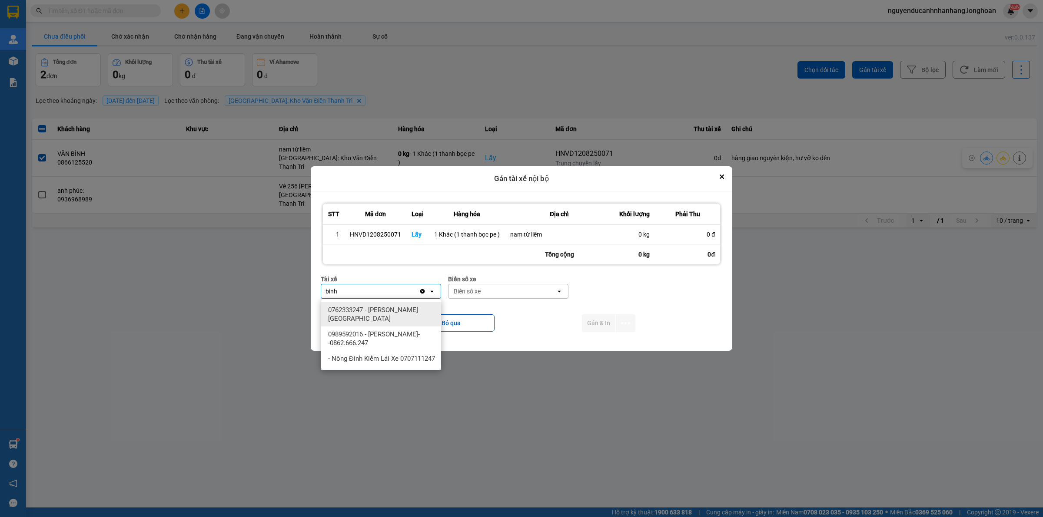
type input "bình"
click at [405, 307] on span "0762333247 - Nguyễn Bình Định 0762.333.247" at bounding box center [382, 314] width 109 height 17
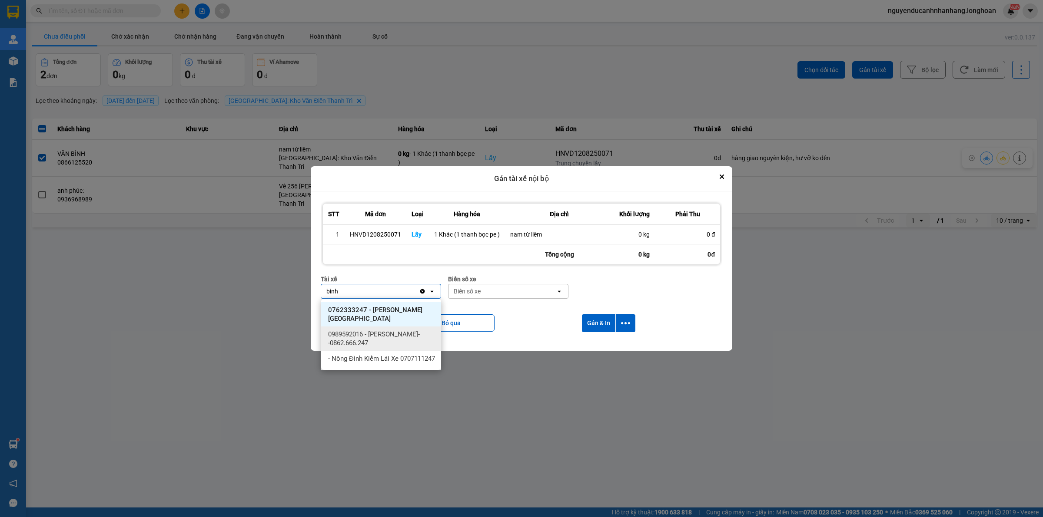
type input "bình"
click at [383, 339] on span "0989592016 - Trần Thanh Bình--0862.666.247" at bounding box center [382, 338] width 109 height 17
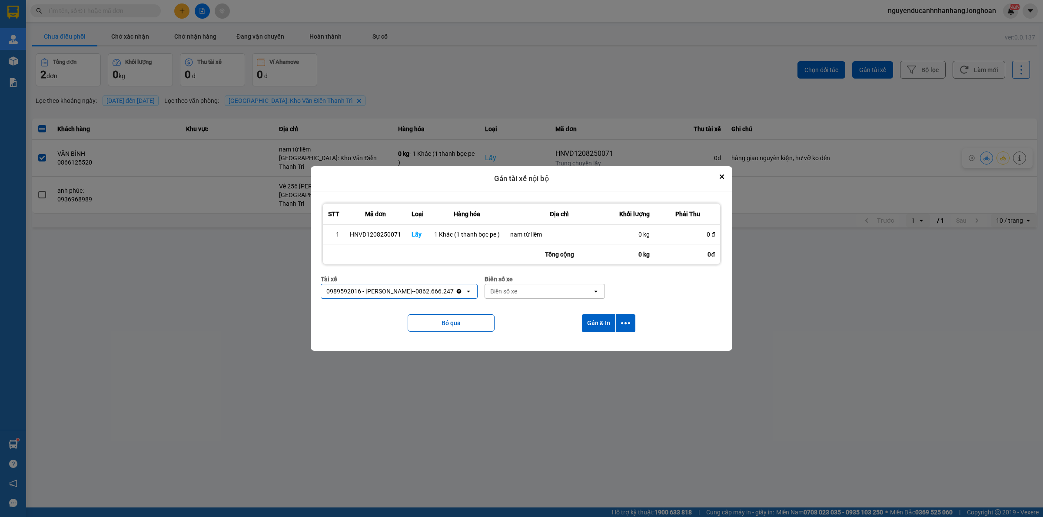
click at [497, 294] on div "Biển số xe" at bounding box center [503, 291] width 27 height 9
type input "44"
click at [516, 302] on div "29E-122.44" at bounding box center [541, 310] width 120 height 16
click at [631, 319] on button "dialog" at bounding box center [626, 324] width 20 height 18
click at [601, 344] on span "Chỉ gán tài" at bounding box center [590, 347] width 29 height 9
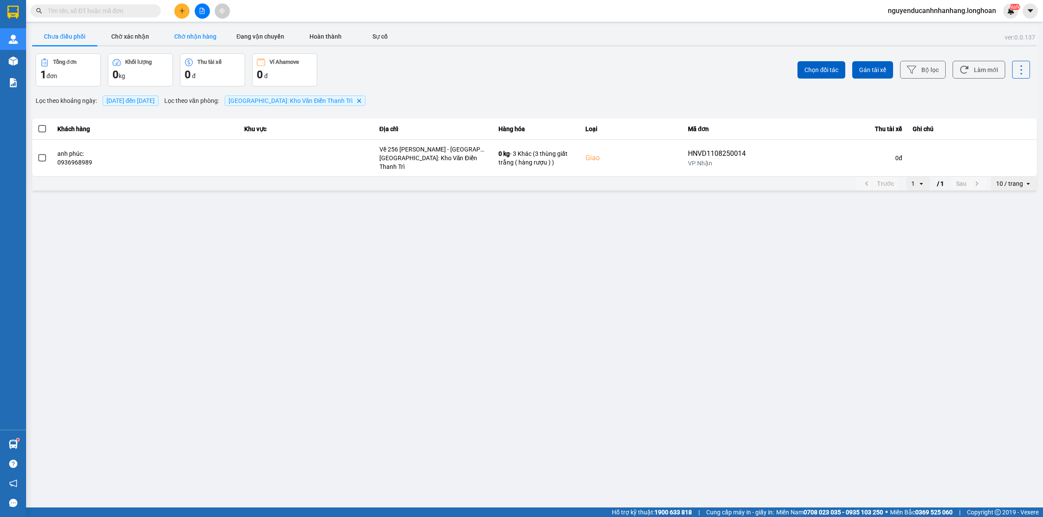
click at [207, 43] on button "Chờ nhận hàng" at bounding box center [194, 36] width 65 height 17
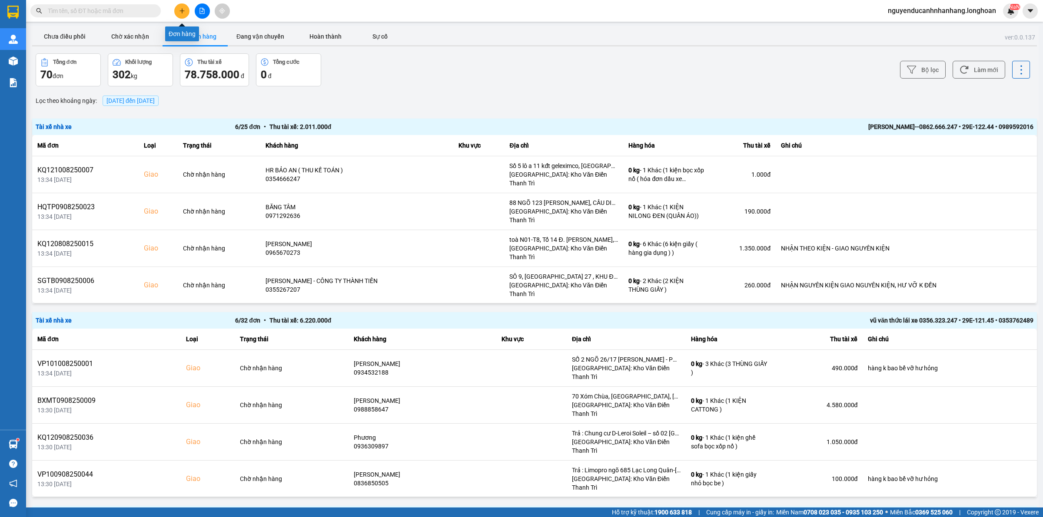
click at [183, 6] on button at bounding box center [181, 10] width 15 height 15
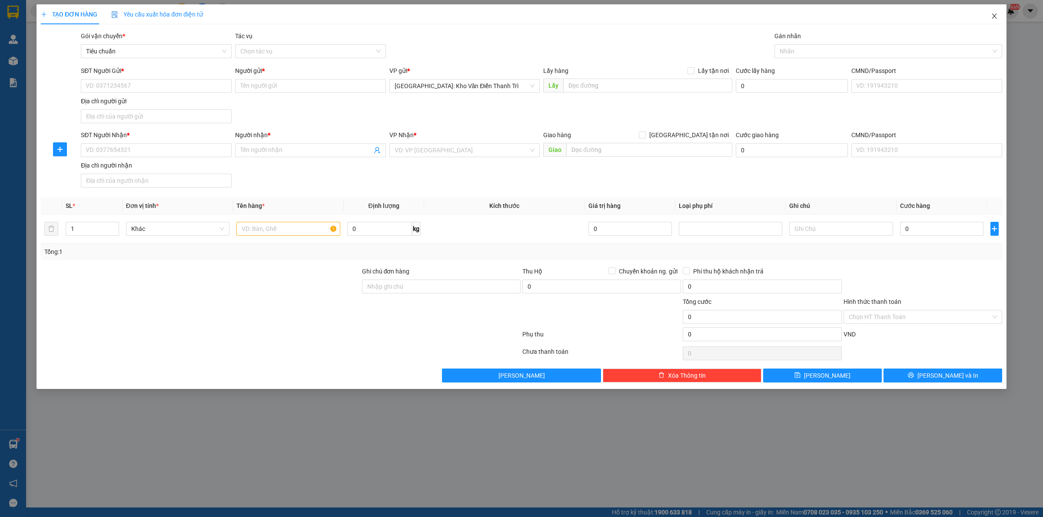
click at [994, 18] on icon "close" at bounding box center [994, 16] width 7 height 7
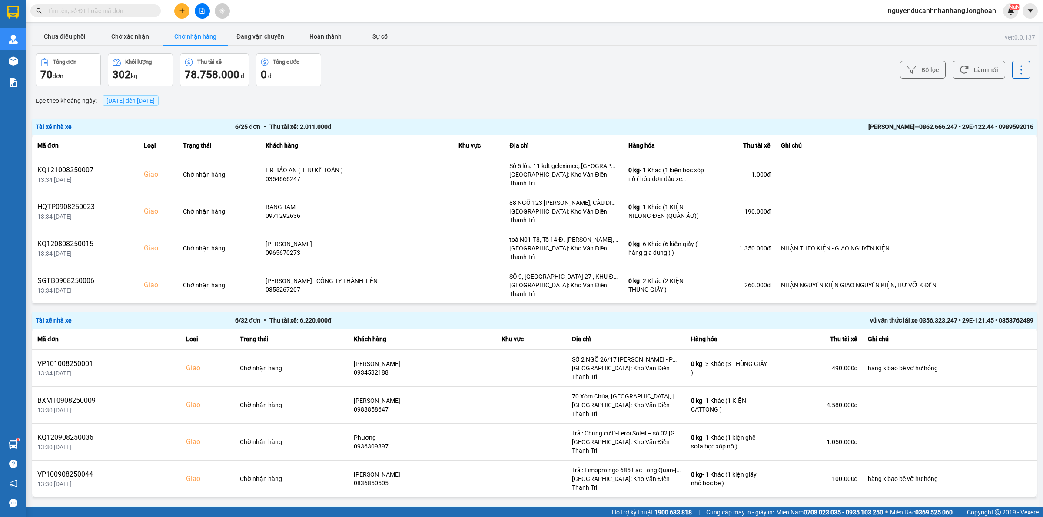
click at [184, 7] on button at bounding box center [181, 10] width 15 height 15
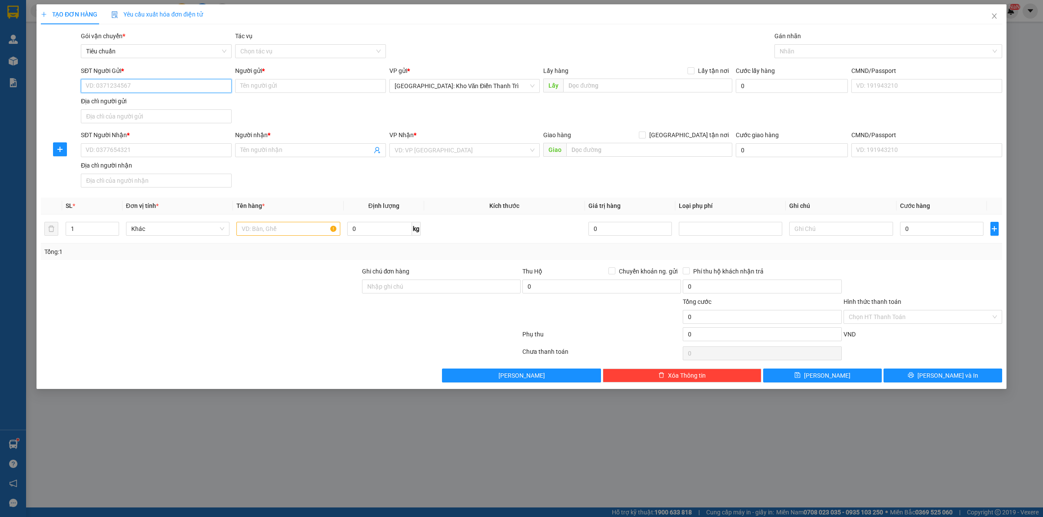
click at [152, 86] on input "SĐT Người Gửi *" at bounding box center [156, 86] width 151 height 14
click at [152, 86] on input "0892423233" at bounding box center [156, 86] width 151 height 14
click at [168, 88] on input "0892423233" at bounding box center [156, 86] width 151 height 14
click at [94, 86] on input "0892423233" at bounding box center [156, 86] width 151 height 14
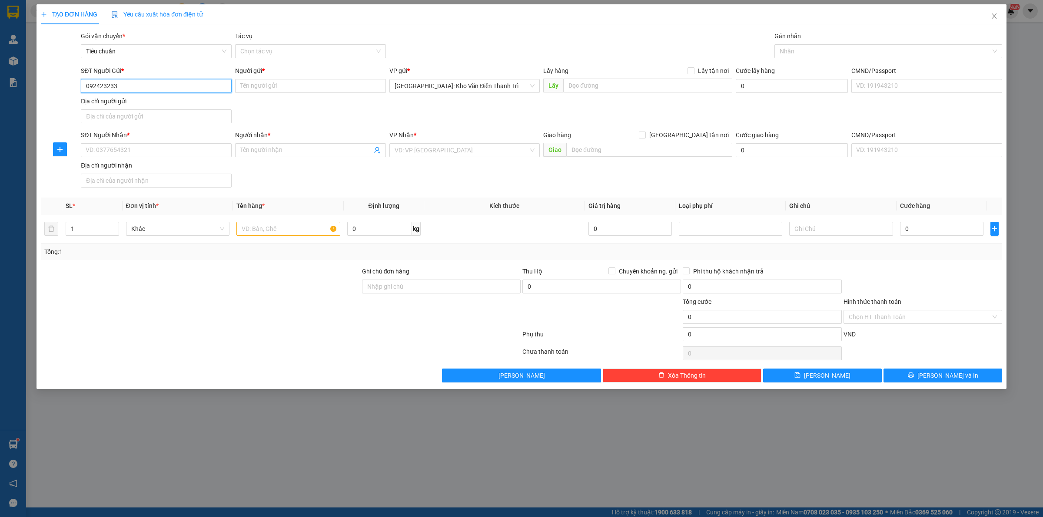
type input "0982423233"
click at [140, 103] on div "0982423233 - Huyền" at bounding box center [156, 104] width 140 height 10
type input "Huyền"
type input "0982423233"
click at [137, 159] on div "SĐT Người Nhận * VD: 0377654321" at bounding box center [156, 145] width 151 height 30
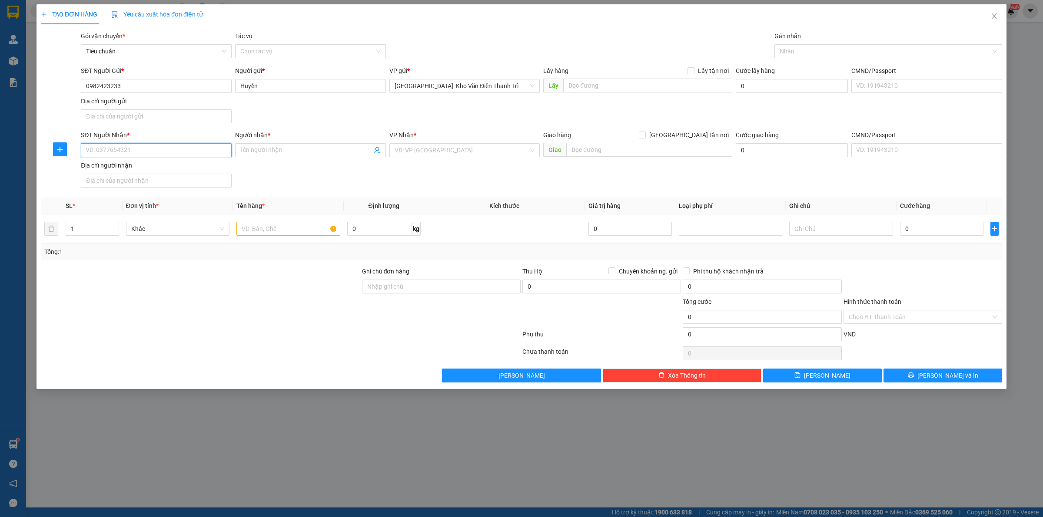
click at [142, 156] on input "SĐT Người Nhận *" at bounding box center [156, 150] width 151 height 14
type input "0986785656"
click at [479, 155] on input "search" at bounding box center [461, 150] width 134 height 13
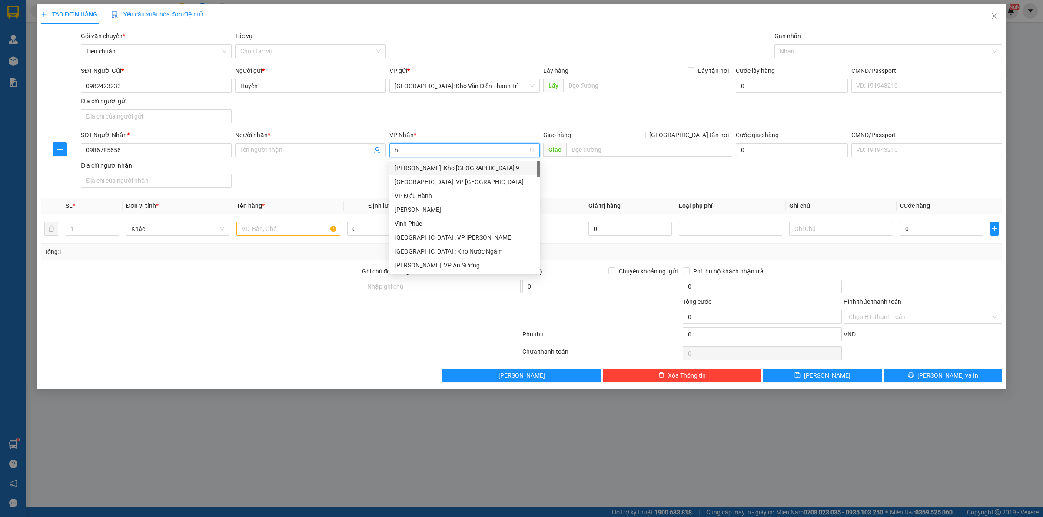
type input "hp"
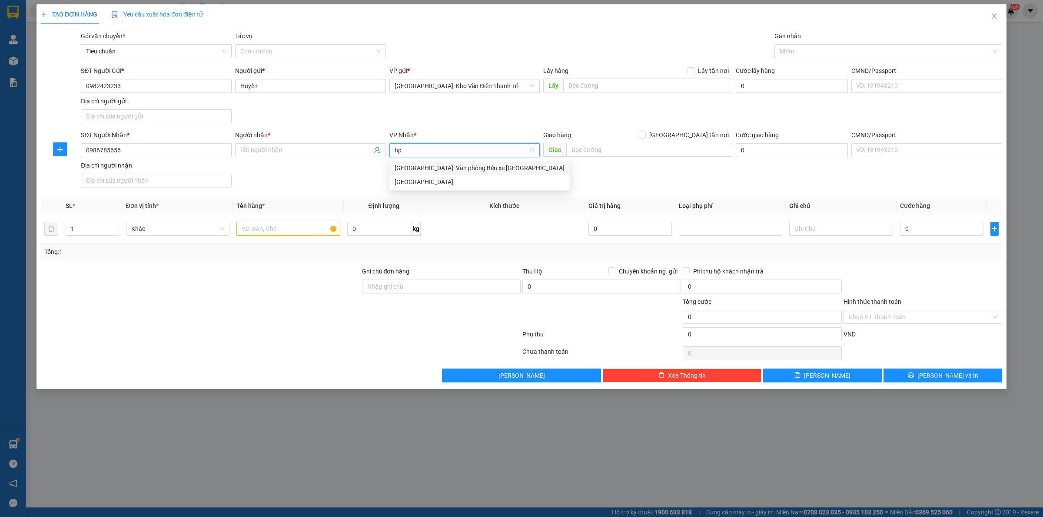
click at [476, 167] on div "[GEOGRAPHIC_DATA]: Văn phòng Bến xe [GEOGRAPHIC_DATA]" at bounding box center [479, 168] width 170 height 10
click at [597, 152] on input "text" at bounding box center [649, 150] width 166 height 14
type input "d"
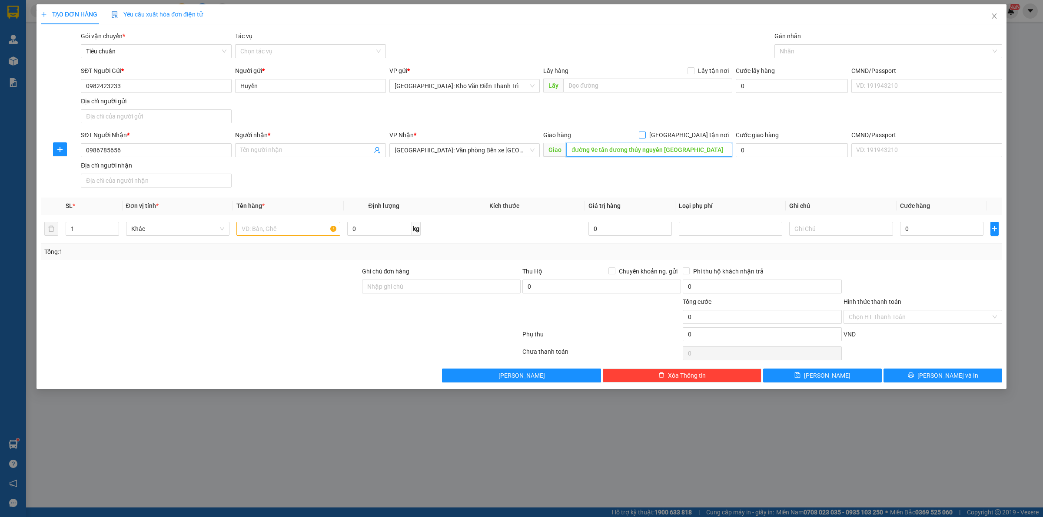
type input "đường 9c tân dương thủy nguyên hải phòng"
click at [702, 130] on span "[GEOGRAPHIC_DATA] tận nơi" at bounding box center [689, 135] width 86 height 10
click at [645, 132] on input "[GEOGRAPHIC_DATA] tận nơi" at bounding box center [642, 135] width 6 height 6
checkbox input "true"
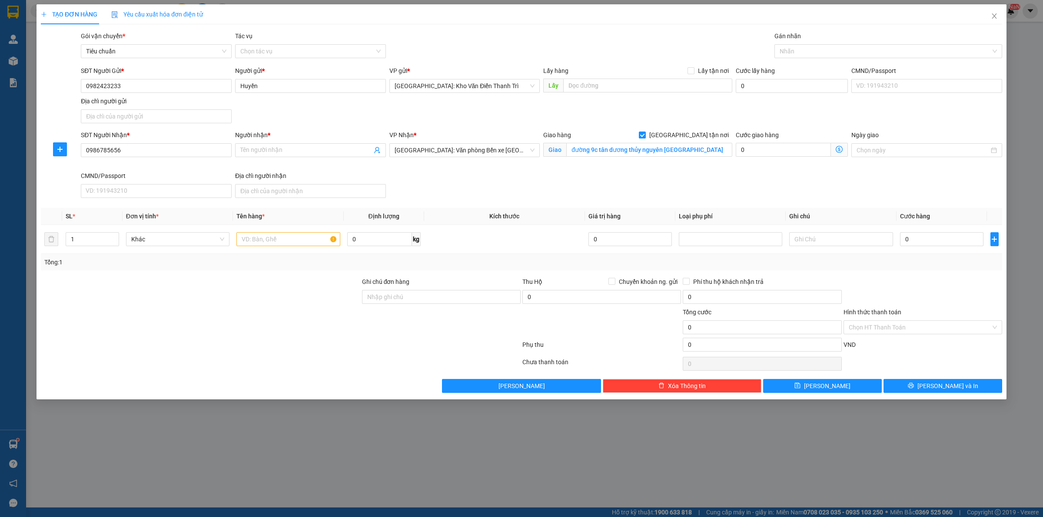
drag, startPoint x: 774, startPoint y: 126, endPoint x: 829, endPoint y: 41, distance: 101.1
click at [780, 122] on div "SĐT Người Gửi * 0982423233 Người gửi * Huyền VP gửi * Hà Nội: Kho Văn Điển Than…" at bounding box center [541, 96] width 924 height 61
click at [805, 49] on div at bounding box center [883, 51] width 215 height 10
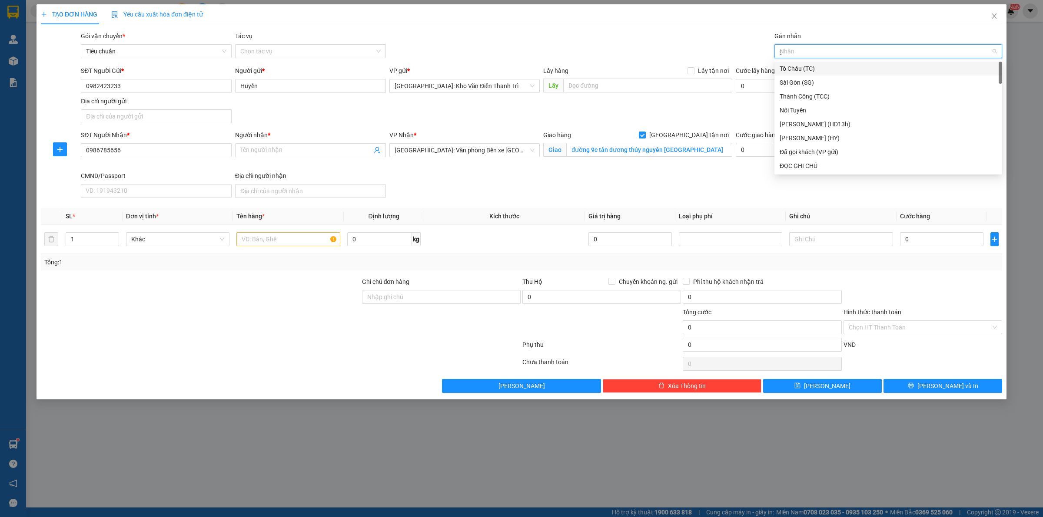
type input "gt"
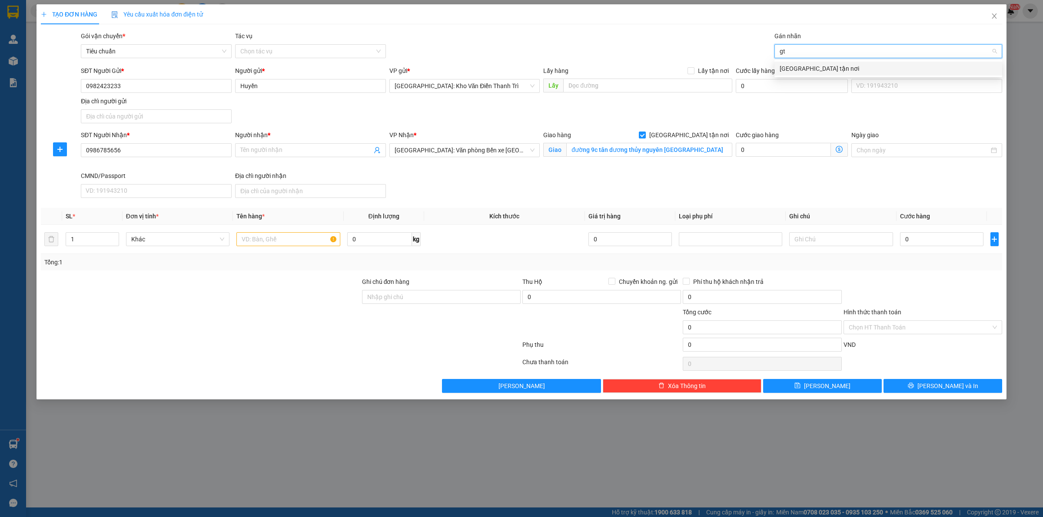
click at [820, 64] on div "[GEOGRAPHIC_DATA] tận nơi" at bounding box center [887, 69] width 217 height 10
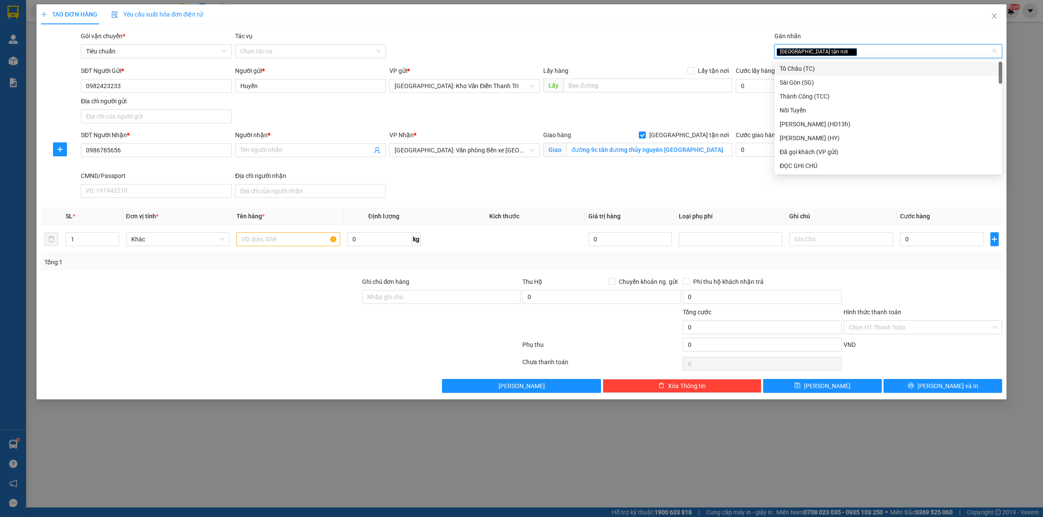
click at [727, 22] on div "TẠO ĐƠN HÀNG Yêu cầu xuất hóa đơn điện tử" at bounding box center [521, 14] width 961 height 20
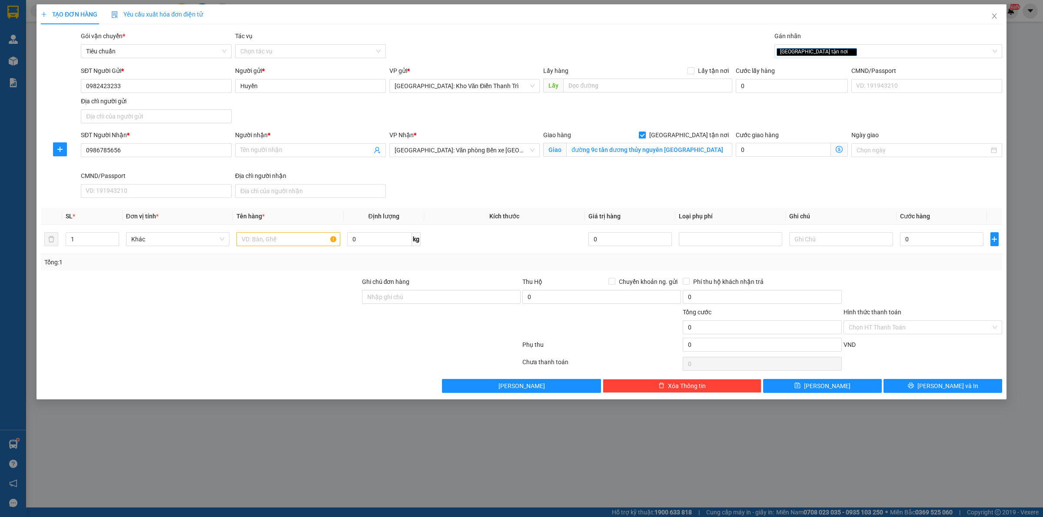
click at [306, 136] on div "Người nhận *" at bounding box center [310, 135] width 151 height 10
click at [306, 146] on input "Người nhận *" at bounding box center [306, 151] width 132 height 10
click at [306, 147] on input "Người nhận *" at bounding box center [306, 151] width 132 height 10
drag, startPoint x: 172, startPoint y: 157, endPoint x: 166, endPoint y: 153, distance: 6.9
click at [171, 157] on input "0986785656" at bounding box center [156, 150] width 151 height 14
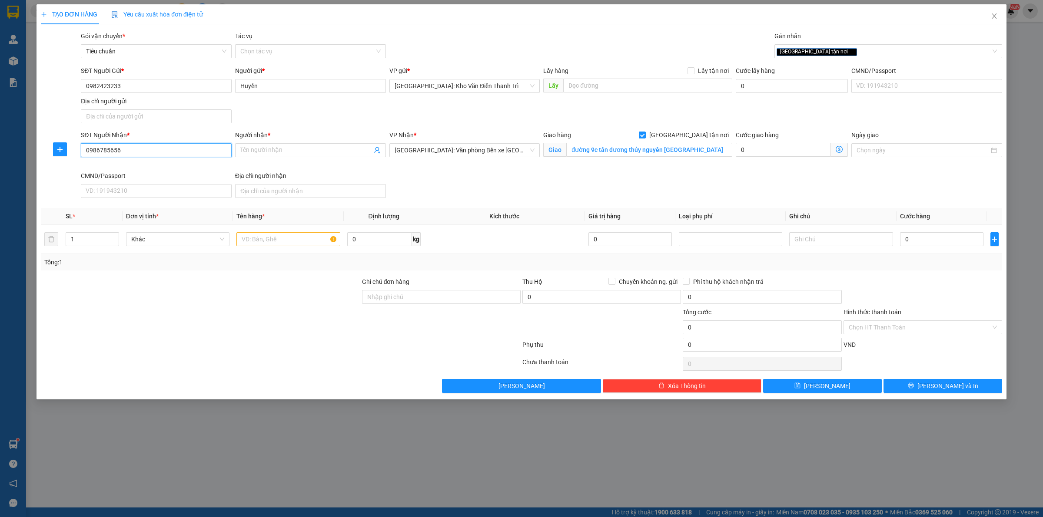
click at [166, 153] on input "0986785656" at bounding box center [156, 150] width 151 height 14
click at [273, 157] on span at bounding box center [310, 150] width 151 height 14
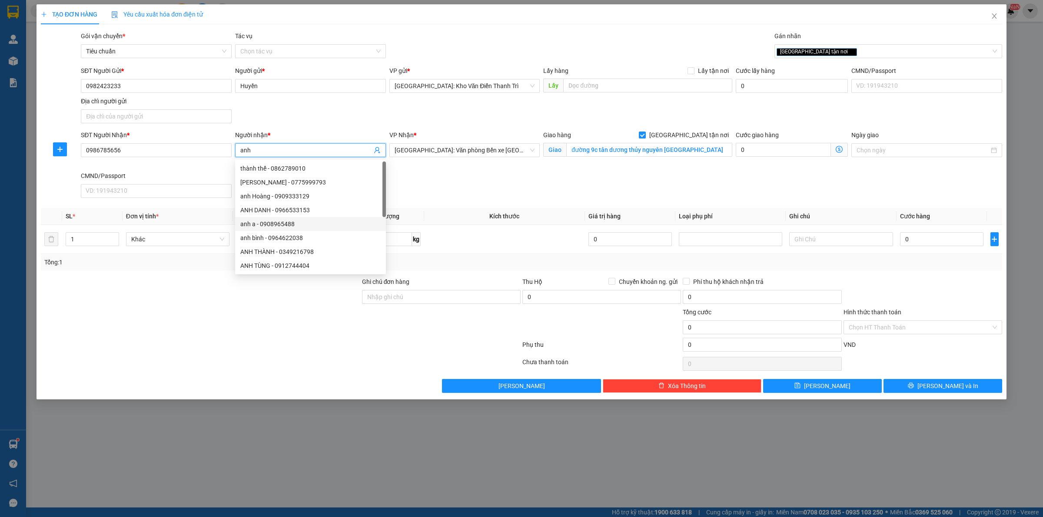
type input "anh"
click at [489, 181] on div "SĐT Người Nhận * 0986785656 Người nhận * anh VP Nhận * Hải Phòng: Văn phòng Bến…" at bounding box center [541, 165] width 924 height 71
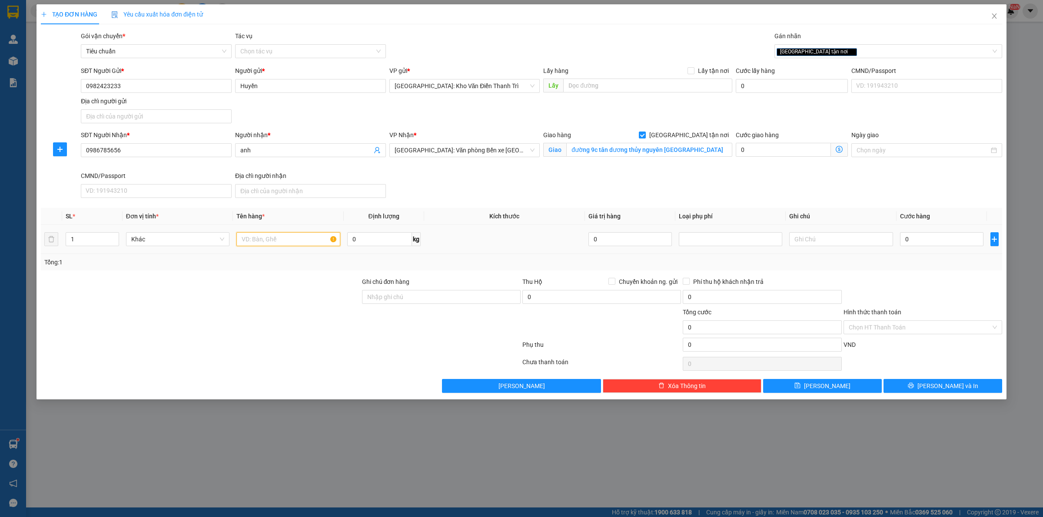
click at [282, 245] on input "text" at bounding box center [287, 239] width 103 height 14
type input "1 thanh dài bọc giấy"
drag, startPoint x: 999, startPoint y: 300, endPoint x: 939, endPoint y: 256, distance: 74.4
click at [975, 287] on div at bounding box center [922, 292] width 160 height 30
click at [932, 244] on input "0" at bounding box center [941, 239] width 83 height 14
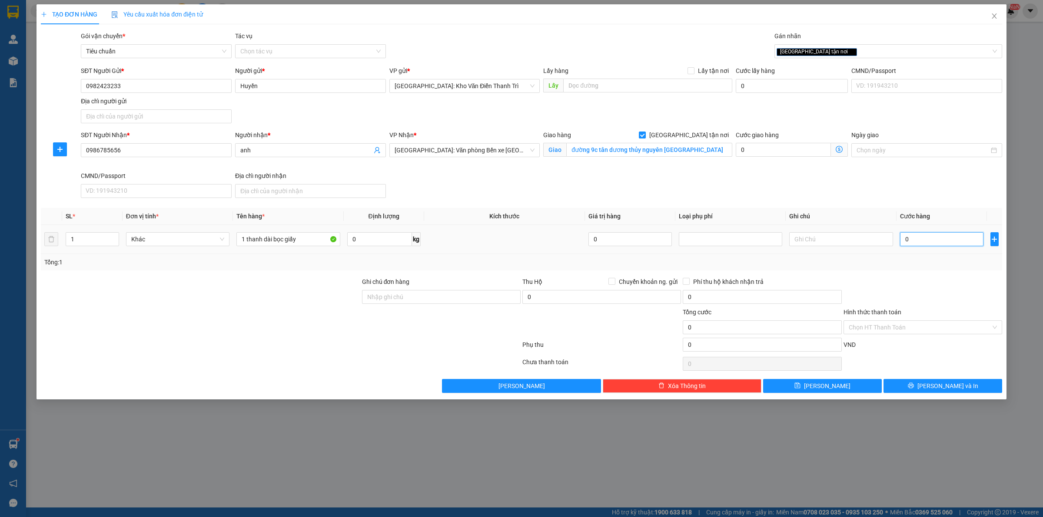
type input "1"
type input "17"
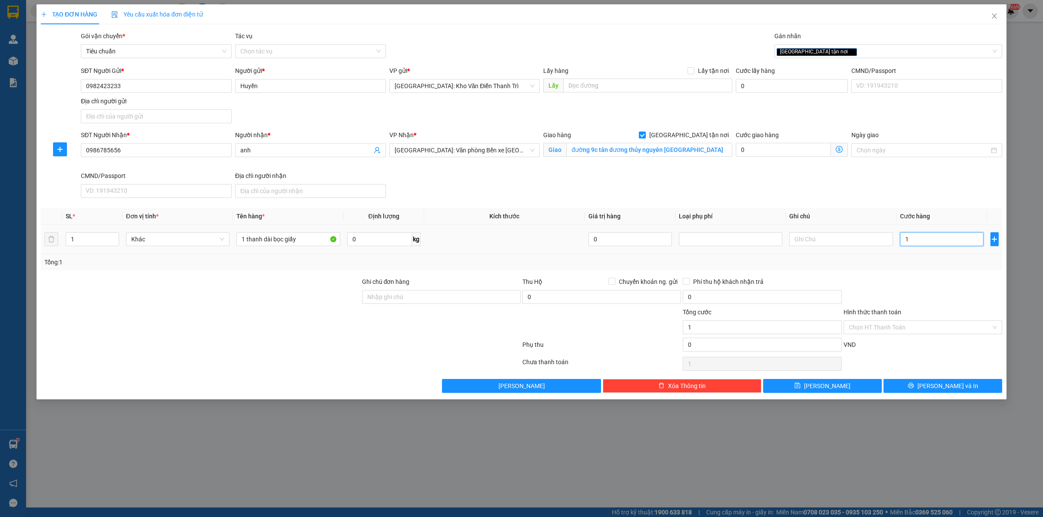
type input "17"
type input "170"
type input "17"
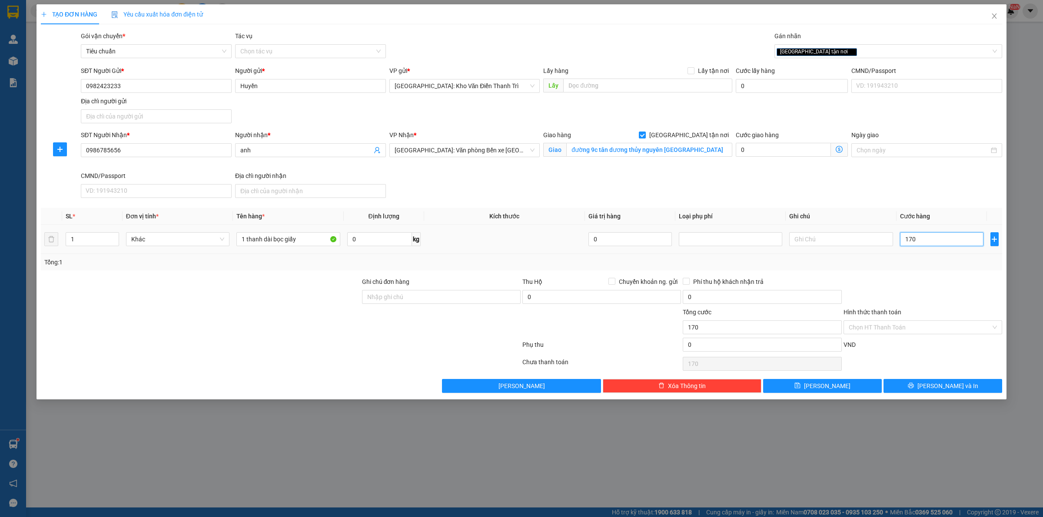
type input "17"
type input "15"
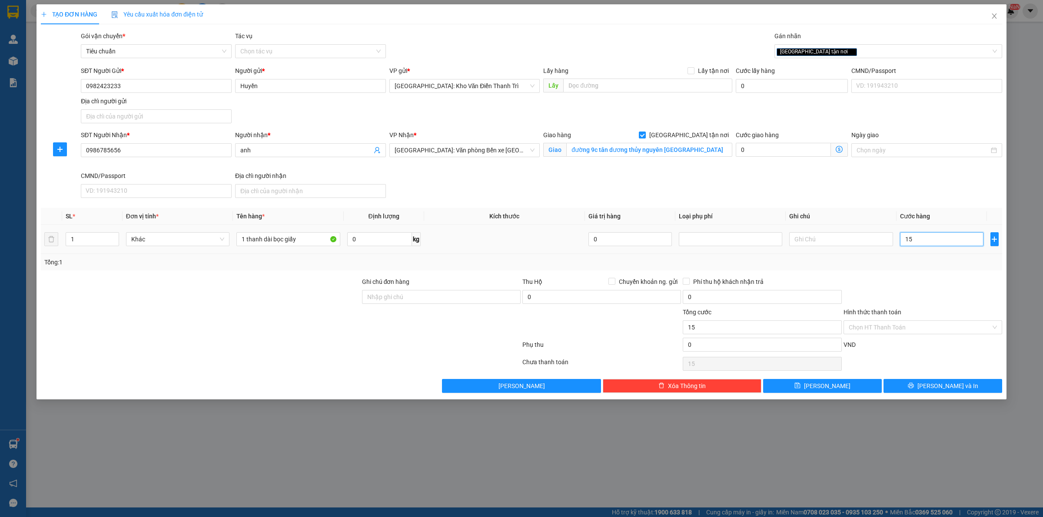
type input "150"
type input "150.000"
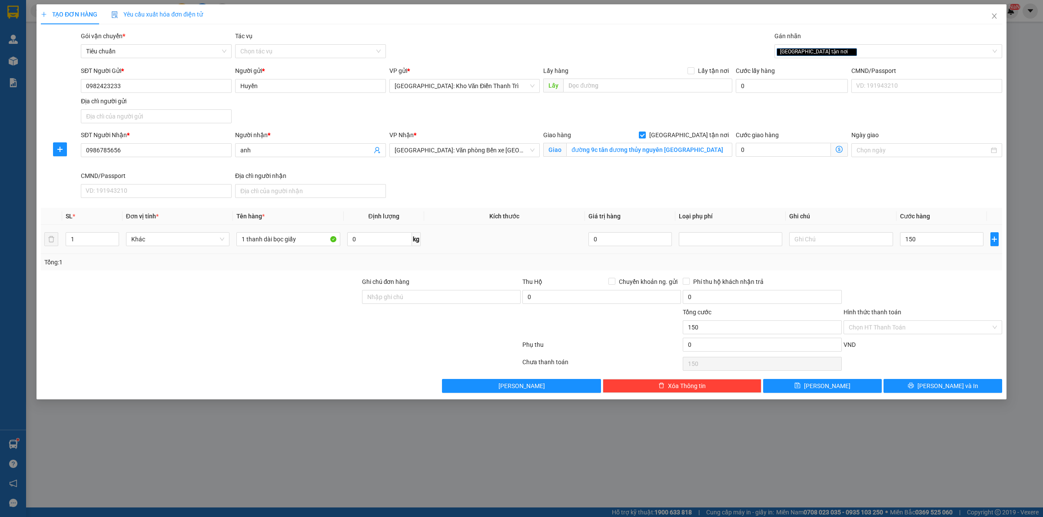
type input "150.000"
click at [952, 266] on div "Tổng: 1" at bounding box center [521, 263] width 954 height 10
drag, startPoint x: 479, startPoint y: 314, endPoint x: 441, endPoint y: 295, distance: 42.6
click at [477, 314] on div at bounding box center [441, 323] width 160 height 30
click at [437, 294] on input "Ghi chú đơn hàng" at bounding box center [441, 297] width 159 height 14
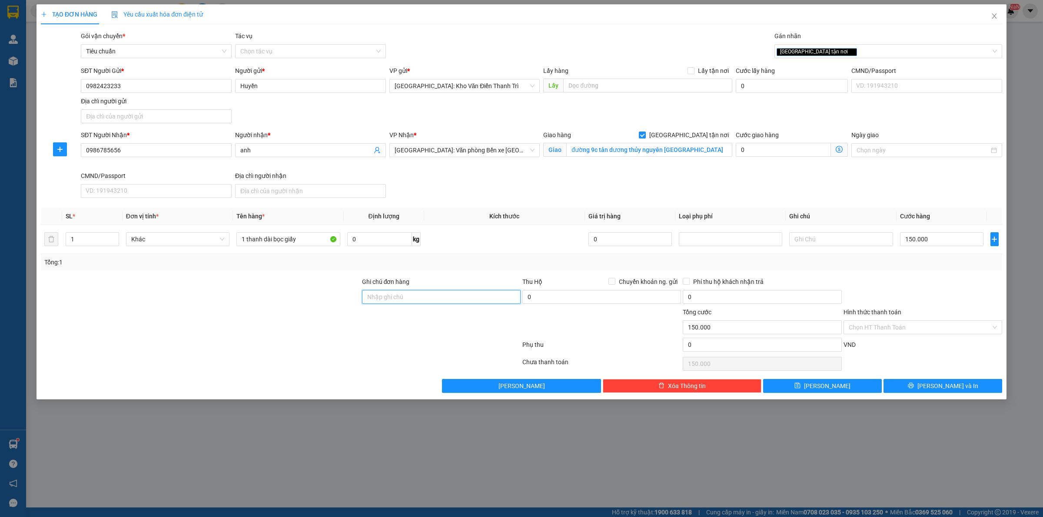
type input "hàng giao nguyên kiện, hư vỡ ko đền"
click at [368, 331] on div at bounding box center [441, 323] width 160 height 30
click at [900, 382] on button "[PERSON_NAME] và In" at bounding box center [942, 386] width 119 height 14
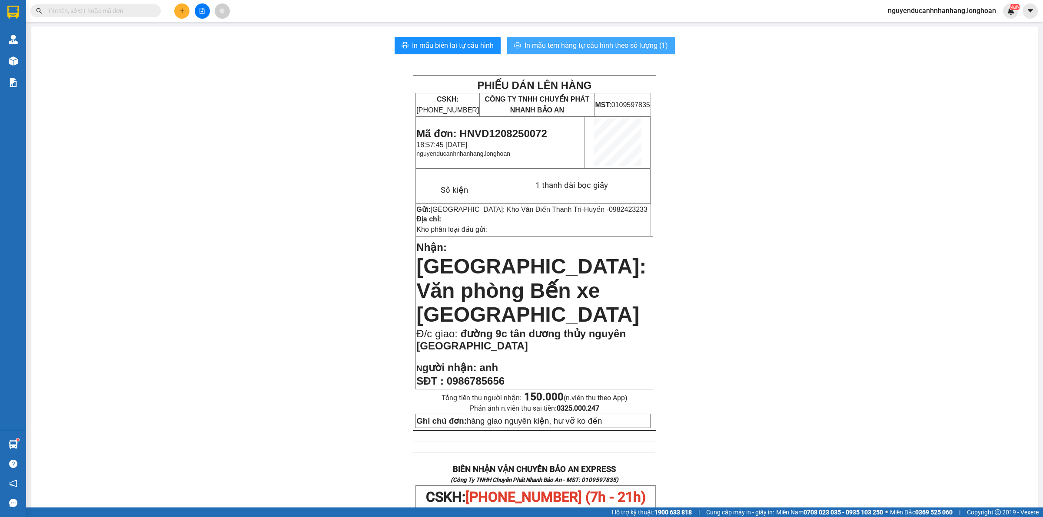
click at [607, 44] on span "In mẫu tem hàng tự cấu hình theo số lượng (1)" at bounding box center [595, 45] width 143 height 11
click at [177, 11] on button at bounding box center [181, 10] width 15 height 15
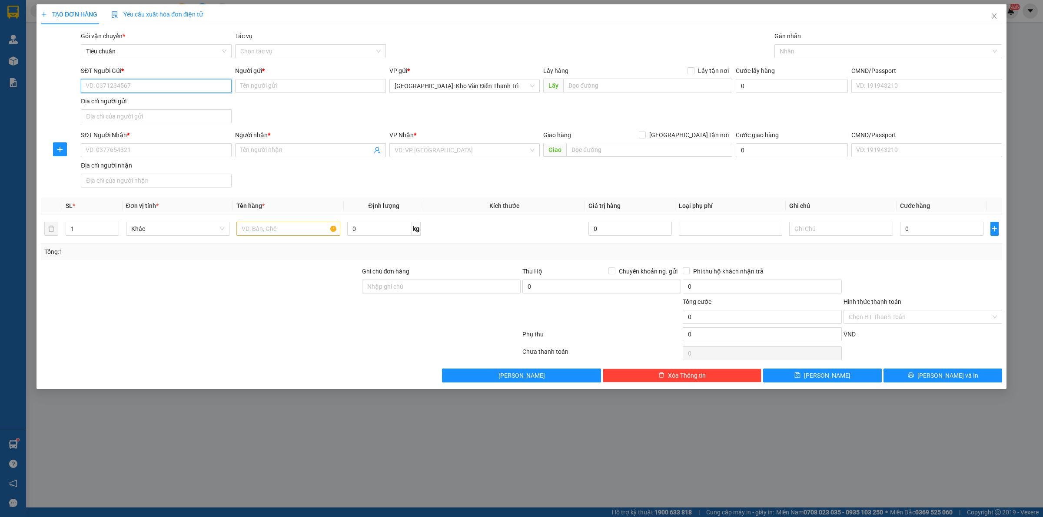
click at [171, 87] on input "SĐT Người Gửi *" at bounding box center [156, 86] width 151 height 14
paste input "0822862555"
type input "0822862555"
click at [124, 149] on input "SĐT Người Nhận *" at bounding box center [156, 150] width 151 height 14
paste input "0935279072"
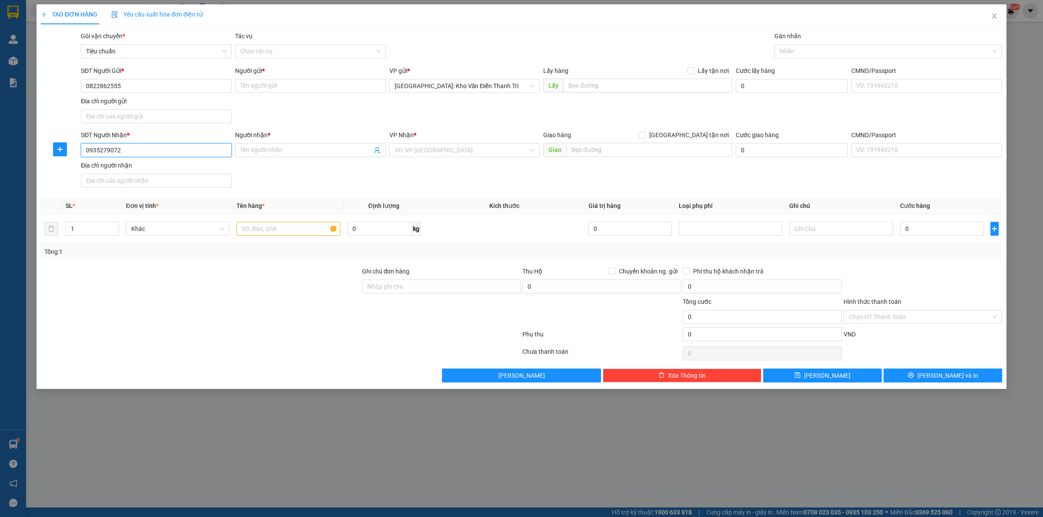
type input "0935279072"
click at [318, 150] on input "Người nhận *" at bounding box center [306, 151] width 132 height 10
paste input "Chương"
type input "Chương"
click at [608, 151] on input "text" at bounding box center [649, 150] width 166 height 14
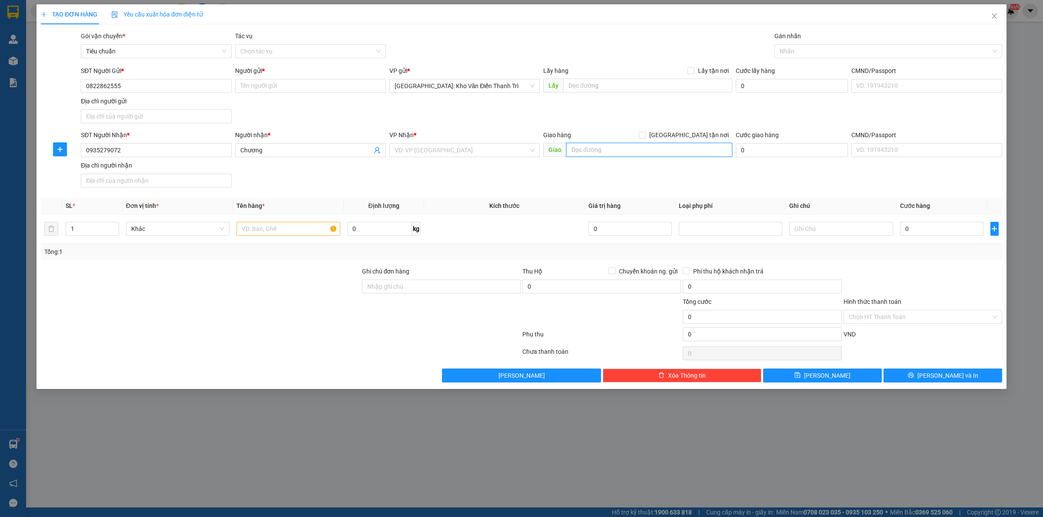
paste input "ql1a ninh hòa khánh hòa"
type input "ql1a ninh hòa khánh hòa"
click at [452, 145] on input "search" at bounding box center [461, 150] width 134 height 13
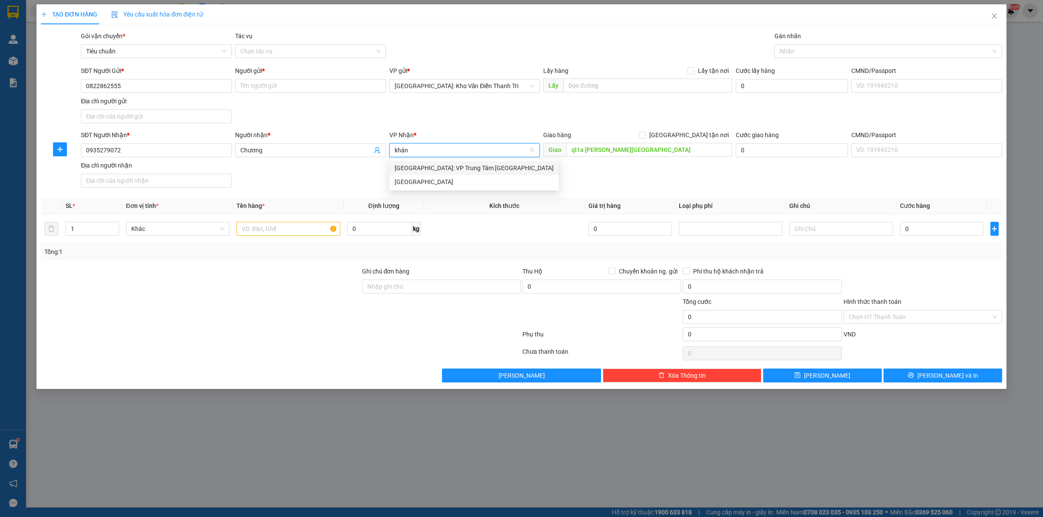
type input "khánh"
click at [451, 176] on div "[GEOGRAPHIC_DATA]" at bounding box center [473, 182] width 169 height 14
click at [641, 187] on div "SĐT Người Nhận * 0935279072 Người nhận * Chương VP Nhận * Khánh Hòa Khánh Hòa G…" at bounding box center [541, 160] width 924 height 61
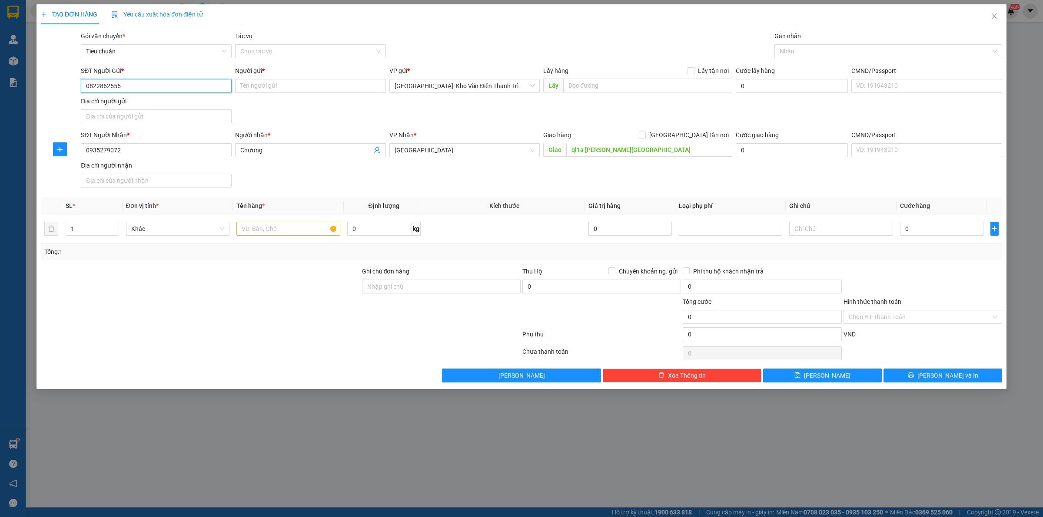
click at [181, 83] on input "0822862555" at bounding box center [156, 86] width 151 height 14
click at [176, 155] on input "0935279072" at bounding box center [156, 150] width 151 height 14
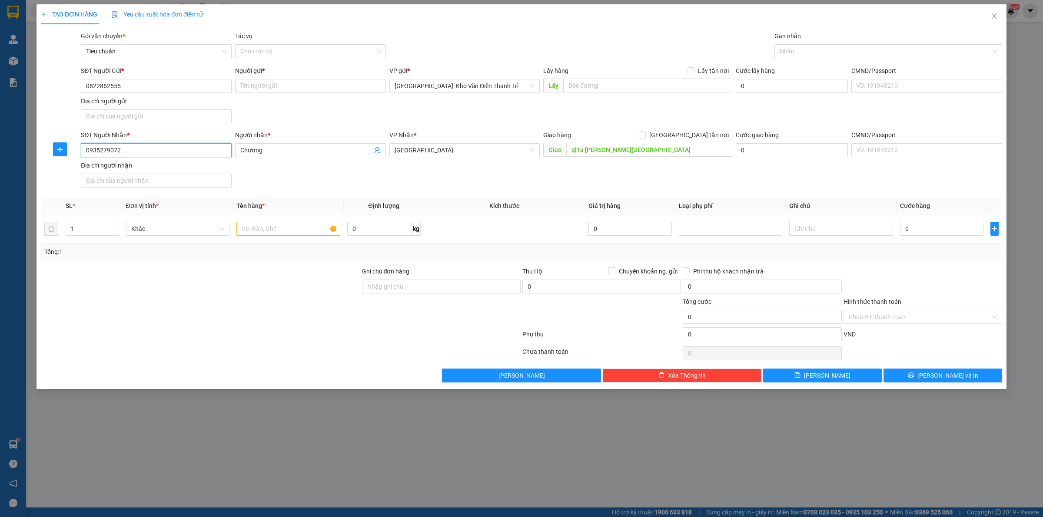
click at [176, 155] on input "0935279072" at bounding box center [156, 150] width 151 height 14
paste input "3172028"
type input "0933172028"
click at [283, 145] on span "Chương" at bounding box center [310, 150] width 151 height 14
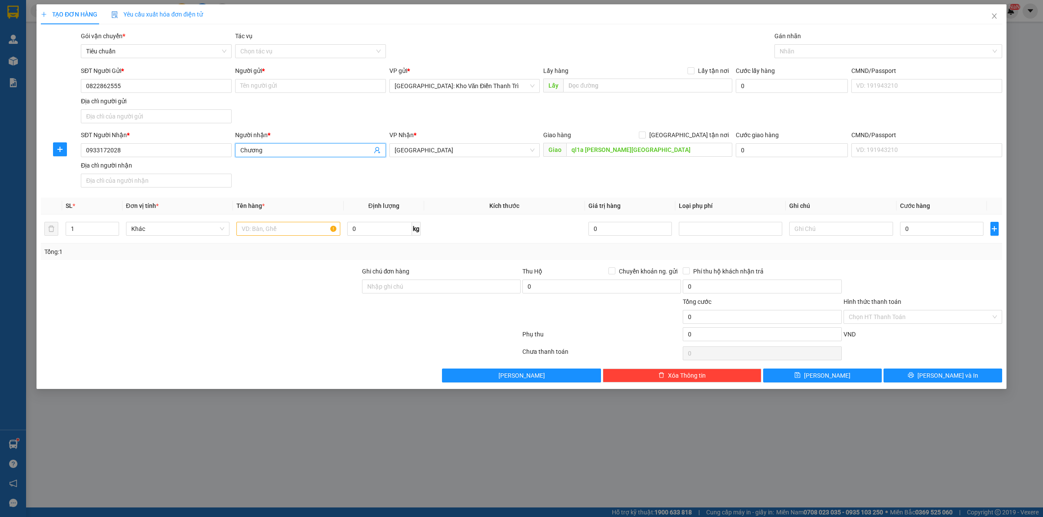
click at [283, 145] on span "Chương" at bounding box center [310, 150] width 151 height 14
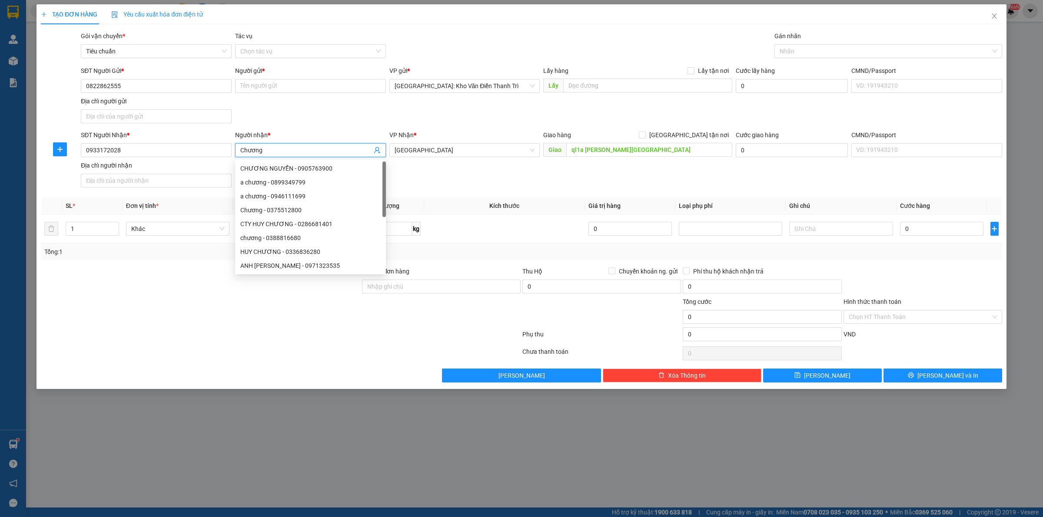
click at [276, 152] on input "Chương" at bounding box center [306, 151] width 132 height 10
paste input "Biên"
type input "Biên"
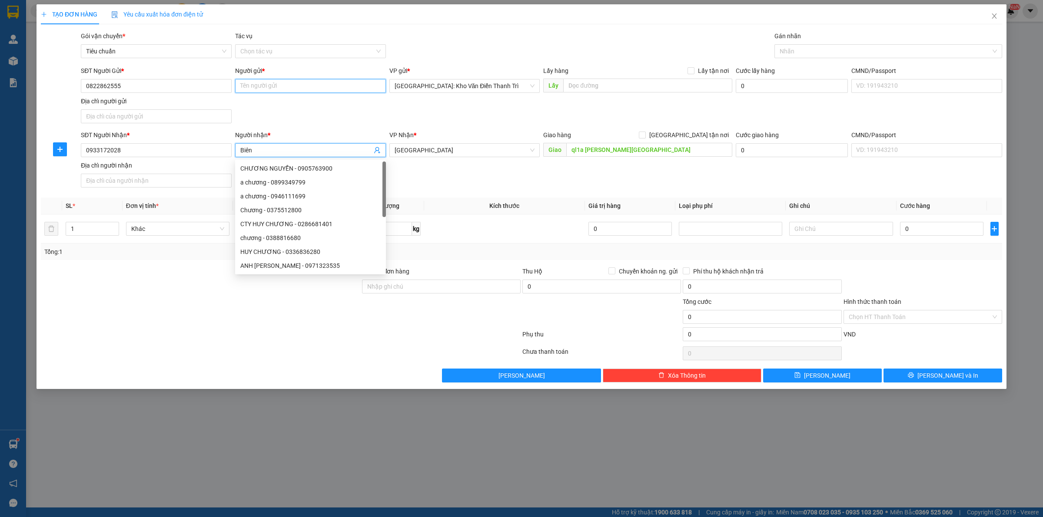
click at [275, 79] on input "Người gửi *" at bounding box center [310, 86] width 151 height 14
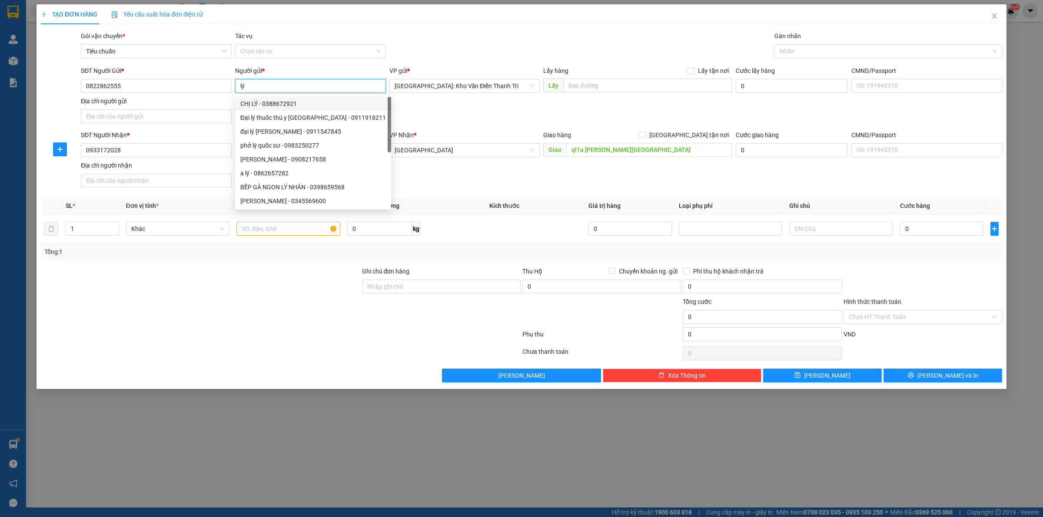
type input "lý"
drag, startPoint x: 522, startPoint y: 126, endPoint x: 606, endPoint y: 106, distance: 86.5
click at [523, 126] on div "SĐT Người Gửi * 0822862555 Người gửi * lý VP gửi * Hà Nội: Kho Văn Điển Thanh T…" at bounding box center [541, 96] width 924 height 61
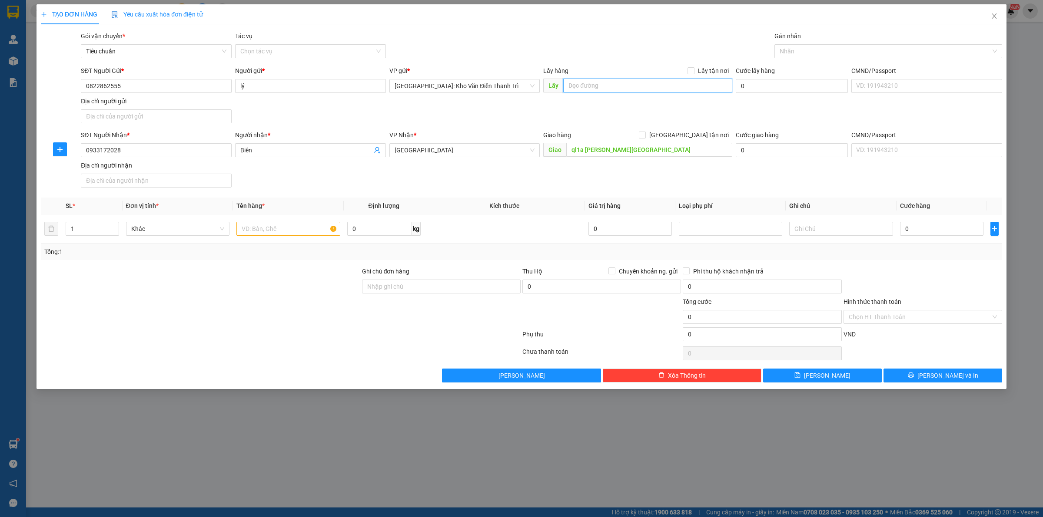
click at [616, 88] on input "text" at bounding box center [647, 86] width 169 height 14
drag, startPoint x: 602, startPoint y: 86, endPoint x: 686, endPoint y: 83, distance: 83.9
click at [602, 86] on input "text" at bounding box center [647, 86] width 169 height 14
paste input "ngã 6 tp bắc ninh"
type input "ngã 6 tp bắc ninh"
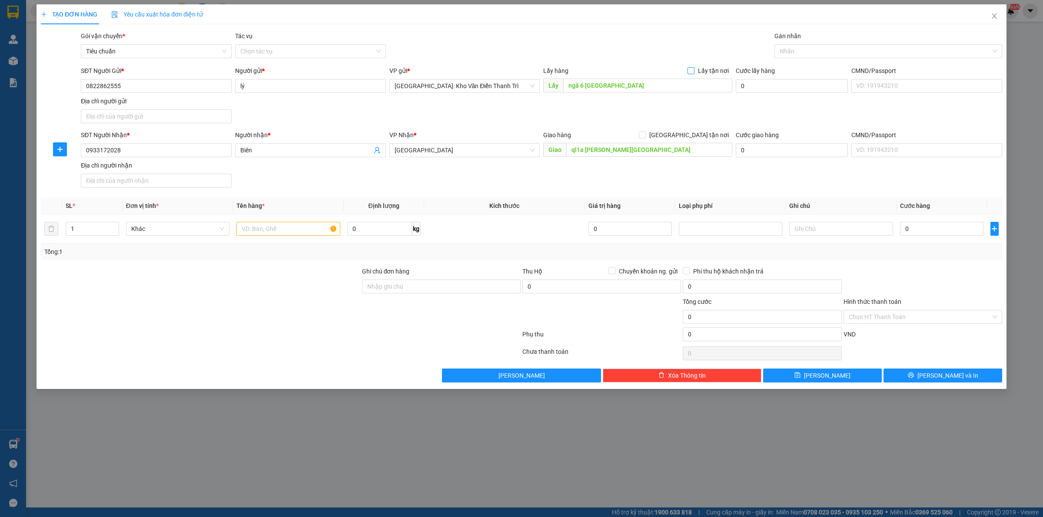
click at [703, 73] on span "Lấy tận nơi" at bounding box center [713, 71] width 38 height 10
click at [693, 73] on input "Lấy tận nơi" at bounding box center [690, 70] width 6 height 6
checkbox input "true"
click at [716, 53] on div "Gói vận chuyển * Tiêu chuẩn Tác vụ Chọn tác vụ Gán nhãn Nhãn" at bounding box center [541, 46] width 924 height 30
click at [623, 153] on input "ql1a ninh hòa khánh hòa" at bounding box center [649, 150] width 166 height 14
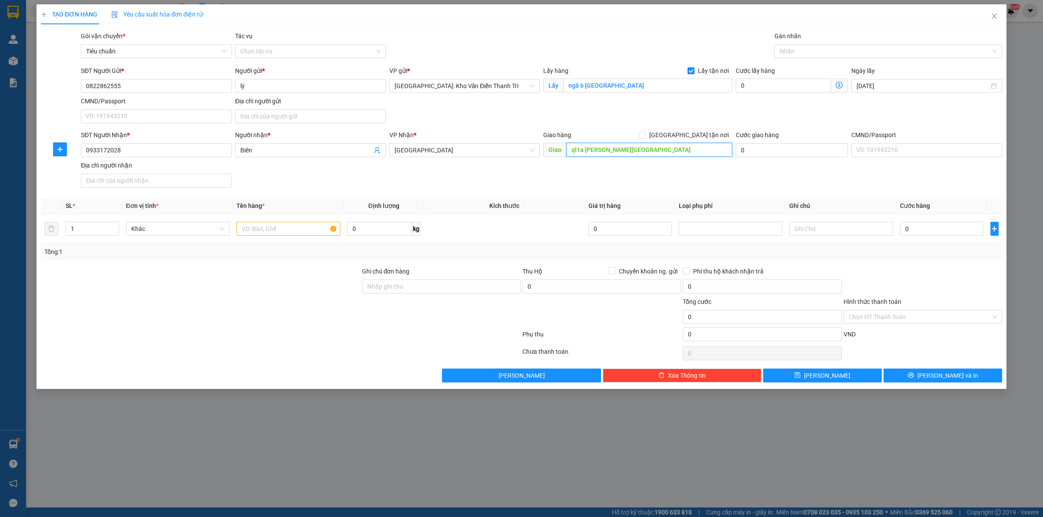
click at [623, 153] on input "ql1a ninh hòa khánh hòa" at bounding box center [649, 150] width 166 height 14
paste input "số 68 ấp tram lạc xã mỹ bắc hạnh h đức hòa long an"
type input "số 68 ấp tram lạc xã mỹ bắc hạnh h đức hòa long an"
click at [444, 156] on span "[GEOGRAPHIC_DATA]" at bounding box center [464, 150] width 140 height 13
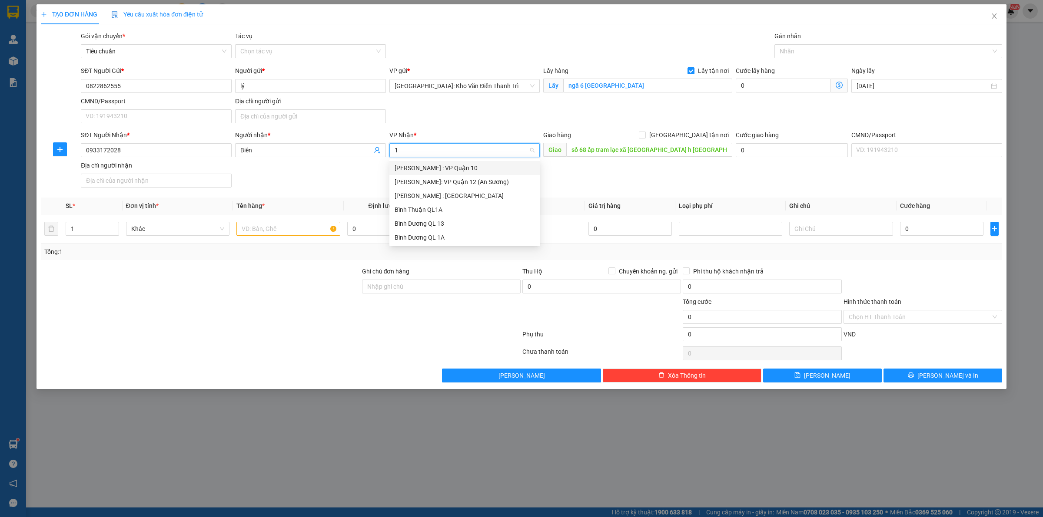
type input "12"
click at [453, 183] on div "[PERSON_NAME] : [GEOGRAPHIC_DATA]" at bounding box center [464, 182] width 140 height 10
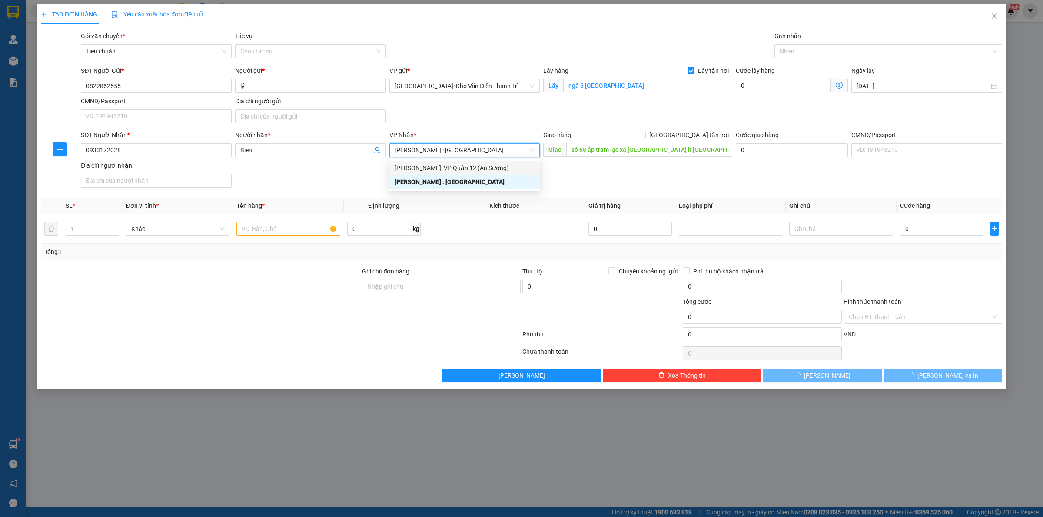
click at [692, 195] on div "Transit Pickup Surcharge Ids Transit Deliver Surcharge Ids Transit Deliver Surc…" at bounding box center [521, 206] width 961 height 351
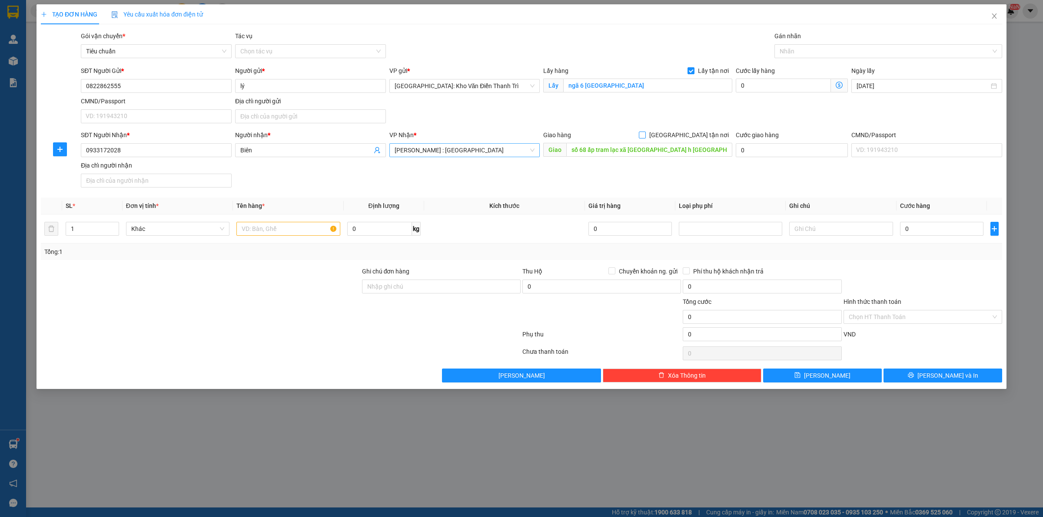
click at [692, 133] on form "SĐT Người Gửi * 0822862555 Người gửi * lý VP gửi * Hà Nội: Kho Văn Điển Thanh T…" at bounding box center [521, 128] width 961 height 125
click at [646, 133] on span at bounding box center [642, 135] width 7 height 7
click at [645, 133] on input "[GEOGRAPHIC_DATA] tận nơi" at bounding box center [642, 135] width 6 height 6
checkbox input "true"
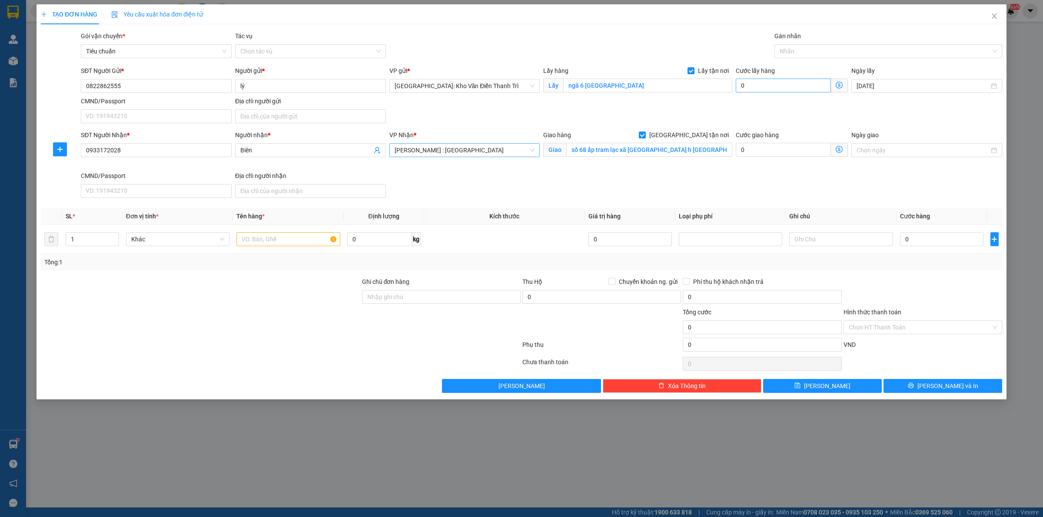
drag, startPoint x: 737, startPoint y: 123, endPoint x: 776, endPoint y: 88, distance: 52.6
click at [737, 123] on div "SĐT Người Gửi * 0822862555 Người gửi * lý VP gửi * Hà Nội: Kho Văn Điển Thanh T…" at bounding box center [541, 96] width 924 height 61
click at [800, 52] on div at bounding box center [883, 51] width 215 height 10
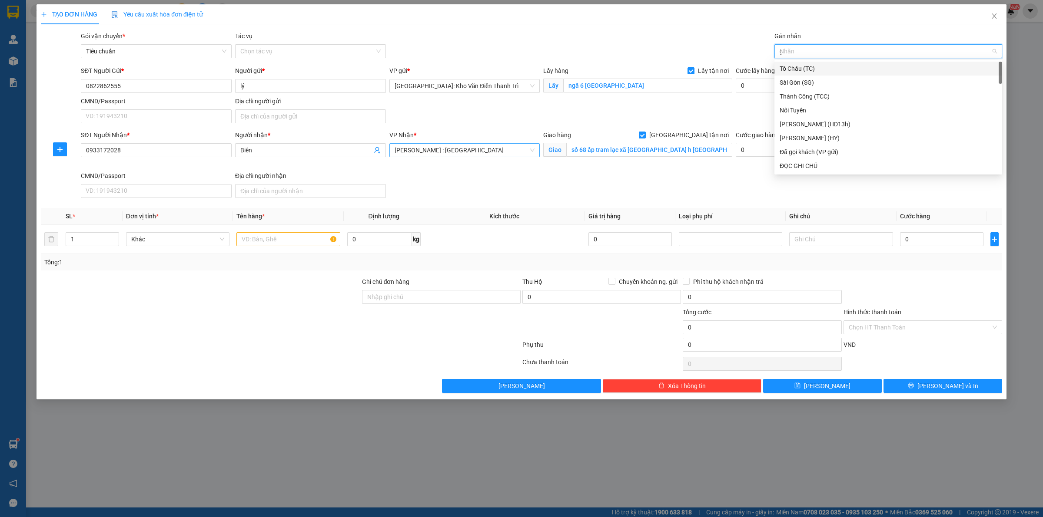
type input "gt"
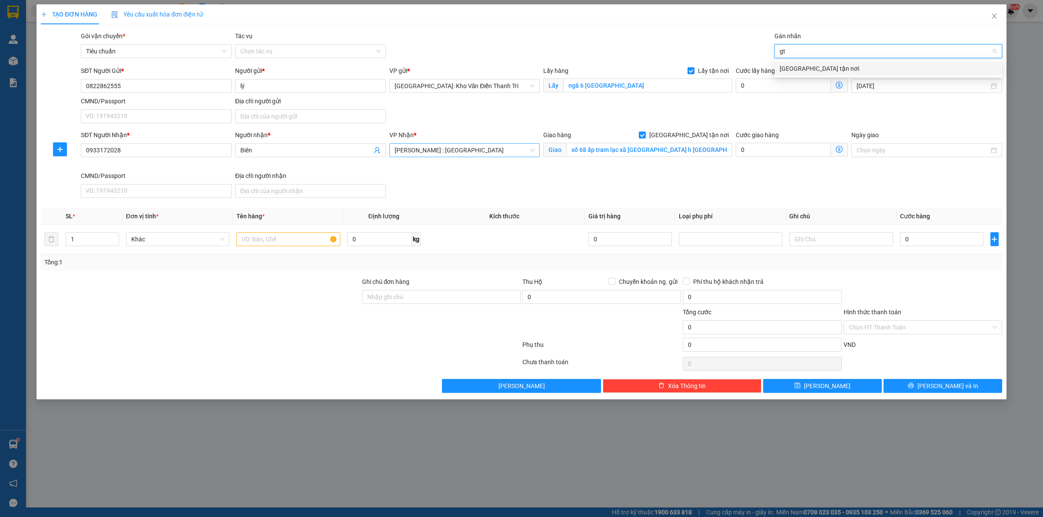
click at [802, 73] on div "[GEOGRAPHIC_DATA] tận nơi" at bounding box center [887, 69] width 217 height 10
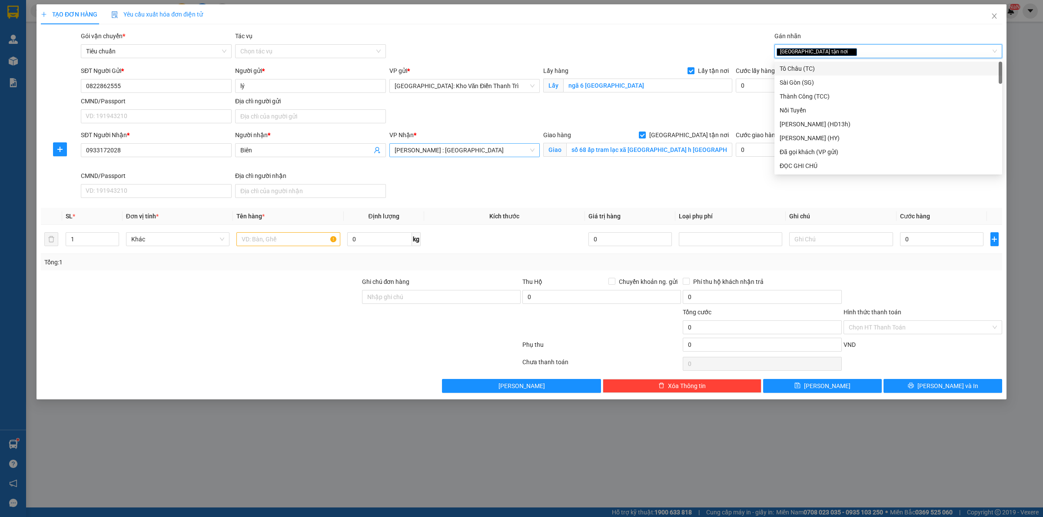
click at [731, 48] on div "Gói vận chuyển * Tiêu chuẩn Tác vụ Chọn tác vụ Gán nhãn Giao tận nơi Giao tận…" at bounding box center [541, 46] width 924 height 30
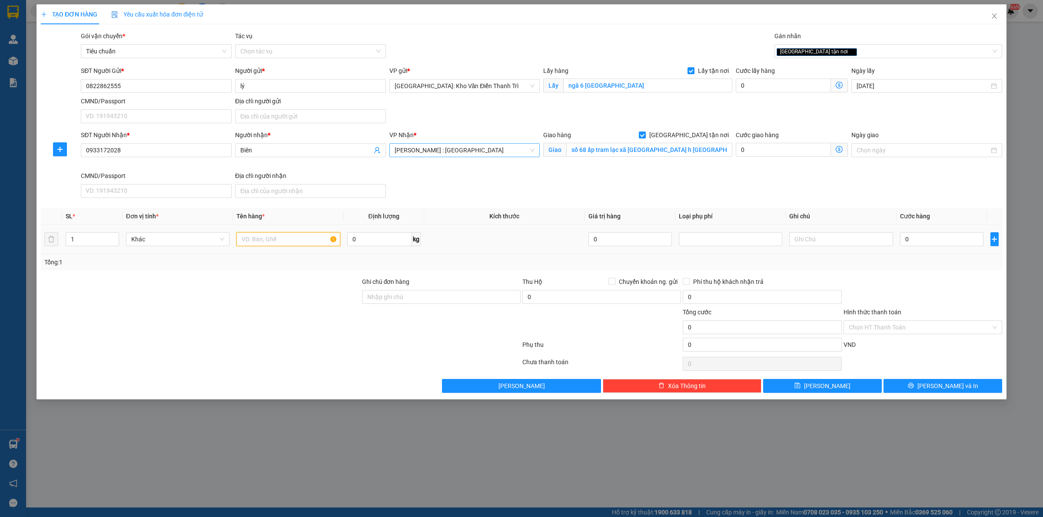
click at [287, 235] on input "text" at bounding box center [287, 239] width 103 height 14
paste input "4 thùng linh kiện"
type input "4 thùng linh kiện an sướng đón bắn ninh"
click at [893, 278] on div at bounding box center [922, 292] width 160 height 30
click at [750, 112] on div "SĐT Người Gửi * 0822862555 Người gửi * lý VP gửi * Hà Nội: Kho Văn Điển Thanh T…" at bounding box center [541, 96] width 924 height 61
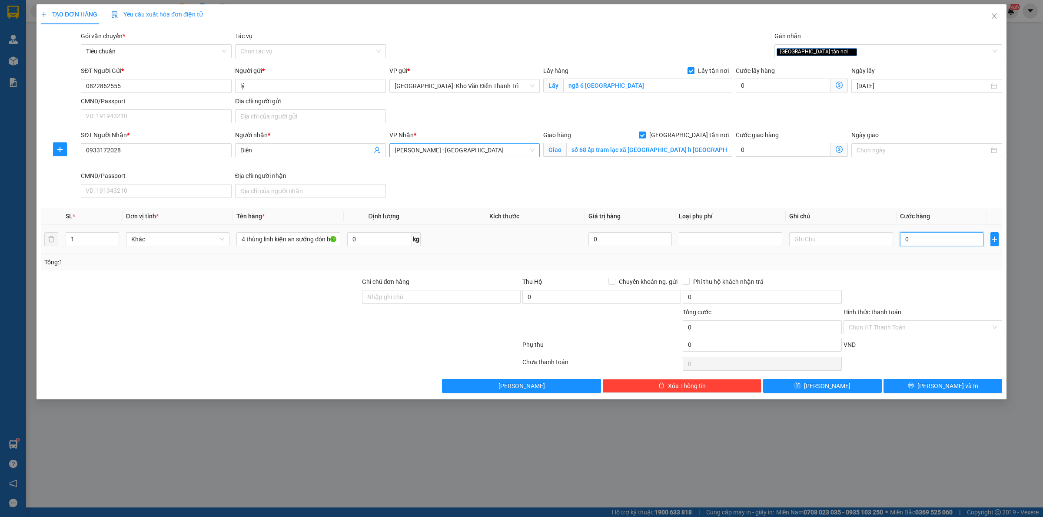
click at [922, 240] on input "0" at bounding box center [941, 239] width 83 height 14
click at [927, 276] on div "Transit Pickup Surcharge Ids Transit Deliver Surcharge Ids Transit Deliver Surc…" at bounding box center [521, 212] width 961 height 362
click at [833, 389] on button "Lưu" at bounding box center [822, 386] width 119 height 14
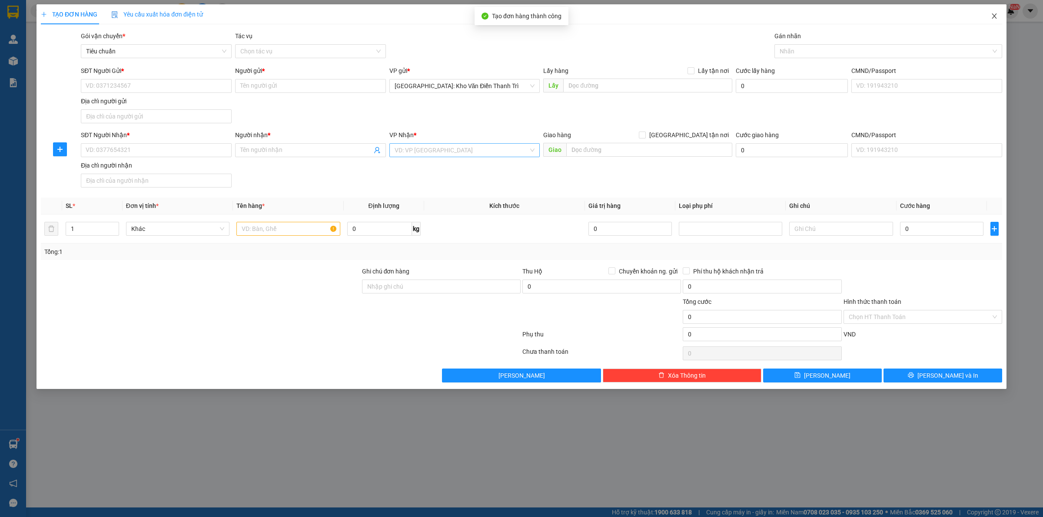
click at [994, 15] on icon "close" at bounding box center [994, 16] width 7 height 7
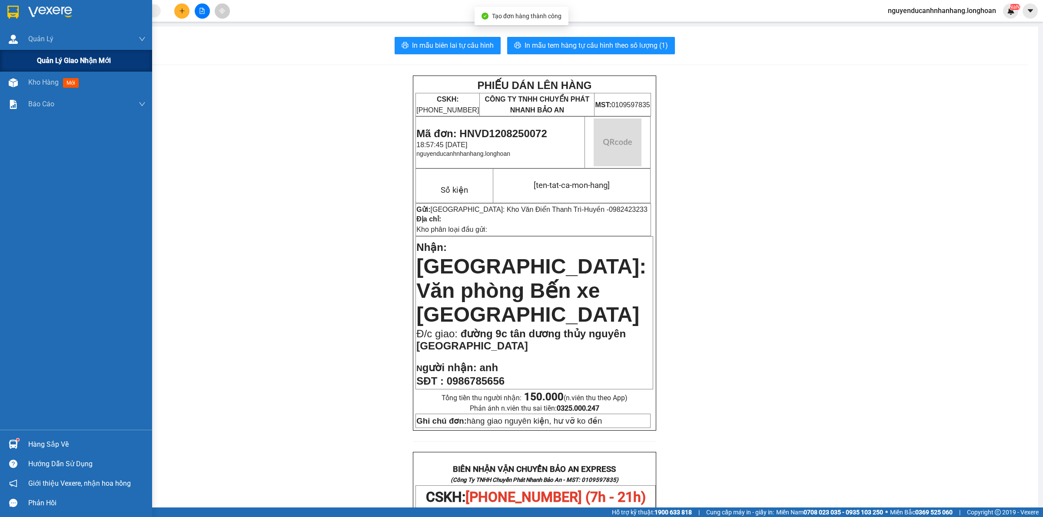
click at [63, 55] on span "Quản lý giao nhận mới" at bounding box center [74, 60] width 74 height 11
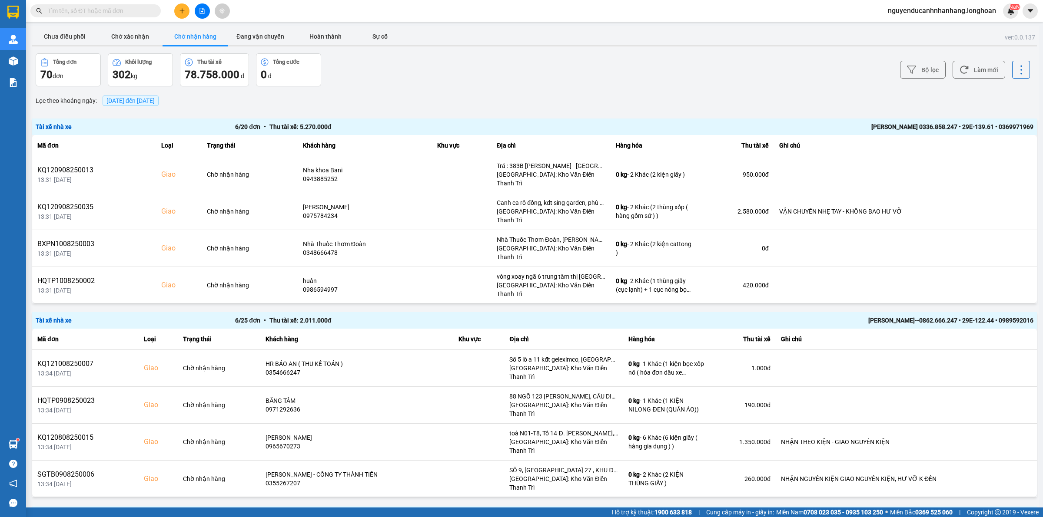
click at [76, 23] on main "ver: 0.0.137 Chưa điều phối Chờ xác nhận Chờ nhận hàng Đang vận chuyển Hoàn thà…" at bounding box center [521, 254] width 1043 height 508
click at [62, 36] on button "Chưa điều phối" at bounding box center [64, 36] width 65 height 17
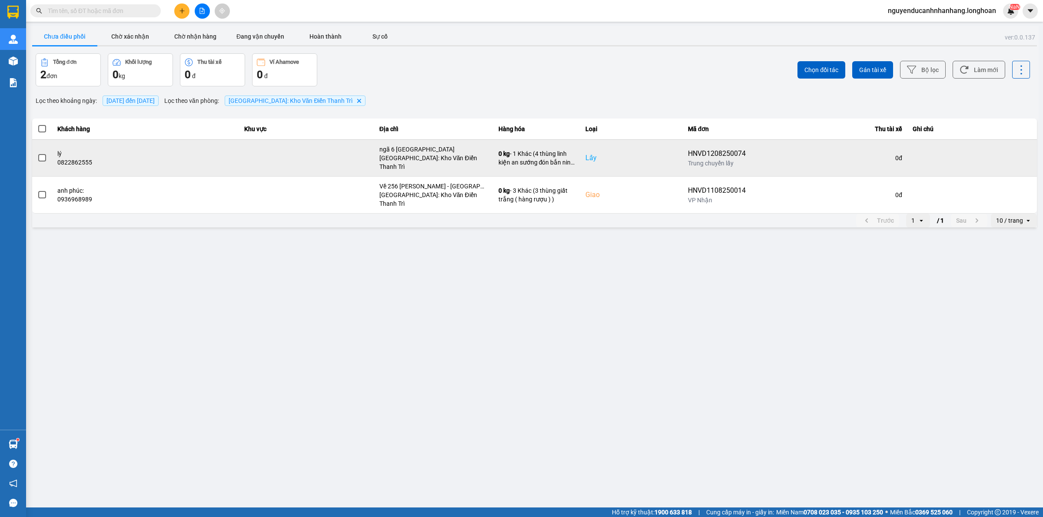
click at [43, 153] on label at bounding box center [42, 158] width 10 height 10
click at [37, 153] on input "checkbox" at bounding box center [37, 153] width 0 height 0
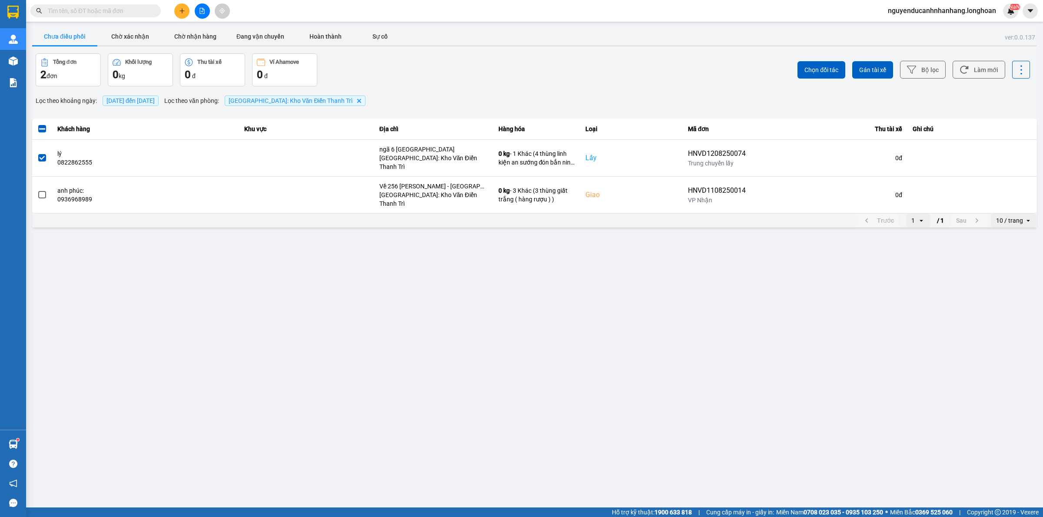
click at [877, 60] on div "Chọn đối tác Gán tài xế Bộ lọc Làm mới" at bounding box center [781, 69] width 497 height 33
click at [871, 70] on span "Gán tài xế" at bounding box center [872, 70] width 27 height 9
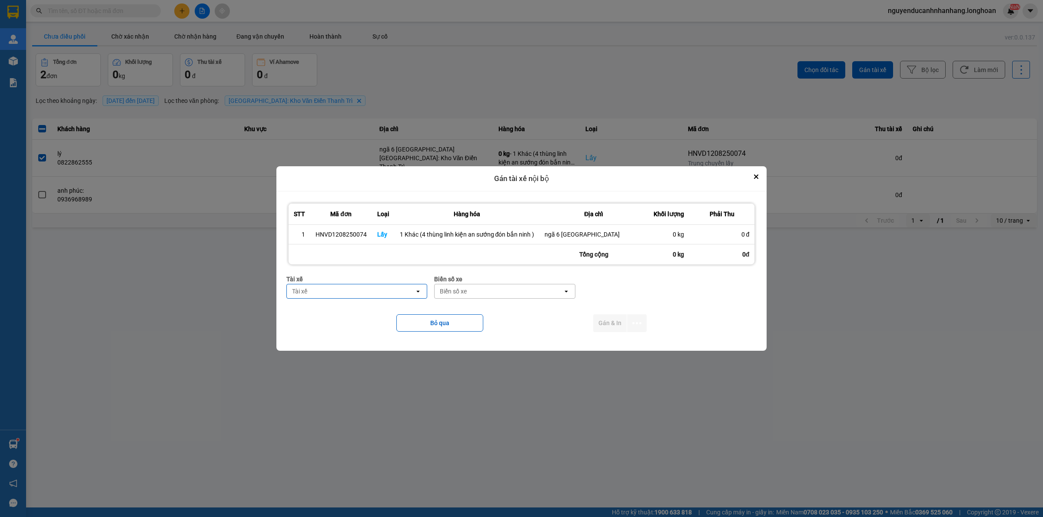
click at [365, 292] on div "Tài xế" at bounding box center [351, 292] width 128 height 14
type input "suoing"
click at [358, 307] on span "0369971969 - Bùi Mạnh Sướng 0336.858.247" at bounding box center [359, 310] width 130 height 9
click at [485, 283] on div "Biển số xe" at bounding box center [518, 280] width 141 height 10
click at [480, 288] on div "Biển số xe" at bounding box center [512, 292] width 128 height 14
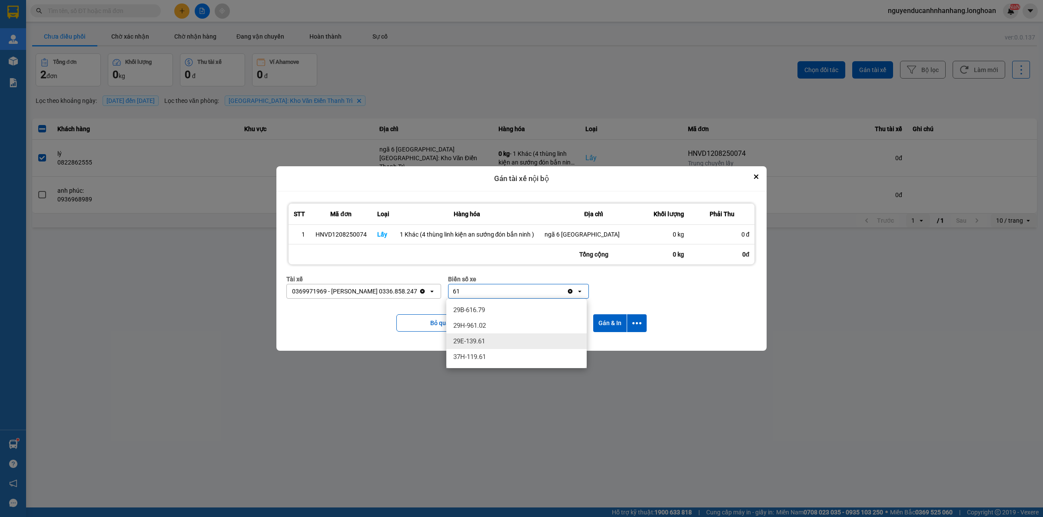
type input "61"
drag, startPoint x: 485, startPoint y: 339, endPoint x: 557, endPoint y: 340, distance: 71.7
click at [486, 339] on div "29E-139.61" at bounding box center [516, 342] width 140 height 16
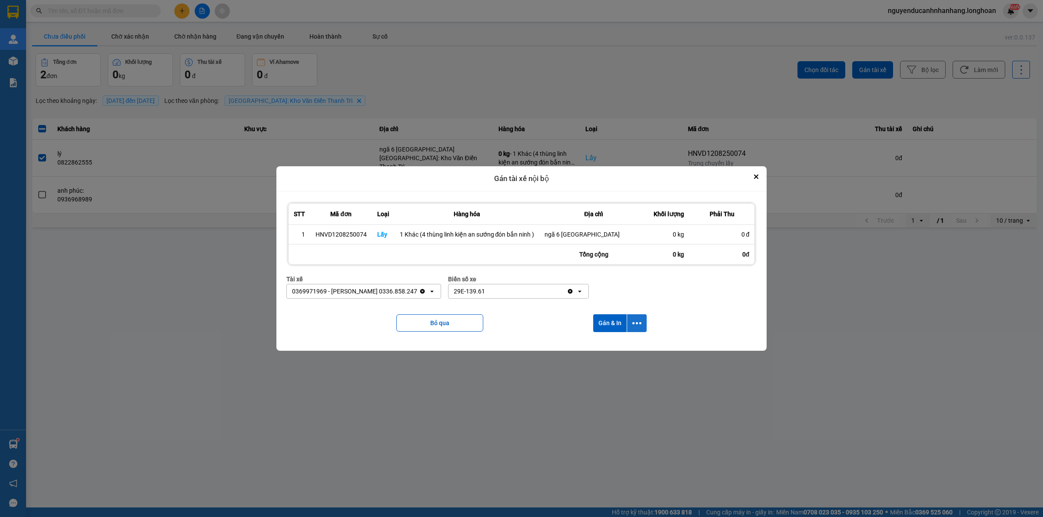
click at [637, 324] on icon "dialog" at bounding box center [636, 323] width 9 height 2
click at [605, 348] on span "Chỉ gán tài" at bounding box center [602, 347] width 29 height 9
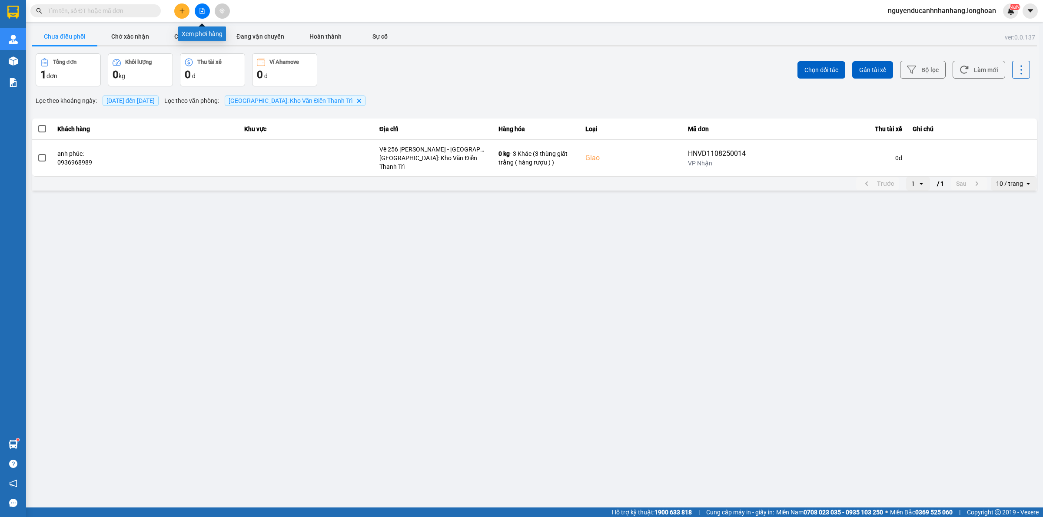
click at [181, 11] on icon "plus" at bounding box center [182, 11] width 6 height 6
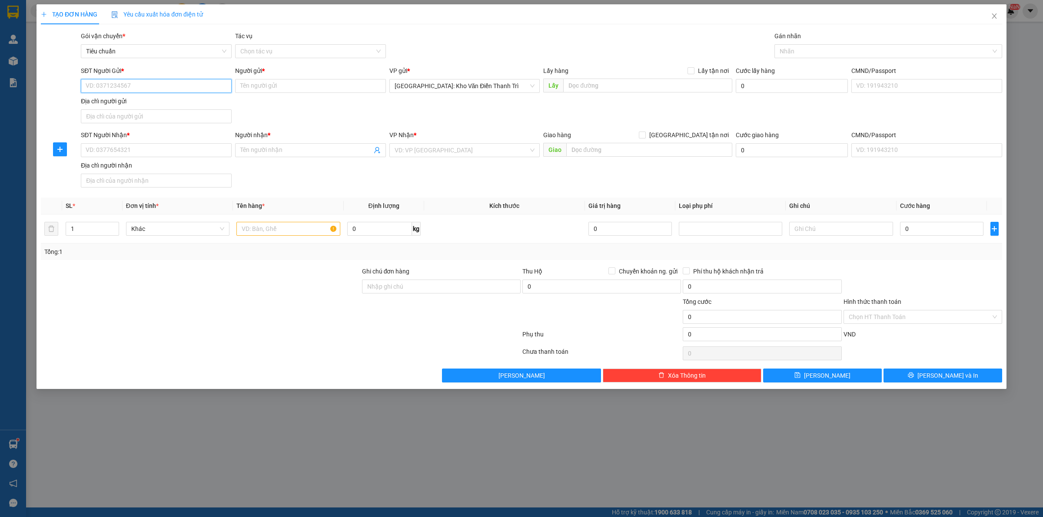
click at [129, 81] on input "SĐT Người Gửi *" at bounding box center [156, 86] width 151 height 14
type input "0966244879"
click at [133, 88] on input "0966244879" at bounding box center [156, 86] width 151 height 14
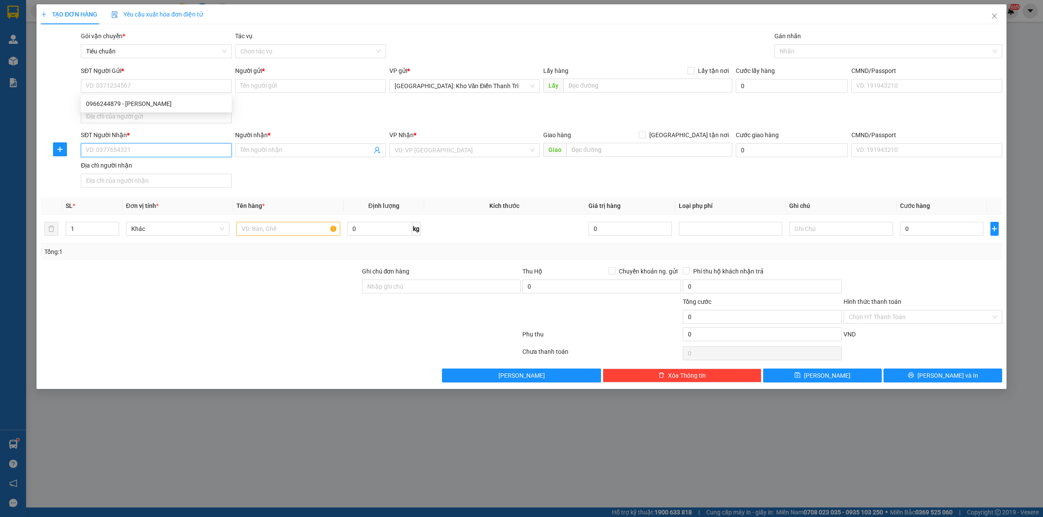
click at [140, 151] on input "SĐT Người Nhận *" at bounding box center [156, 150] width 151 height 14
paste input "0966244879"
click at [177, 155] on input "0966244879" at bounding box center [156, 150] width 151 height 14
click at [148, 153] on input "0966244879" at bounding box center [156, 150] width 151 height 14
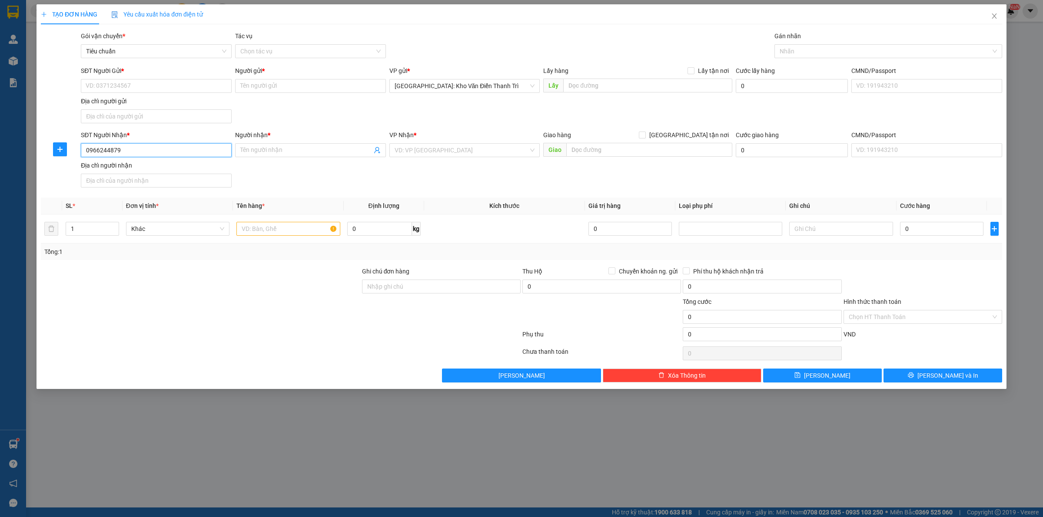
click at [148, 153] on input "0966244879" at bounding box center [156, 150] width 151 height 14
click at [179, 155] on input "0966244879" at bounding box center [156, 150] width 151 height 14
type input "0966244879"
click at [129, 88] on input "SĐT Người Gửi *" at bounding box center [156, 86] width 151 height 14
paste input "0966244879"
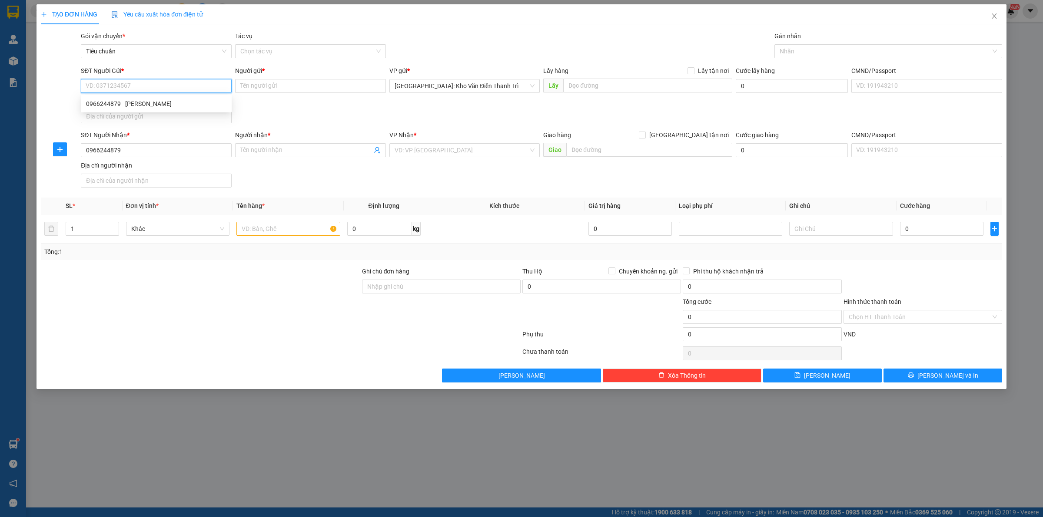
type input "0966244879"
click at [167, 100] on div "0966244879 - Anh Thắng" at bounding box center [156, 104] width 140 height 10
type input "Anh Thắng"
checkbox input "true"
type input "1/1E tô ký thới tam thôn Hóc môn"
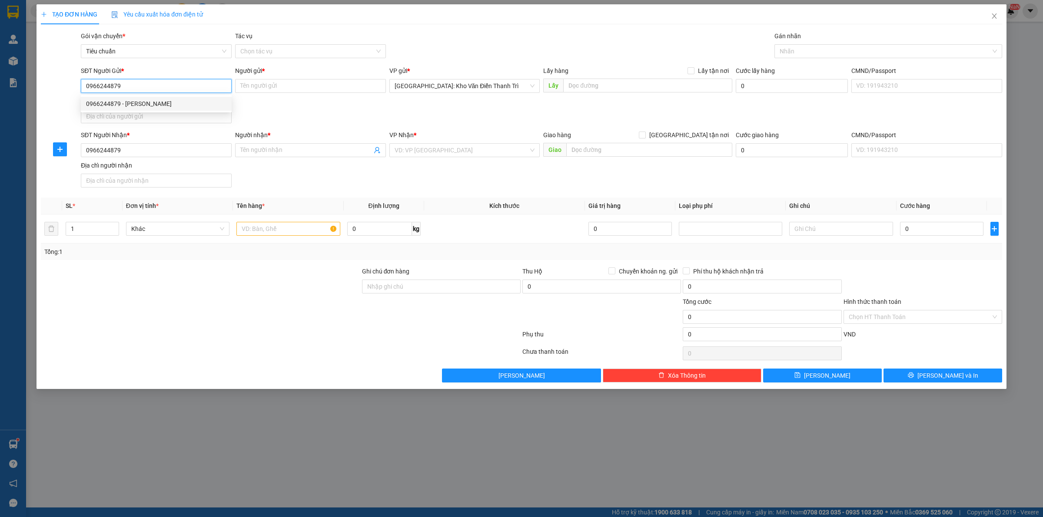
type input "65.000"
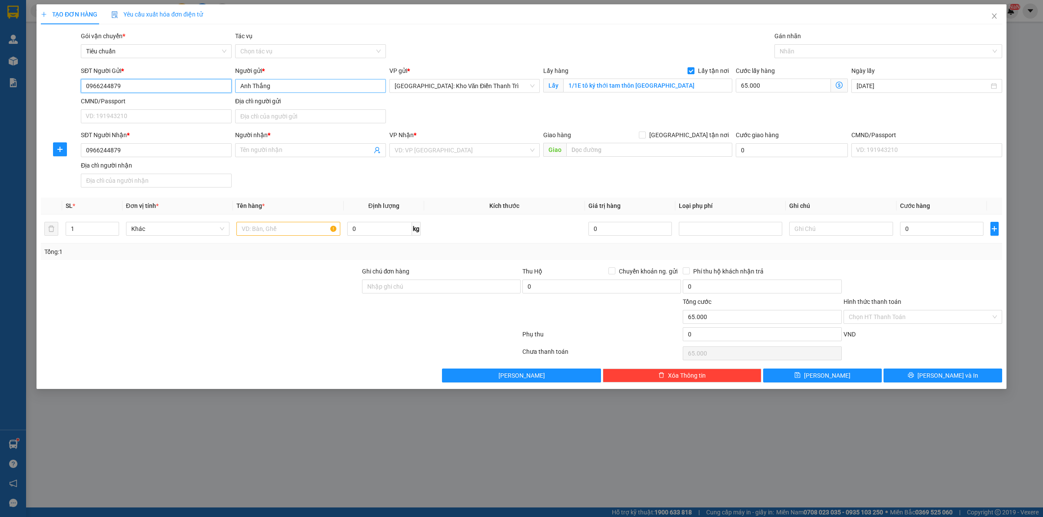
type input "0966244879"
click at [296, 87] on input "Anh Thắng" at bounding box center [310, 86] width 151 height 14
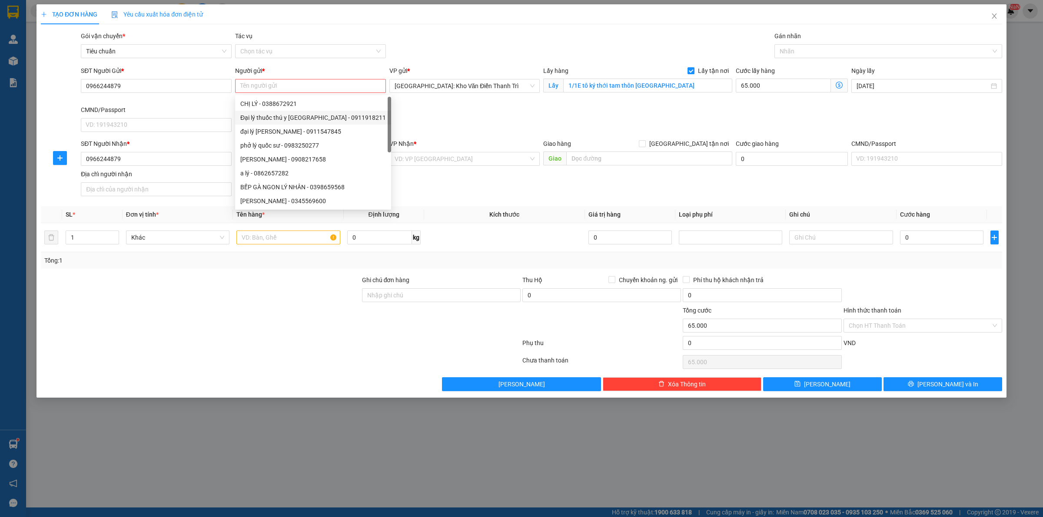
click at [421, 111] on div "SĐT Người Gửi * 0966244879 Người gửi * Tên người gửi Tên không hợp lệ VP gửi * …" at bounding box center [541, 101] width 924 height 70
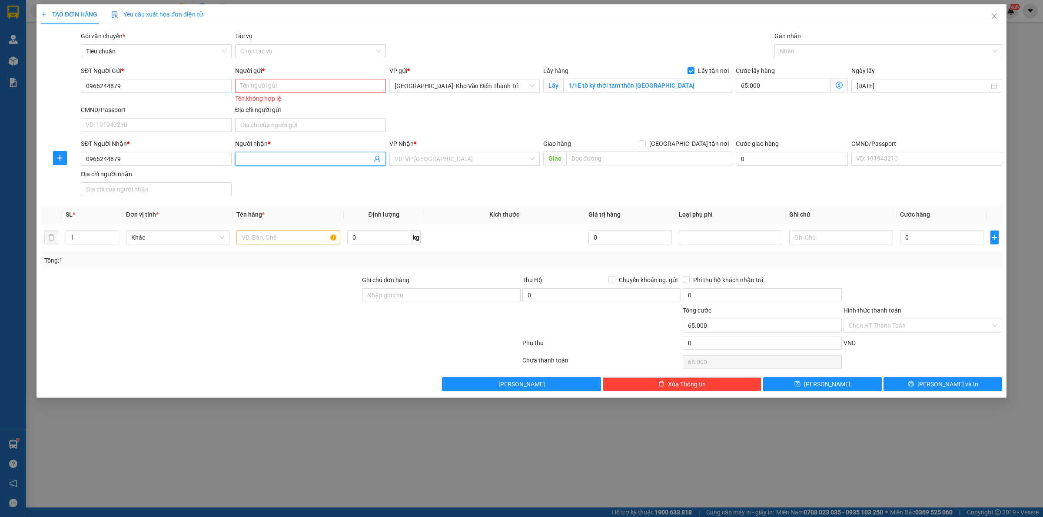
click at [313, 159] on input "Người nhận *" at bounding box center [306, 159] width 132 height 10
paste input "Anh Thắng"
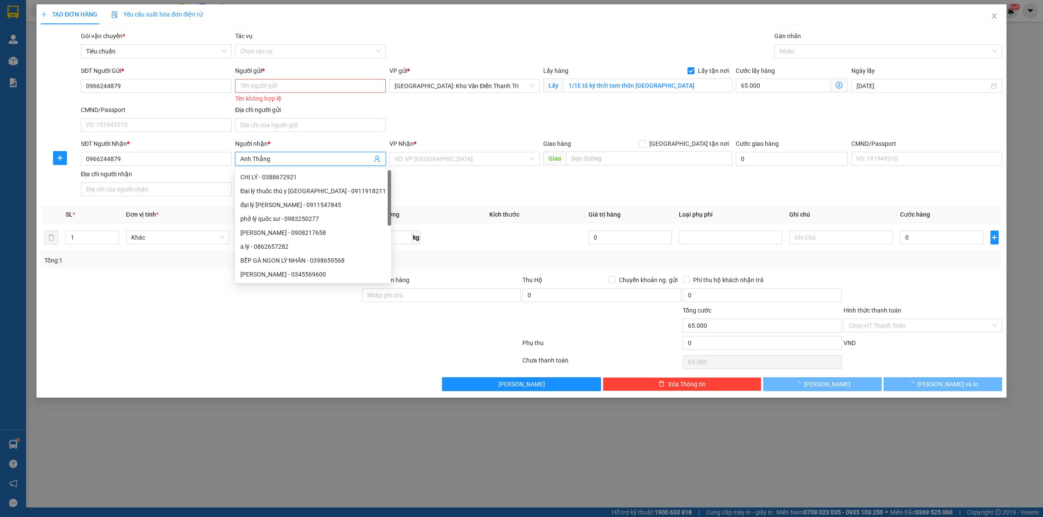
type input "Anh Thắng"
drag, startPoint x: 539, startPoint y: 121, endPoint x: 567, endPoint y: 107, distance: 31.3
click at [541, 121] on div "SĐT Người Gửi * 0966244879 Người gửi * Tên người gửi Tên không hợp lệ VP gửi * …" at bounding box center [541, 101] width 924 height 70
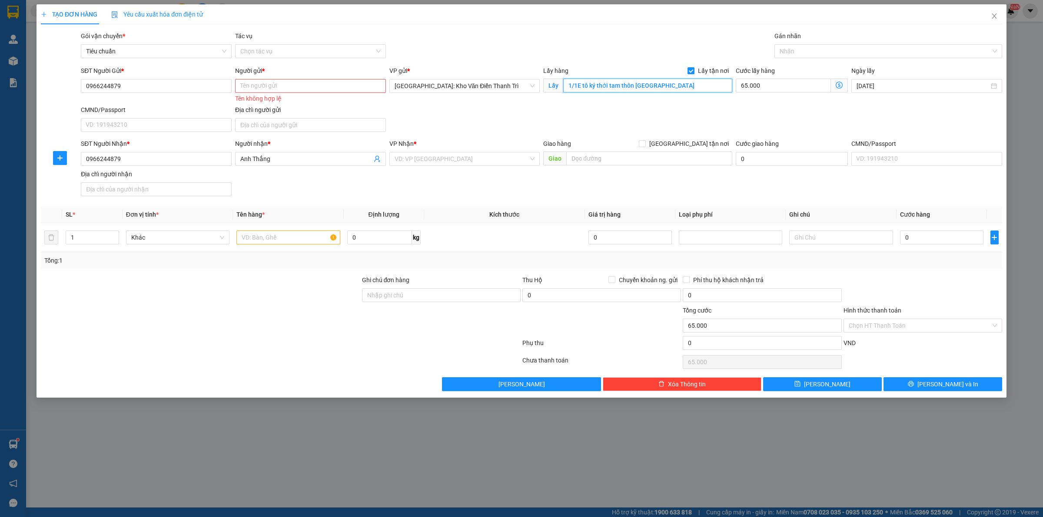
click at [670, 83] on input "1/1E tô ký thới tam thôn Hóc môn" at bounding box center [647, 86] width 169 height 14
click at [644, 162] on input "text" at bounding box center [649, 159] width 166 height 14
paste input "1/1E tô ký thới tam thôn Hóc môn"
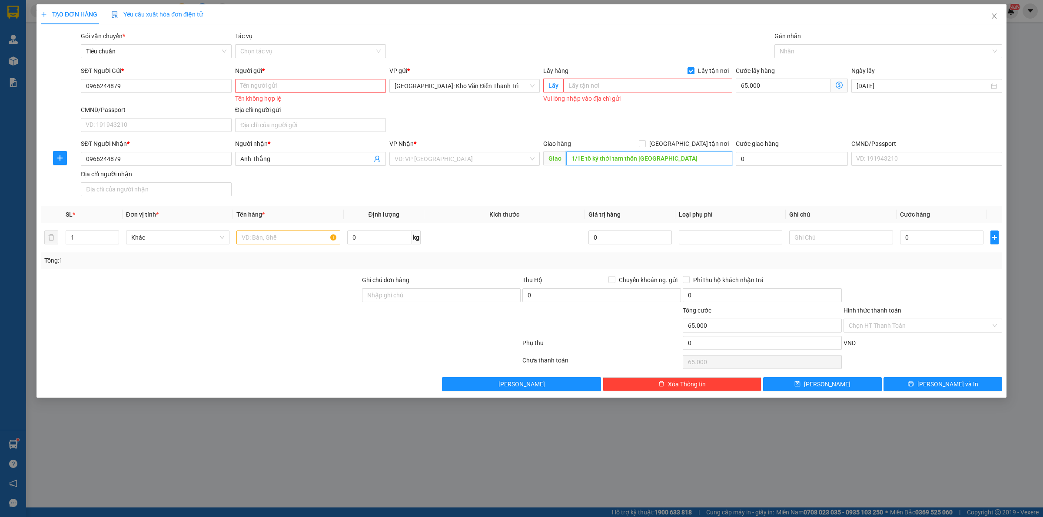
type input "1/1E tô ký thới tam thôn Hóc môn"
click at [688, 126] on div "SĐT Người Gửi * 0966244879 Người gửi * Tên người gửi Tên không hợp lệ VP gửi * …" at bounding box center [541, 101] width 924 height 70
click at [698, 146] on span "[GEOGRAPHIC_DATA] tận nơi" at bounding box center [689, 144] width 86 height 10
click at [645, 146] on input "[GEOGRAPHIC_DATA] tận nơi" at bounding box center [642, 143] width 6 height 6
checkbox input "true"
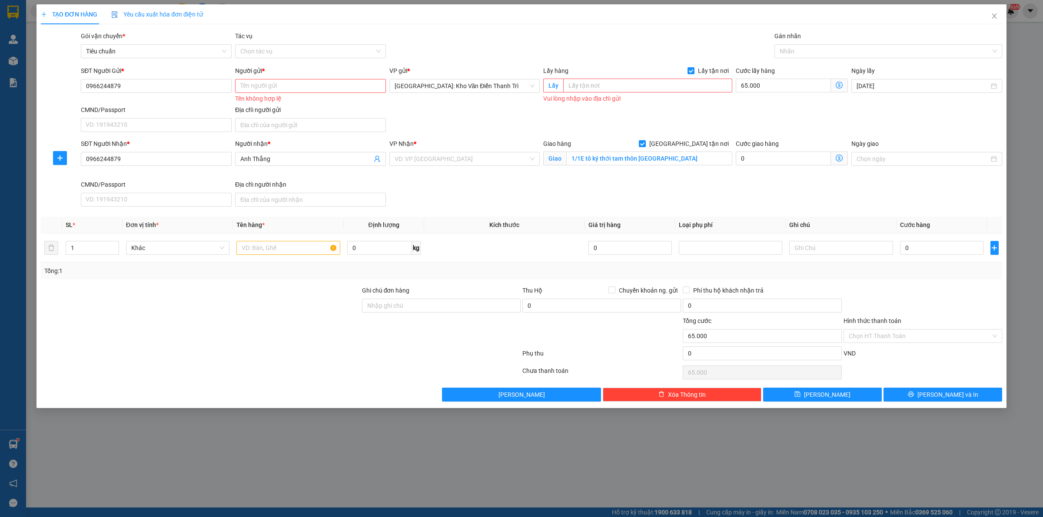
drag, startPoint x: 718, startPoint y: 127, endPoint x: 435, endPoint y: 189, distance: 289.5
click at [713, 127] on div "SĐT Người Gửi * 0966244879 Người gửi * Tên người gửi Tên không hợp lệ VP gửi * …" at bounding box center [541, 101] width 924 height 70
click at [421, 165] on input "search" at bounding box center [461, 158] width 134 height 13
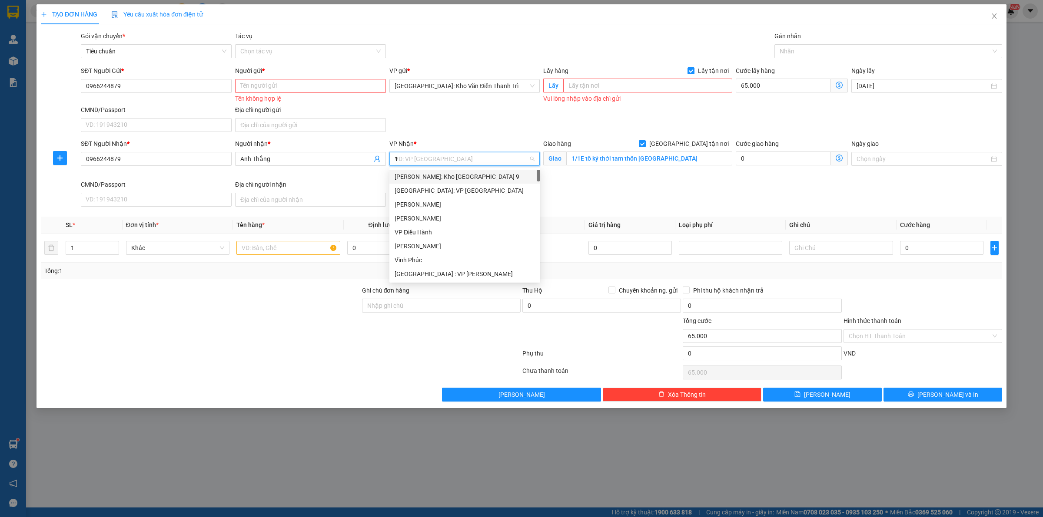
type input "12"
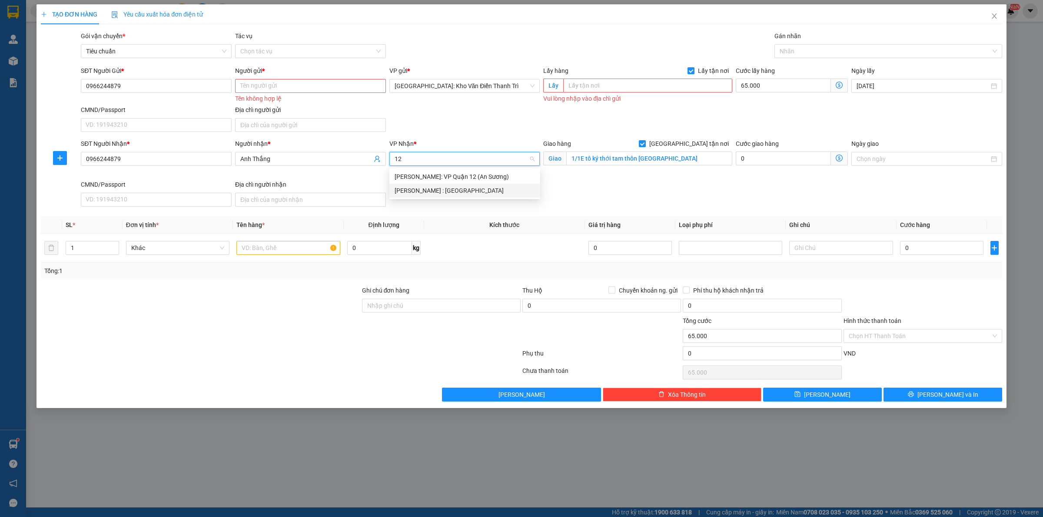
click at [482, 189] on div "[PERSON_NAME] : [GEOGRAPHIC_DATA]" at bounding box center [464, 191] width 140 height 10
click at [596, 202] on div "SĐT Người Nhận * 0966244879 Người nhận * Anh Thắng VP Nhận * Hồ Chí Minh : Kho …" at bounding box center [541, 174] width 924 height 71
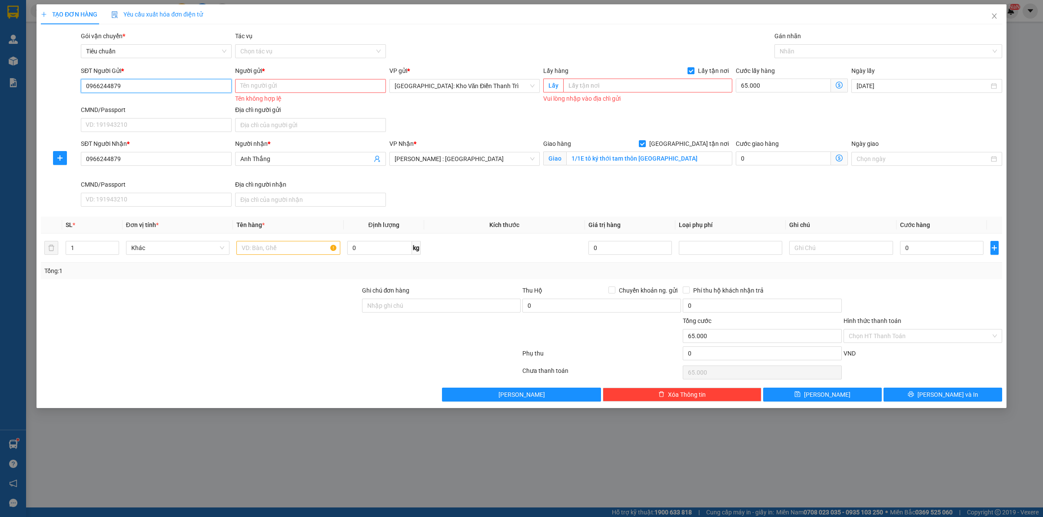
click at [165, 86] on input "0966244879" at bounding box center [156, 86] width 151 height 14
click at [164, 89] on input "0978678187" at bounding box center [156, 86] width 151 height 14
type input "0978678187"
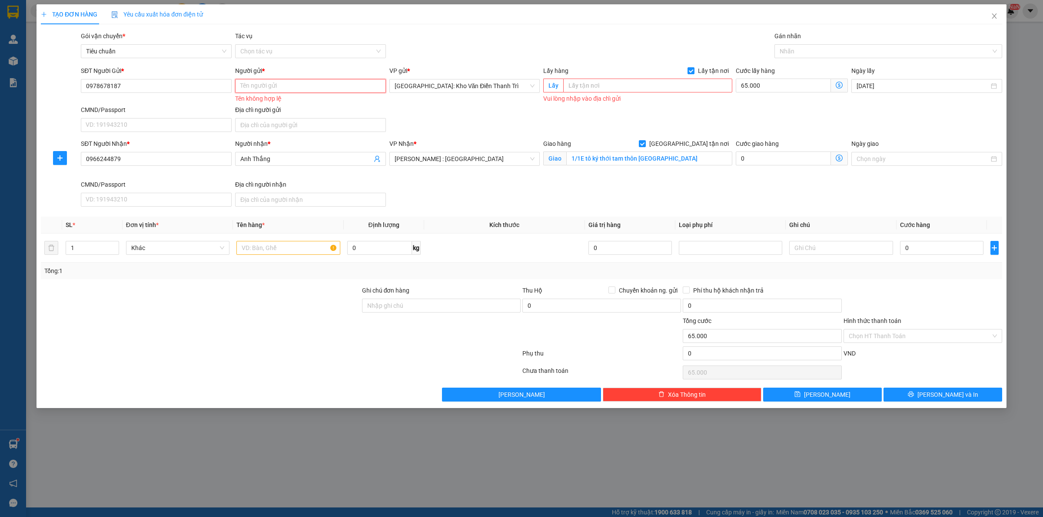
click at [279, 90] on input "Người gửi *" at bounding box center [310, 86] width 151 height 14
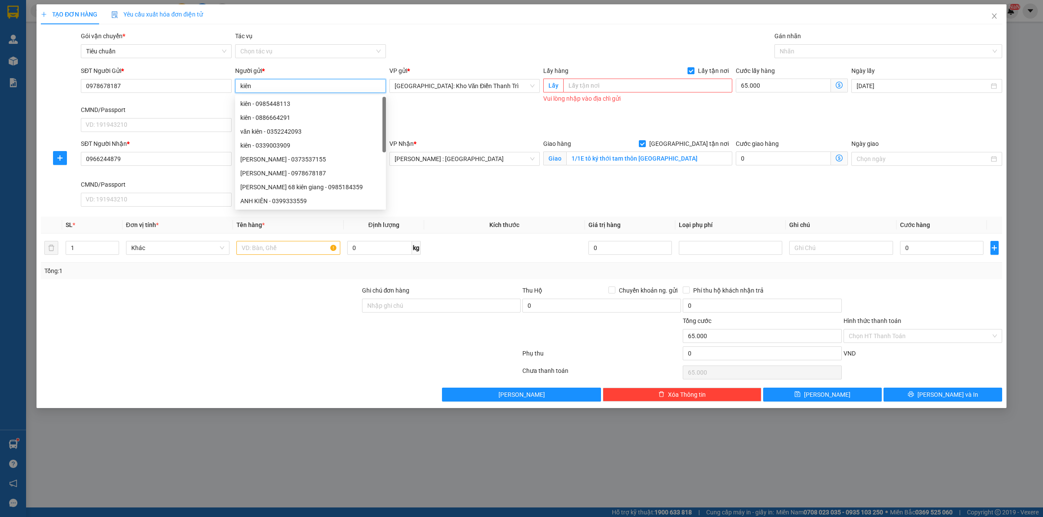
type input "kiên"
click at [578, 82] on input "text" at bounding box center [647, 86] width 169 height 14
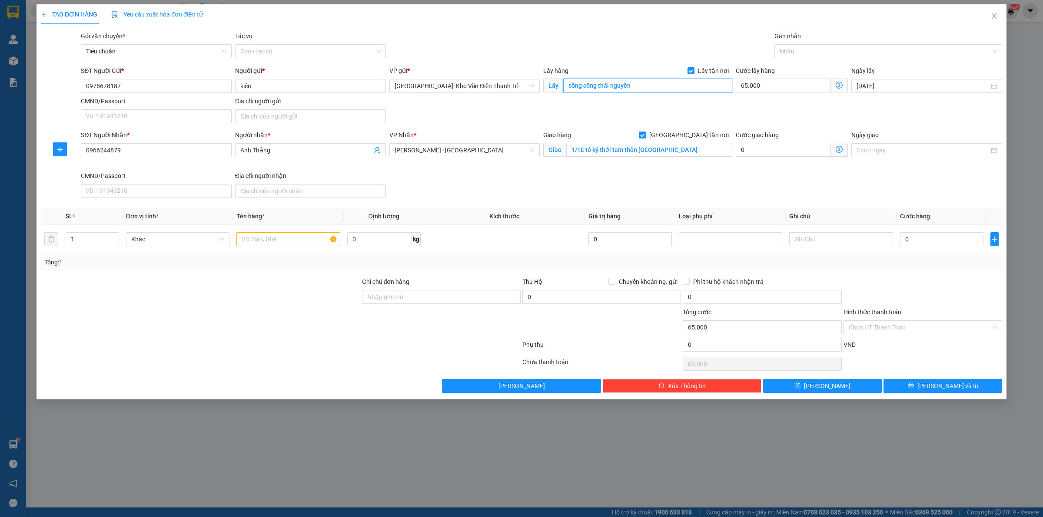
type input "sông công thái nguyên"
click at [655, 111] on div "SĐT Người Gửi * 0978678187 Người gửi * kiên VP gửi * Hà Nội: Kho Văn Điển Thanh…" at bounding box center [541, 96] width 924 height 61
click at [288, 240] on input "text" at bounding box center [287, 239] width 103 height 14
type input "1 kiện bồn nhựa to"
click at [743, 38] on div "Gói vận chuyển * Tiêu chuẩn Tác vụ Chọn tác vụ Gán nhãn Nhãn" at bounding box center [541, 46] width 924 height 30
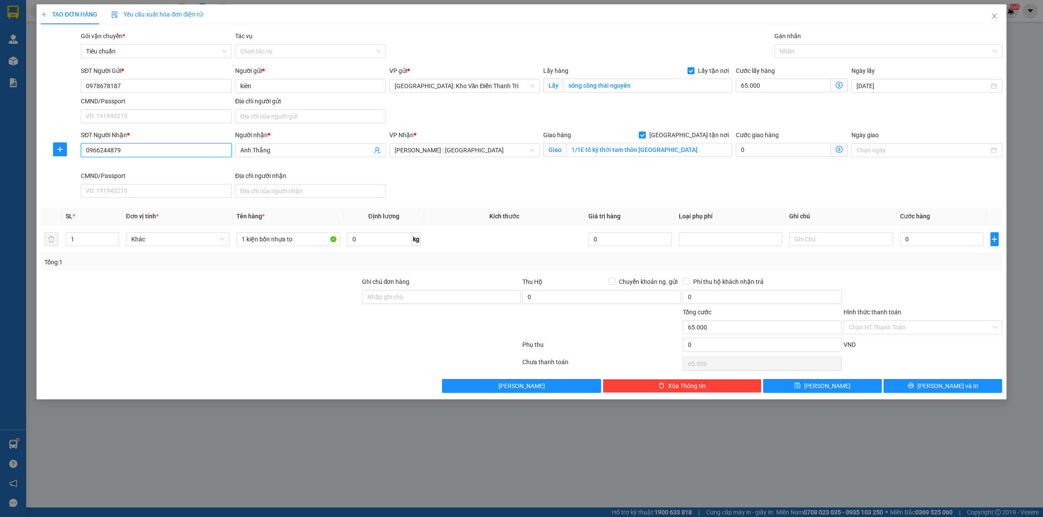
click at [188, 149] on input "0966244879" at bounding box center [156, 150] width 151 height 14
click at [929, 242] on input "0" at bounding box center [941, 239] width 83 height 14
type input "5"
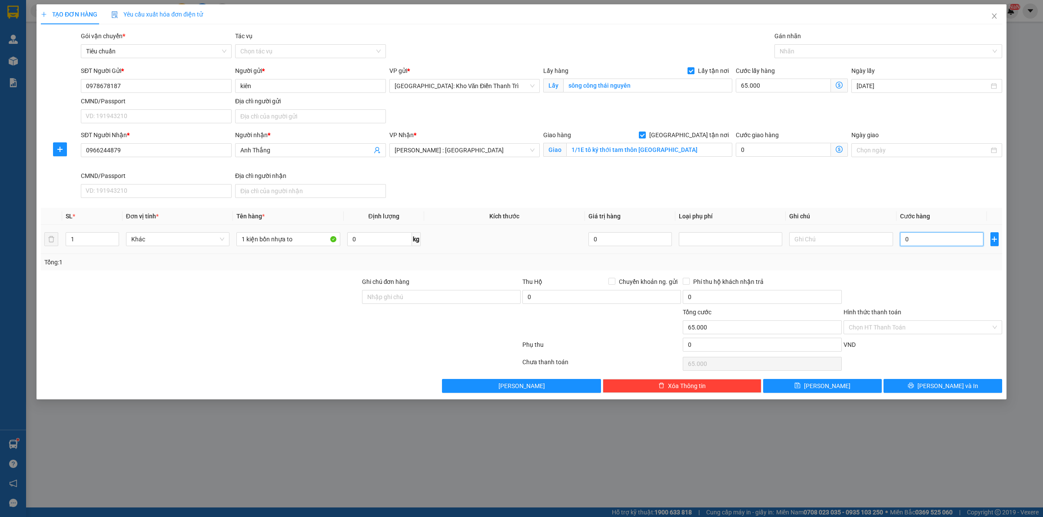
type input "65.005"
type input "55"
type input "65.055"
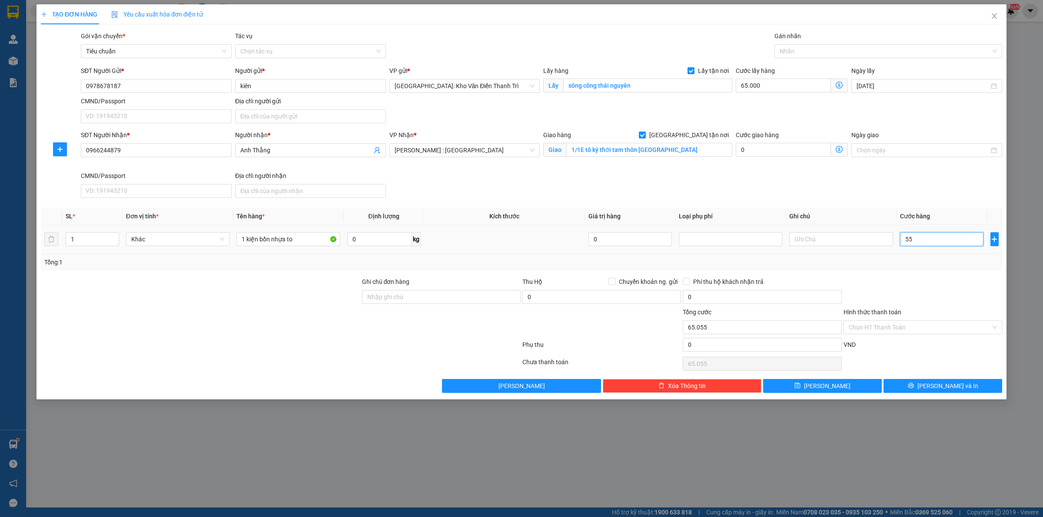
type input "550"
type input "65.550"
click at [929, 242] on input "550" at bounding box center [941, 239] width 83 height 14
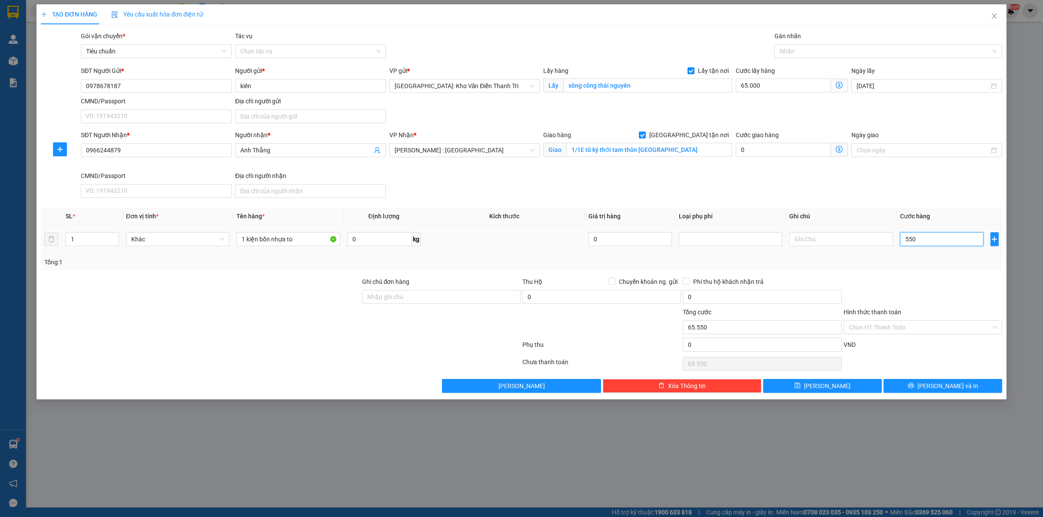
type input "5"
type input "65.005"
type input "54"
type input "65.054"
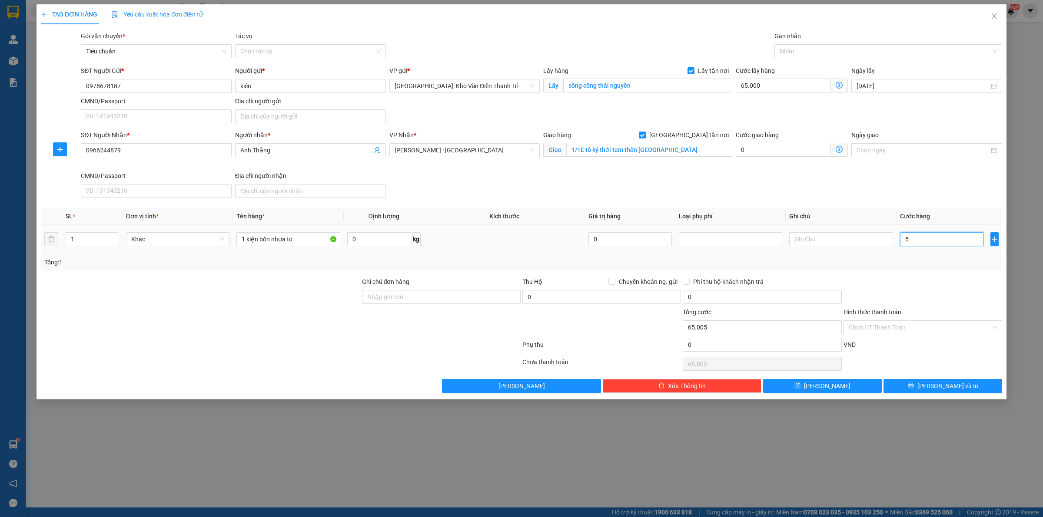
type input "65.054"
type input "545"
type input "65.545"
type input "545.000"
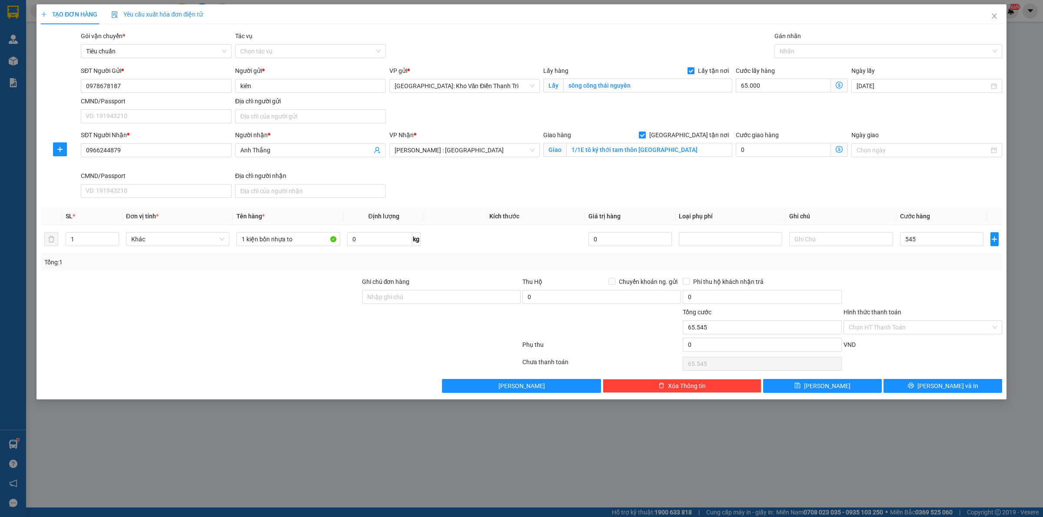
type input "610.000"
click at [923, 269] on div "Tổng: 1" at bounding box center [521, 262] width 961 height 17
click at [931, 241] on input "545.000" at bounding box center [941, 239] width 83 height 14
click at [779, 80] on input "65.000" at bounding box center [783, 86] width 95 height 14
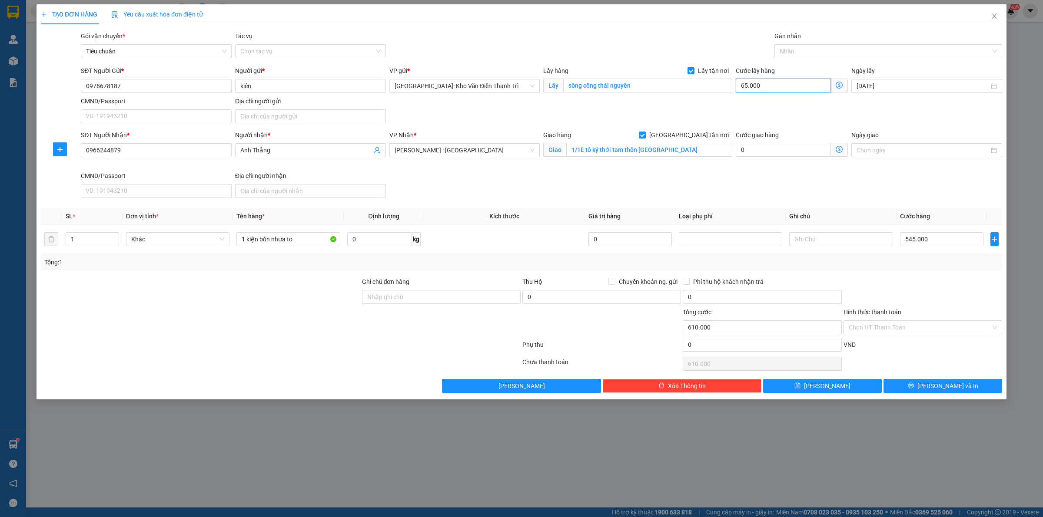
click at [779, 80] on input "65.000" at bounding box center [783, 86] width 95 height 14
type input "545.000"
type input "0"
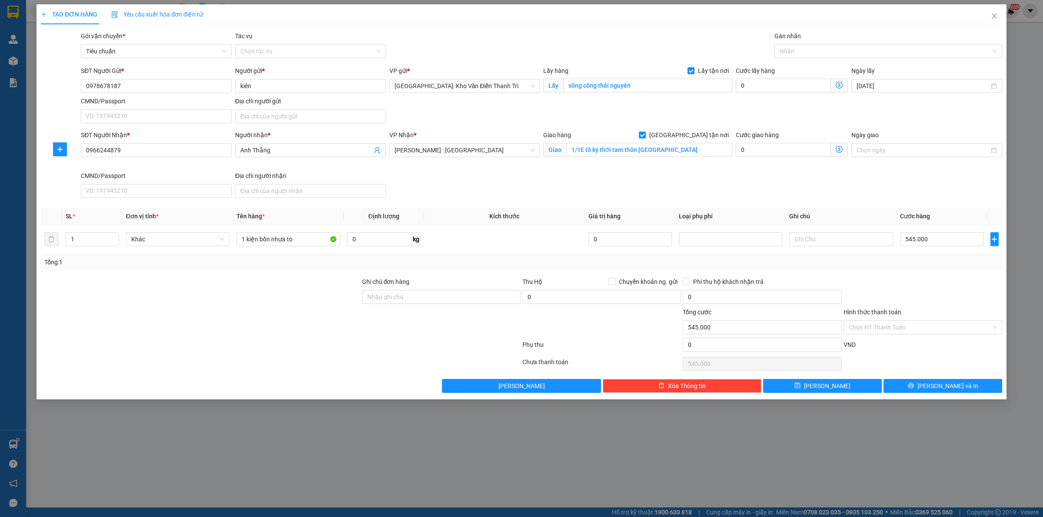
click at [787, 105] on div "SĐT Người Gửi * 0978678187 Người gửi * kiên VP gửi * Hà Nội: Kho Văn Điển Thanh…" at bounding box center [541, 96] width 924 height 61
click at [743, 188] on div "SĐT Người Nhận * 0966244879 Người nhận * Anh Thắng VP Nhận * Hồ Chí Minh : Kho …" at bounding box center [541, 165] width 924 height 71
click at [809, 53] on div at bounding box center [883, 51] width 215 height 10
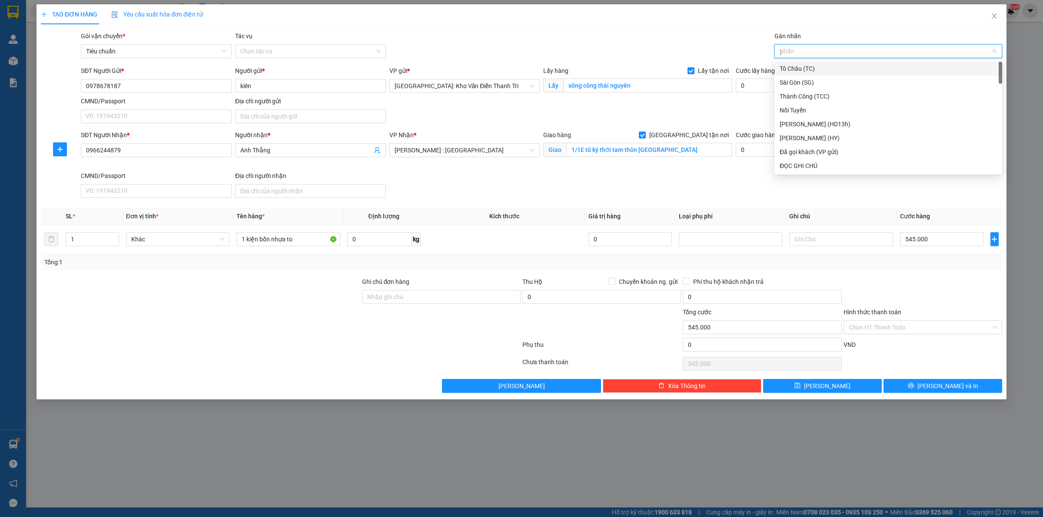
type input "gt"
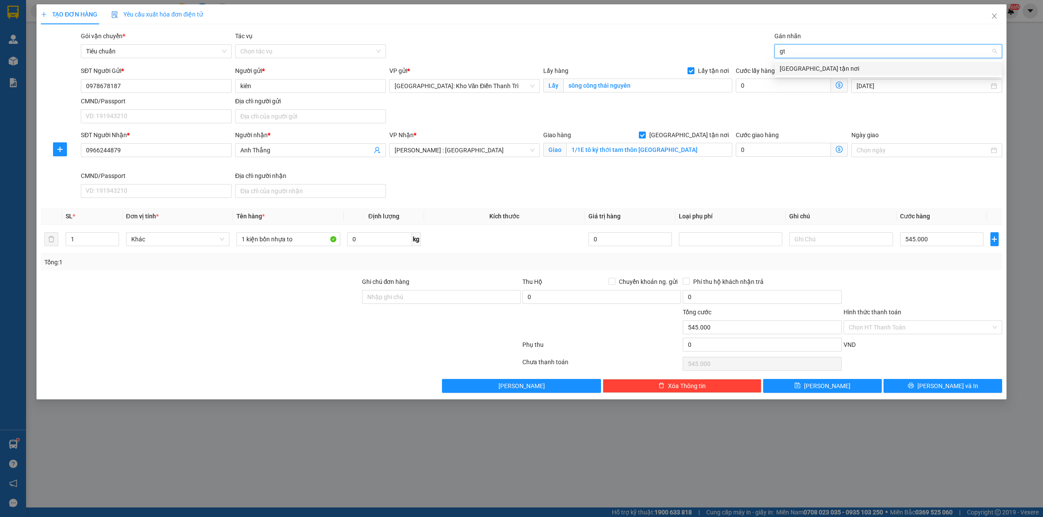
click at [814, 66] on div "[GEOGRAPHIC_DATA] tận nơi" at bounding box center [887, 69] width 217 height 10
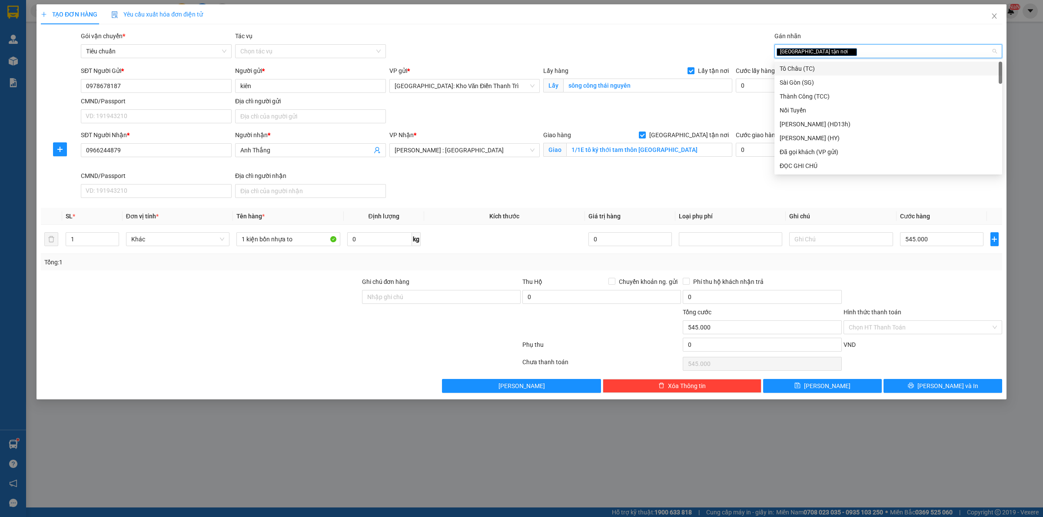
click at [724, 46] on div "Gói vận chuyển * Tiêu chuẩn Tác vụ Chọn tác vụ Gán nhãn Giao tận nơi" at bounding box center [541, 46] width 924 height 30
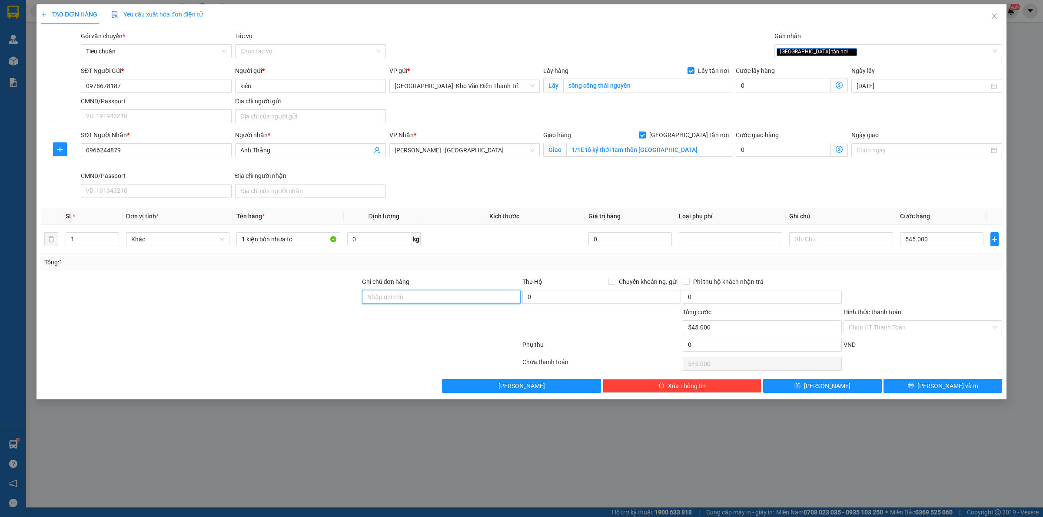
drag, startPoint x: 428, startPoint y: 292, endPoint x: 444, endPoint y: 303, distance: 19.3
click at [428, 292] on input "Ghi chú đơn hàng" at bounding box center [441, 297] width 159 height 14
type input "hàng giao nguyên kiện, hư vỡ ko đền"
click at [388, 331] on div at bounding box center [441, 323] width 160 height 30
click at [938, 241] on input "545.000" at bounding box center [941, 239] width 83 height 14
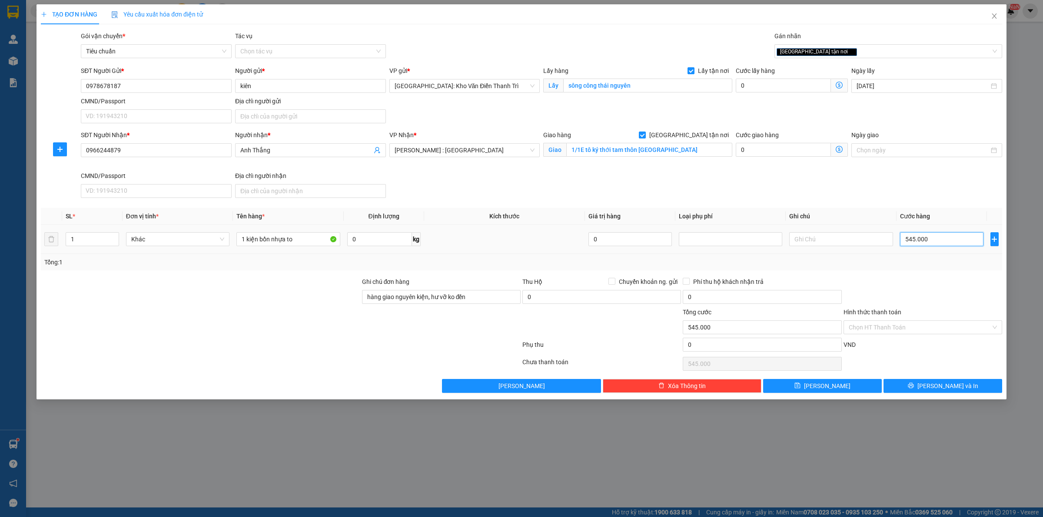
click at [938, 241] on input "545.000" at bounding box center [941, 239] width 83 height 14
type input "5"
type input "50"
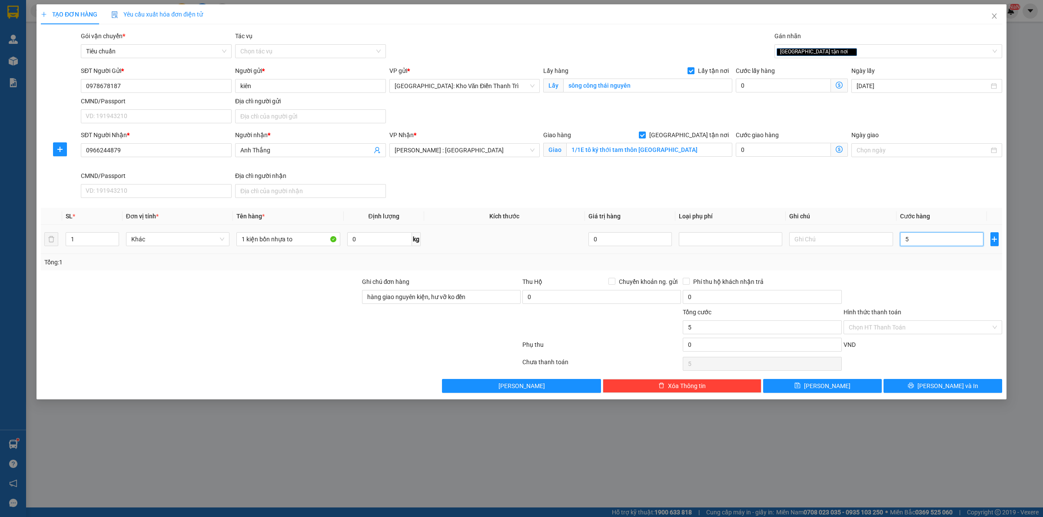
type input "50"
type input "500"
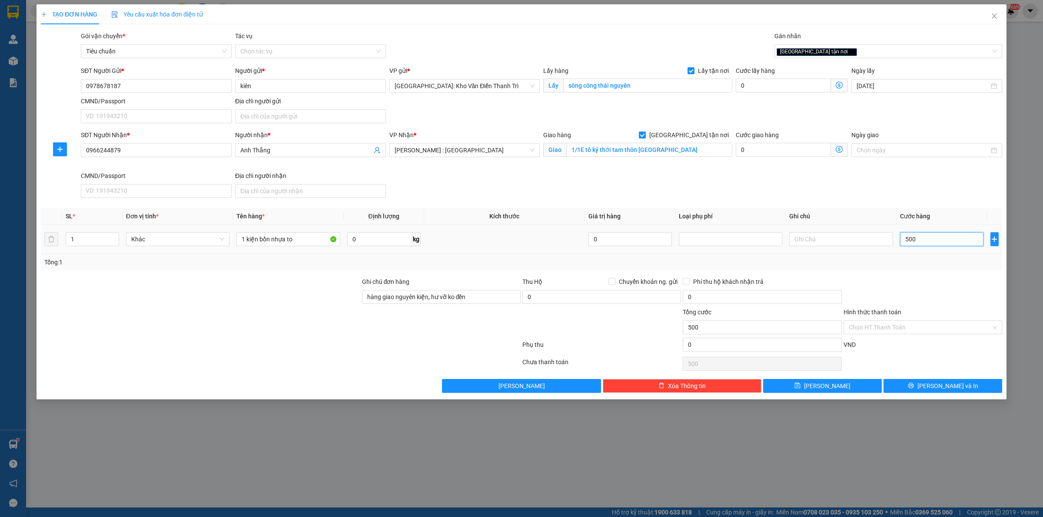
type input "5.000"
type input "50.000"
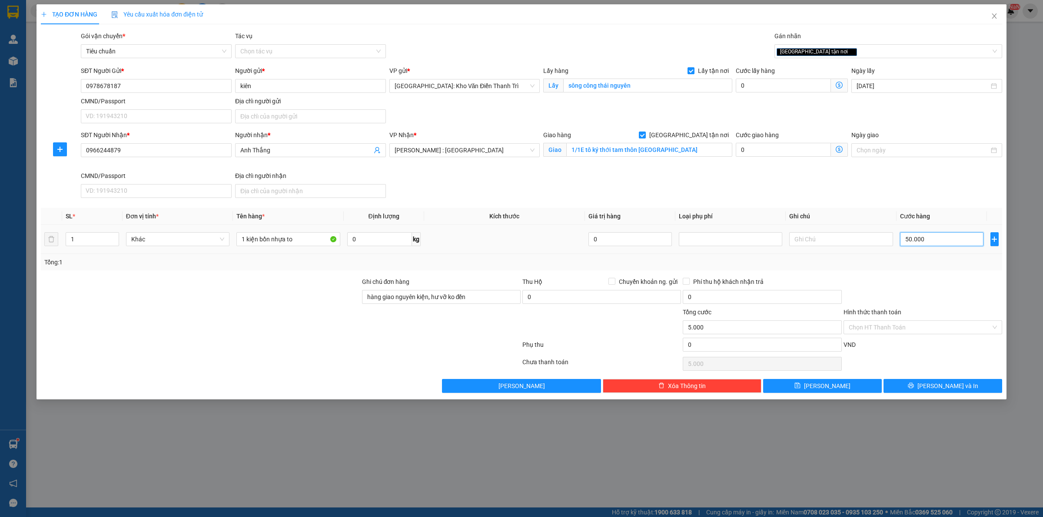
type input "50.000"
type input "500.000"
click at [938, 241] on input "500.000" at bounding box center [941, 239] width 83 height 14
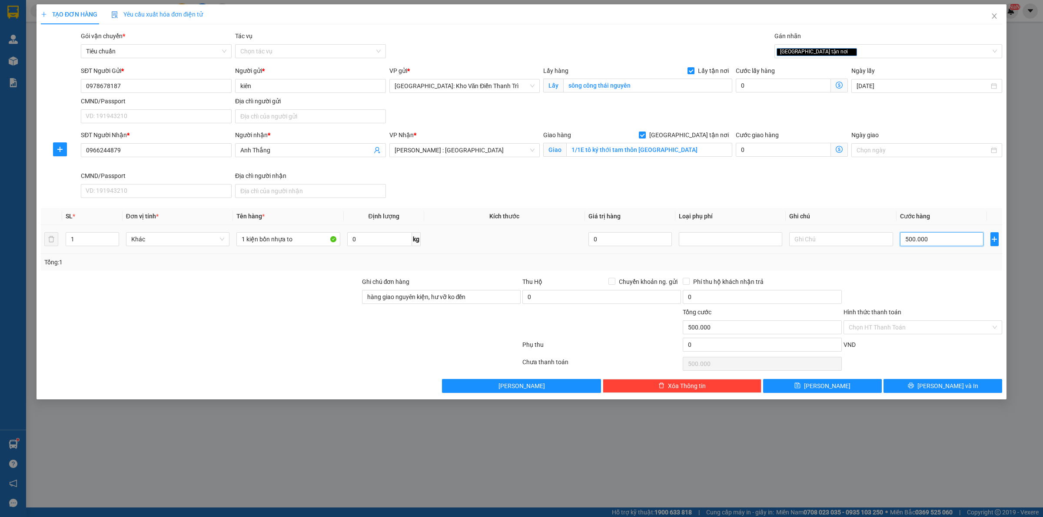
click at [938, 241] on input "500.000" at bounding box center [941, 239] width 83 height 14
type input "3"
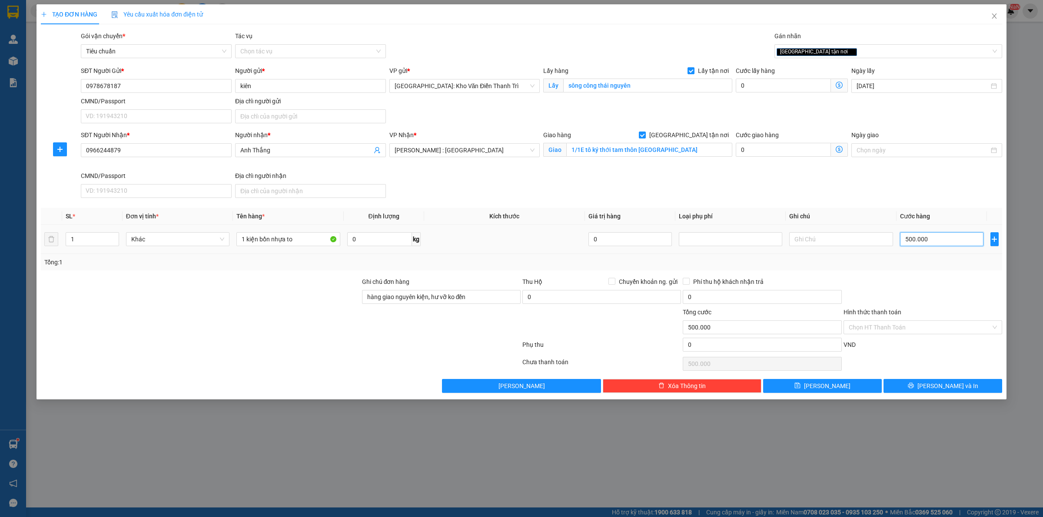
type input "3"
type input "38"
type input "380"
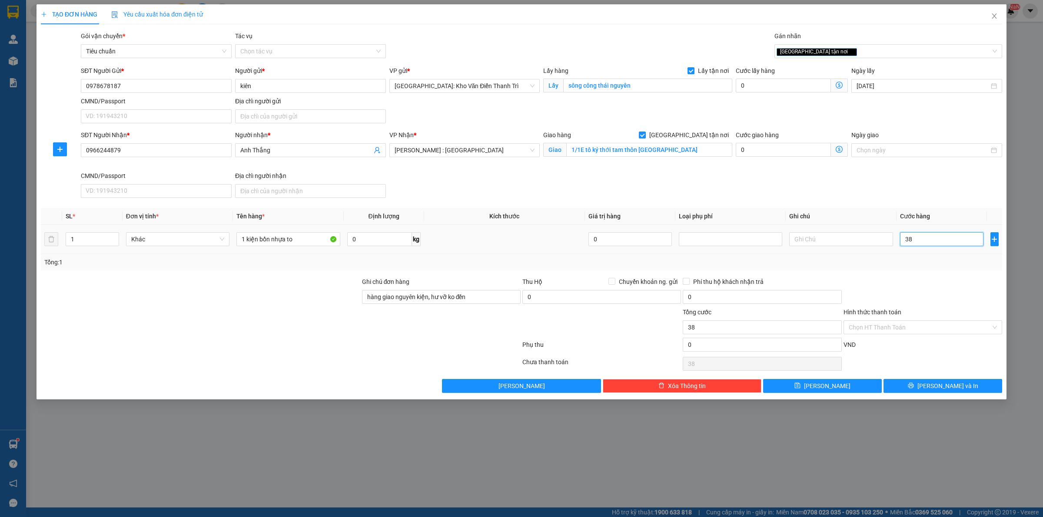
type input "380"
type input "380.000"
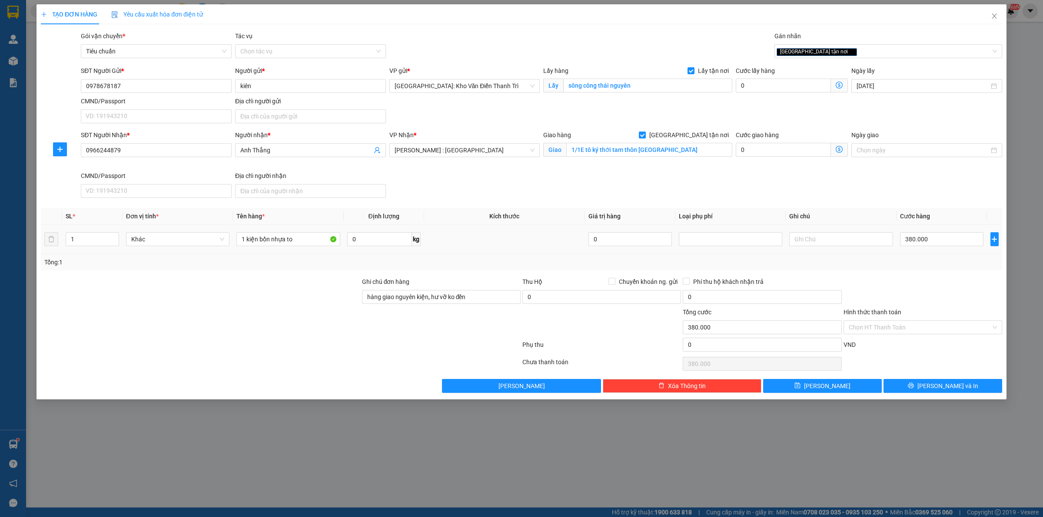
click at [928, 277] on div "Transit Pickup Surcharge Ids Transit Deliver Surcharge Ids Transit Deliver Surc…" at bounding box center [521, 212] width 961 height 362
click at [954, 240] on input "380.000" at bounding box center [941, 239] width 83 height 14
type input "3"
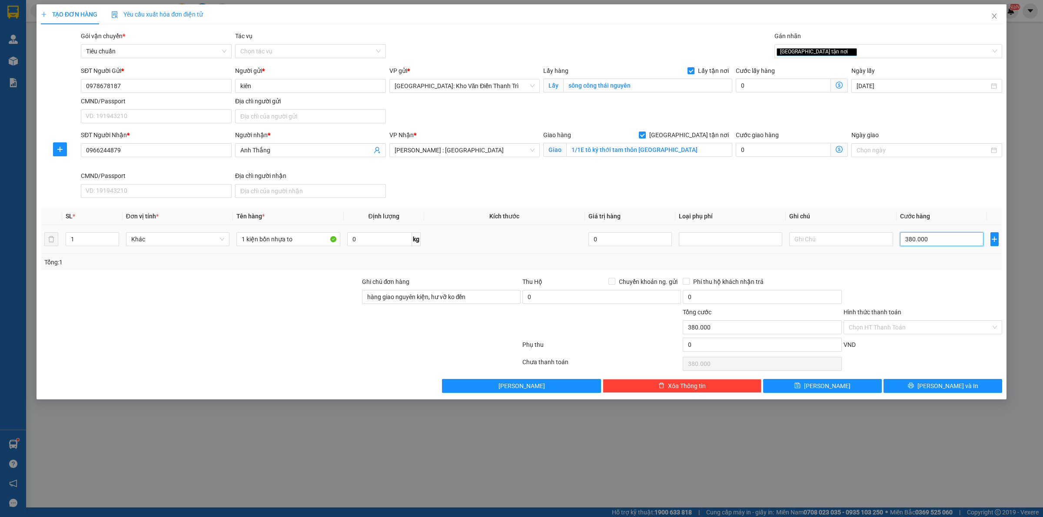
type input "3"
type input "30"
type input "300"
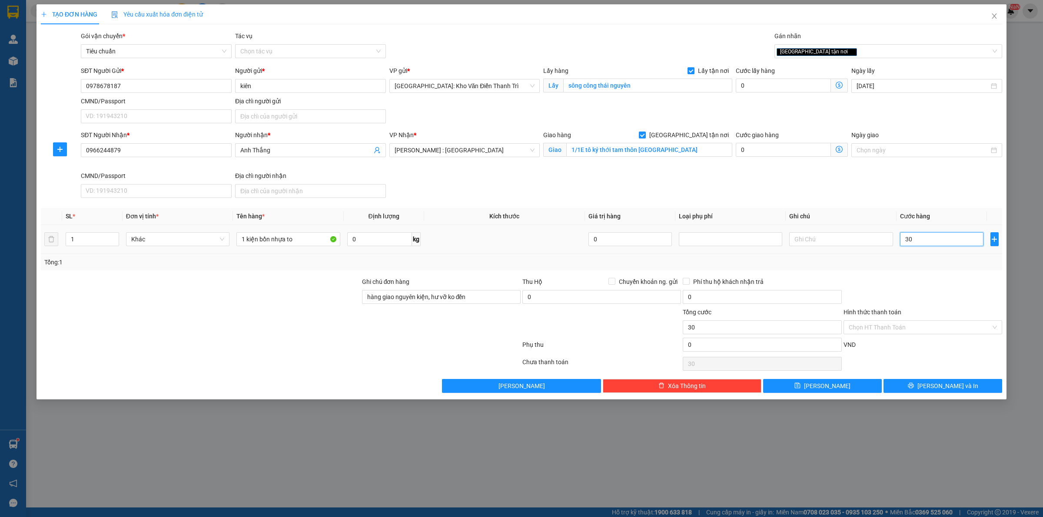
type input "300"
type input "3.000"
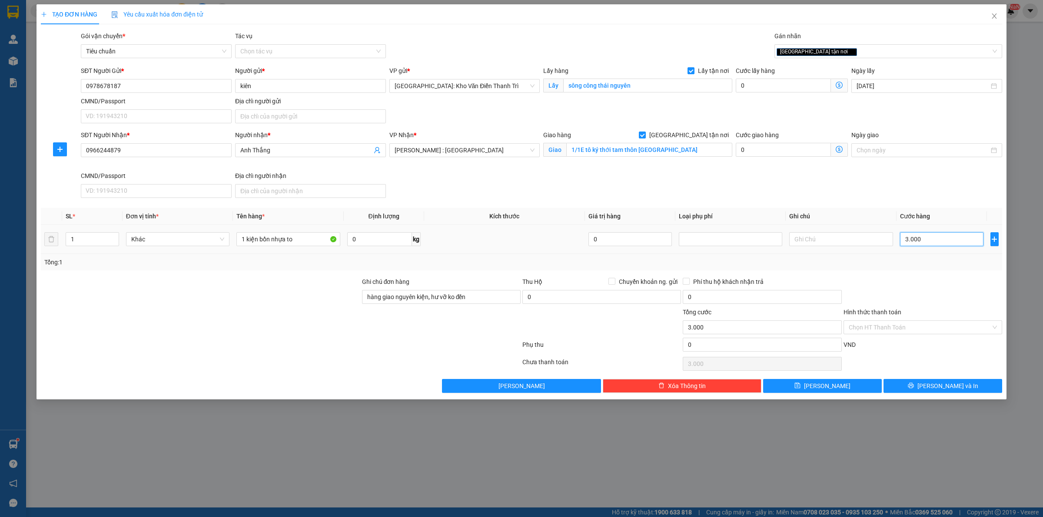
type input "300"
type input "30"
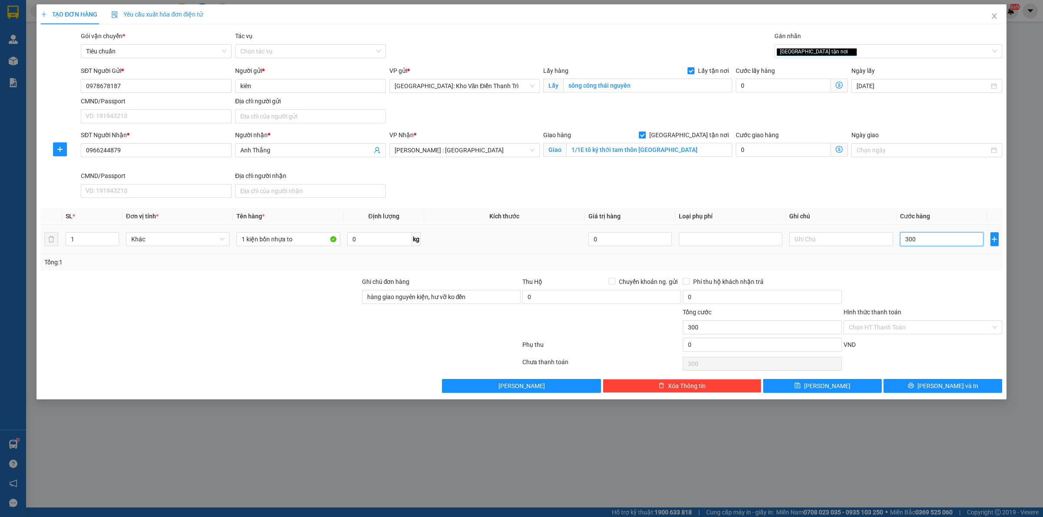
type input "30"
type input "3"
type input "0"
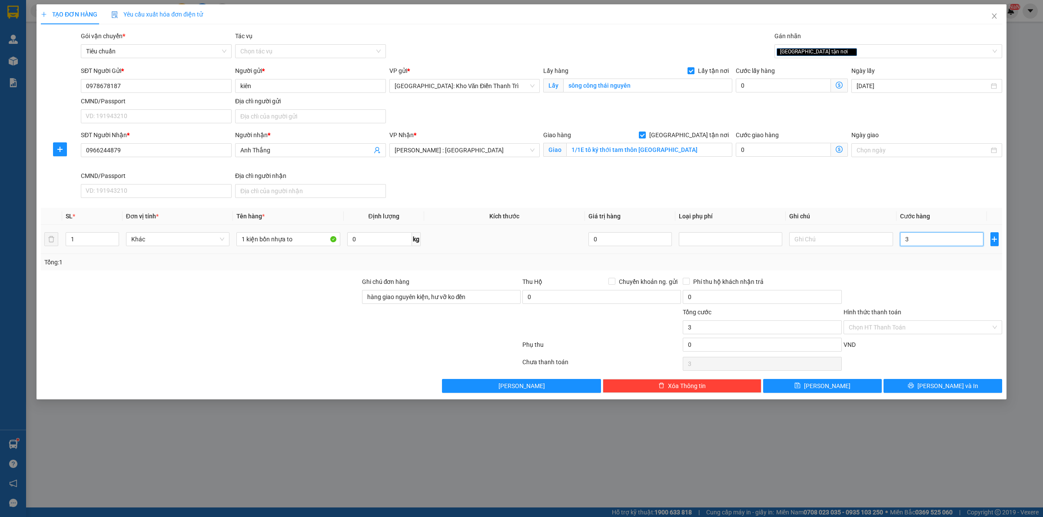
type input "0"
click at [911, 242] on input "0" at bounding box center [941, 239] width 83 height 14
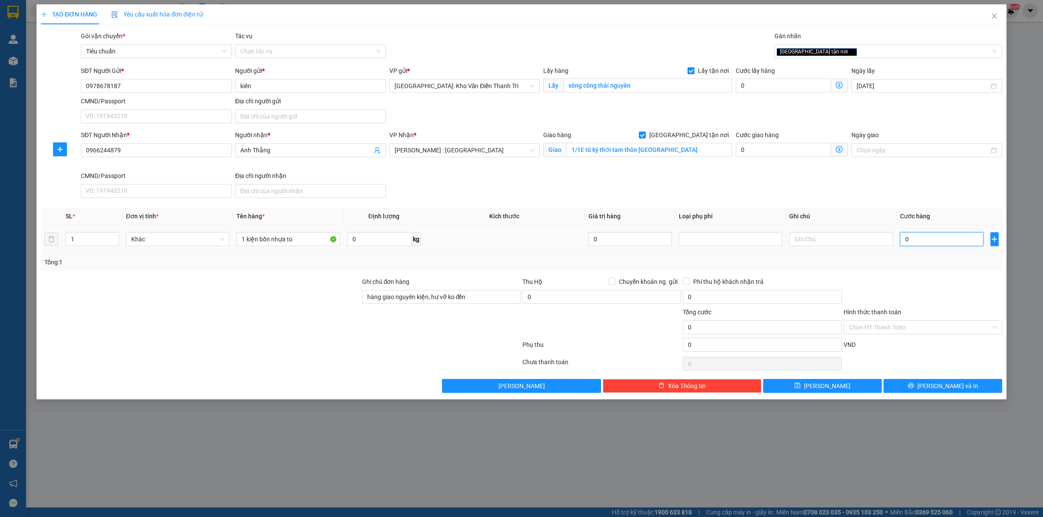
type input "3"
type input "34"
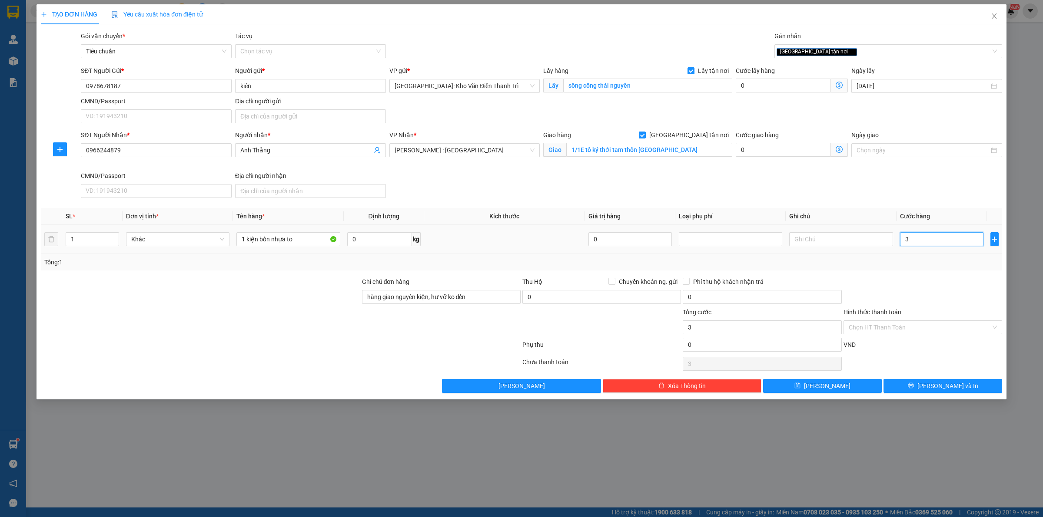
type input "34"
type input "340"
type input "3.400"
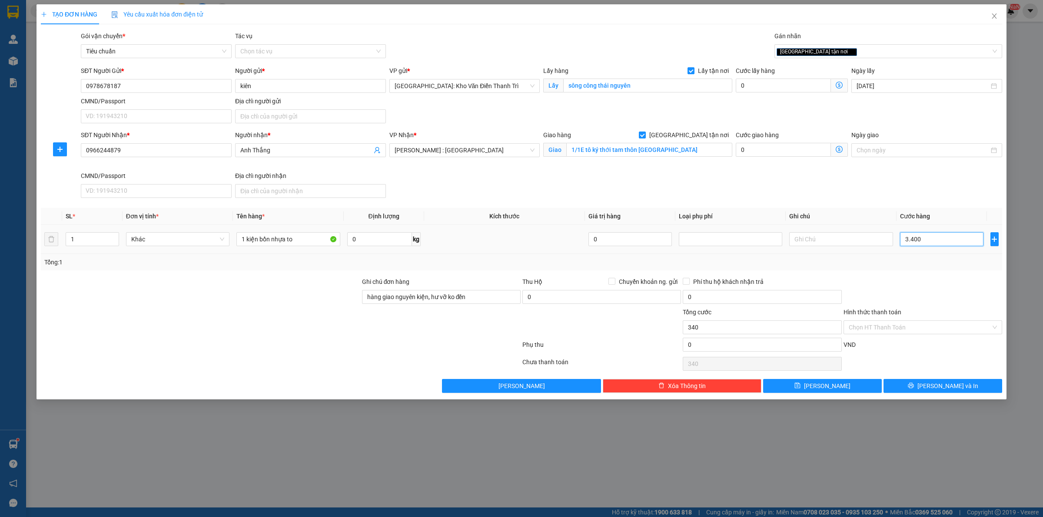
type input "3.400"
type input "34.000"
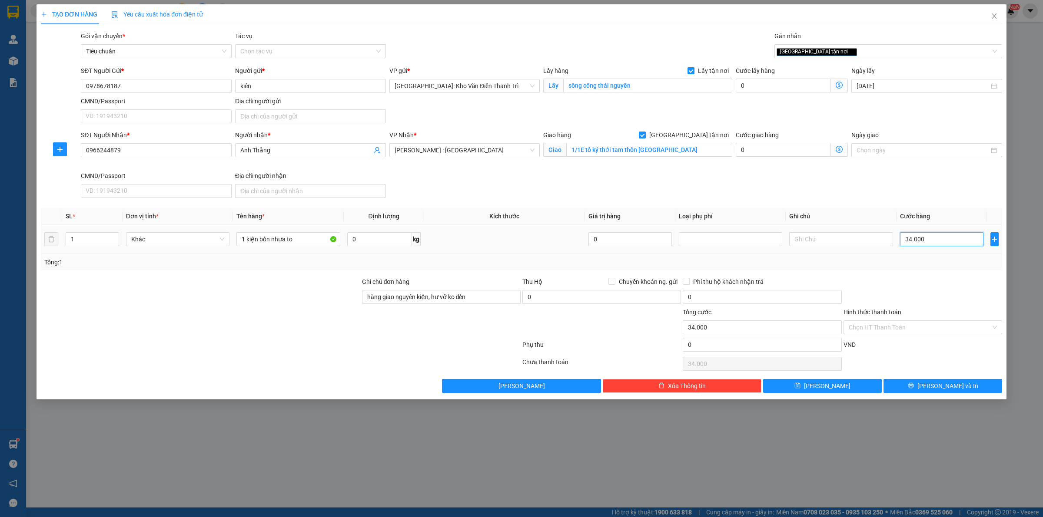
type input "340.000"
click at [911, 242] on input "340.000" at bounding box center [941, 239] width 83 height 14
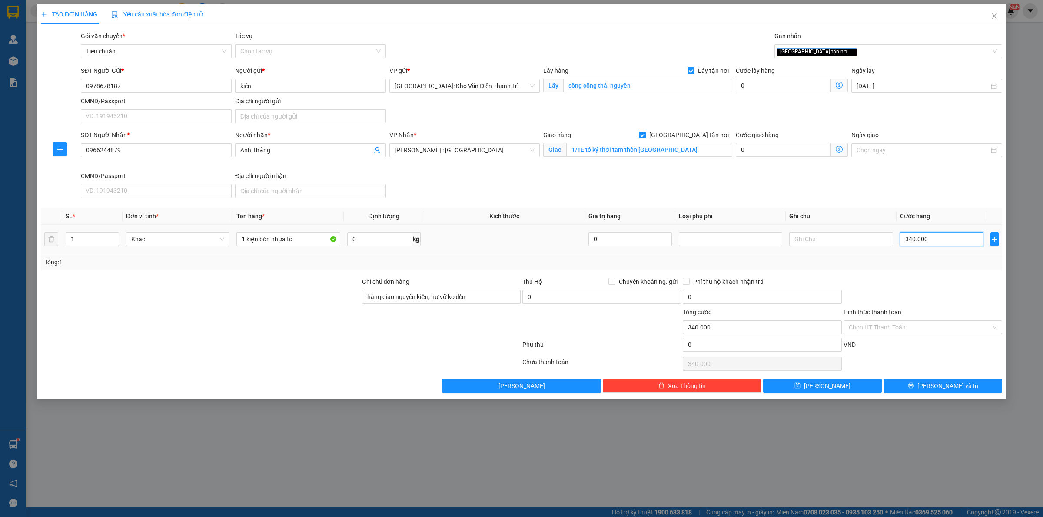
type input "3"
type input "35"
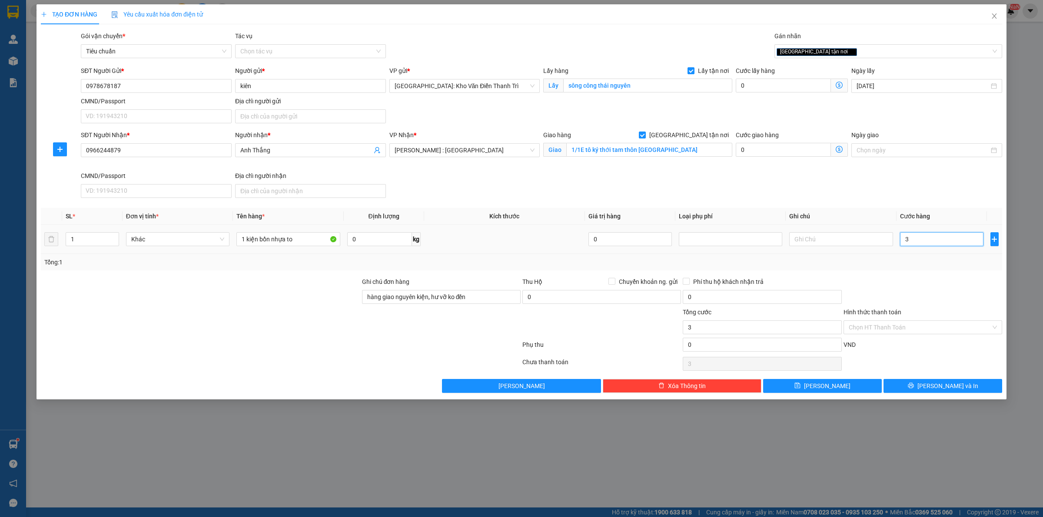
type input "35"
type input "350"
type input "350.000"
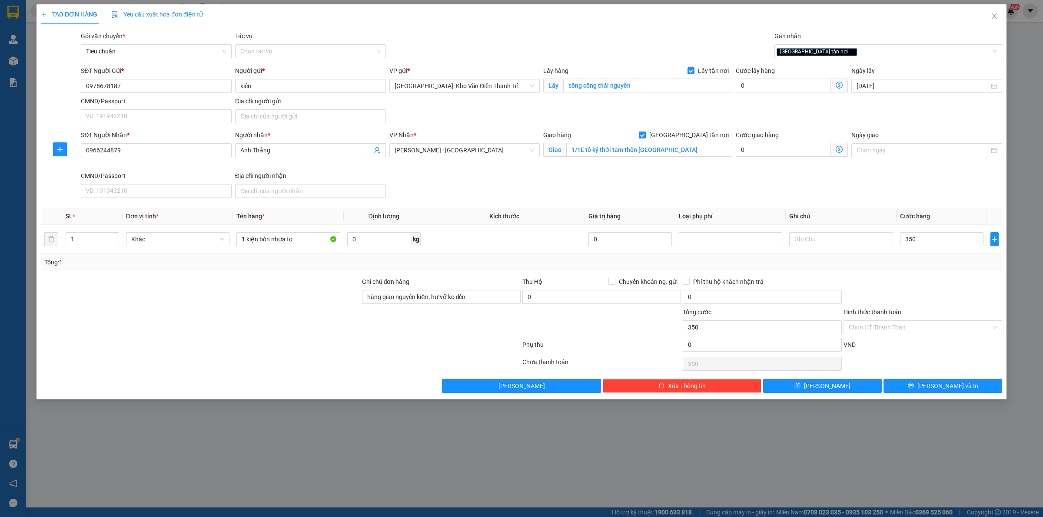
type input "350.000"
click at [911, 281] on div at bounding box center [922, 292] width 160 height 30
click at [914, 385] on icon "printer" at bounding box center [911, 386] width 6 height 6
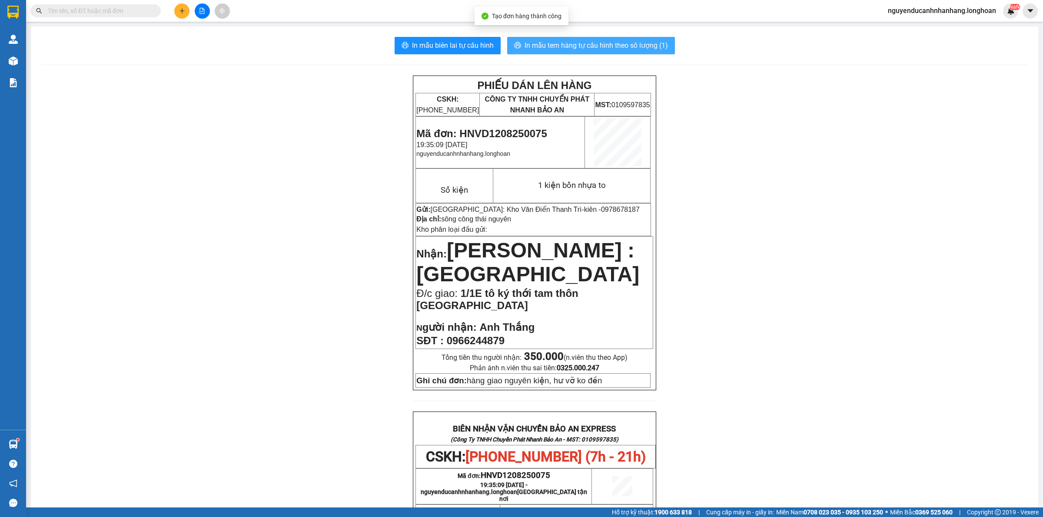
click at [583, 47] on span "In mẫu tem hàng tự cấu hình theo số lượng (1)" at bounding box center [595, 45] width 143 height 11
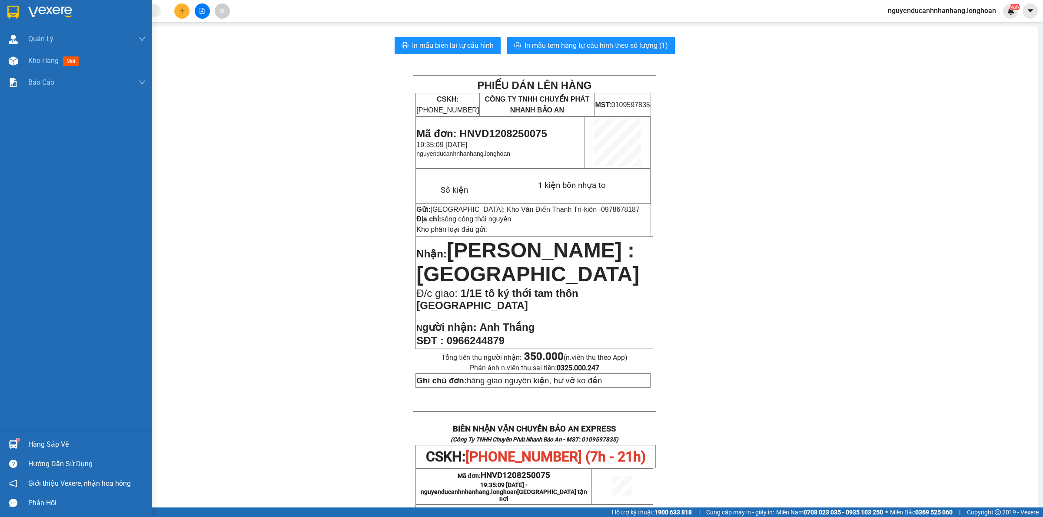
click at [20, 7] on div at bounding box center [13, 11] width 15 height 15
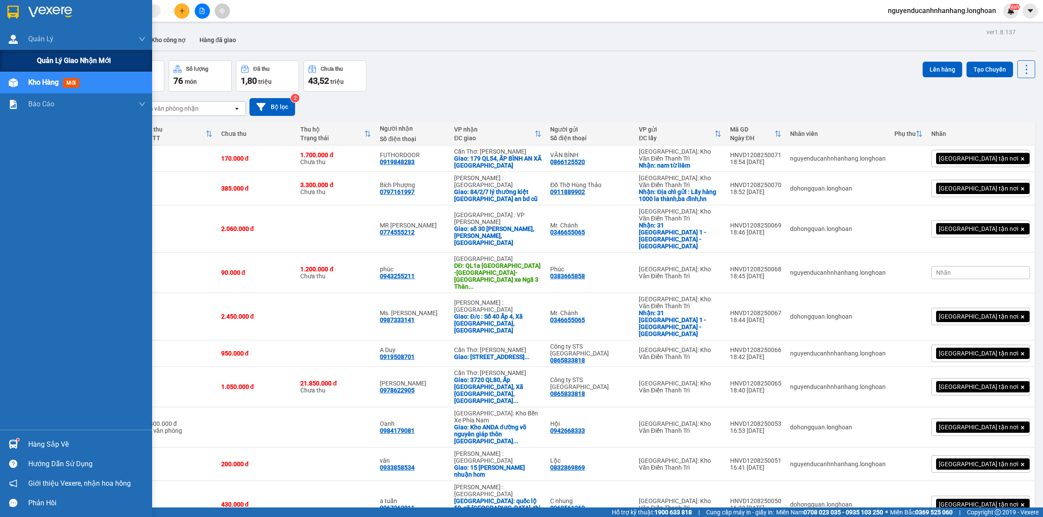
click at [50, 68] on div "Quản lý giao nhận mới" at bounding box center [91, 61] width 109 height 22
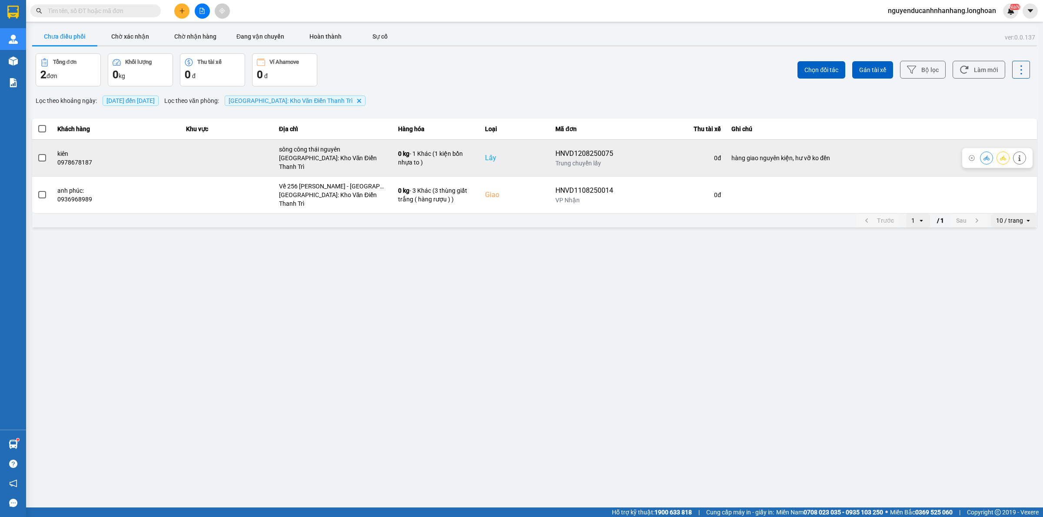
click at [48, 155] on td at bounding box center [42, 157] width 20 height 37
click at [42, 156] on span at bounding box center [42, 158] width 8 height 8
click at [37, 153] on input "checkbox" at bounding box center [37, 153] width 0 height 0
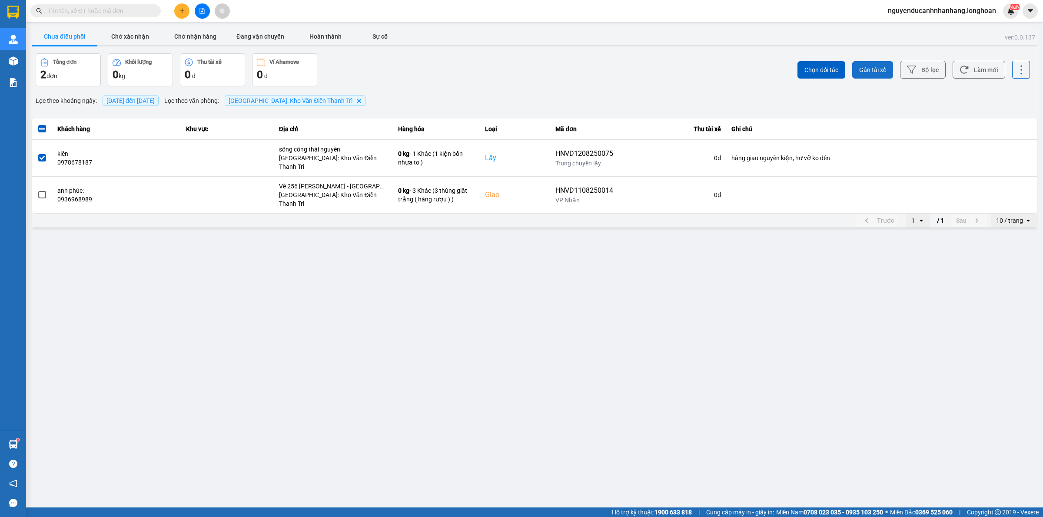
click at [859, 72] on span "Gán tài xế" at bounding box center [872, 70] width 27 height 9
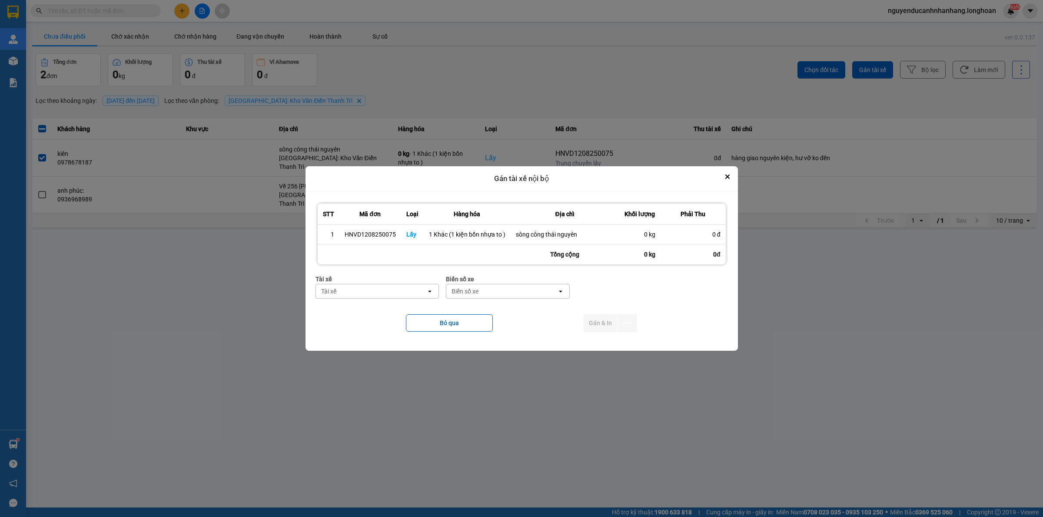
click at [380, 290] on div "Tài xế" at bounding box center [371, 292] width 111 height 14
click at [377, 316] on span "0387888247 - Lê Thanh Phương 0337.522.911" at bounding box center [379, 314] width 113 height 17
click at [504, 294] on div "Biển số xe" at bounding box center [496, 291] width 27 height 9
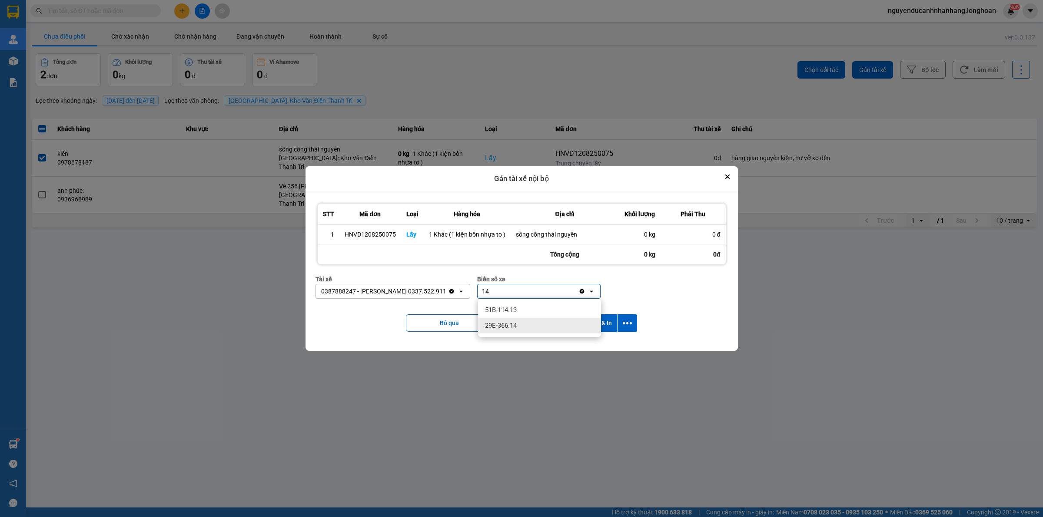
click at [524, 320] on div "29E-366.14" at bounding box center [539, 326] width 123 height 16
click at [626, 327] on icon "dialog" at bounding box center [627, 323] width 9 height 9
click at [591, 345] on span "Chỉ gán tài" at bounding box center [592, 347] width 29 height 9
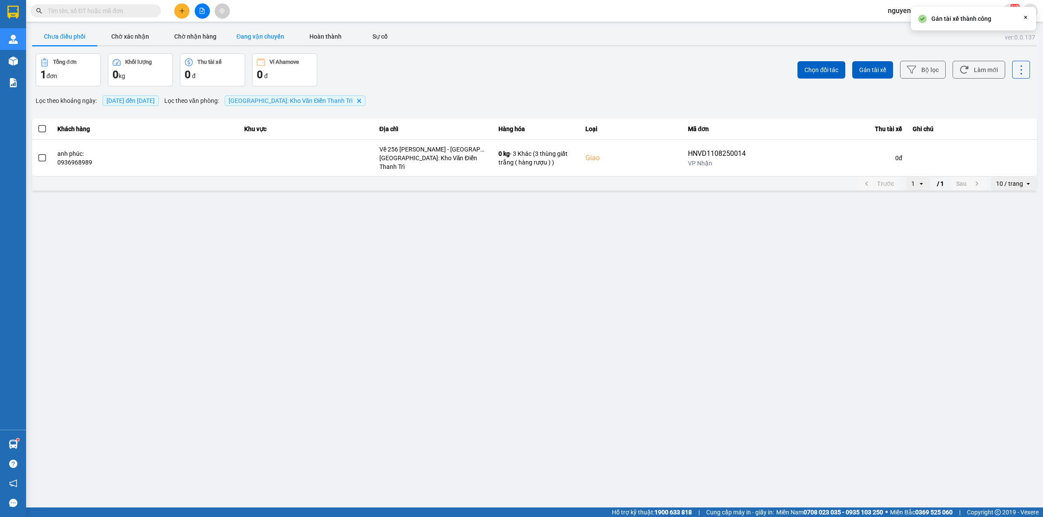
click at [257, 36] on button "Đang vận chuyển" at bounding box center [260, 36] width 65 height 17
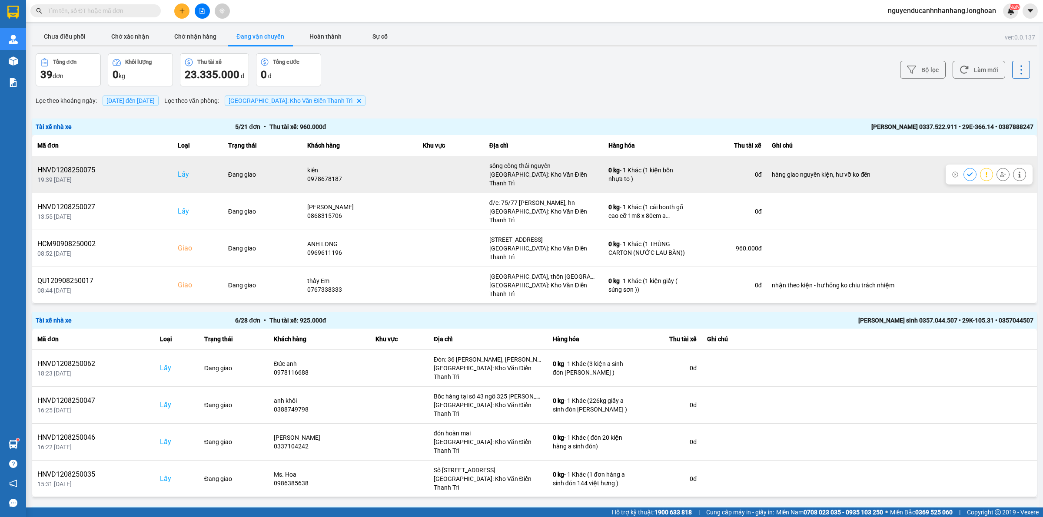
click at [967, 172] on icon at bounding box center [970, 174] width 6 height 4
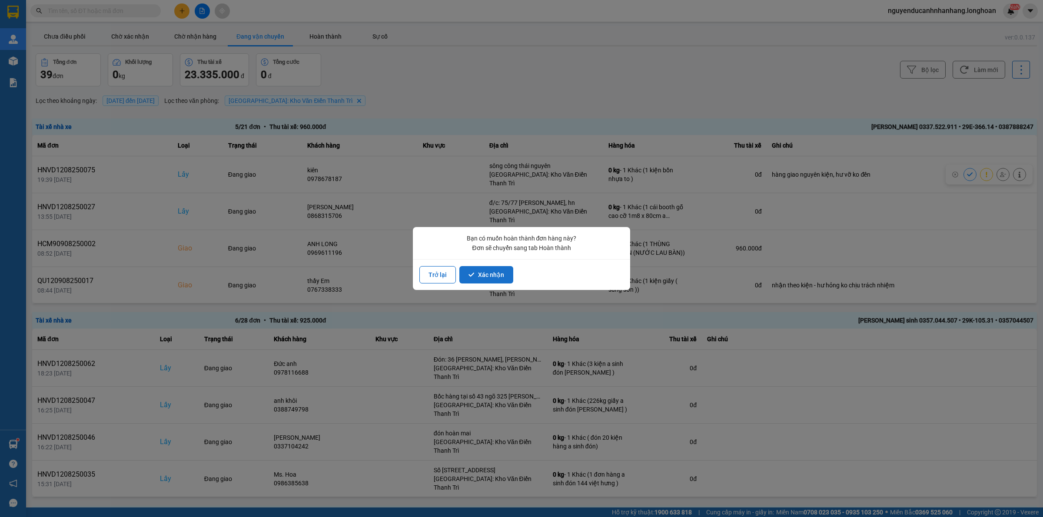
click at [485, 277] on button "Xác nhận" at bounding box center [486, 274] width 54 height 17
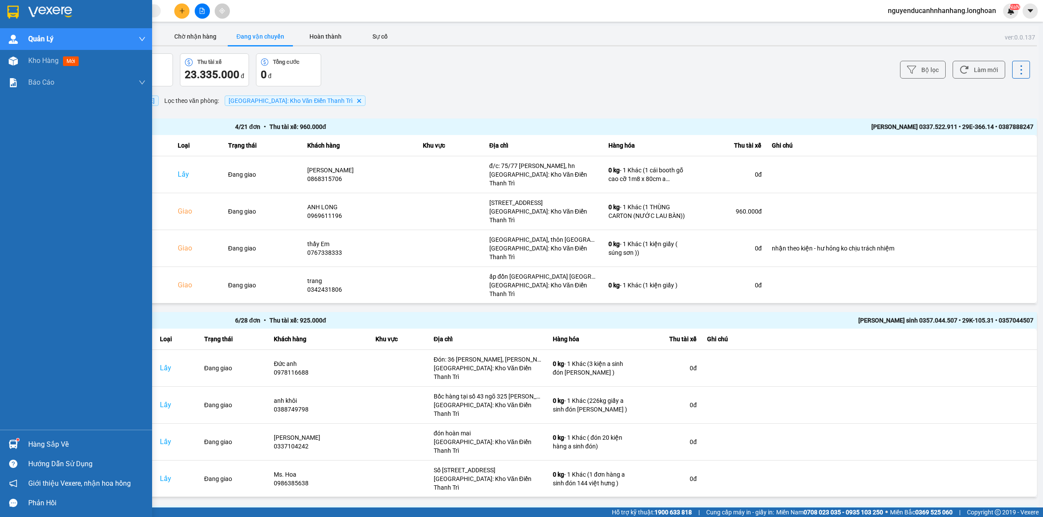
click at [32, 14] on img at bounding box center [50, 12] width 44 height 13
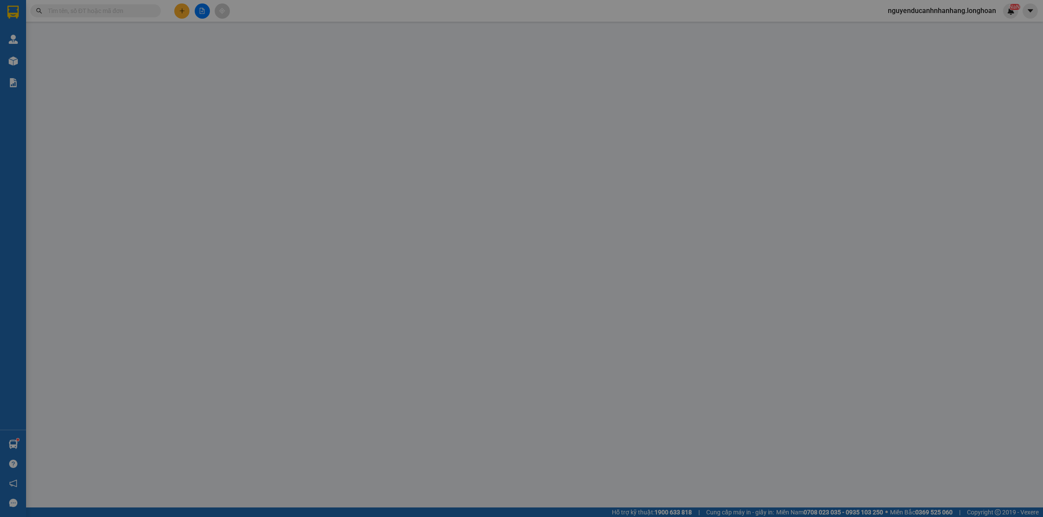
type input "0563693666"
type input "ngọc nhi điều hòa"
checkbox input "true"
type input "Công Ty Mặt Trời Vang, Đường Trại Gà, Khu Công Nghiệp Phú Minh, Phường Cổ Nhuế …"
type input "0918377957"
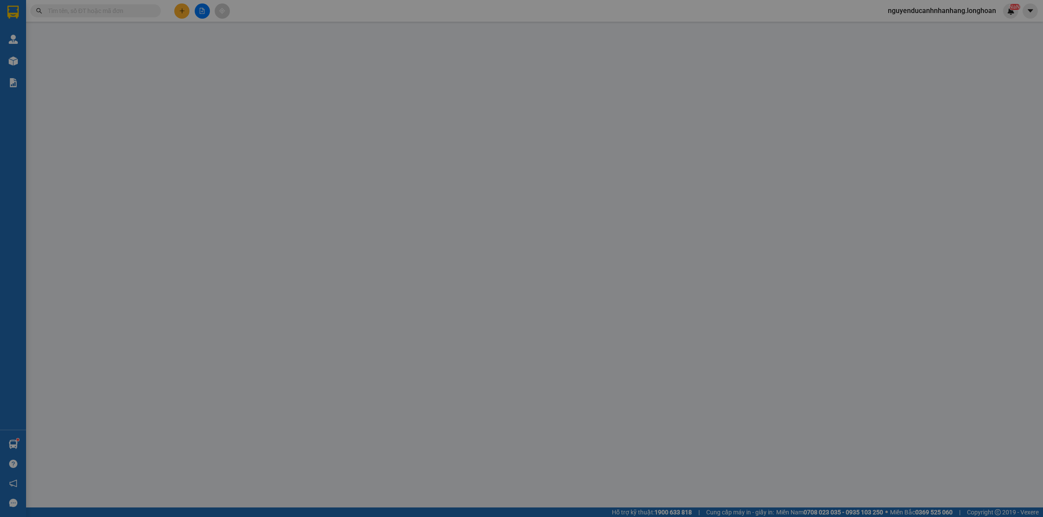
type input "Vanphuongtvt"
checkbox input "true"
type input "Ấp công nghiệp xã Trần Văn thời tỉnh Cà Mau"
type input "1.300.000"
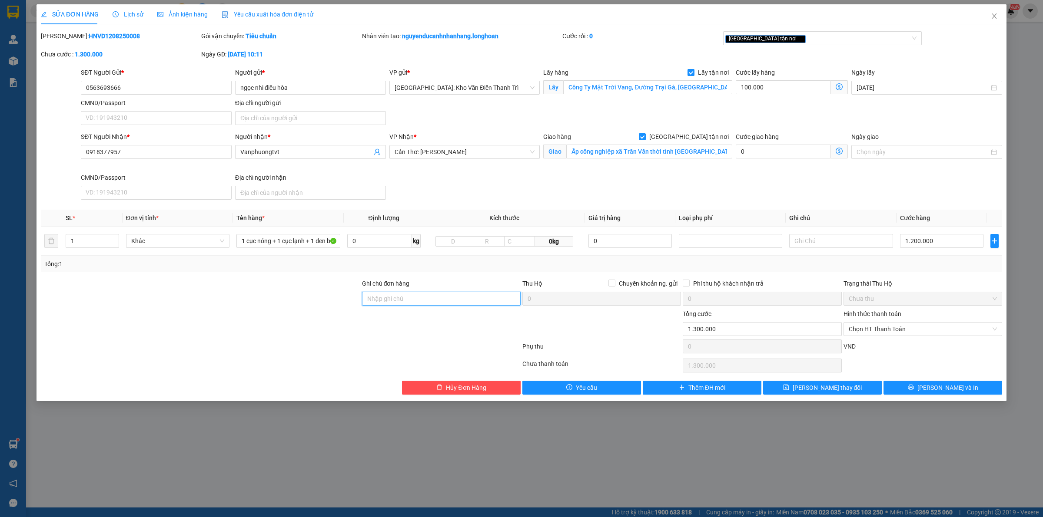
click at [412, 302] on input "Ghi chú đơn hàng" at bounding box center [441, 299] width 159 height 14
click at [414, 324] on div at bounding box center [441, 324] width 160 height 30
click at [107, 243] on input "1" at bounding box center [92, 241] width 53 height 13
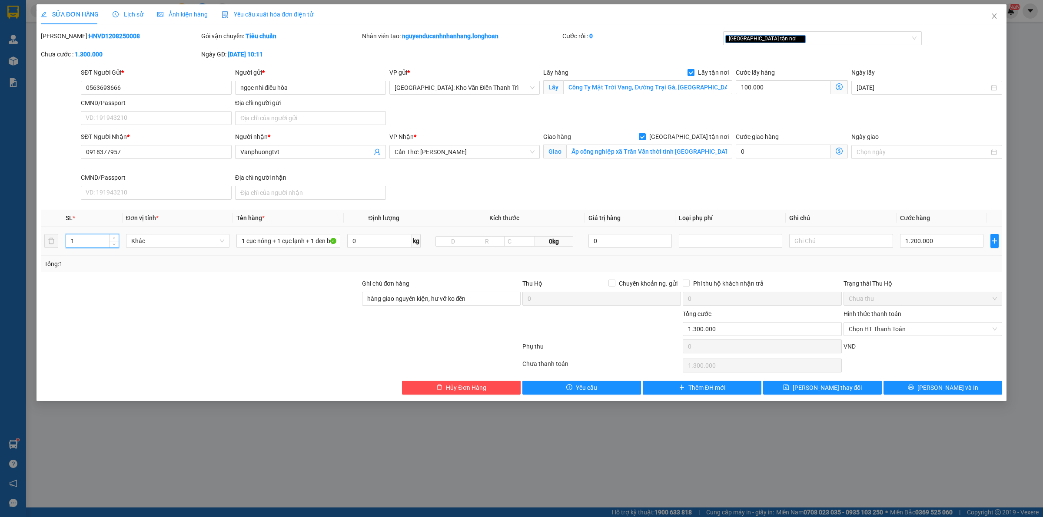
click at [107, 243] on input "1" at bounding box center [92, 241] width 53 height 13
click at [223, 288] on div at bounding box center [200, 294] width 321 height 30
click at [935, 387] on span "[PERSON_NAME] và In" at bounding box center [947, 388] width 61 height 10
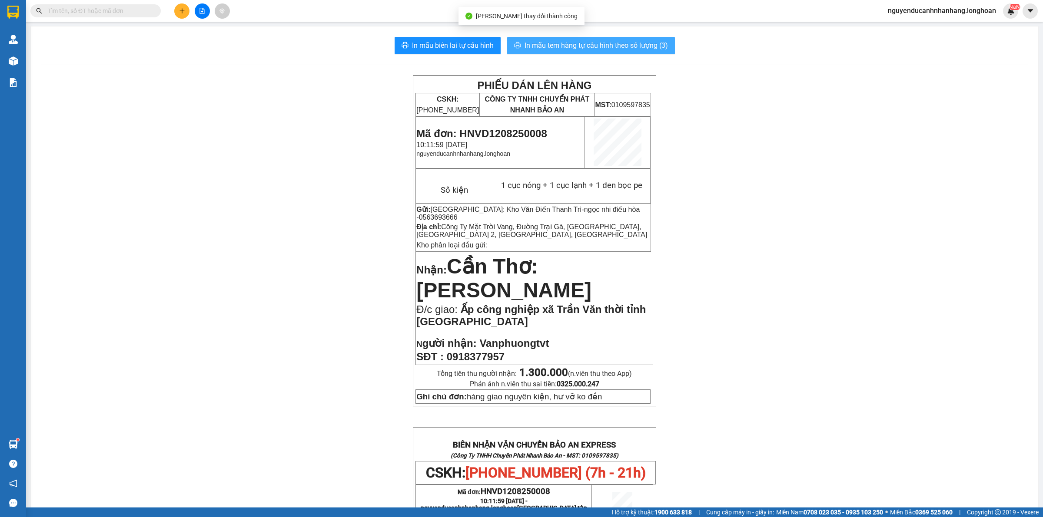
click at [560, 46] on span "In mẫu tem hàng tự cấu hình theo số lượng (3)" at bounding box center [595, 45] width 143 height 11
click at [115, 9] on input "text" at bounding box center [99, 11] width 103 height 10
paste input "0986785656"
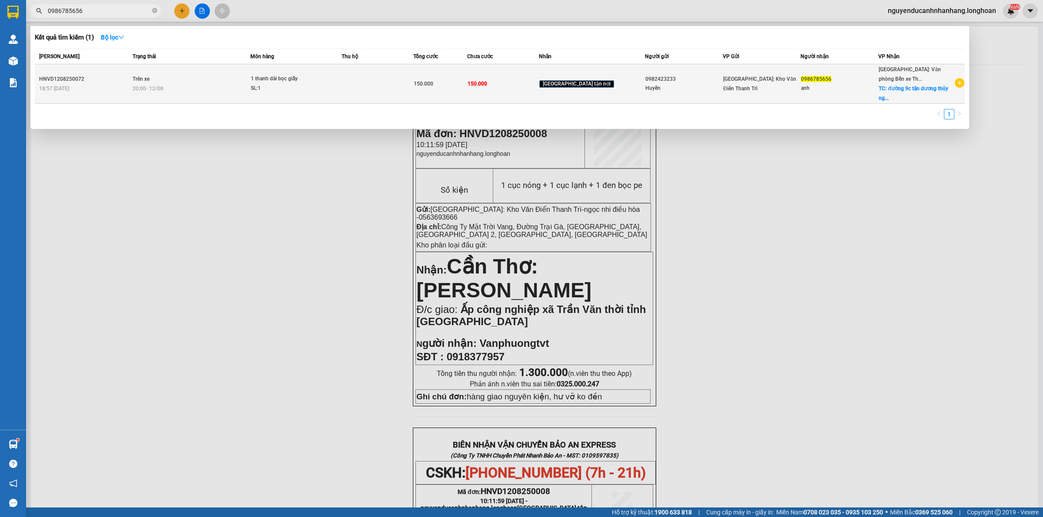
drag, startPoint x: 322, startPoint y: 75, endPoint x: 327, endPoint y: 75, distance: 4.8
click at [316, 75] on div "1 thanh dài bọc giấy" at bounding box center [283, 79] width 65 height 10
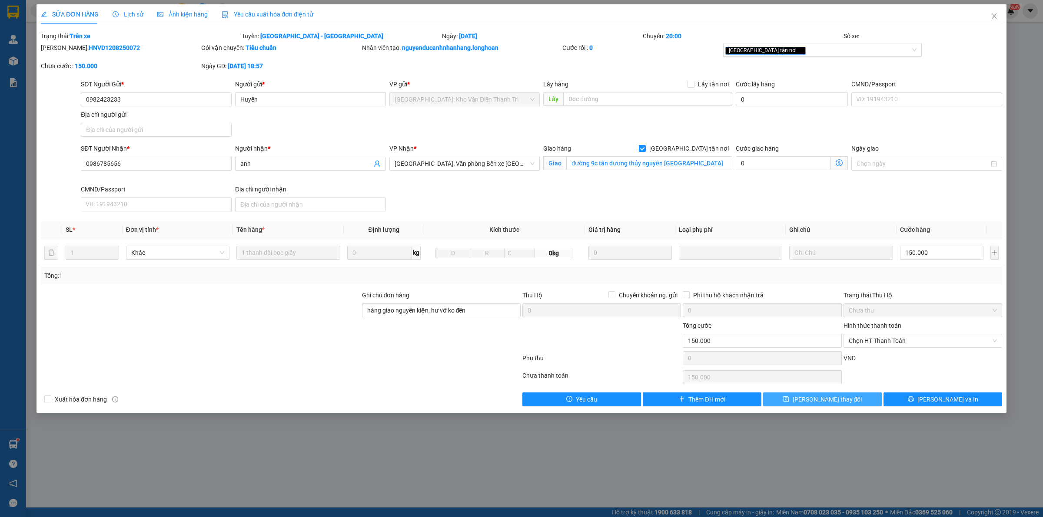
click at [841, 400] on span "[PERSON_NAME] thay đổi" at bounding box center [827, 400] width 70 height 10
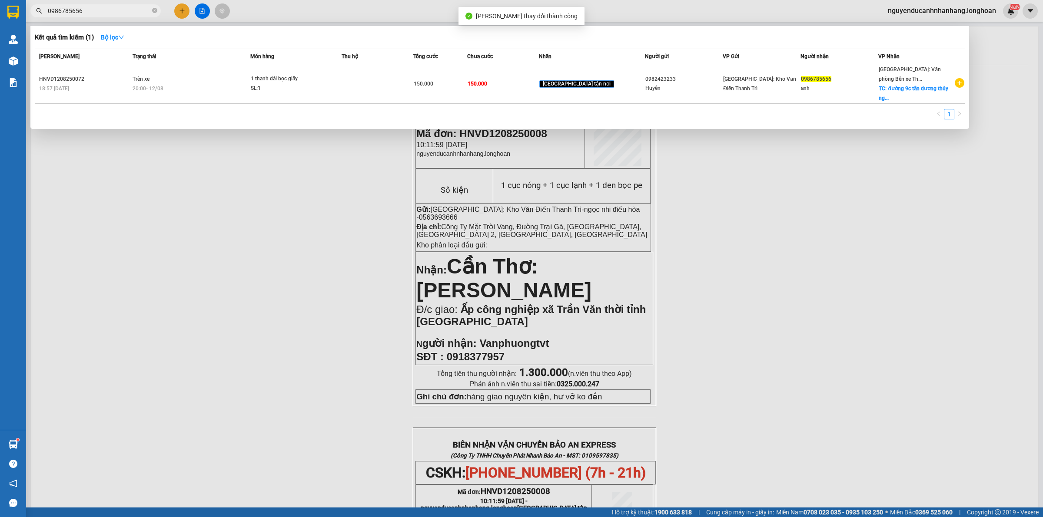
click at [112, 10] on input "0986785656" at bounding box center [99, 11] width 103 height 10
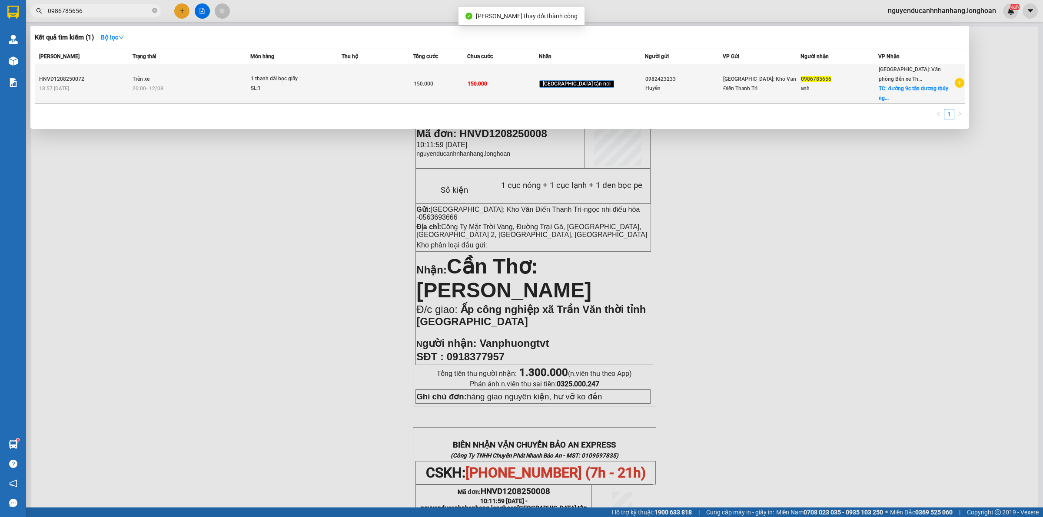
click at [174, 90] on div "20:00 - 12/08" at bounding box center [191, 89] width 117 height 10
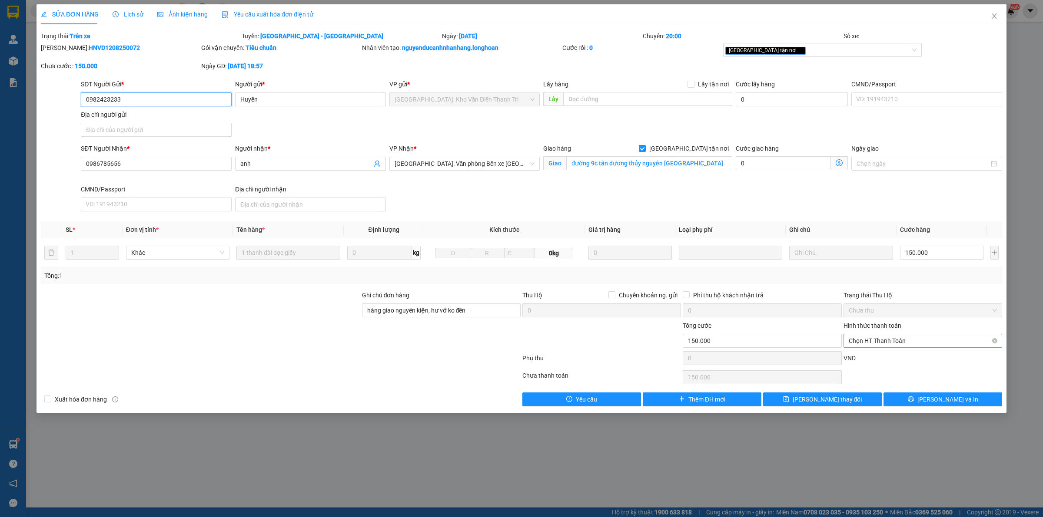
click at [888, 337] on span "Chọn HT Thanh Toán" at bounding box center [922, 341] width 148 height 13
drag, startPoint x: 881, startPoint y: 355, endPoint x: 874, endPoint y: 355, distance: 6.5
click at [880, 356] on div "Tại văn phòng" at bounding box center [922, 360] width 148 height 10
click at [835, 404] on span "[PERSON_NAME] thay đổi" at bounding box center [827, 400] width 70 height 10
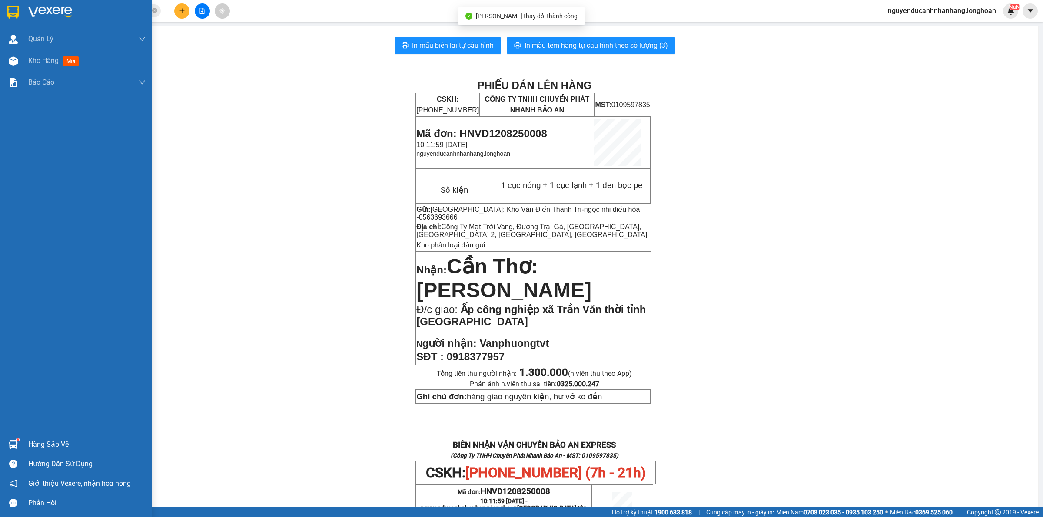
click at [3, 11] on div at bounding box center [76, 14] width 152 height 28
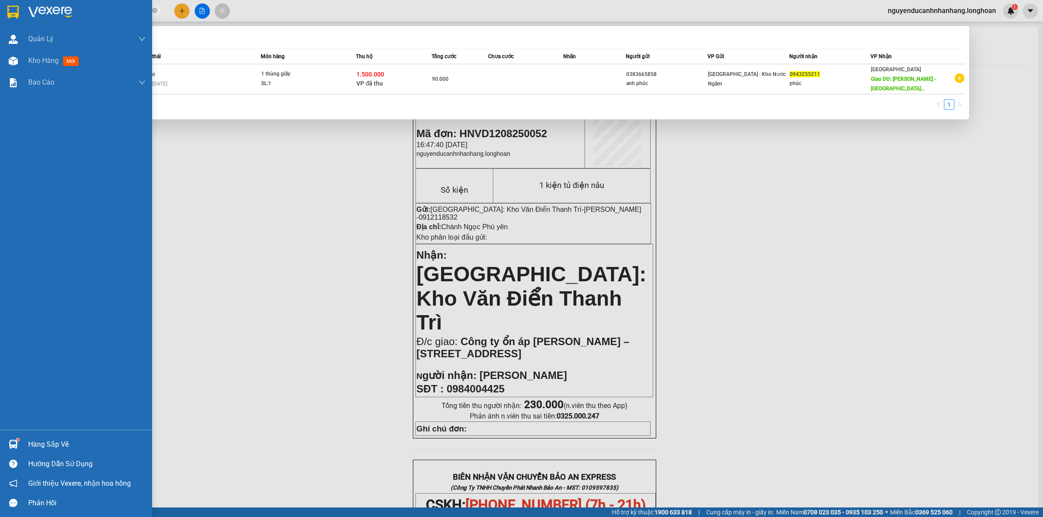
click at [12, 7] on img at bounding box center [12, 12] width 11 height 13
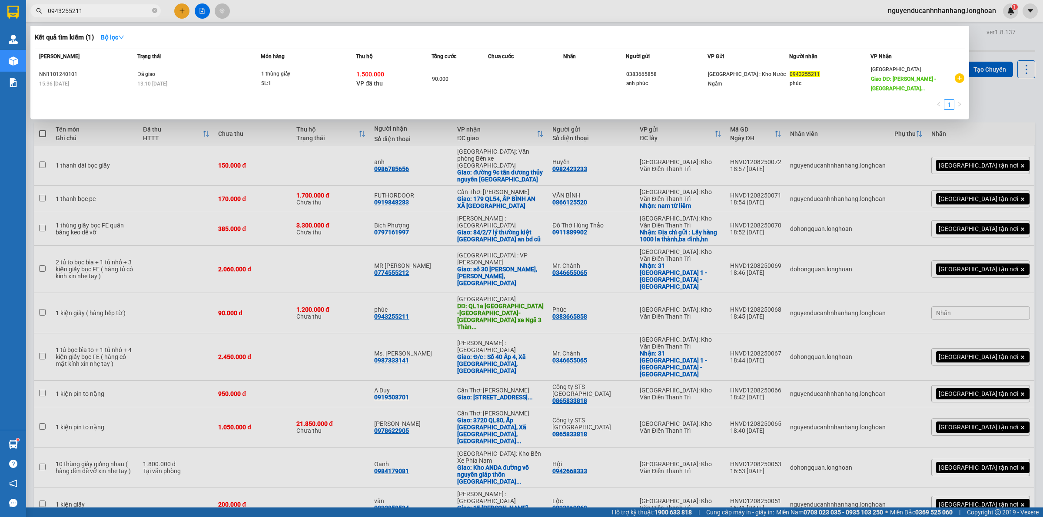
click at [285, 310] on div at bounding box center [521, 258] width 1043 height 517
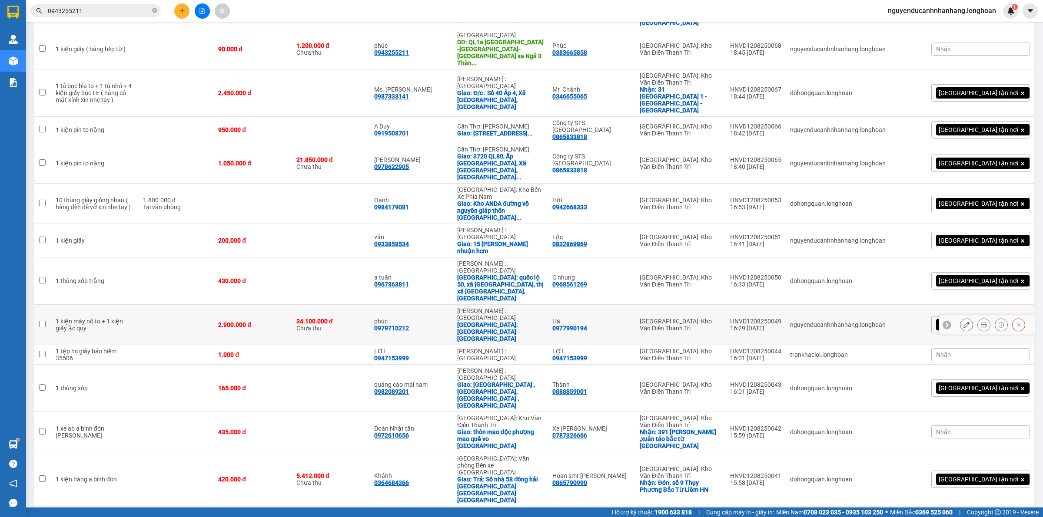
scroll to position [272, 0]
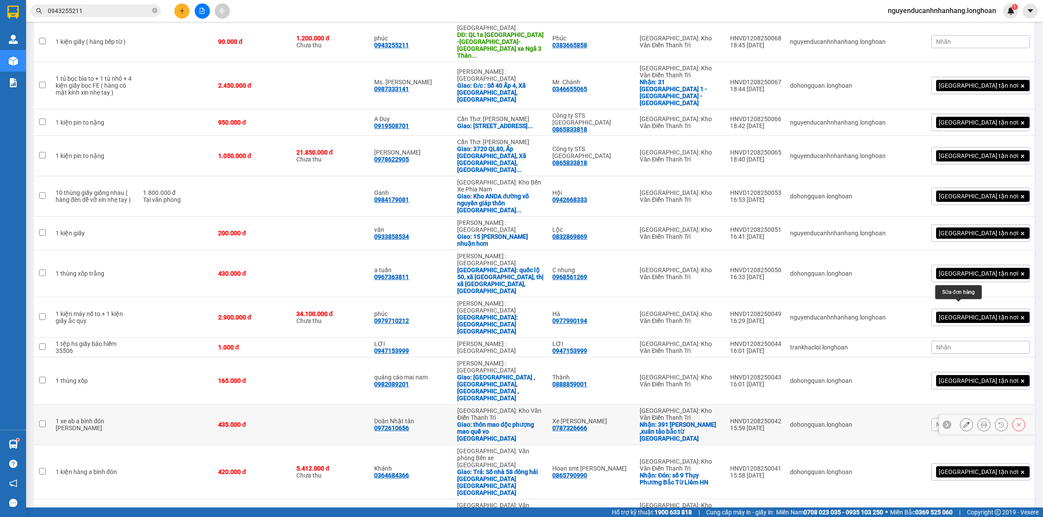
click at [962, 417] on button at bounding box center [966, 424] width 12 height 15
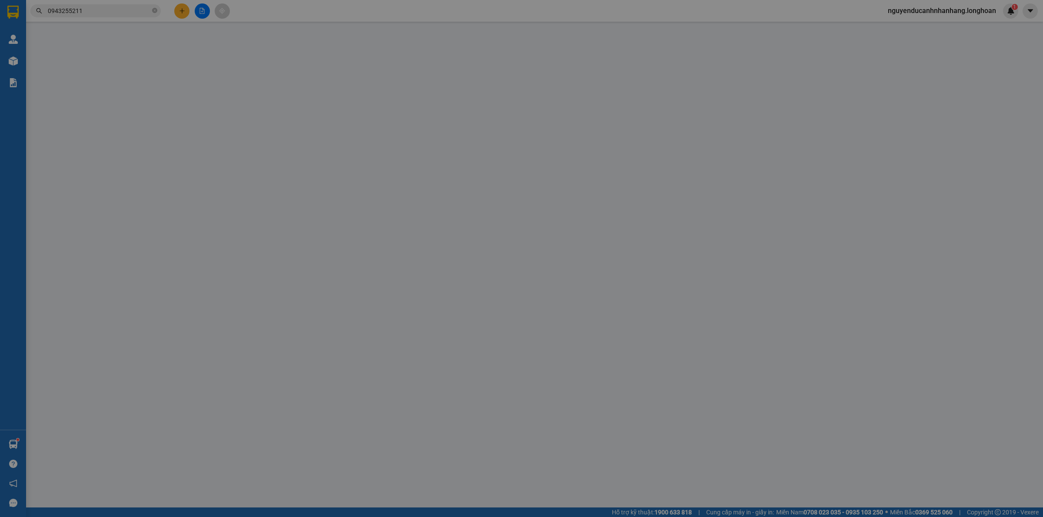
type input "0787326666"
type input "Xe [PERSON_NAME]"
checkbox input "true"
type input "391 [PERSON_NAME] ,[PERSON_NAME] tảo bắc từ [GEOGRAPHIC_DATA]"
type input "0972610656"
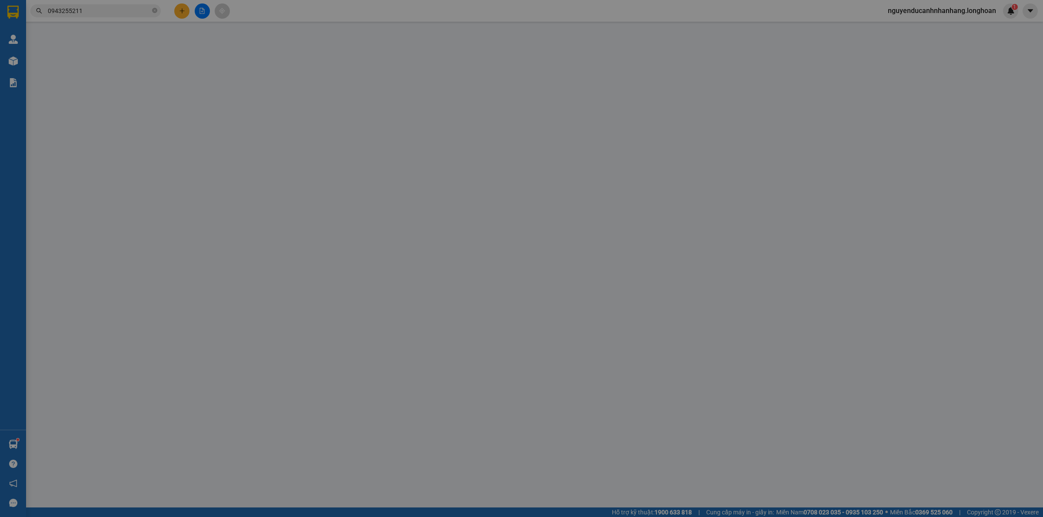
type input "Doàn Nhật tân"
checkbox input "true"
type input "thôn mao dộc phượng mao quế vo [GEOGRAPHIC_DATA]"
type input "435.000"
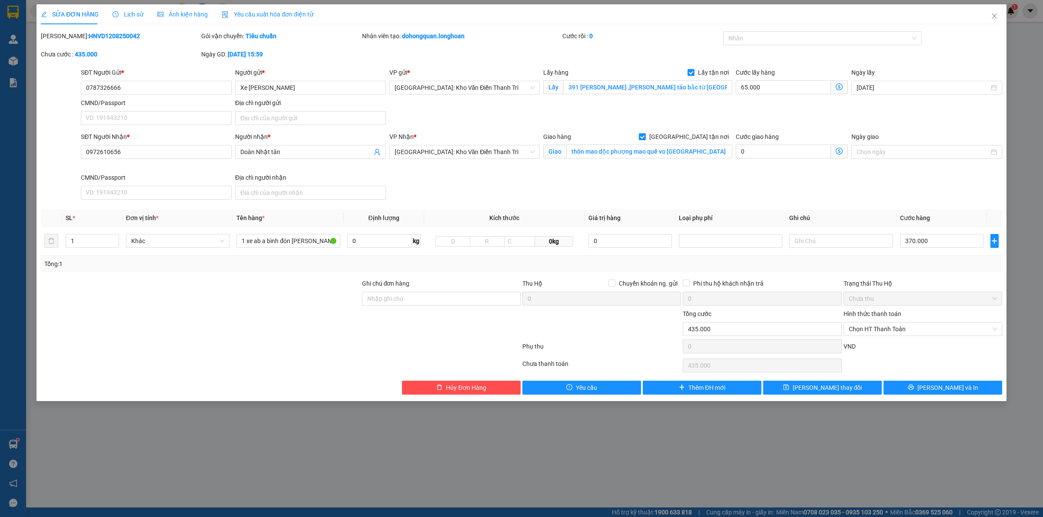
click at [127, 17] on span "Lịch sử" at bounding box center [128, 14] width 31 height 7
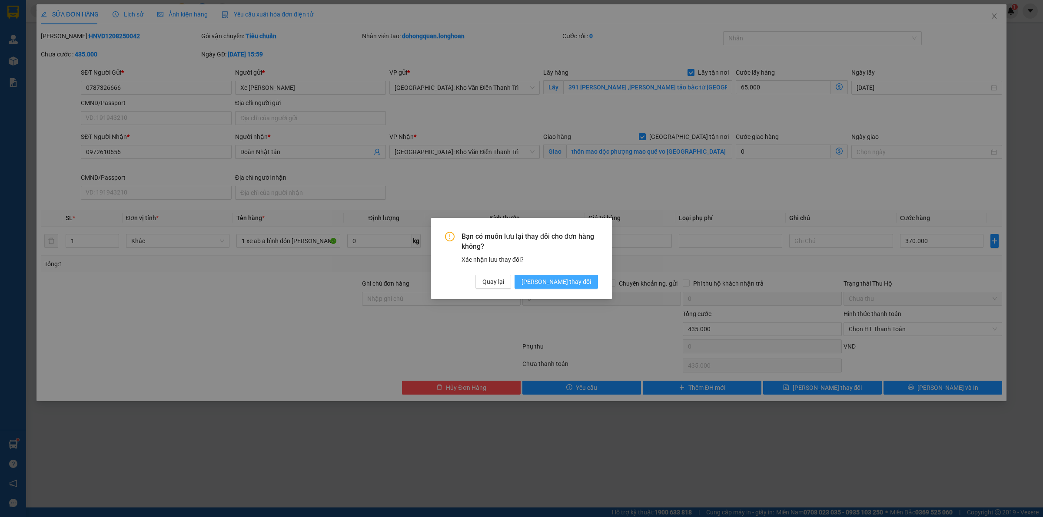
click at [583, 283] on span "[PERSON_NAME] thay đổi" at bounding box center [556, 282] width 70 height 10
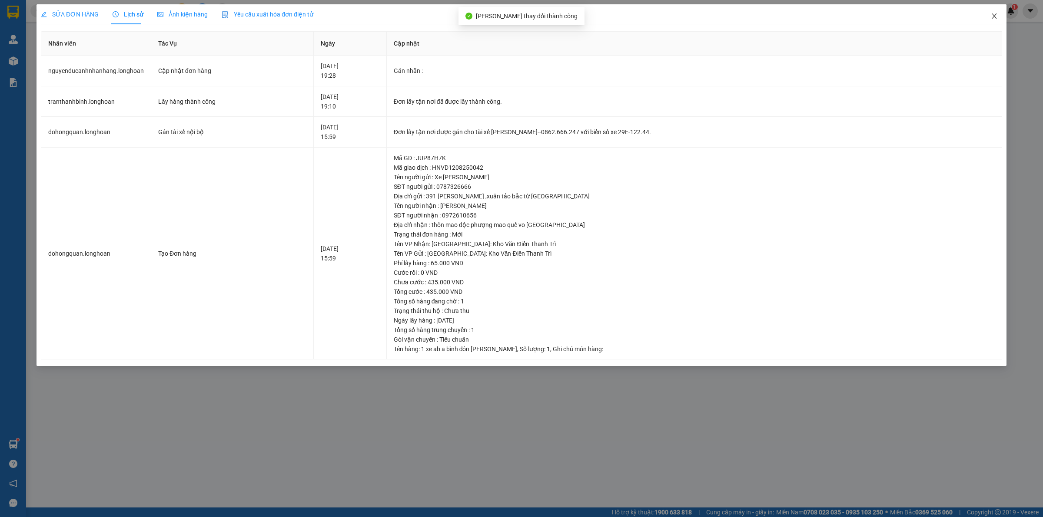
click at [993, 16] on icon "close" at bounding box center [993, 15] width 5 height 5
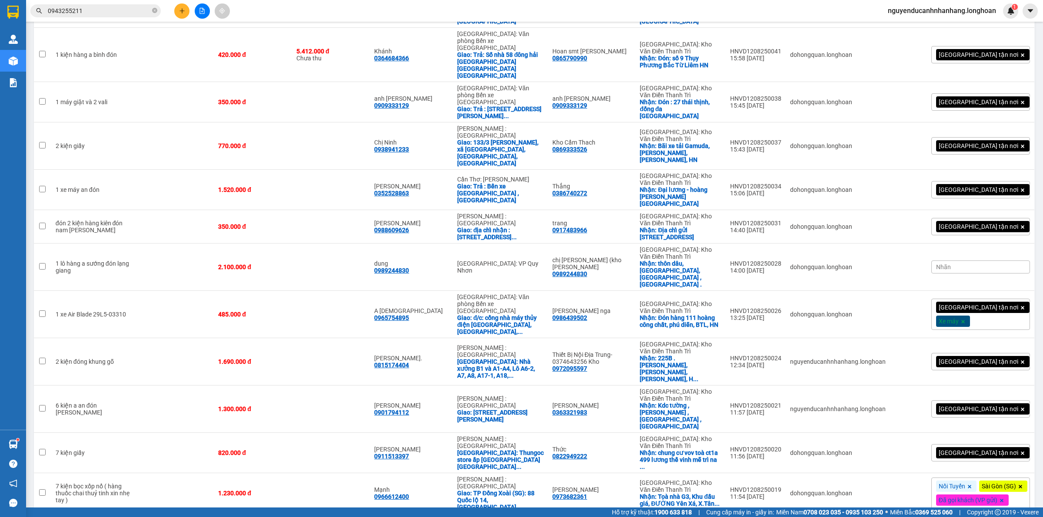
scroll to position [635, 0]
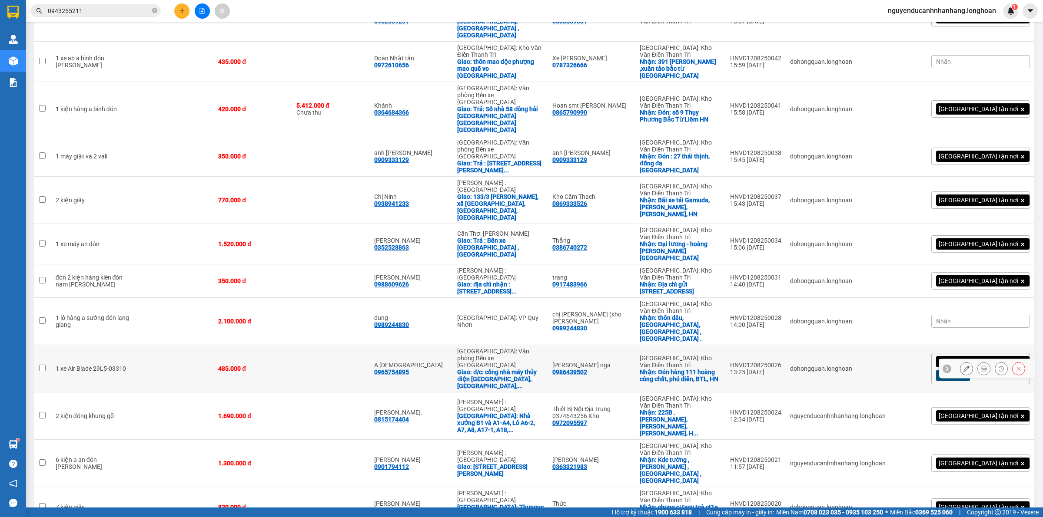
click at [48, 345] on td at bounding box center [42, 368] width 17 height 47
checkbox input "true"
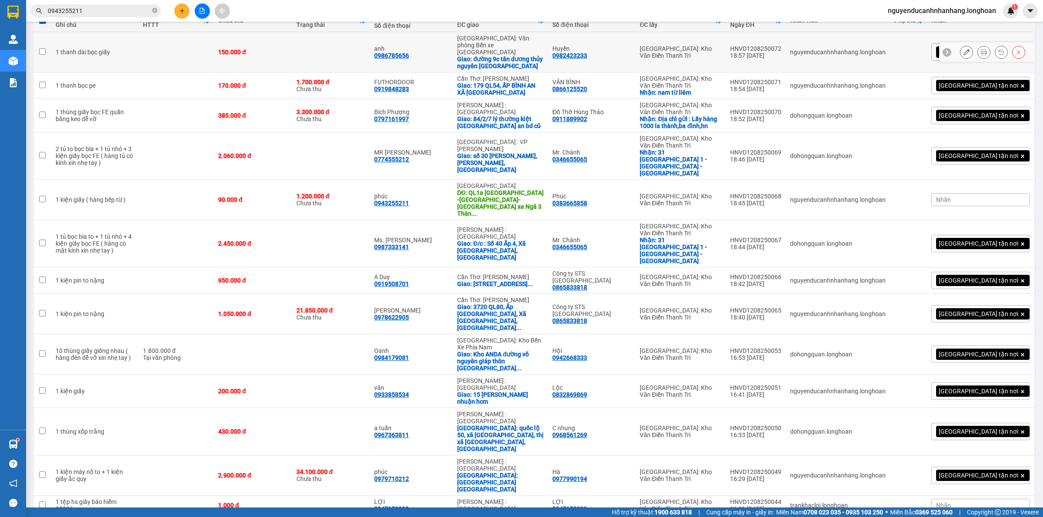
scroll to position [0, 0]
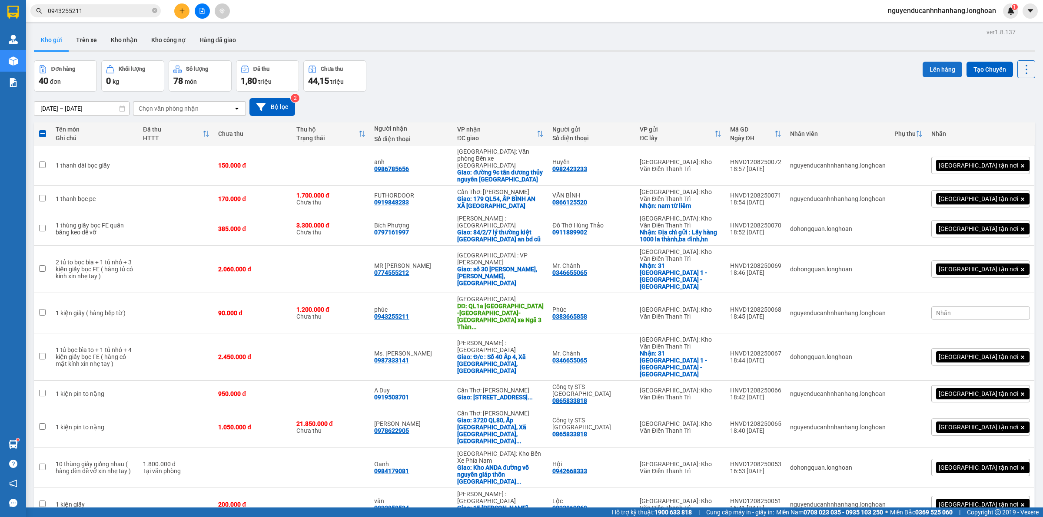
click at [934, 67] on button "Lên hàng" at bounding box center [942, 70] width 40 height 16
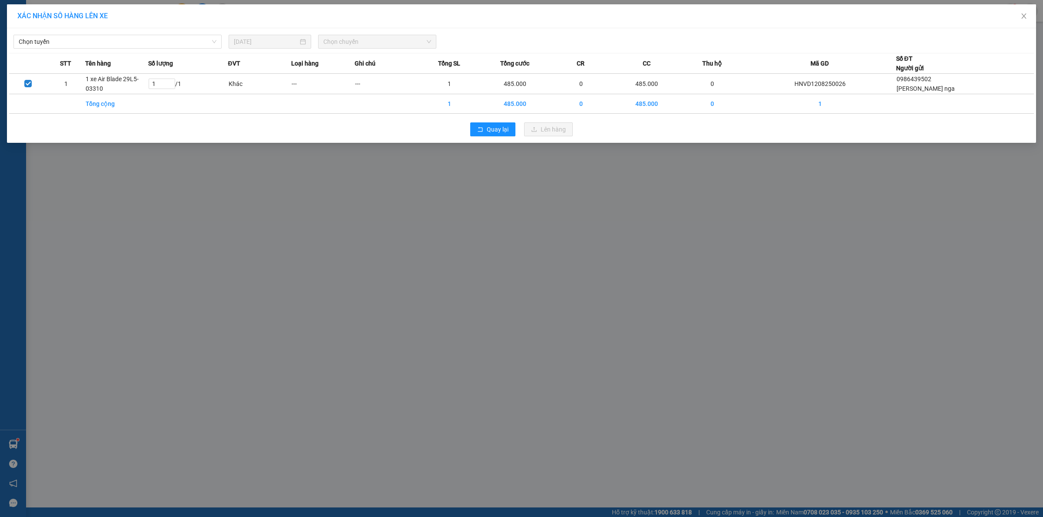
click at [149, 31] on div "Chọn tuyến [DATE] Chọn chuyến" at bounding box center [521, 39] width 1024 height 18
click at [127, 45] on span "Chọn tuyến" at bounding box center [118, 41] width 198 height 13
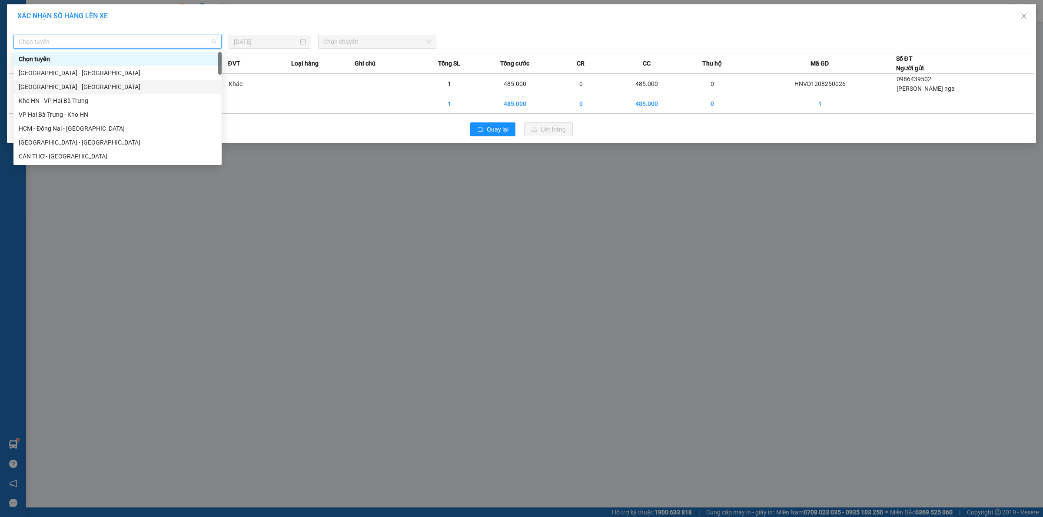
click at [60, 89] on div "[GEOGRAPHIC_DATA] - [GEOGRAPHIC_DATA]" at bounding box center [118, 87] width 198 height 10
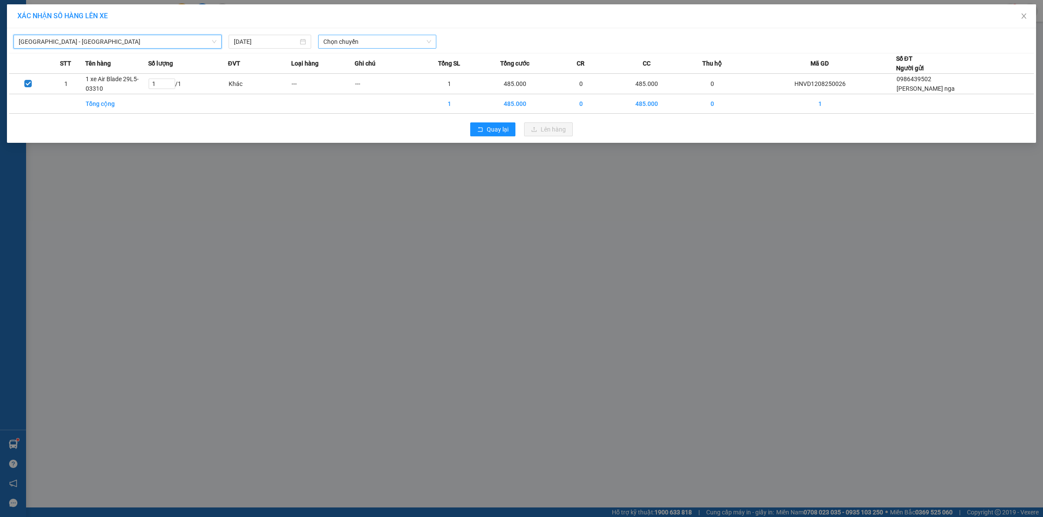
drag, startPoint x: 335, startPoint y: 43, endPoint x: 355, endPoint y: 49, distance: 21.0
click at [335, 43] on span "Chọn chuyến" at bounding box center [377, 41] width 108 height 13
click at [375, 76] on div "20:00 (TC)" at bounding box center [357, 73] width 68 height 10
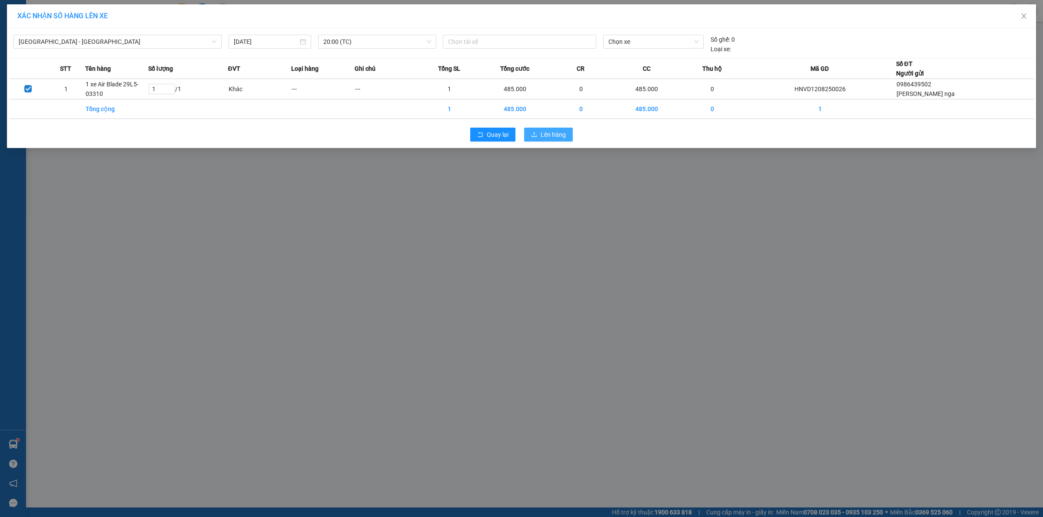
click at [552, 136] on span "Lên hàng" at bounding box center [552, 135] width 25 height 10
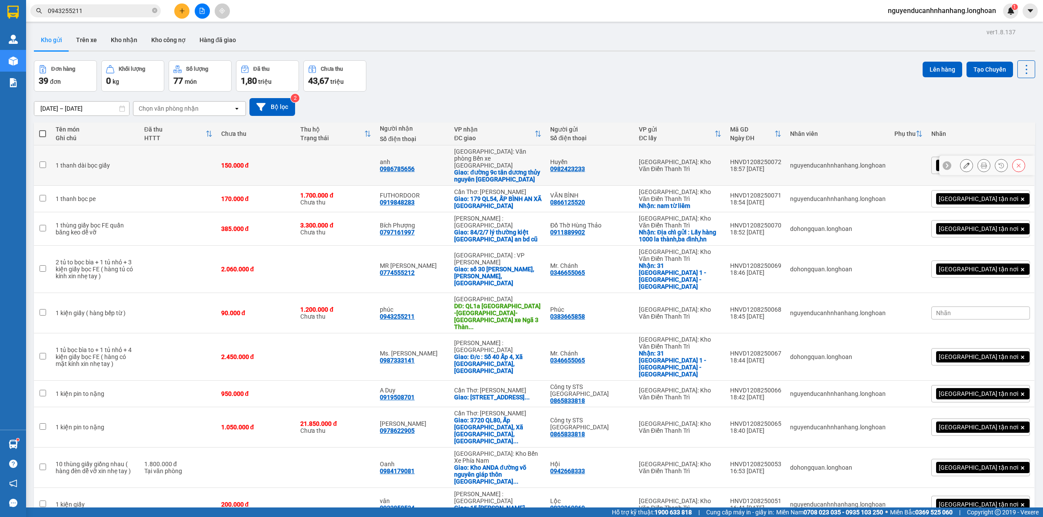
click at [501, 169] on div "Giao: đường 9c tân dương thủy nguyên [GEOGRAPHIC_DATA]" at bounding box center [497, 176] width 87 height 14
checkbox input "true"
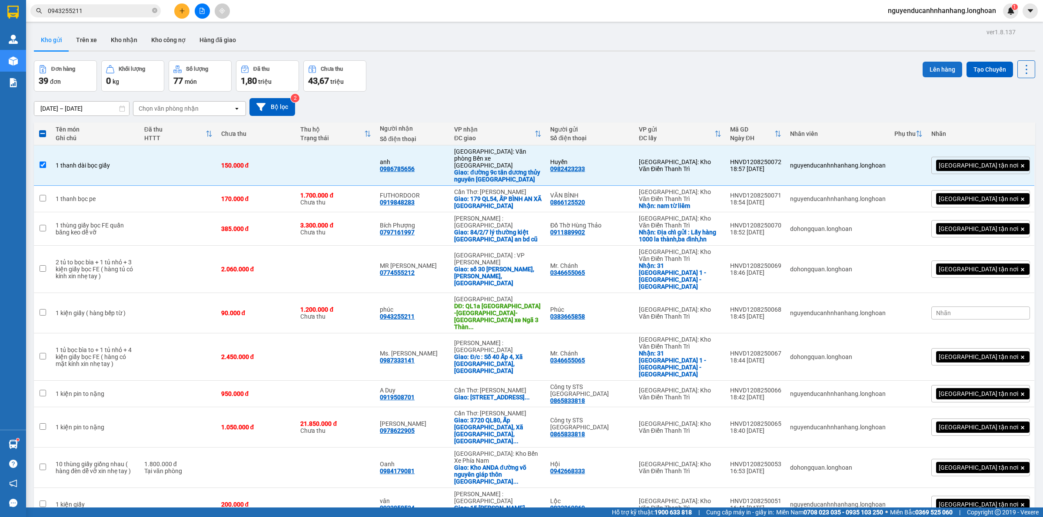
click at [930, 62] on button "Lên hàng" at bounding box center [942, 70] width 40 height 16
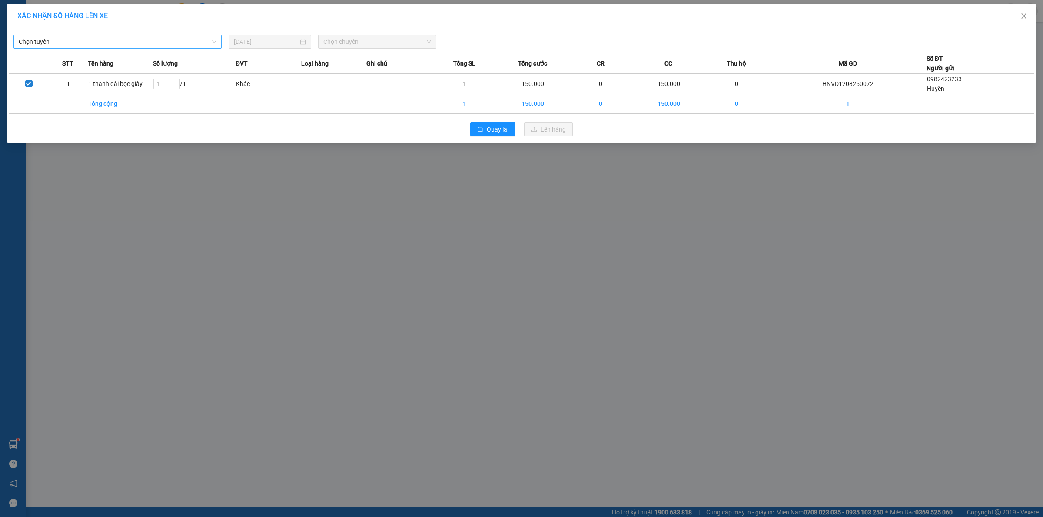
click at [140, 35] on div "Chọn tuyến [DATE] Chọn chuyến" at bounding box center [521, 39] width 1024 height 18
click at [136, 38] on span "Chọn tuyến" at bounding box center [118, 41] width 198 height 13
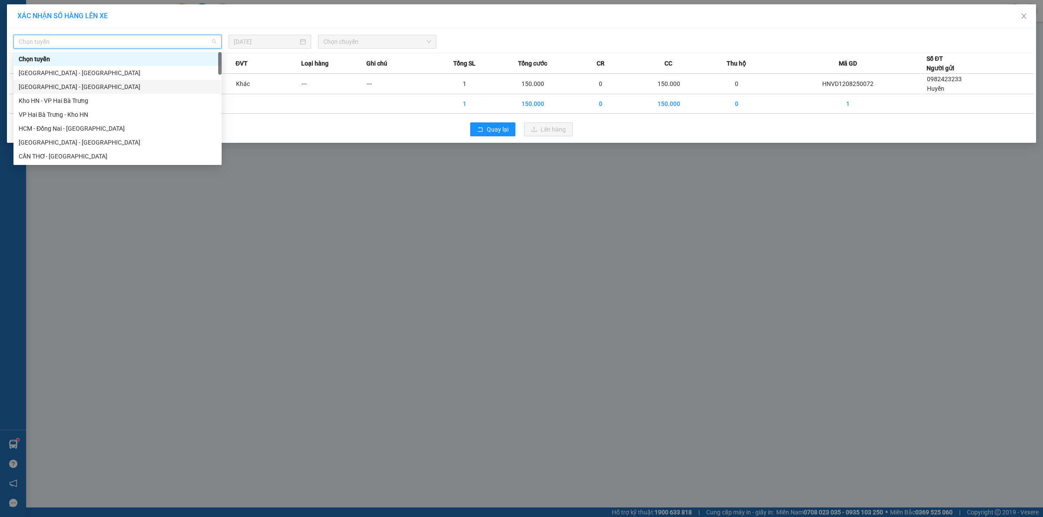
click at [64, 83] on div "[GEOGRAPHIC_DATA] - [GEOGRAPHIC_DATA]" at bounding box center [118, 87] width 198 height 10
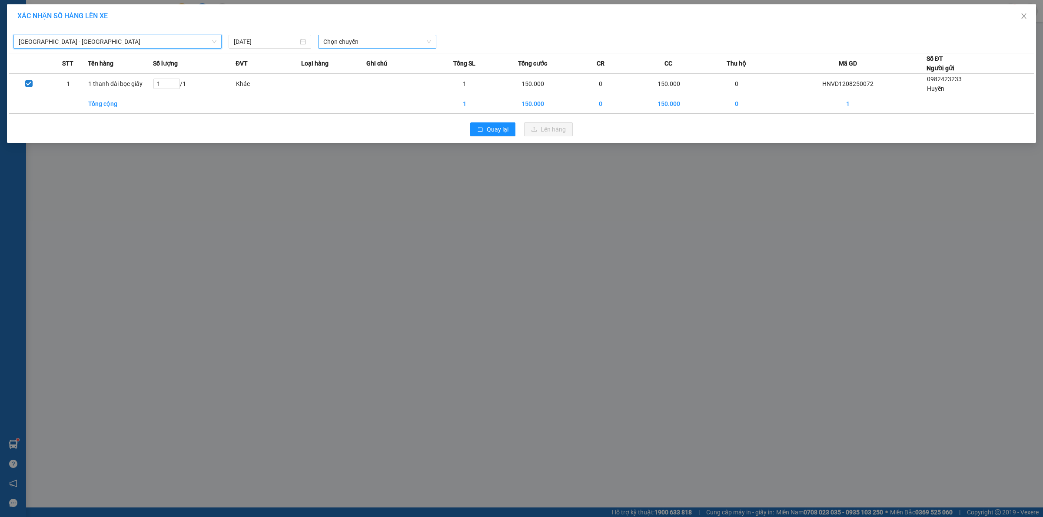
click at [350, 37] on span "Chọn chuyến" at bounding box center [377, 41] width 108 height 13
click at [370, 73] on div "20:00 (TC)" at bounding box center [357, 73] width 68 height 10
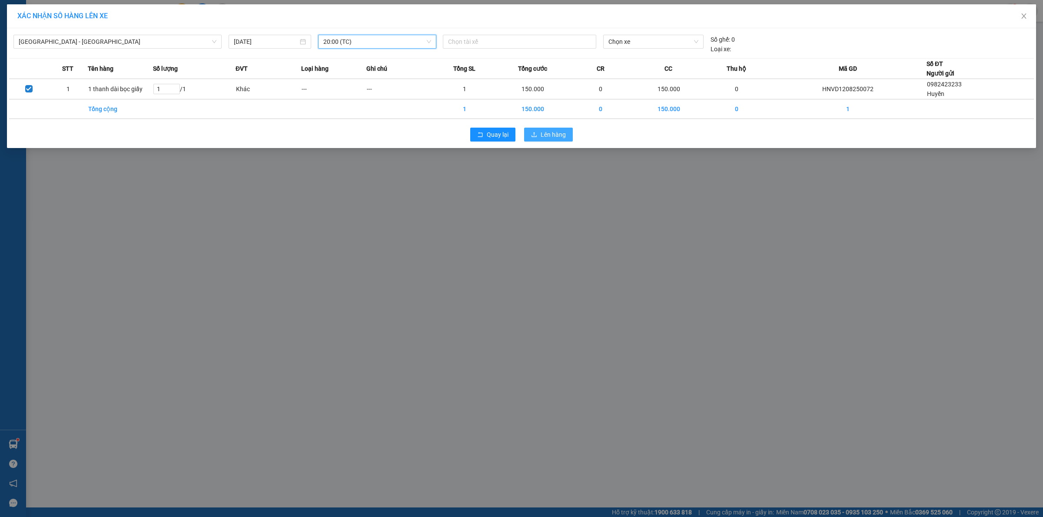
click at [540, 130] on button "Lên hàng" at bounding box center [548, 135] width 49 height 14
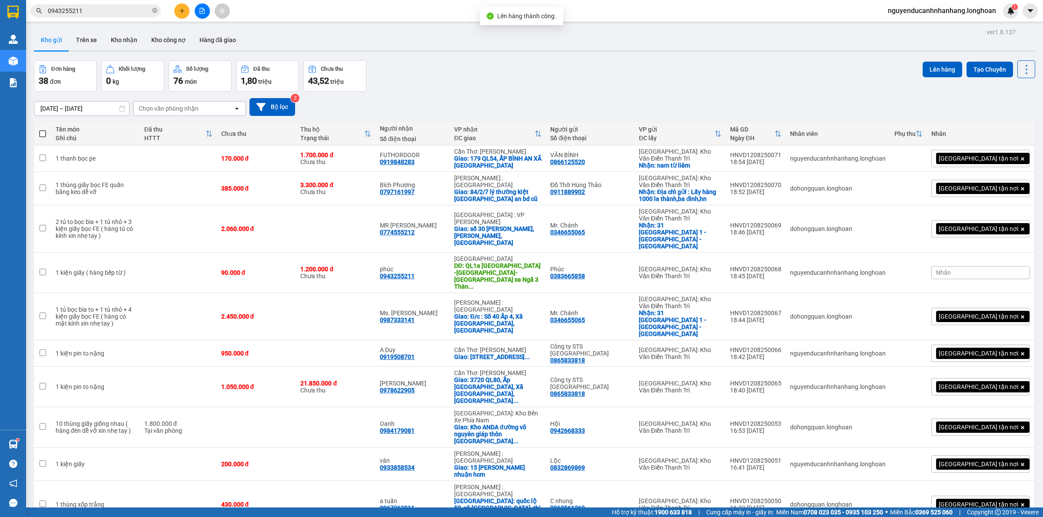
click at [669, 85] on div "Đơn hàng 38 đơn Khối lượng 0 kg Số lượng 76 món Đã thu 1,80 triệu Chưa thu 43,5…" at bounding box center [534, 75] width 1001 height 31
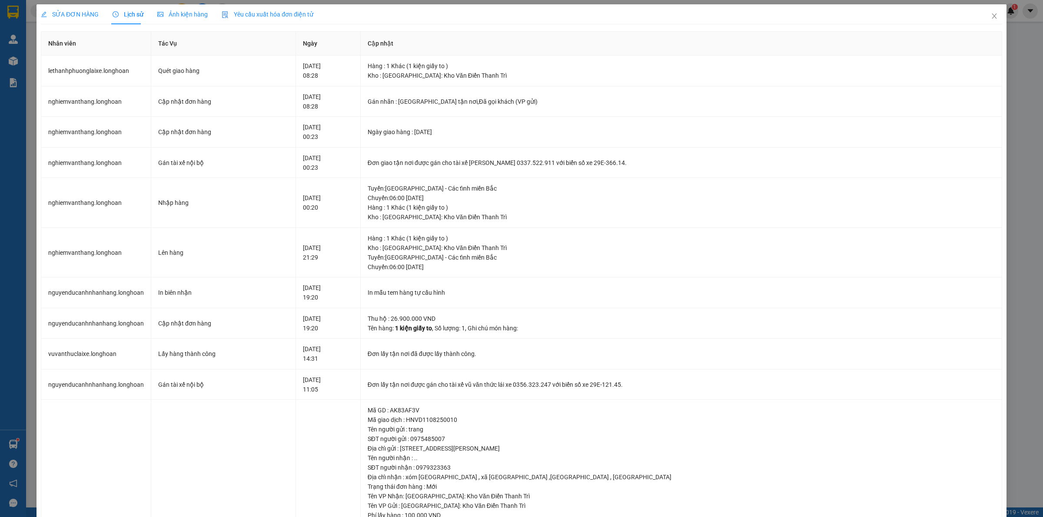
click at [76, 17] on span "SỬA ĐƠN HÀNG" at bounding box center [70, 14] width 58 height 7
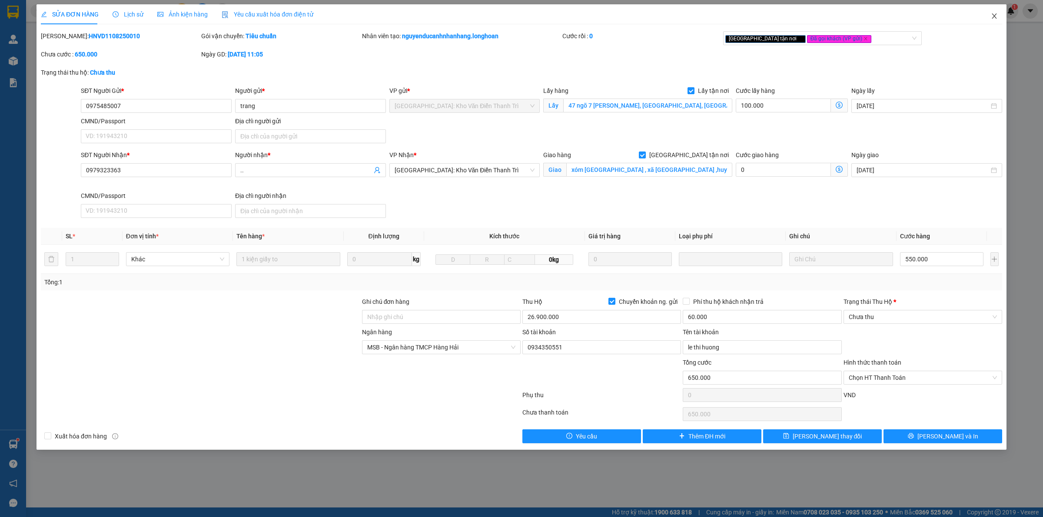
click at [991, 16] on icon "close" at bounding box center [994, 16] width 7 height 7
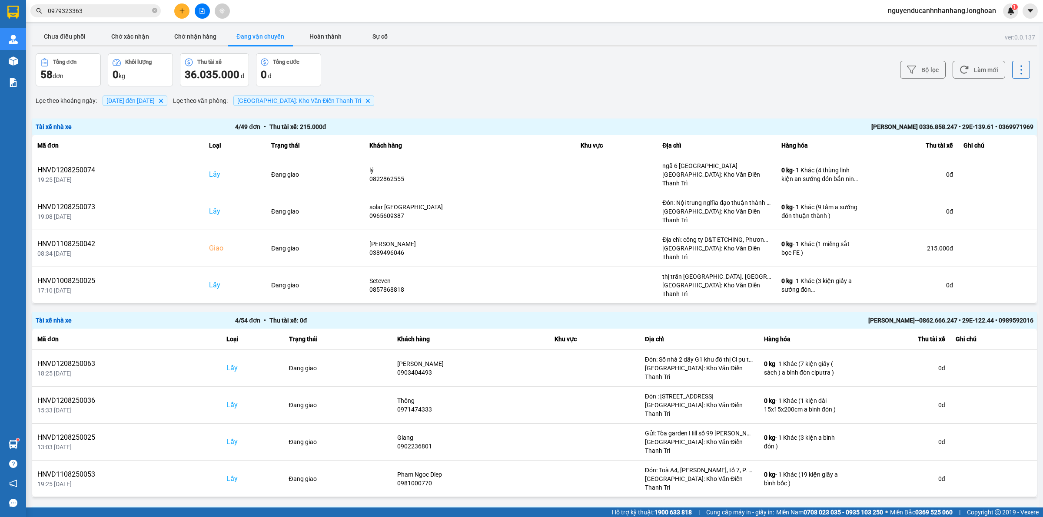
click at [156, 12] on icon "close-circle" at bounding box center [154, 10] width 5 height 5
click at [131, 10] on input "text" at bounding box center [99, 11] width 103 height 10
paste input "0966244879"
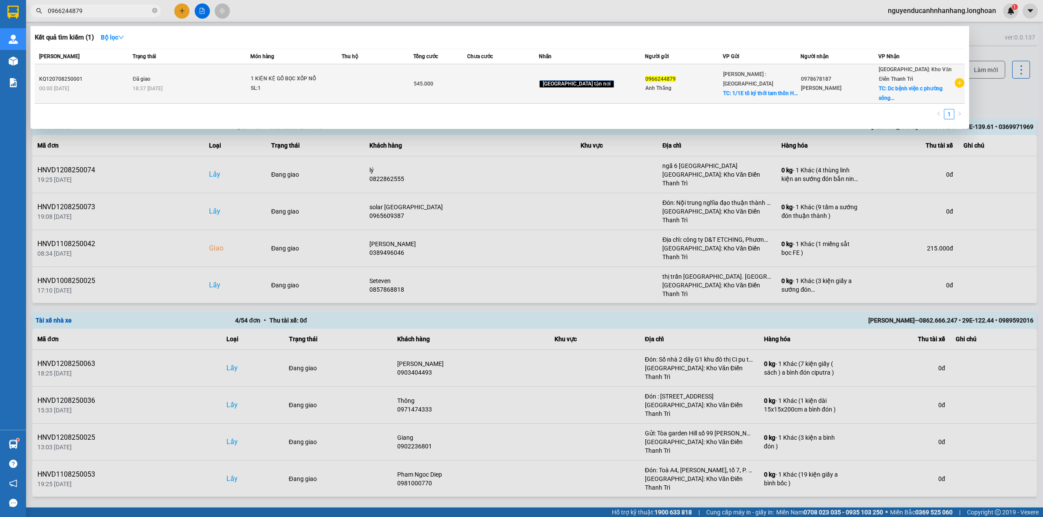
type input "0966244879"
click at [613, 76] on td "[GEOGRAPHIC_DATA] tận nơi" at bounding box center [592, 84] width 106 height 40
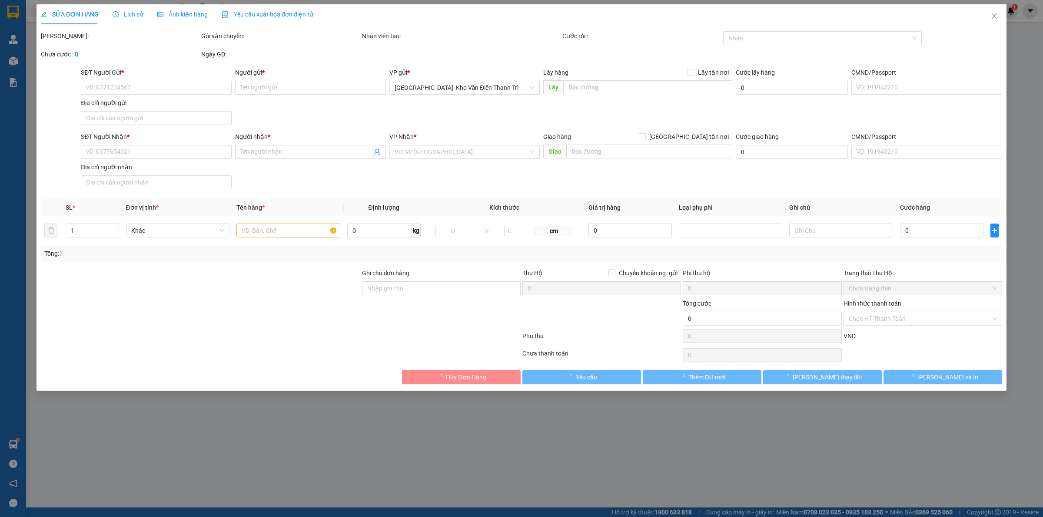
type input "0966244879"
type input "Anh Thắng"
checkbox input "true"
type input "1/1E tô ký thới tam thôn [GEOGRAPHIC_DATA]"
type input "65.000"
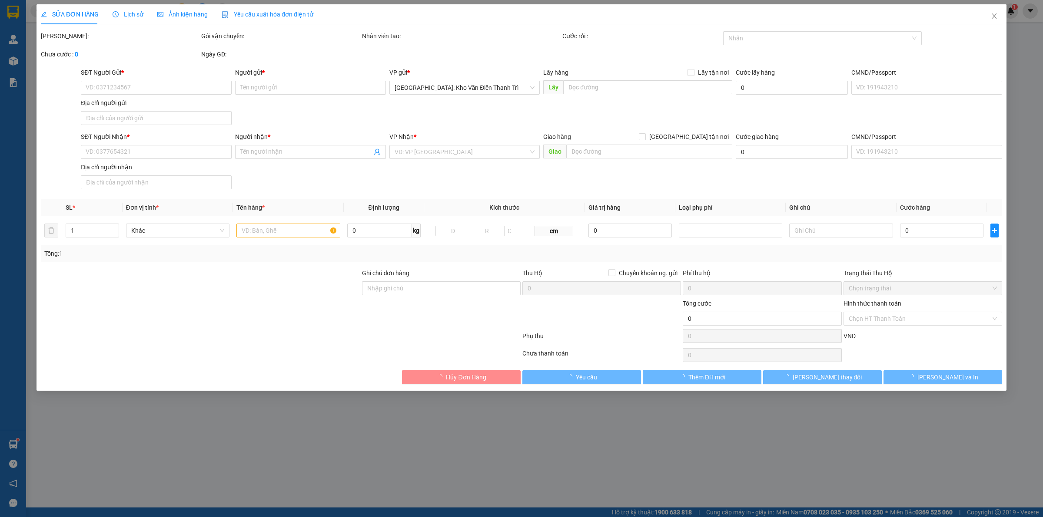
type input "0978678187"
type input "[PERSON_NAME]"
checkbox input "true"
type input "Dc bệnh viện c phường sông [GEOGRAPHIC_DATA]"
type input "545.000"
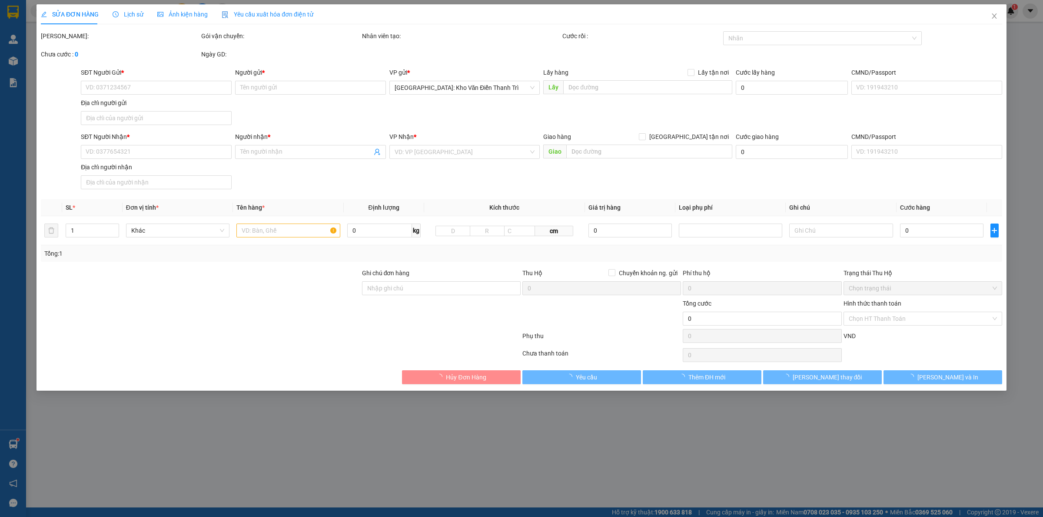
type input "50.000"
